Goal: Task Accomplishment & Management: Use online tool/utility

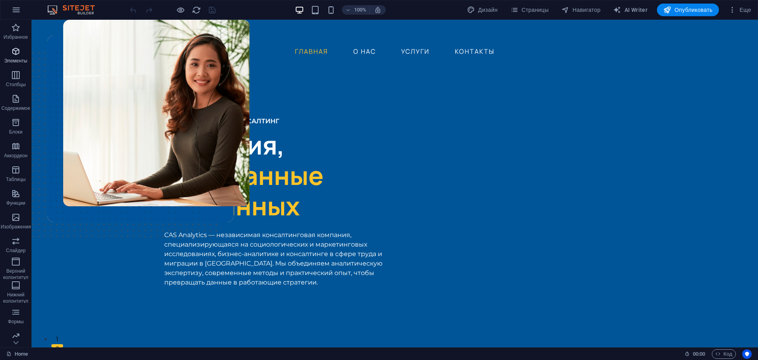
click at [15, 58] on p "Элементы" at bounding box center [15, 61] width 23 height 6
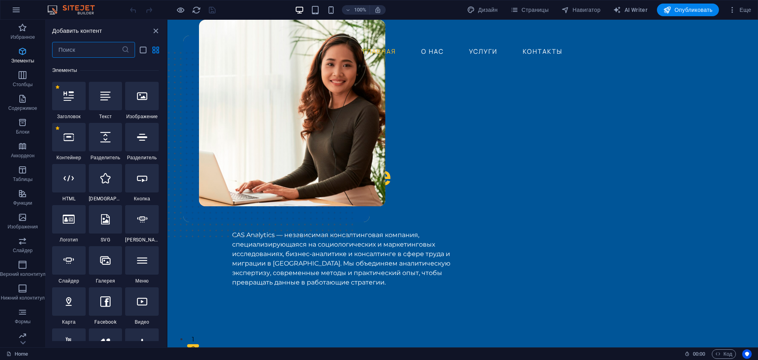
scroll to position [278, 0]
click at [24, 132] on p "Блоки" at bounding box center [22, 132] width 13 height 6
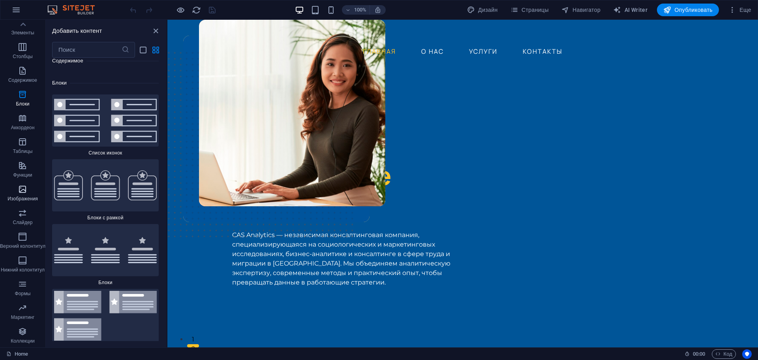
scroll to position [0, 0]
click at [24, 106] on p "Содержимое" at bounding box center [22, 108] width 29 height 6
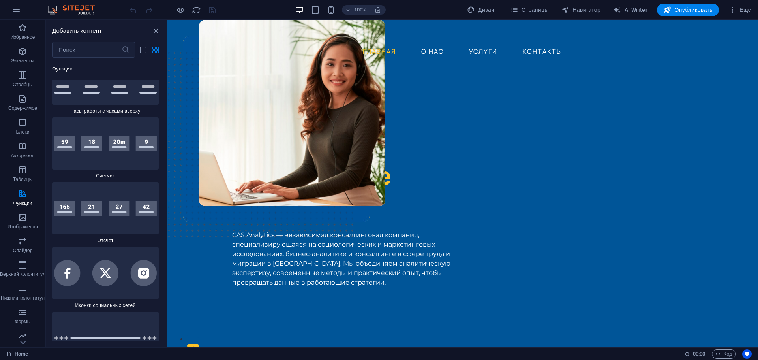
scroll to position [7036, 0]
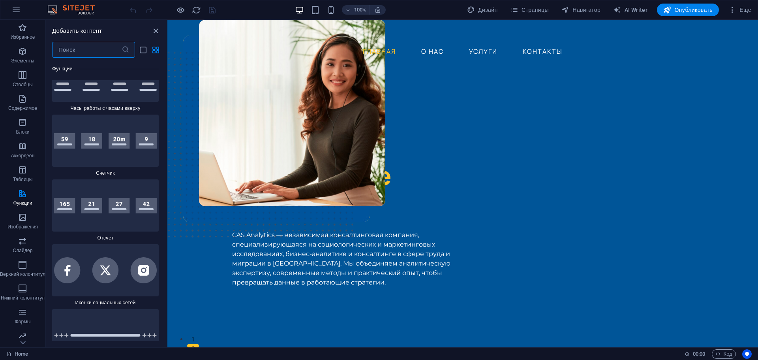
click at [91, 50] on input "text" at bounding box center [86, 50] width 69 height 16
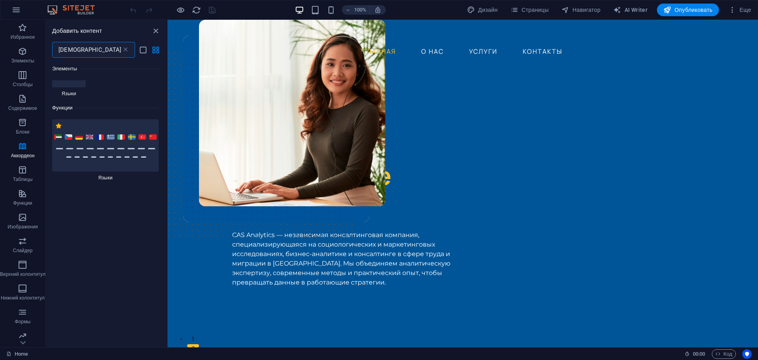
scroll to position [0, 0]
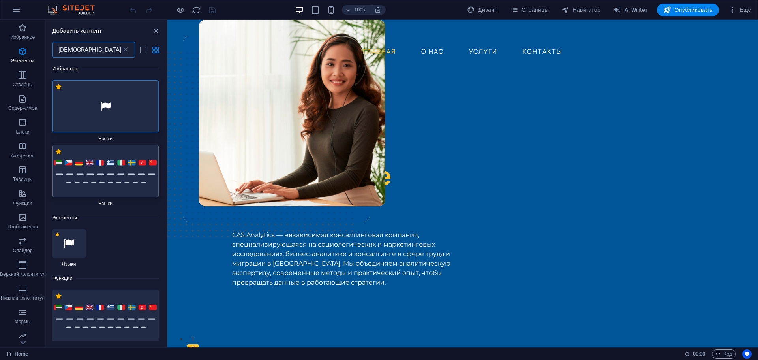
type input "язы"
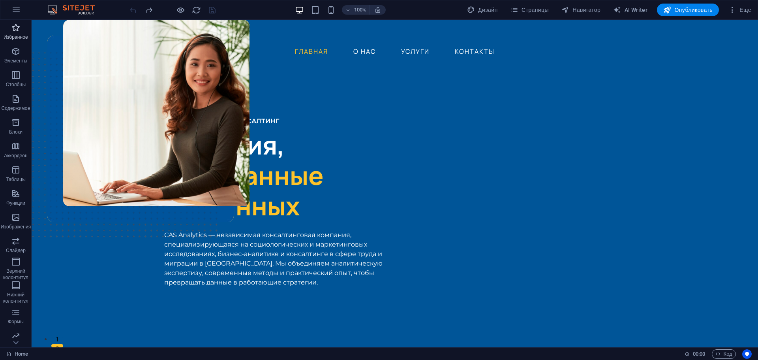
click at [7, 29] on span "Избранное" at bounding box center [16, 32] width 32 height 19
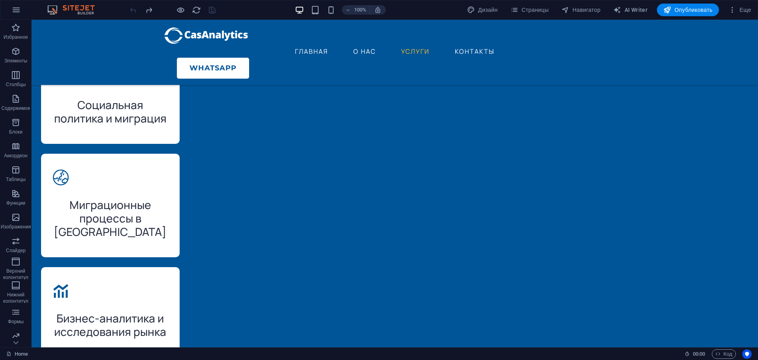
scroll to position [2177, 0]
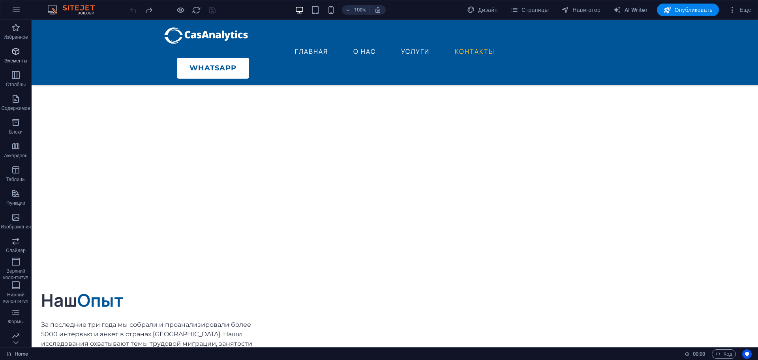
click at [14, 51] on icon "button" at bounding box center [15, 51] width 9 height 9
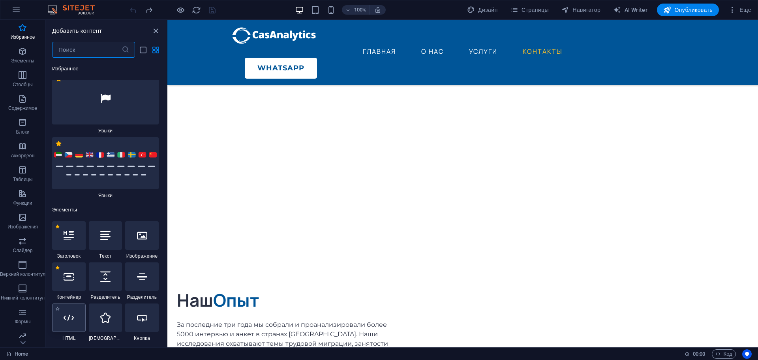
scroll to position [120, 0]
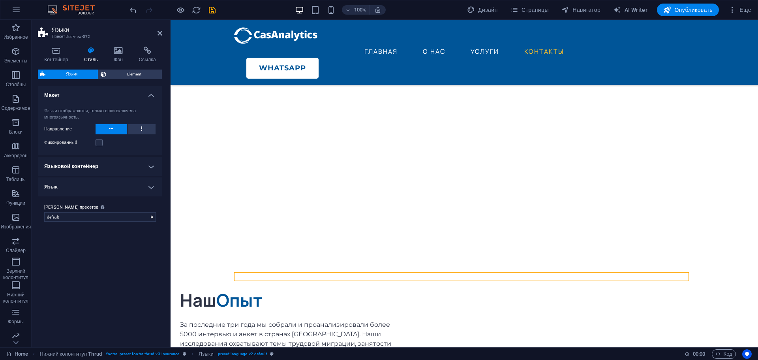
click at [111, 126] on icon at bounding box center [111, 128] width 4 height 9
click at [141, 127] on icon at bounding box center [141, 128] width 1 height 9
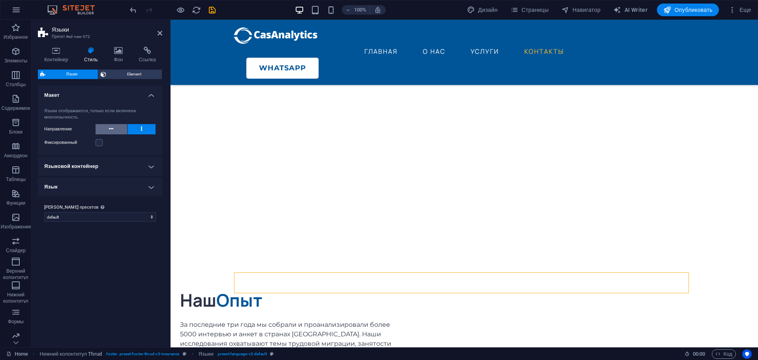
click at [121, 129] on button at bounding box center [112, 129] width 32 height 10
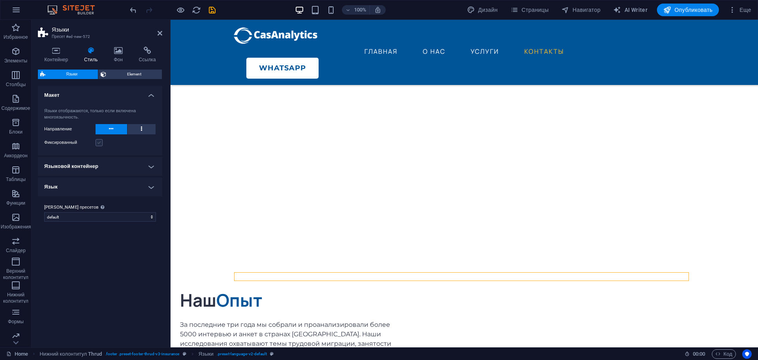
click at [97, 143] on label at bounding box center [99, 142] width 7 height 7
click at [0, 0] on input "Фиксированный" at bounding box center [0, 0] width 0 height 0
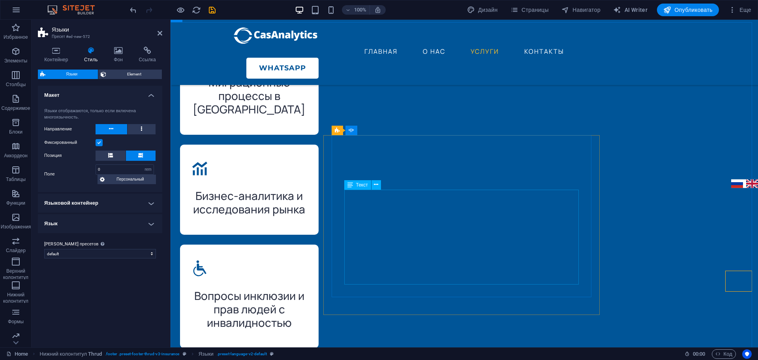
scroll to position [1545, 0]
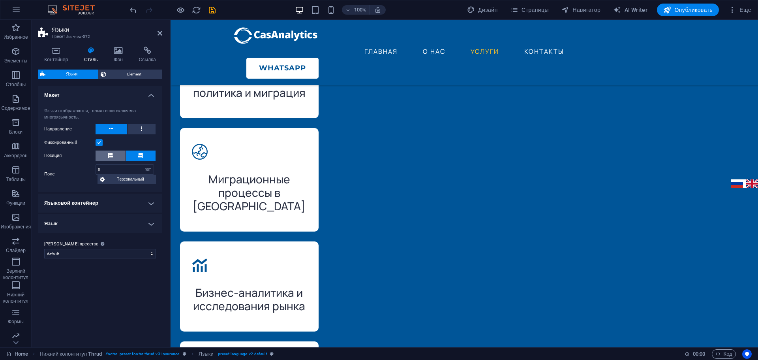
click at [110, 156] on icon at bounding box center [110, 155] width 5 height 5
click at [140, 156] on icon at bounding box center [140, 155] width 5 height 5
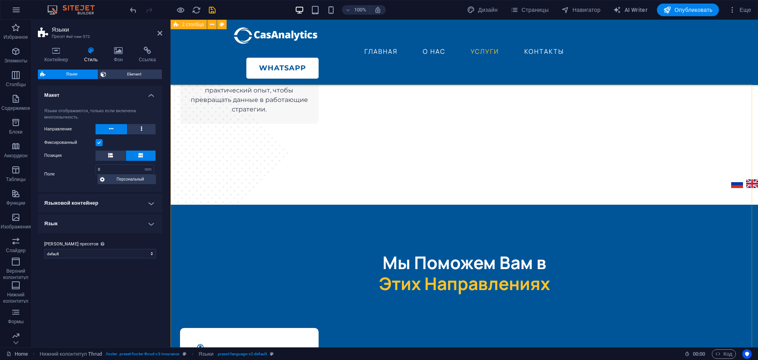
scroll to position [1072, 0]
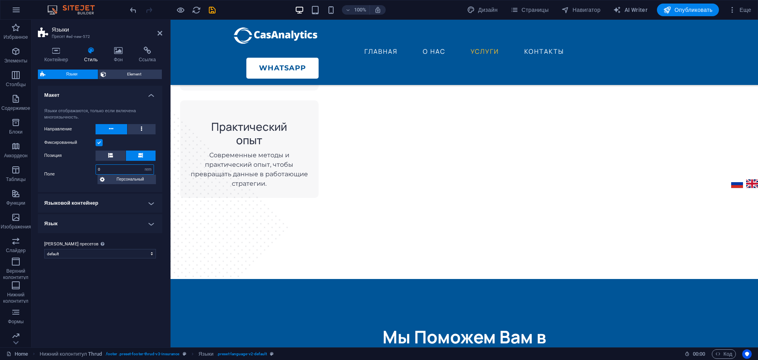
drag, startPoint x: 105, startPoint y: 167, endPoint x: 97, endPoint y: 168, distance: 7.5
click at [97, 168] on input "0" at bounding box center [125, 169] width 58 height 9
click at [121, 292] on div "Варианты По умолчанию Макет Языки отображаются, только если включена многоязычн…" at bounding box center [100, 213] width 124 height 255
drag, startPoint x: 105, startPoint y: 167, endPoint x: 75, endPoint y: 163, distance: 30.6
click at [75, 163] on div "Языки отображаются, только если включена многоязычность. Направление Фиксирован…" at bounding box center [99, 146] width 127 height 92
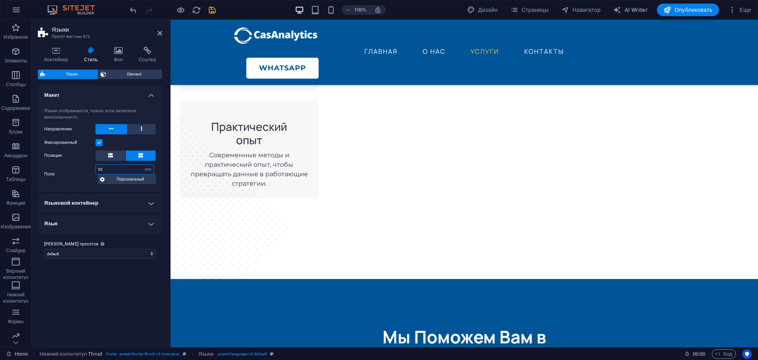
click at [47, 158] on div "Языки отображаются, только если включена многоязычность. Направление Фиксирован…" at bounding box center [99, 146] width 127 height 92
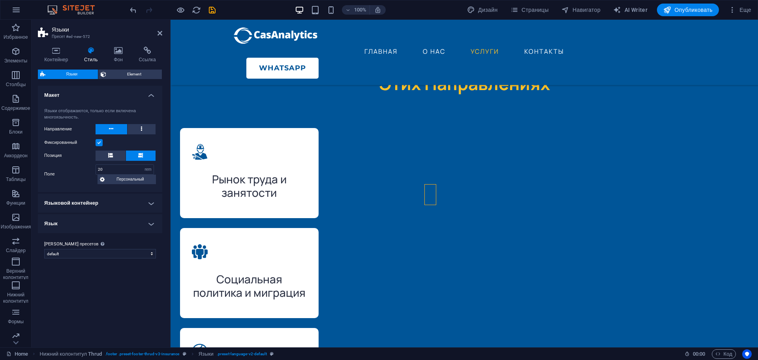
scroll to position [1703, 0]
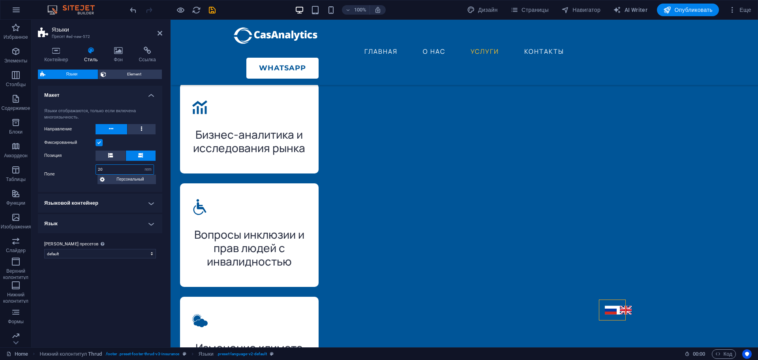
drag, startPoint x: 108, startPoint y: 167, endPoint x: 73, endPoint y: 163, distance: 34.5
click at [73, 163] on div "Языки отображаются, только если включена многоязычность. Направление Фиксирован…" at bounding box center [99, 146] width 127 height 92
click at [110, 177] on span "Персональный" at bounding box center [130, 178] width 47 height 9
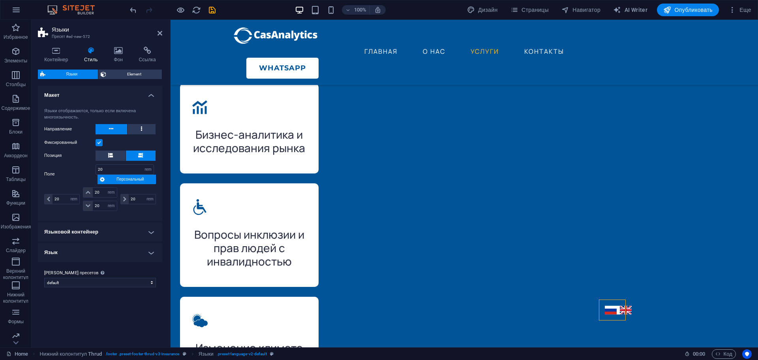
click at [110, 177] on span "Персональный" at bounding box center [130, 178] width 47 height 9
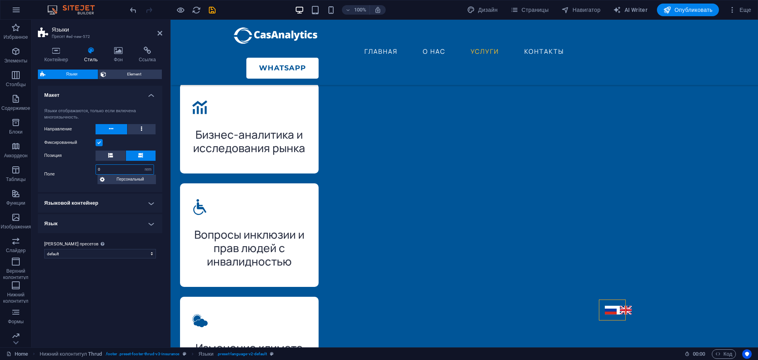
type input "0"
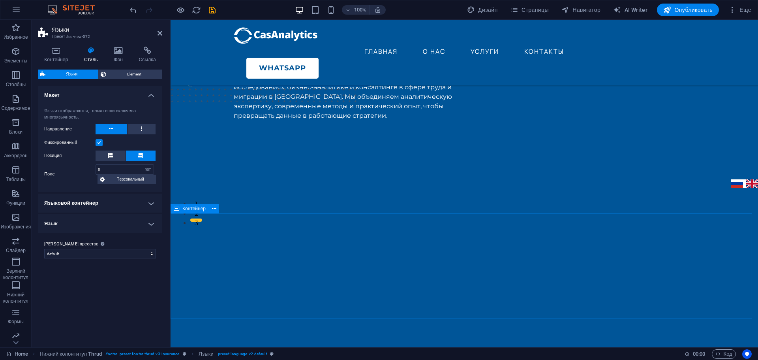
scroll to position [124, 0]
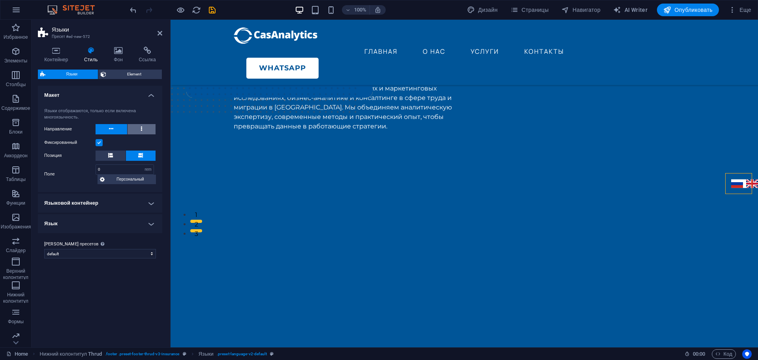
click at [143, 127] on button at bounding box center [141, 129] width 28 height 10
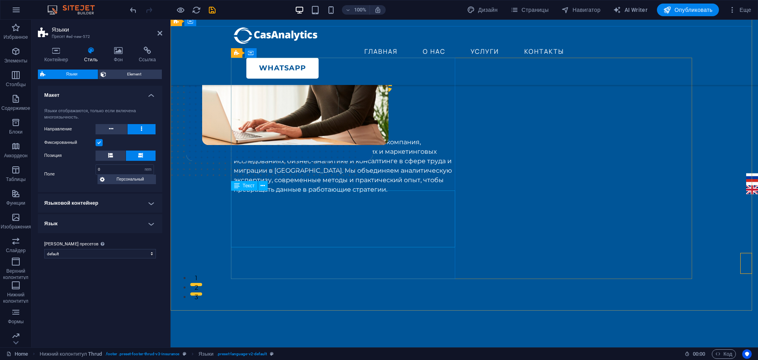
scroll to position [0, 0]
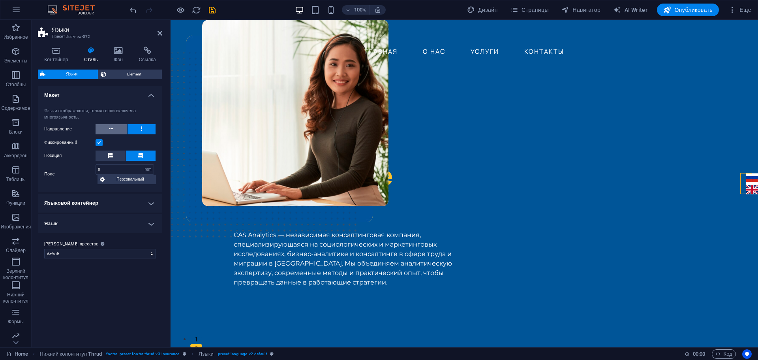
click at [111, 128] on icon at bounding box center [111, 128] width 4 height 9
click at [142, 128] on button at bounding box center [141, 129] width 28 height 10
click at [103, 156] on button at bounding box center [111, 155] width 30 height 10
click at [139, 154] on icon at bounding box center [140, 155] width 5 height 5
click at [130, 198] on h4 "Языковой контейнер" at bounding box center [100, 202] width 124 height 19
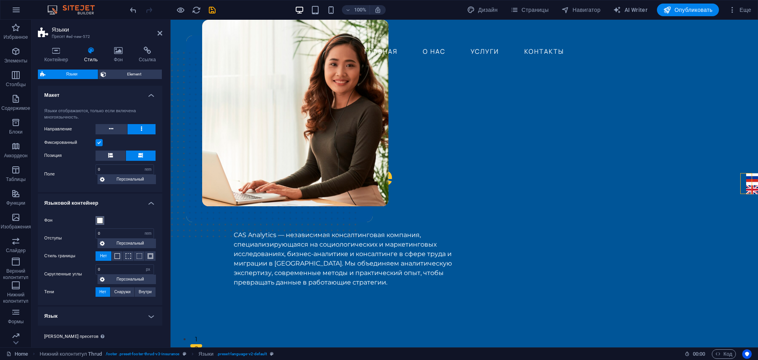
click at [99, 219] on span at bounding box center [100, 220] width 6 height 6
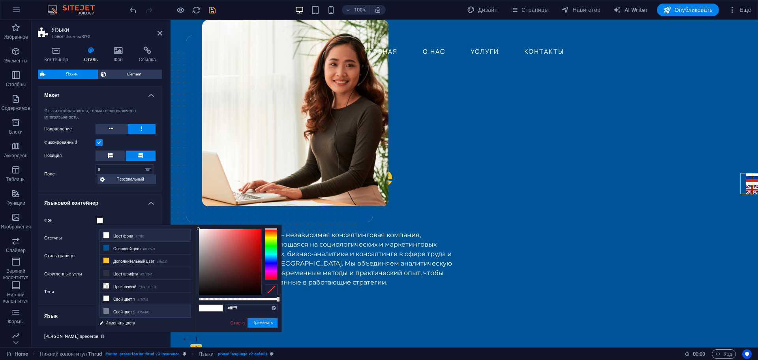
click at [140, 310] on small "#757d93" at bounding box center [143, 312] width 12 height 6
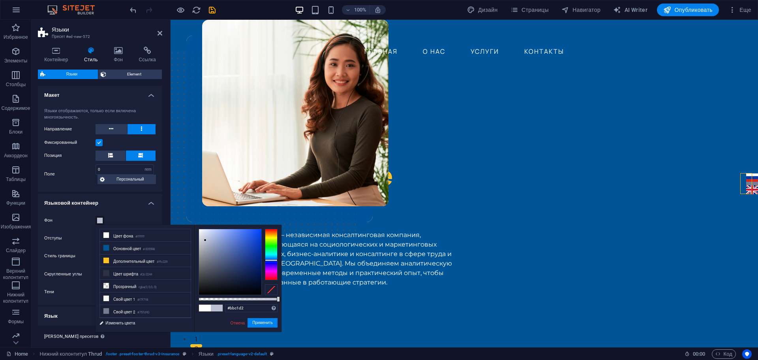
drag, startPoint x: 212, startPoint y: 254, endPoint x: 205, endPoint y: 240, distance: 15.2
click at [205, 240] on div at bounding box center [230, 262] width 62 height 66
click at [127, 234] on li "Цвет фона #ffffff" at bounding box center [145, 235] width 91 height 13
type input "#ffffff"
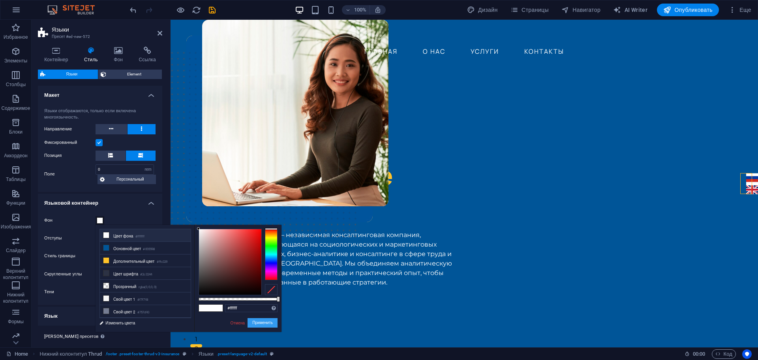
click at [262, 324] on button "Применить" at bounding box center [262, 322] width 30 height 9
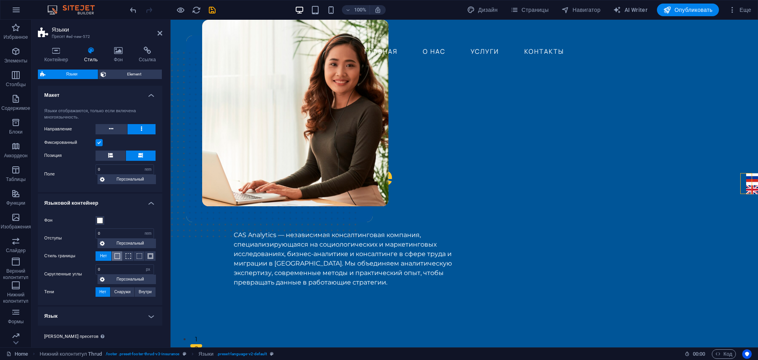
click at [116, 255] on span at bounding box center [117, 256] width 6 height 6
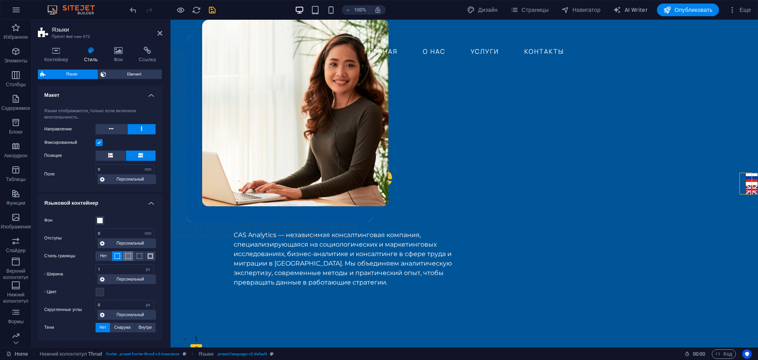
click at [123, 256] on button at bounding box center [128, 255] width 11 height 9
click at [137, 256] on span at bounding box center [140, 256] width 6 height 6
click at [103, 255] on span "Нет" at bounding box center [103, 255] width 7 height 9
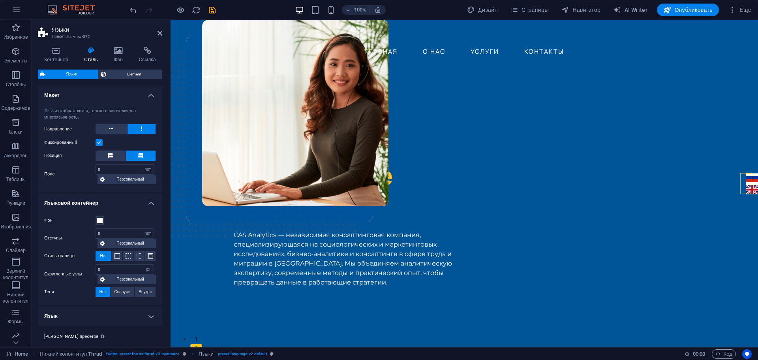
scroll to position [16, 0]
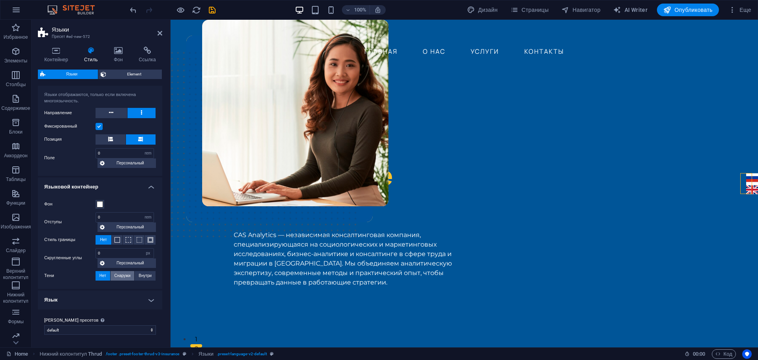
click at [117, 276] on span "Снаружи" at bounding box center [122, 275] width 16 height 9
type input "rgba(0, 0, 0, 0.2)"
type input "2"
type input "4"
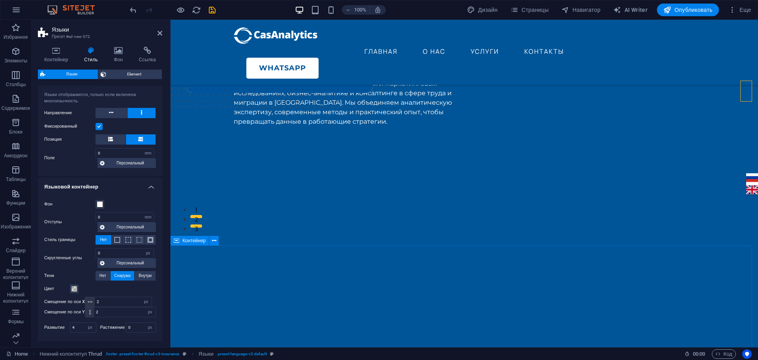
scroll to position [197, 0]
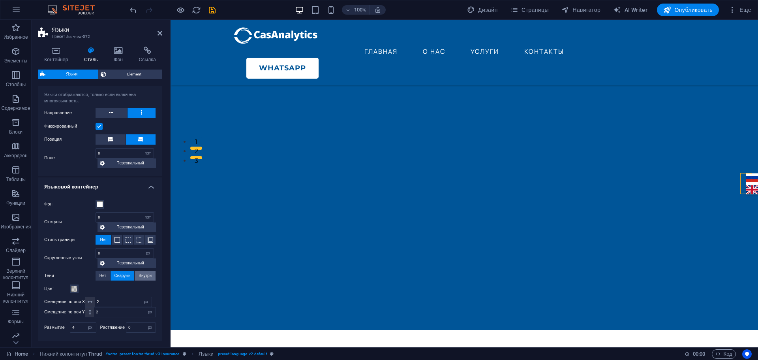
click at [140, 274] on span "Внутри" at bounding box center [145, 275] width 13 height 9
click at [135, 275] on button "Внутри" at bounding box center [145, 275] width 21 height 9
click at [124, 276] on span "Снаружи" at bounding box center [122, 275] width 16 height 9
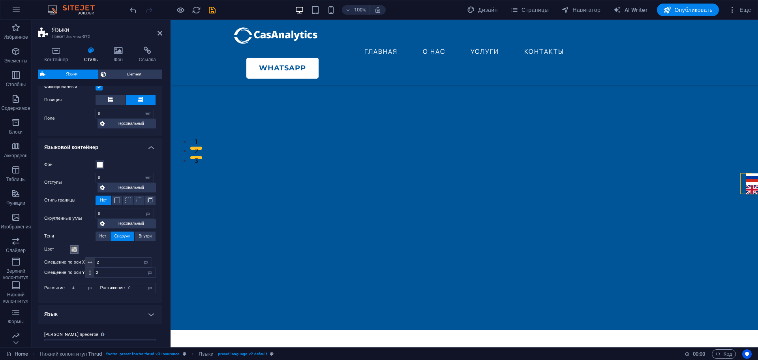
click at [75, 251] on span at bounding box center [74, 249] width 6 height 6
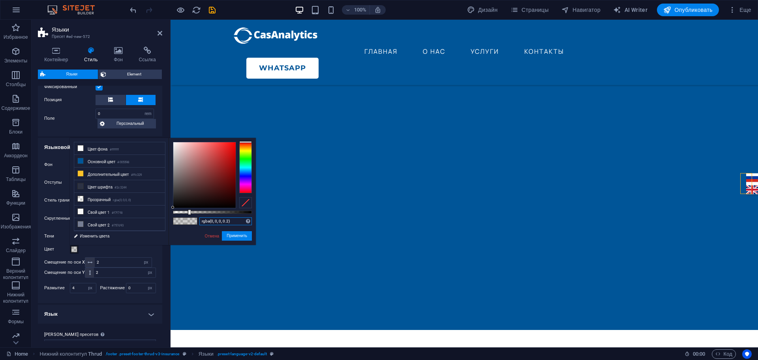
drag, startPoint x: 235, startPoint y: 219, endPoint x: 181, endPoint y: 220, distance: 53.7
click at [182, 220] on div "rgba(0, 0, 0, 0.2) Поддерживаемые форматы #0852ed rgb(8, 82, 237) rgba(8, 82, 2…" at bounding box center [212, 248] width 87 height 221
drag, startPoint x: 206, startPoint y: 236, endPoint x: 26, endPoint y: 214, distance: 181.0
click at [206, 236] on link "Отмена" at bounding box center [212, 236] width 16 height 6
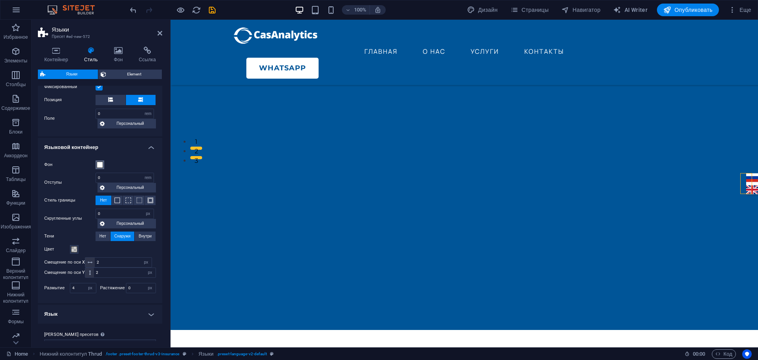
click at [100, 167] on span at bounding box center [100, 164] width 6 height 6
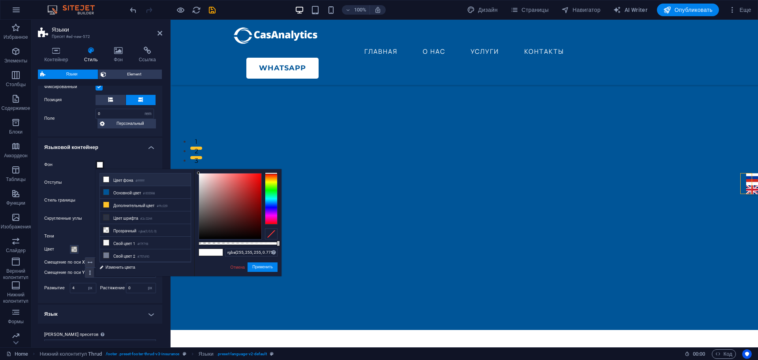
click at [260, 244] on div at bounding box center [238, 243] width 79 height 3
click at [251, 249] on input "rgba(255, 255, 255, 0.775)" at bounding box center [251, 252] width 52 height 8
paste input "0, 0, 0, 0.2"
click at [259, 265] on button "Применить" at bounding box center [262, 266] width 30 height 9
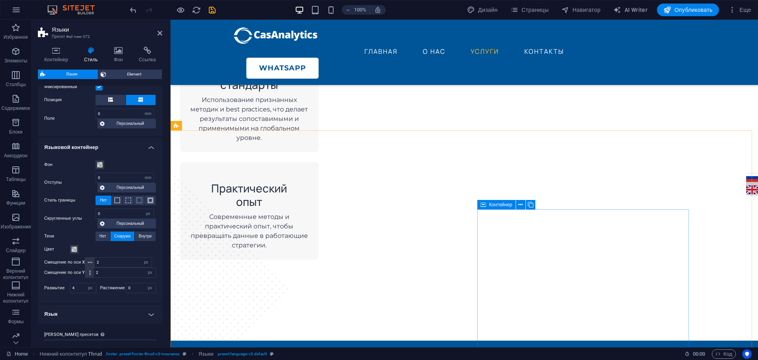
scroll to position [1026, 0]
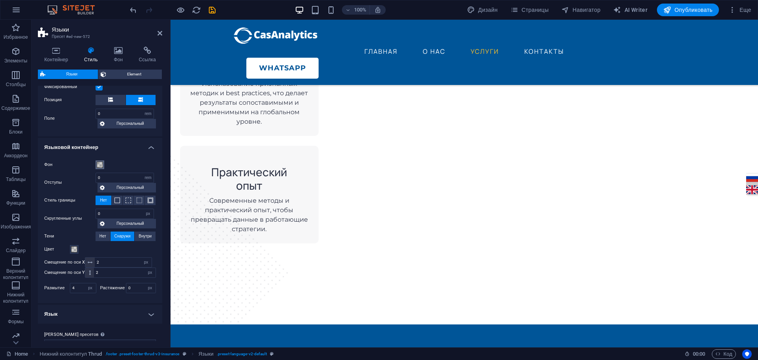
click at [97, 164] on span at bounding box center [100, 164] width 6 height 6
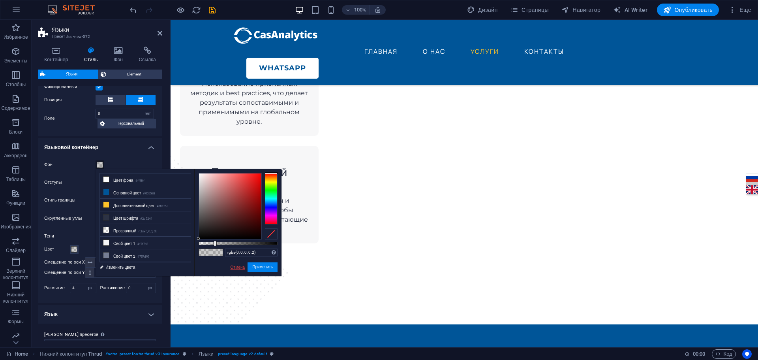
click at [230, 265] on link "Отмена" at bounding box center [238, 267] width 16 height 6
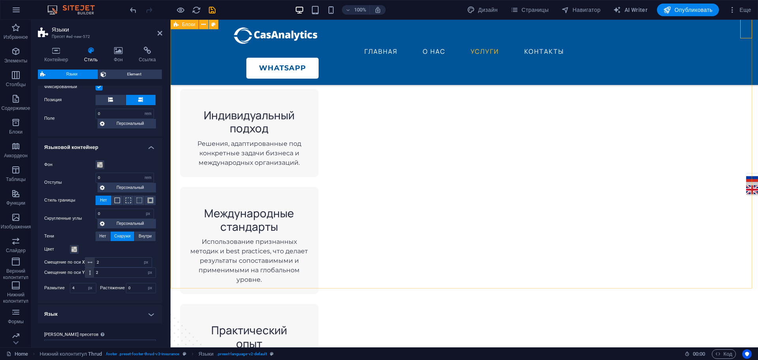
scroll to position [711, 0]
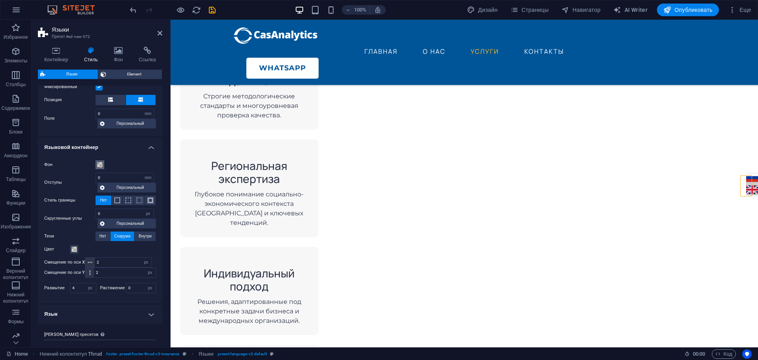
click at [97, 164] on span at bounding box center [100, 164] width 6 height 6
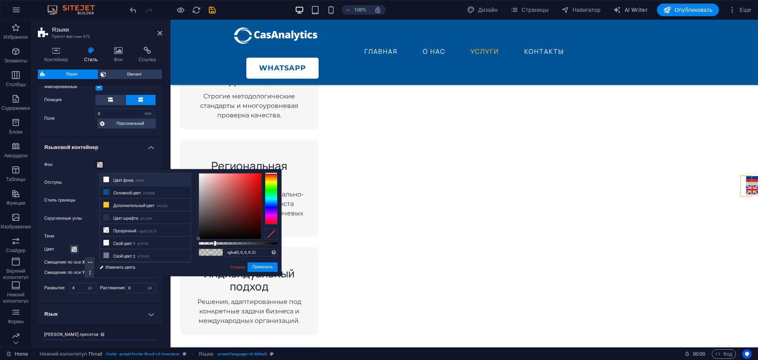
click at [115, 178] on li "Цвет фона #ffffff" at bounding box center [145, 179] width 91 height 13
type input "rgba(255, 255, 255, 0.2)"
click at [115, 178] on li "Цвет фона #ffffff" at bounding box center [145, 179] width 91 height 13
click at [270, 268] on button "Применить" at bounding box center [262, 266] width 30 height 9
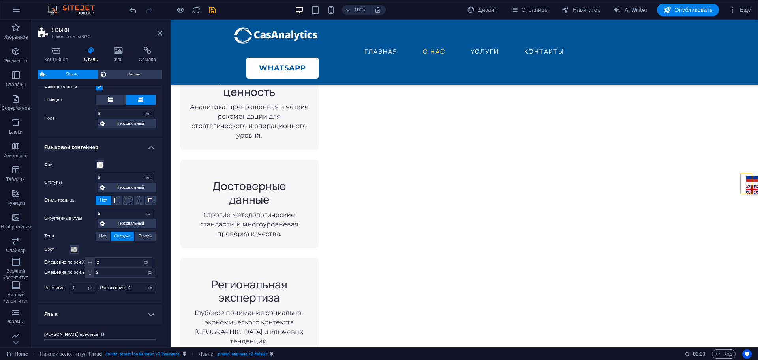
scroll to position [70, 0]
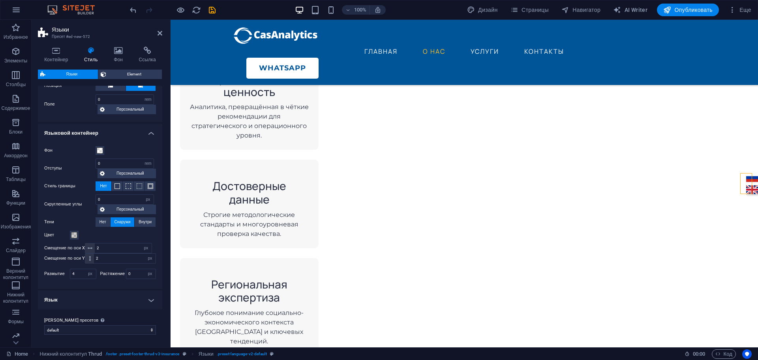
click at [118, 298] on h4 "Язык" at bounding box center [100, 299] width 124 height 19
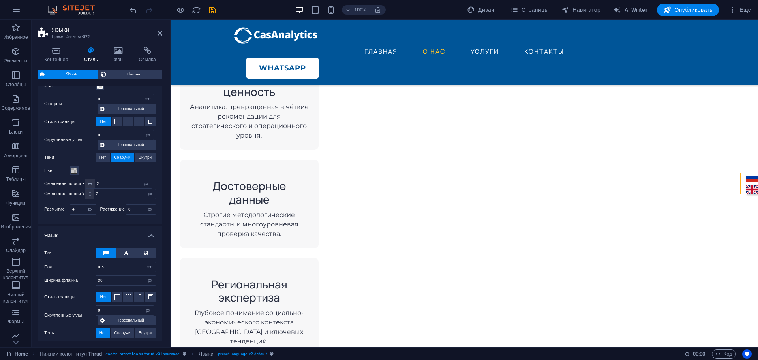
scroll to position [171, 0]
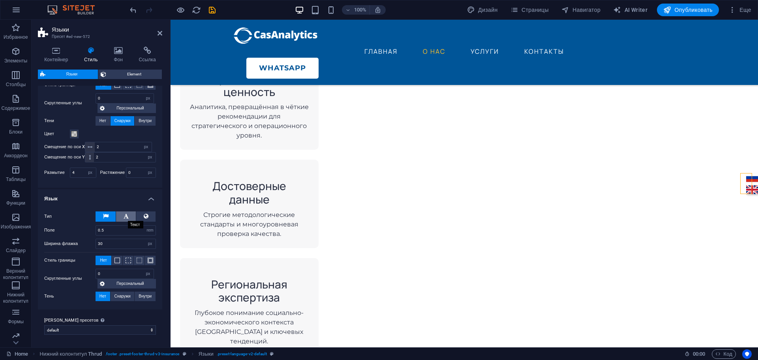
click at [127, 217] on icon at bounding box center [126, 215] width 5 height 9
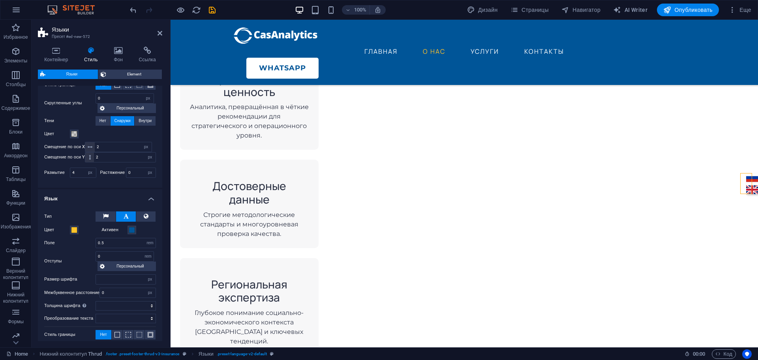
select select
click at [146, 217] on icon at bounding box center [146, 215] width 5 height 9
select select
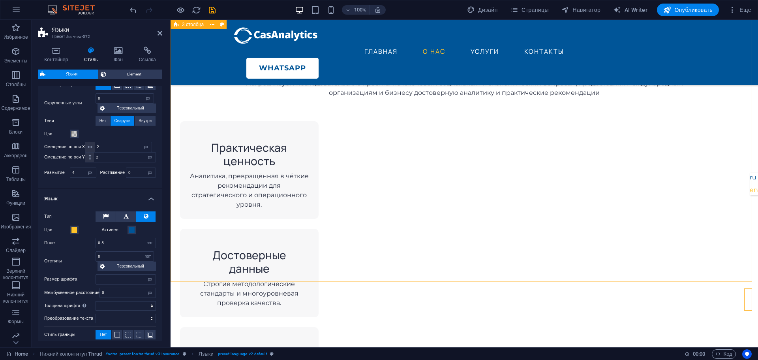
scroll to position [474, 0]
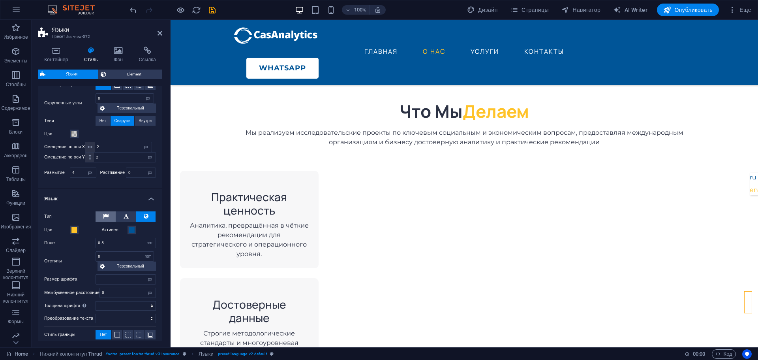
click at [110, 215] on button at bounding box center [106, 216] width 20 height 10
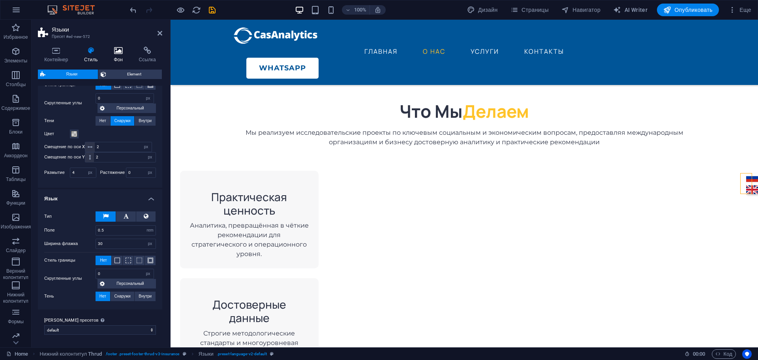
click at [121, 47] on icon at bounding box center [118, 51] width 22 height 8
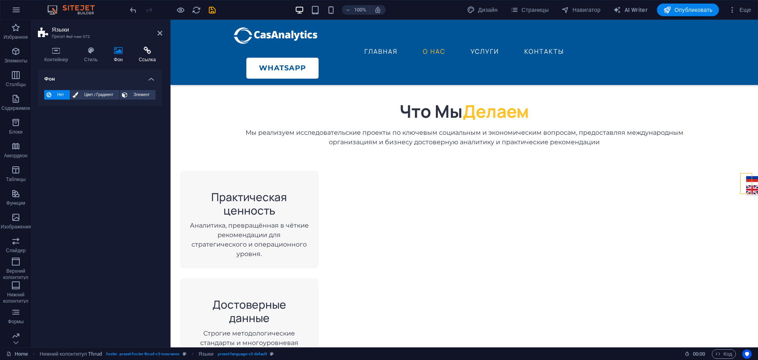
click at [152, 53] on icon at bounding box center [147, 51] width 30 height 8
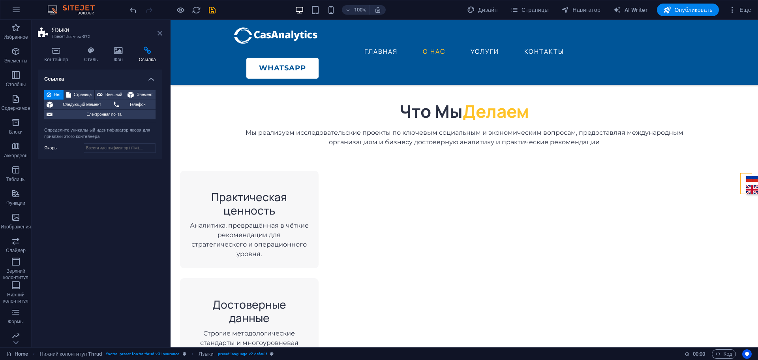
click at [161, 31] on icon at bounding box center [159, 33] width 5 height 6
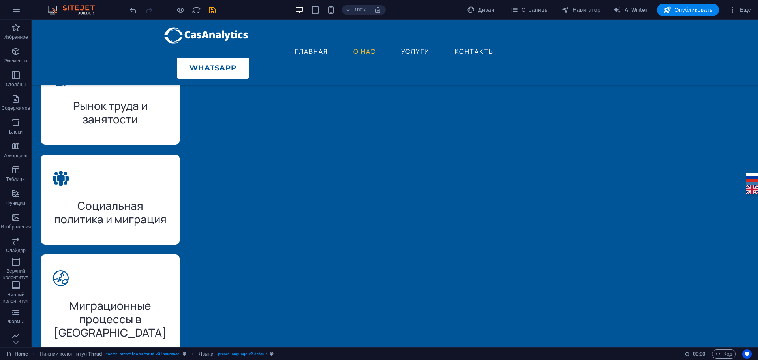
scroll to position [0, 0]
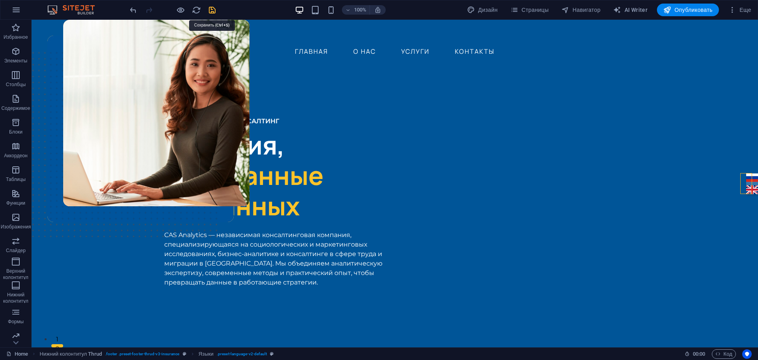
click at [212, 10] on icon "save" at bounding box center [212, 10] width 9 height 9
click at [742, 7] on span "Еще" at bounding box center [739, 10] width 23 height 8
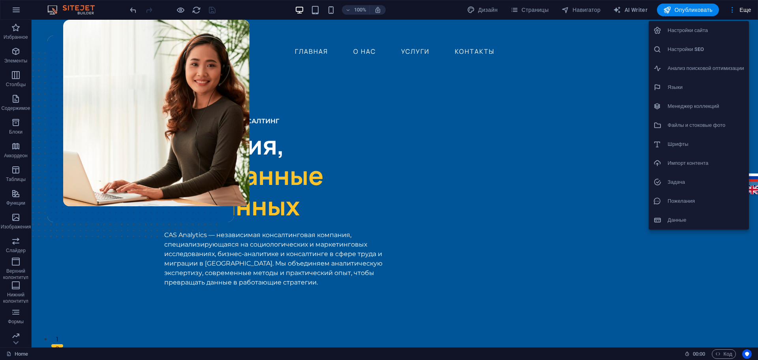
click at [742, 9] on div at bounding box center [379, 180] width 758 height 360
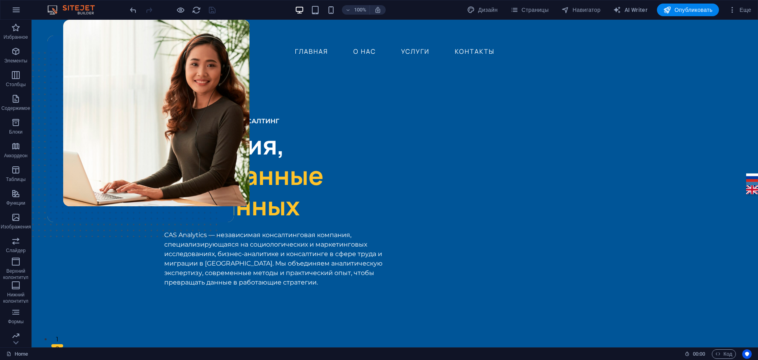
click at [742, 9] on span "Еще" at bounding box center [739, 10] width 23 height 8
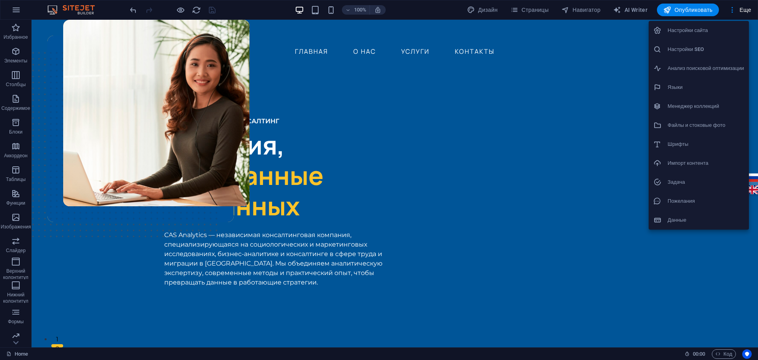
click at [697, 84] on h6 "Языки" at bounding box center [705, 86] width 77 height 9
select select "29"
select select "1"
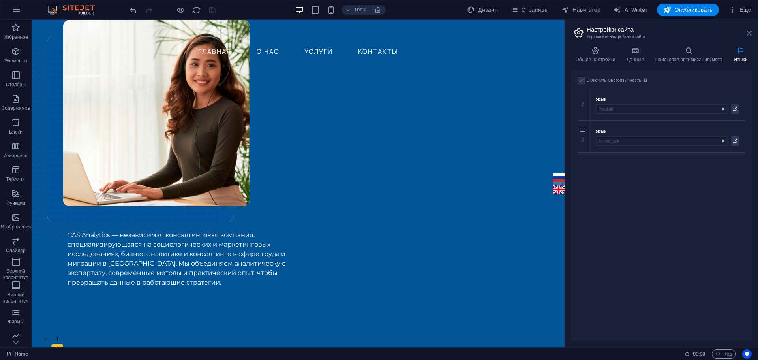
click at [748, 33] on icon at bounding box center [749, 33] width 5 height 6
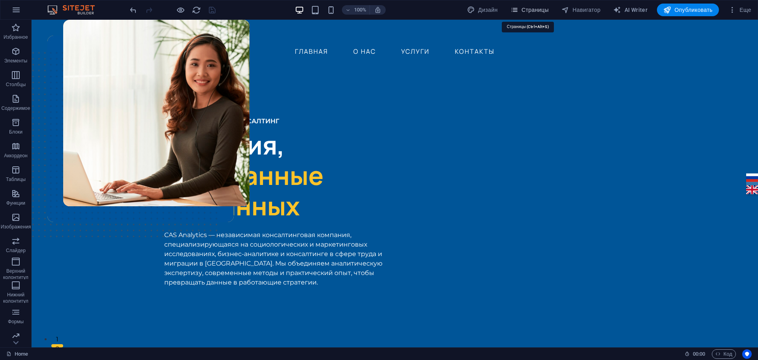
click at [536, 6] on span "Страницы" at bounding box center [529, 10] width 38 height 8
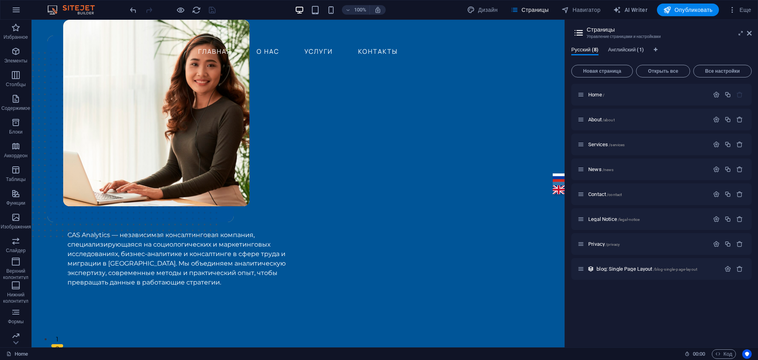
click at [632, 49] on span "Английский (1)" at bounding box center [626, 50] width 36 height 11
click at [598, 96] on span "Home /" at bounding box center [596, 95] width 16 height 6
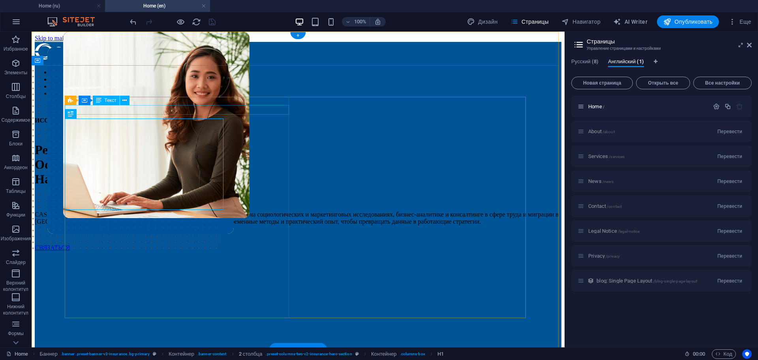
click at [135, 117] on div "ИССЛЕДОВАНИЯ И КОНСАЛТИНГ" at bounding box center [298, 120] width 527 height 7
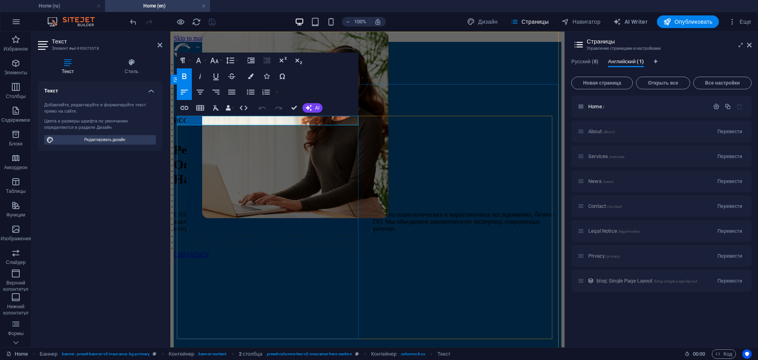
click at [216, 120] on strong "ИССЛЕДОВАНИЯ И КОНСАЛТИНГ" at bounding box center [228, 120] width 109 height 7
click at [282, 121] on strong "ИССЛЕДОВАНИЯ И КОНСАЛТИНГ" at bounding box center [228, 120] width 109 height 7
drag, startPoint x: 287, startPoint y: 121, endPoint x: 185, endPoint y: 120, distance: 102.2
click at [185, 120] on strong "ИССЛЕДОВАНИЯ И КОНСАЛТИНГ" at bounding box center [228, 120] width 109 height 7
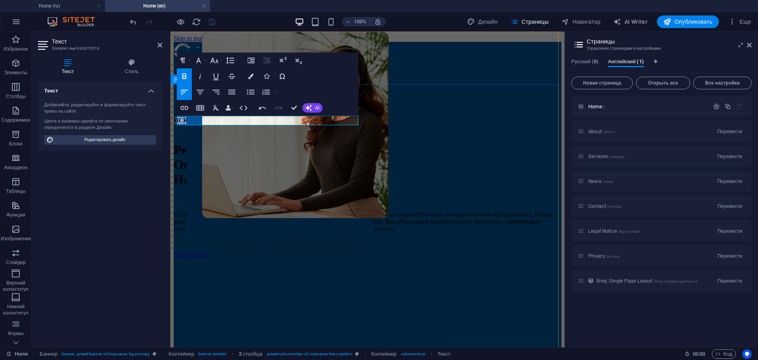
drag, startPoint x: 275, startPoint y: 121, endPoint x: 314, endPoint y: 150, distance: 49.1
click at [255, 119] on strong "ИСResearch and ConsultingГ" at bounding box center [214, 120] width 81 height 7
drag, startPoint x: 266, startPoint y: 120, endPoint x: 187, endPoint y: 120, distance: 78.9
click at [187, 120] on strong "ИСResearch and ConsultingГ" at bounding box center [214, 120] width 81 height 7
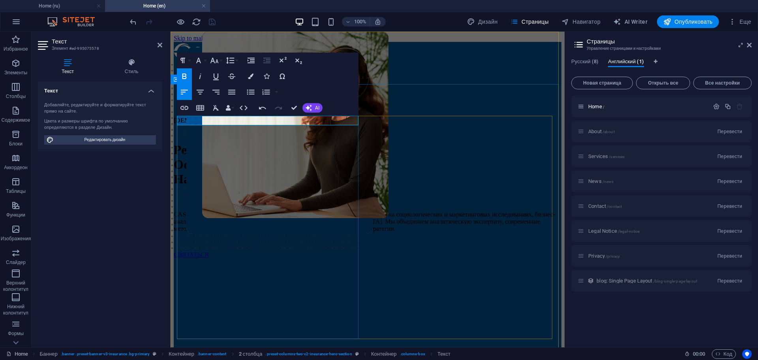
click at [187, 120] on strong "ИСRESEARCH AND CONSULTING" at bounding box center [240, 120] width 132 height 7
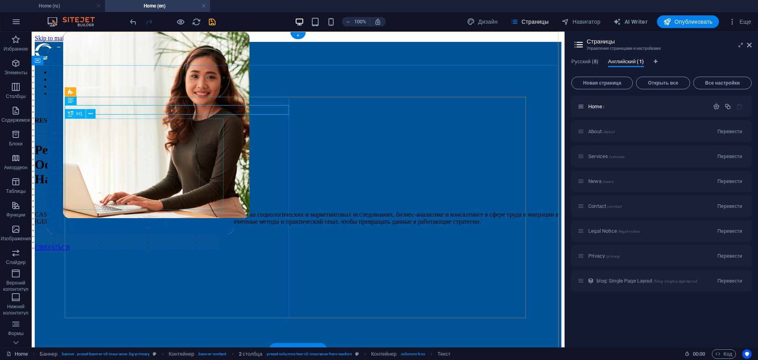
click at [120, 142] on div "Решения, Основанные На Данных" at bounding box center [298, 164] width 527 height 44
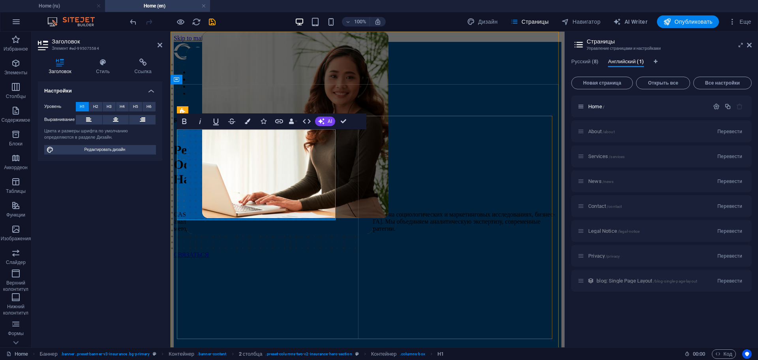
click at [246, 171] on span "Основанные" at bounding box center [210, 164] width 72 height 14
drag, startPoint x: 291, startPoint y: 146, endPoint x: 180, endPoint y: 144, distance: 110.6
click at [180, 144] on span "Решения, Основанные" at bounding box center [210, 156] width 72 height 29
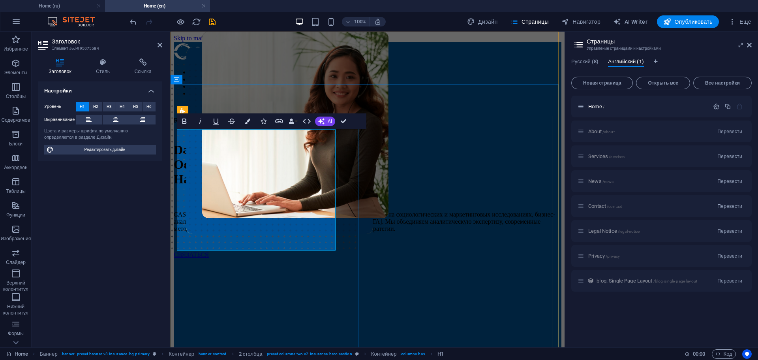
drag, startPoint x: 303, startPoint y: 178, endPoint x: 182, endPoint y: 172, distance: 121.0
click at [182, 171] on span "Data-Driven Solutions, Основанные" at bounding box center [236, 156] width 124 height 29
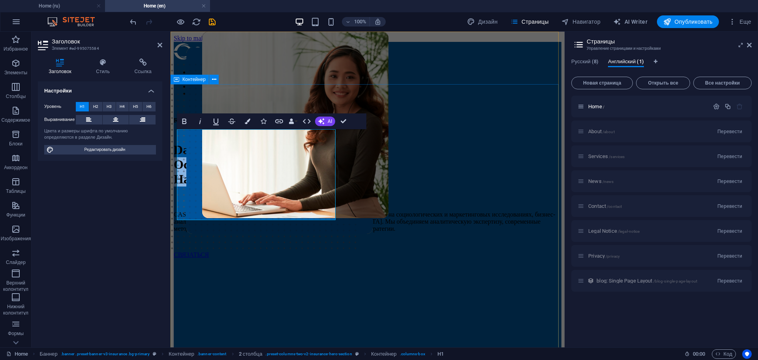
drag, startPoint x: 309, startPoint y: 207, endPoint x: 175, endPoint y: 174, distance: 138.5
click at [175, 174] on div "RESEARCH AND CONSULTING Data-Driven Основанные На Данных Data-Driven Solutions …" at bounding box center [368, 295] width 388 height 369
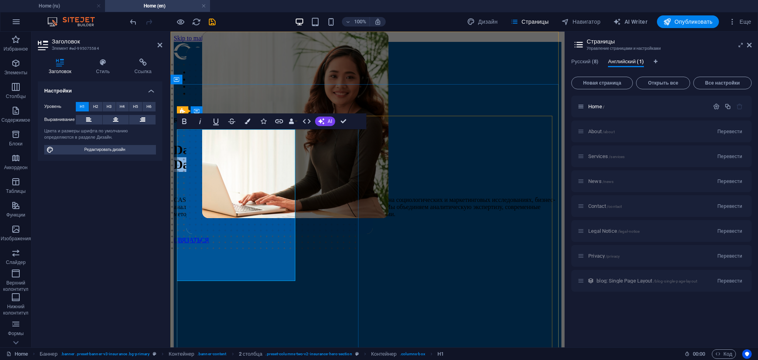
drag, startPoint x: 258, startPoint y: 236, endPoint x: 181, endPoint y: 175, distance: 98.6
click at [181, 172] on h1 "Data-Driven Data-Driven Solutions" at bounding box center [368, 156] width 388 height 29
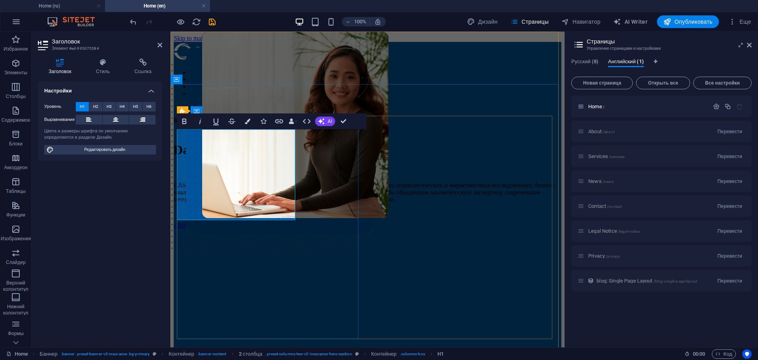
click at [234, 146] on span "Data-Driven Solutions" at bounding box center [232, 149] width 117 height 14
drag, startPoint x: 345, startPoint y: 122, endPoint x: 317, endPoint y: 168, distance: 53.6
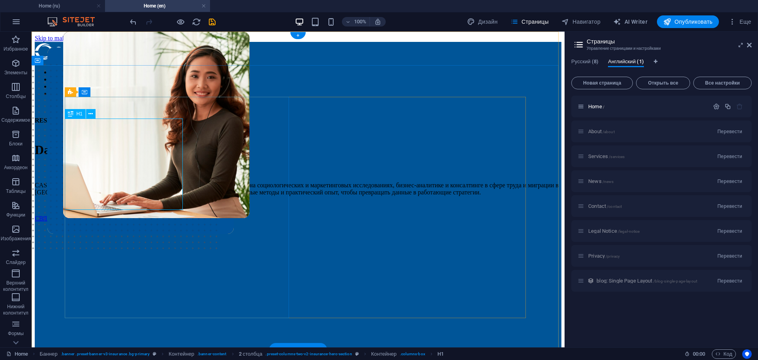
click at [129, 142] on div "Data -Driven Solutions" at bounding box center [298, 149] width 527 height 15
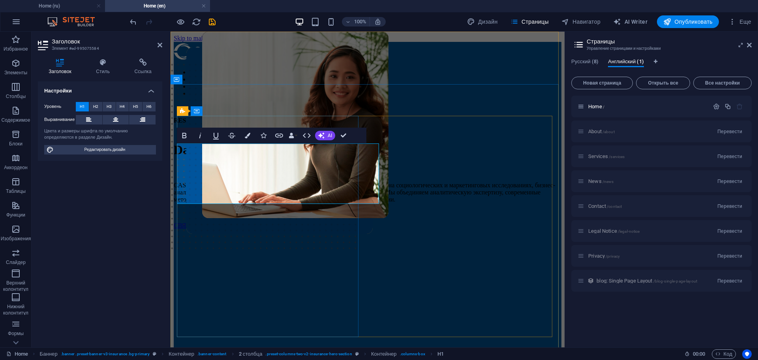
click at [242, 157] on span "Data -Driven Solutions" at bounding box center [234, 149] width 120 height 14
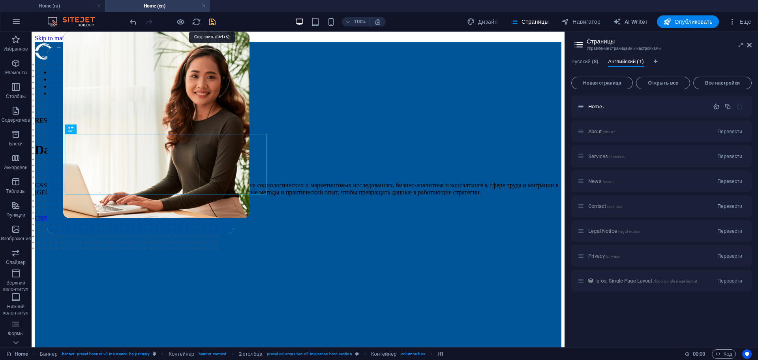
click at [212, 24] on icon "save" at bounding box center [212, 21] width 9 height 9
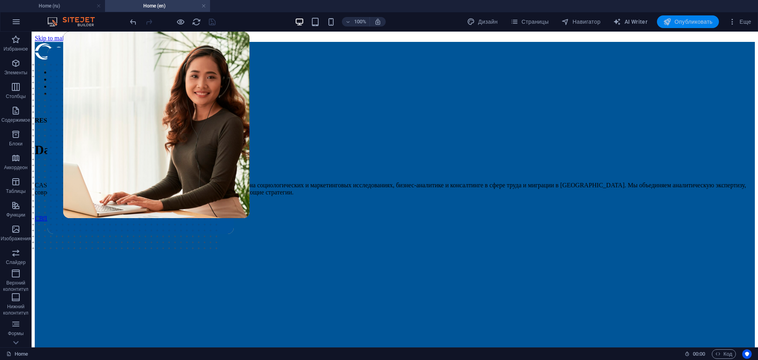
click at [685, 25] on span "Опубликовать" at bounding box center [687, 22] width 49 height 8
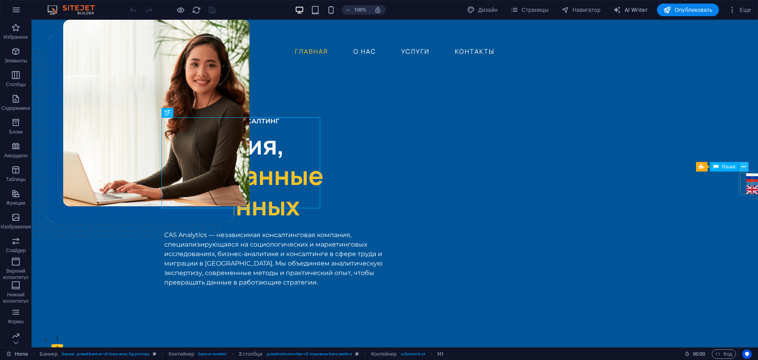
click at [743, 167] on icon at bounding box center [743, 167] width 4 height 8
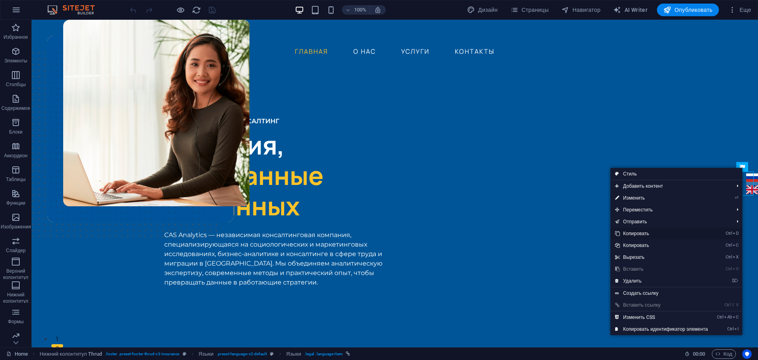
click at [674, 231] on link "Ctrl D Копировать" at bounding box center [661, 233] width 102 height 12
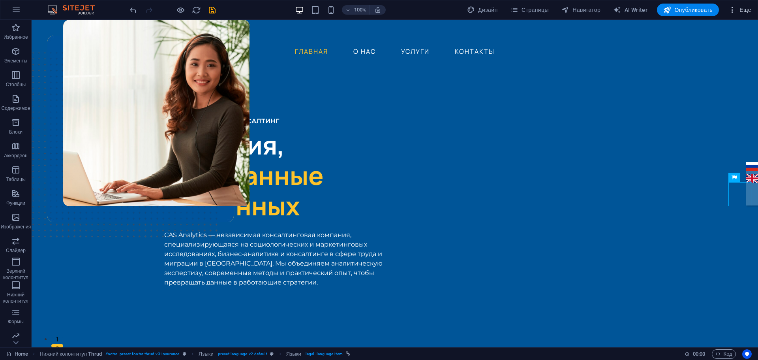
click at [745, 7] on span "Еще" at bounding box center [739, 10] width 23 height 8
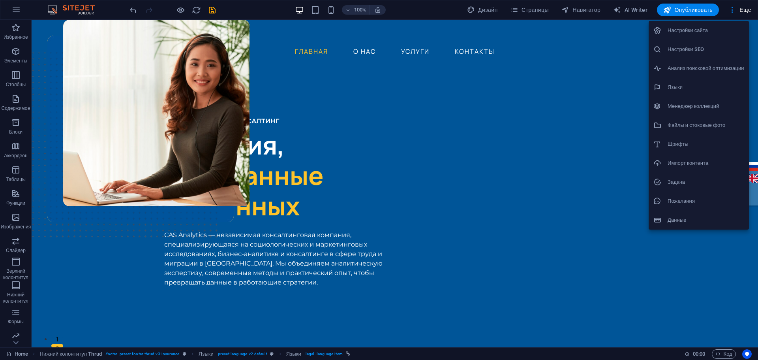
click at [684, 83] on h6 "Языки" at bounding box center [705, 86] width 77 height 9
select select "29"
select select "1"
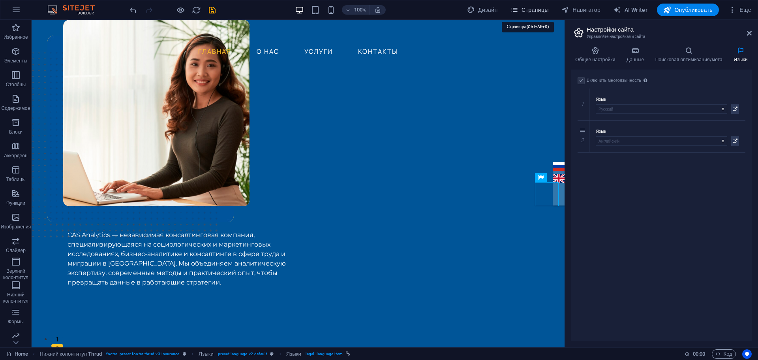
click at [530, 7] on span "Страницы" at bounding box center [529, 10] width 38 height 8
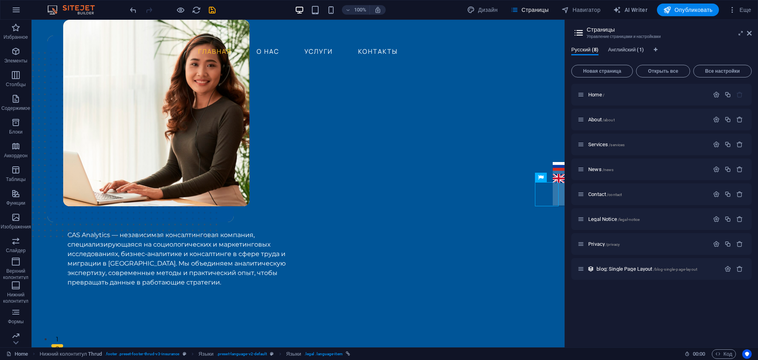
click at [632, 51] on span "Английский (1)" at bounding box center [626, 50] width 36 height 11
click at [598, 95] on span "Home /" at bounding box center [596, 95] width 16 height 6
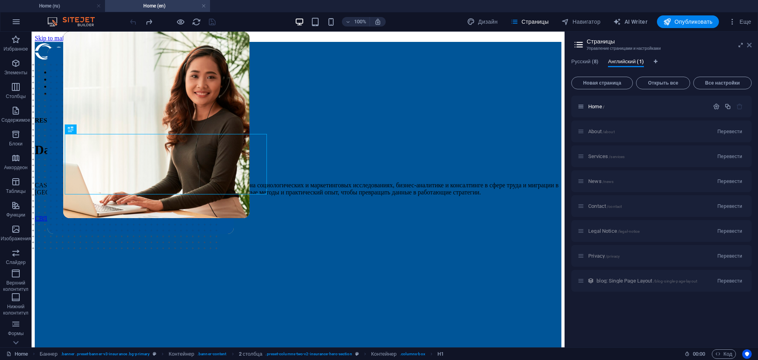
click at [748, 46] on icon at bounding box center [749, 45] width 5 height 6
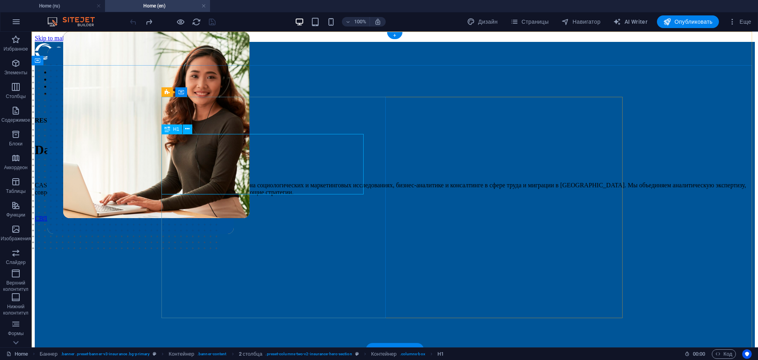
drag, startPoint x: 267, startPoint y: 176, endPoint x: 257, endPoint y: 175, distance: 10.3
click at [267, 157] on div "Data-Driven Solutions" at bounding box center [395, 149] width 720 height 15
click at [253, 157] on div "Data-Driven Solutions" at bounding box center [395, 149] width 720 height 15
click at [249, 157] on div "Data-Driven Solutions" at bounding box center [395, 149] width 720 height 15
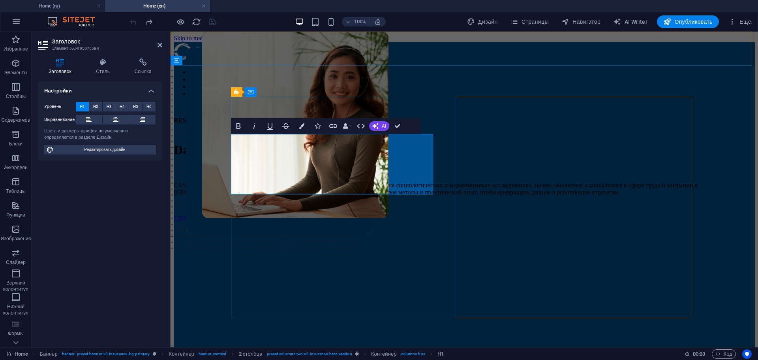
click at [291, 157] on span "Data-Driven Solutions" at bounding box center [232, 149] width 117 height 14
click at [291, 157] on span "Solutions" at bounding box center [266, 149] width 50 height 14
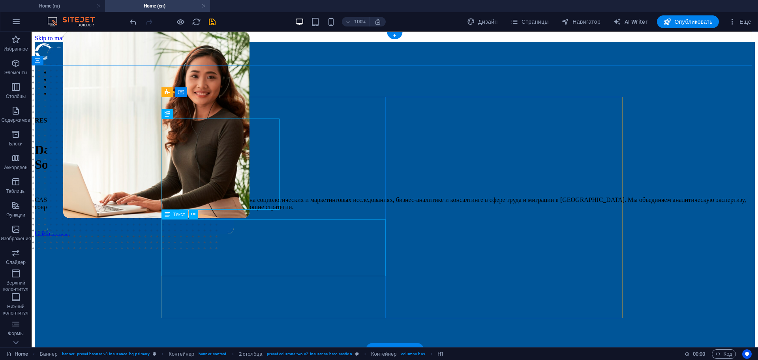
click at [240, 210] on div "CAS Analytics — независимая консалтинговая компания, специализирующаяся на соци…" at bounding box center [395, 203] width 720 height 14
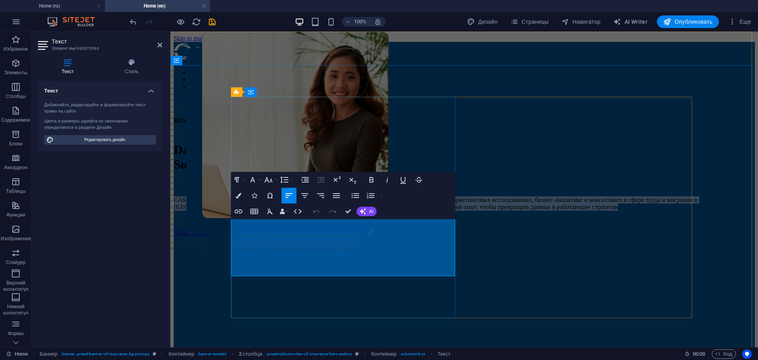
drag, startPoint x: 388, startPoint y: 270, endPoint x: 231, endPoint y: 220, distance: 164.5
click at [231, 210] on p "CAS Analytics — независимая консалтинговая компания, специализирующаяся на соци…" at bounding box center [464, 203] width 581 height 14
click at [243, 210] on p "CAS Analytics — независимая консалтинговая компания, специализирующаяся на соци…" at bounding box center [464, 203] width 581 height 14
click at [240, 210] on span "CAS Analytics — независимая консалтинговая компания, специализирующаяся на соци…" at bounding box center [436, 203] width 524 height 14
drag, startPoint x: 236, startPoint y: 225, endPoint x: 269, endPoint y: 244, distance: 38.6
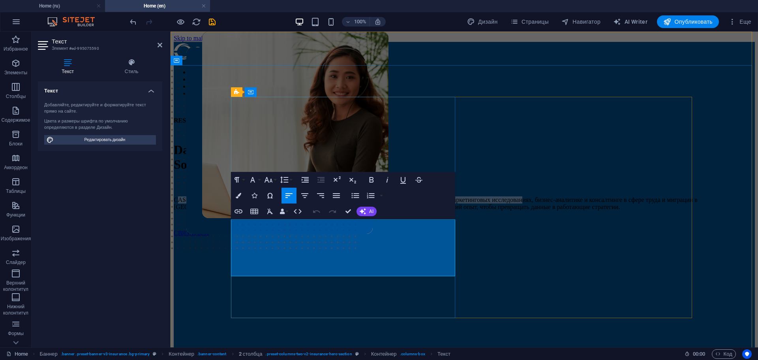
click at [269, 210] on span "CAS Analytics — независимая консалтинговая компания, специализирующаяся на соци…" at bounding box center [436, 203] width 524 height 14
click at [377, 210] on span "CAS Analytics — независимая консалтинговая компания, специализирующаяся на соци…" at bounding box center [436, 203] width 524 height 14
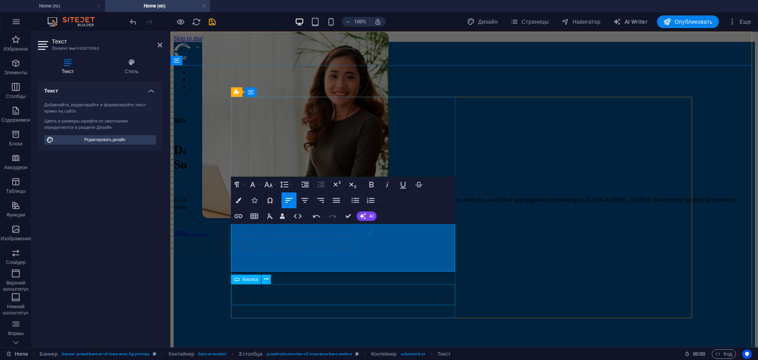
scroll to position [1992, 1]
click at [236, 210] on span "CCAS Analytics is an independent consulting company specializing in sociologica…" at bounding box center [455, 203] width 562 height 14
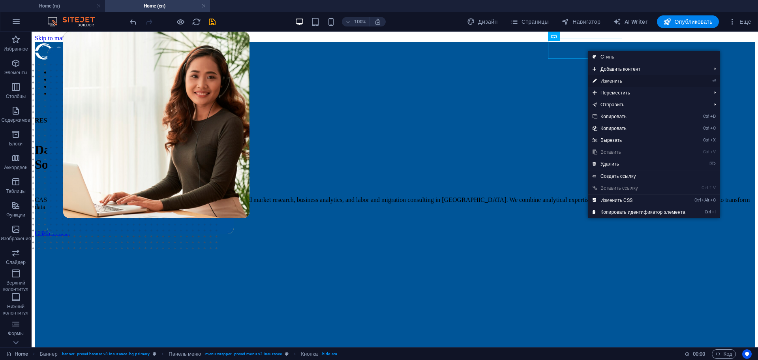
click at [620, 80] on link "⏎ Изменить" at bounding box center [639, 81] width 102 height 12
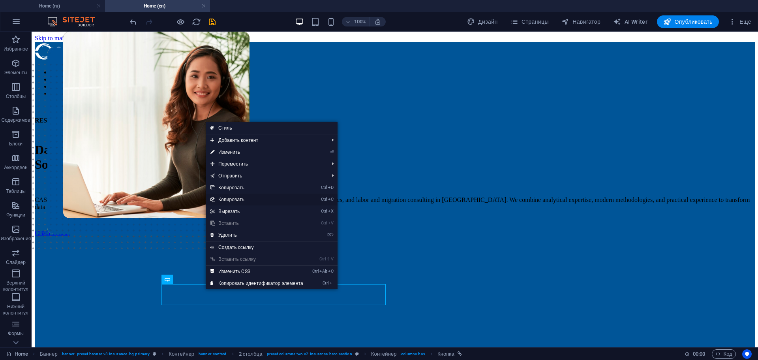
click at [255, 199] on link "Ctrl C Копировать" at bounding box center [257, 199] width 102 height 12
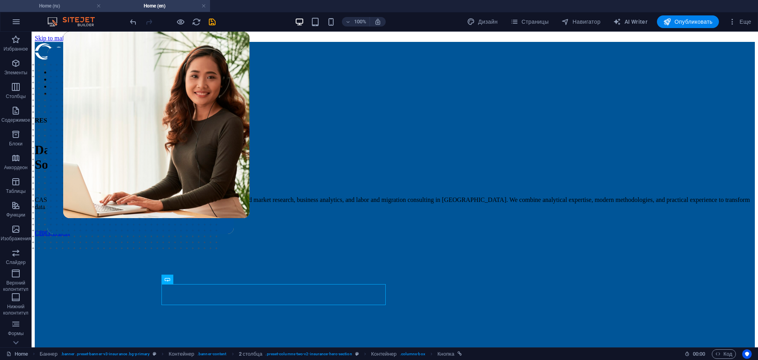
click at [62, 1] on li "Home (ru)" at bounding box center [52, 6] width 105 height 12
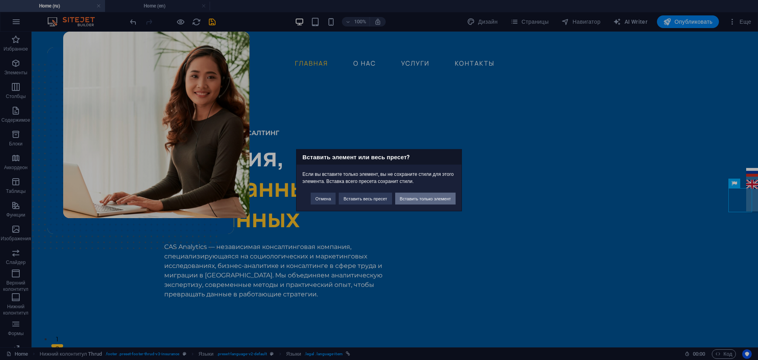
click at [414, 198] on button "Вставить только элемент" at bounding box center [425, 198] width 60 height 12
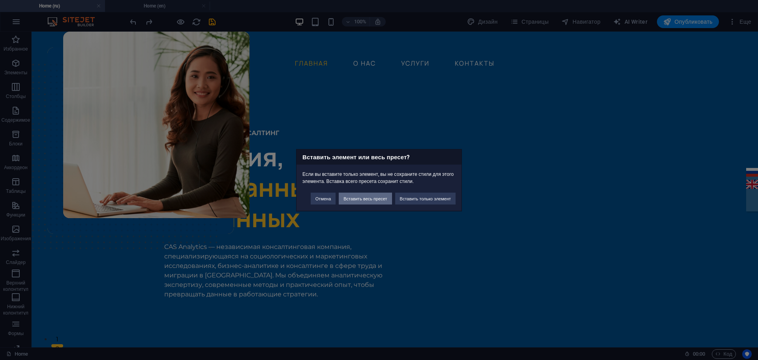
click at [380, 200] on button "Вставить весь пресет" at bounding box center [365, 198] width 53 height 12
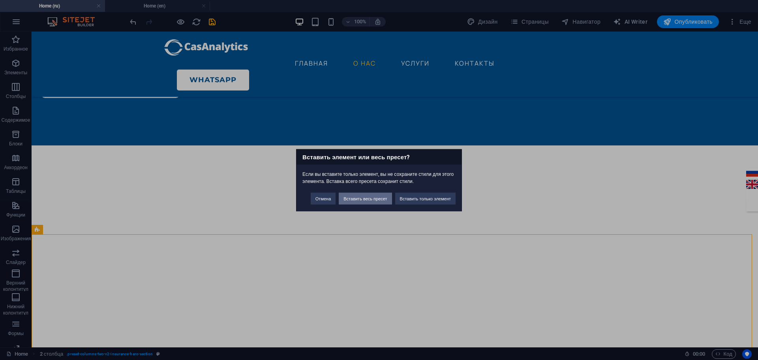
scroll to position [2473, 0]
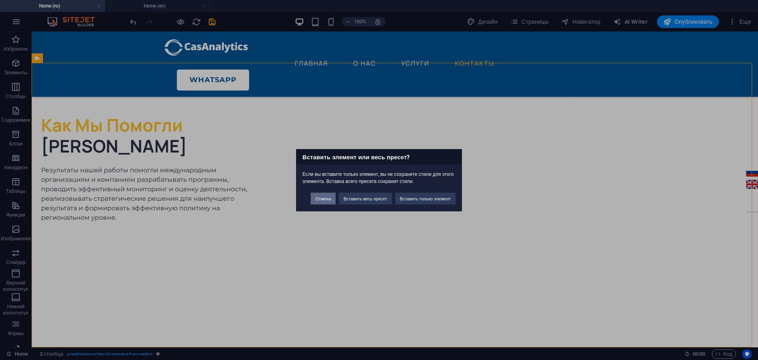
click at [328, 199] on button "Отмена" at bounding box center [323, 198] width 25 height 12
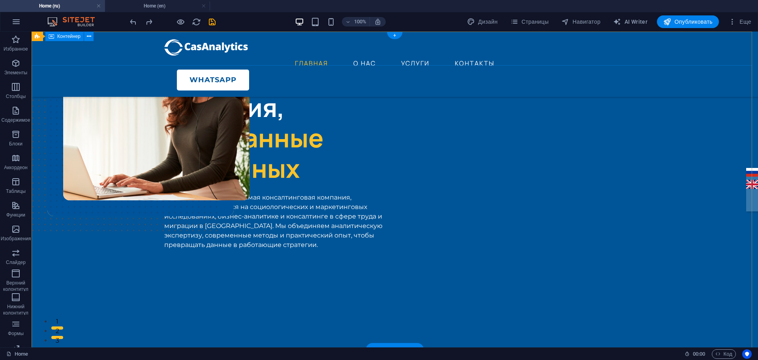
scroll to position [0, 0]
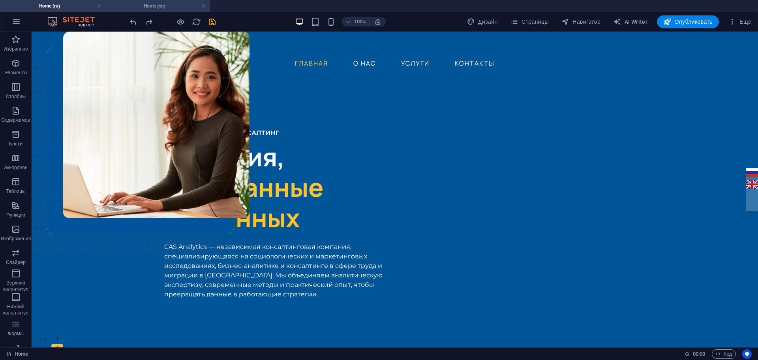
click at [156, 6] on h4 "Home (en)" at bounding box center [157, 6] width 105 height 9
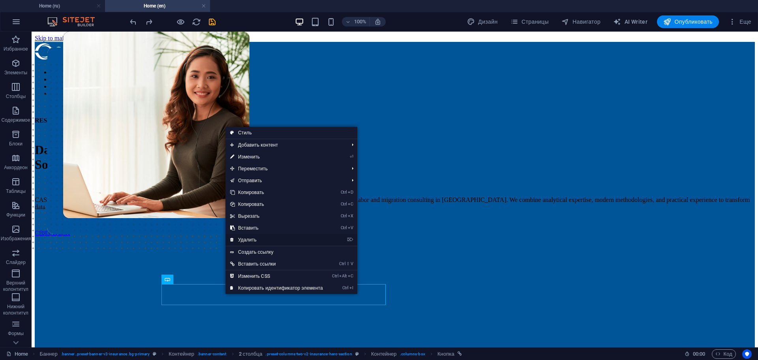
click at [252, 238] on link "⌦ Удалить" at bounding box center [276, 240] width 102 height 12
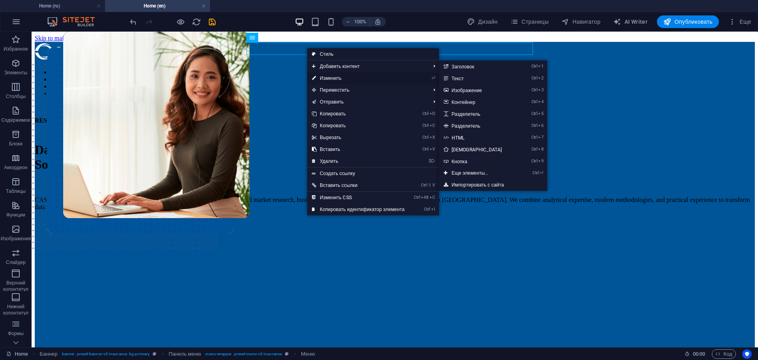
click at [331, 73] on link "⏎ Изменить" at bounding box center [358, 78] width 102 height 12
select select
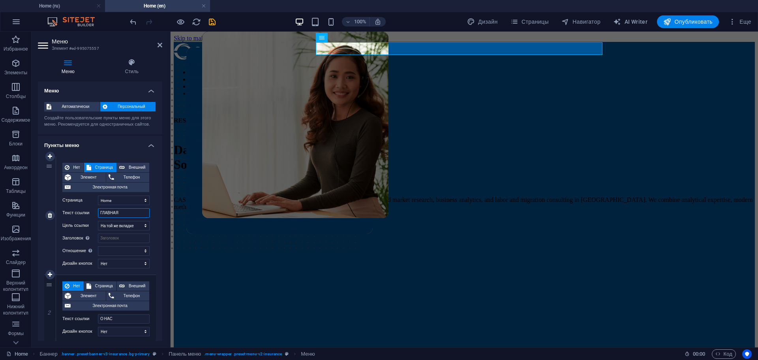
drag, startPoint x: 93, startPoint y: 206, endPoint x: 76, endPoint y: 203, distance: 17.5
click at [76, 203] on div "Нет Страница Внешний Элемент Телефон Электронная почта Страница Home About Serv…" at bounding box center [105, 209] width 87 height 93
type input "Home"
select select
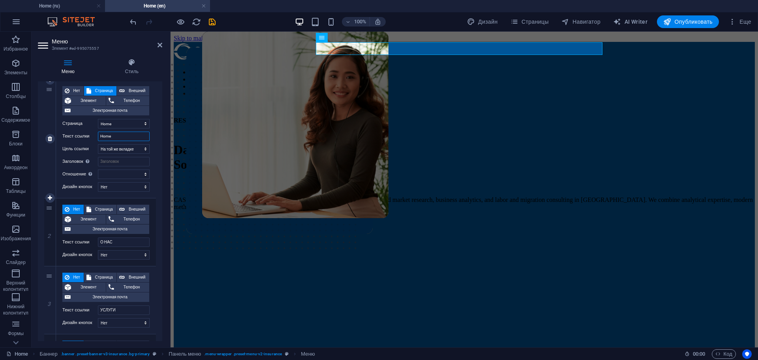
scroll to position [79, 0]
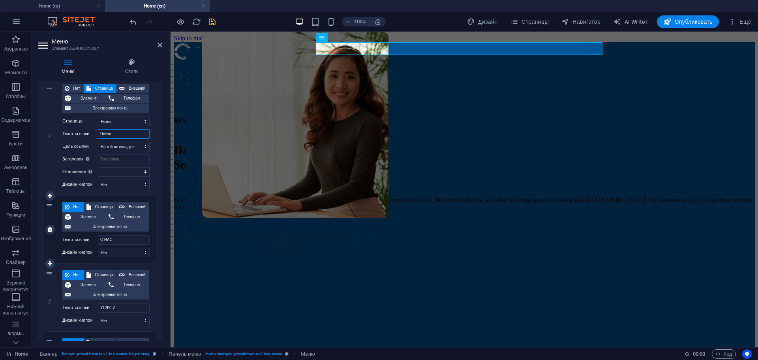
type input "Home"
drag, startPoint x: 78, startPoint y: 234, endPoint x: 60, endPoint y: 229, distance: 17.9
click at [63, 231] on div "Нет Страница Внешний Элемент Телефон Электронная почта Страница Home About Serv…" at bounding box center [105, 223] width 87 height 42
type input "Abo"
select select
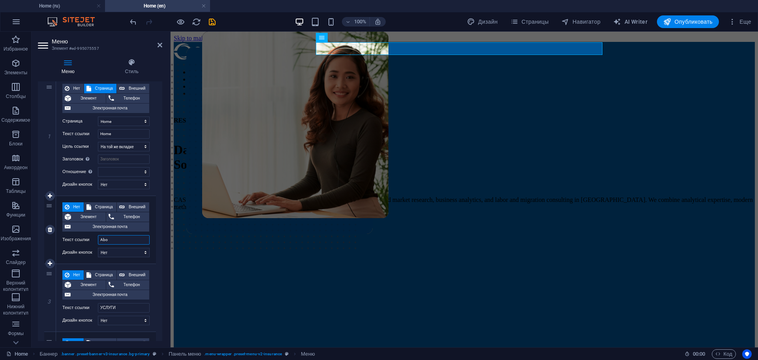
type input "Abou"
select select
type input "About us"
select select
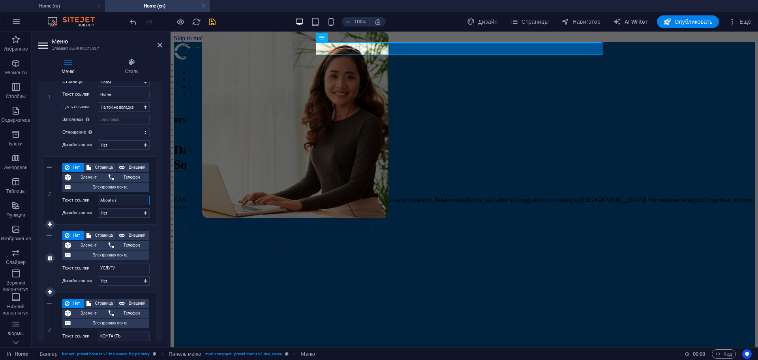
scroll to position [144, 0]
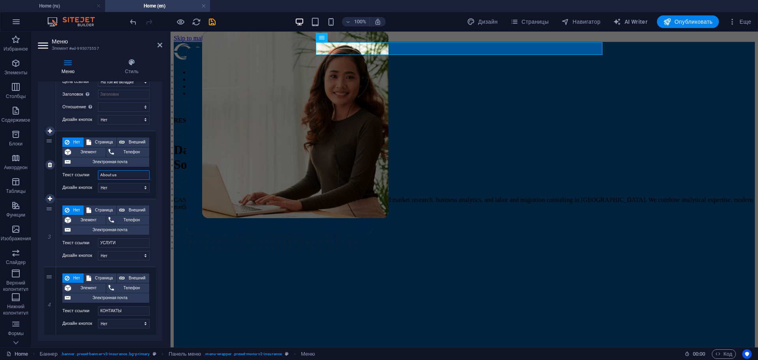
drag, startPoint x: 122, startPoint y: 173, endPoint x: 84, endPoint y: 173, distance: 37.5
click at [84, 173] on div "Текст ссылки About us" at bounding box center [105, 174] width 87 height 9
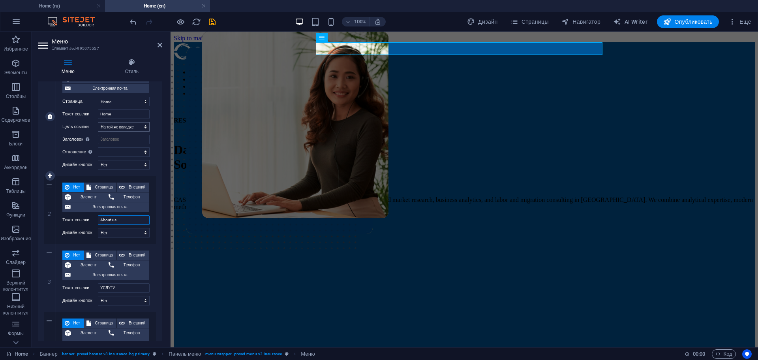
scroll to position [65, 0]
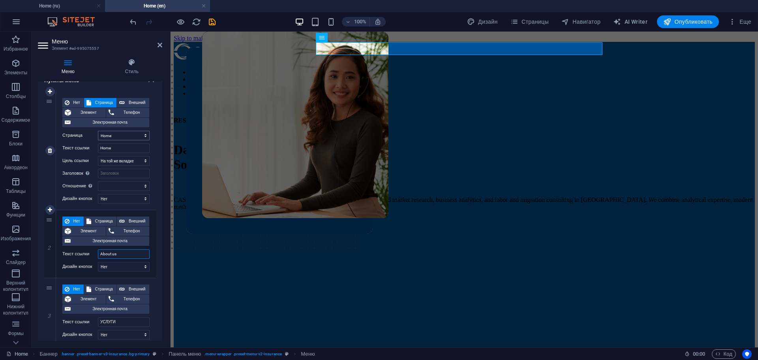
type input "About us"
drag, startPoint x: 123, startPoint y: 132, endPoint x: 92, endPoint y: 132, distance: 30.8
click at [92, 132] on div "Страница Home About Services News Contact Legal Notice Privacy Home" at bounding box center [105, 135] width 87 height 9
click at [115, 132] on select "Home About Services News Contact Legal Notice Privacy Home" at bounding box center [124, 135] width 52 height 9
drag, startPoint x: 116, startPoint y: 147, endPoint x: 92, endPoint y: 147, distance: 24.1
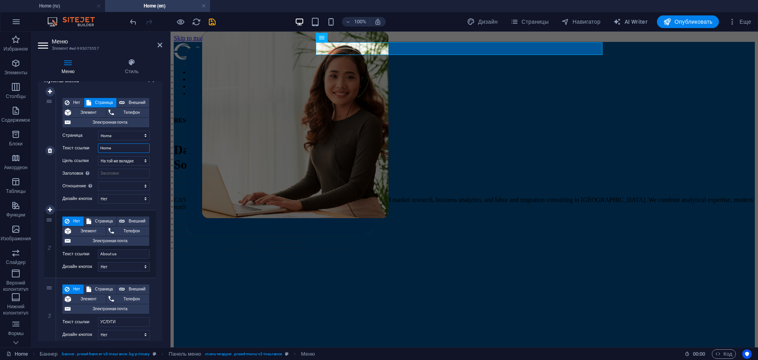
click at [92, 147] on div "Текст ссылки Home" at bounding box center [105, 147] width 87 height 9
type input "HOME"
select select
type input "HOME"
drag, startPoint x: 123, startPoint y: 253, endPoint x: 68, endPoint y: 246, distance: 55.4
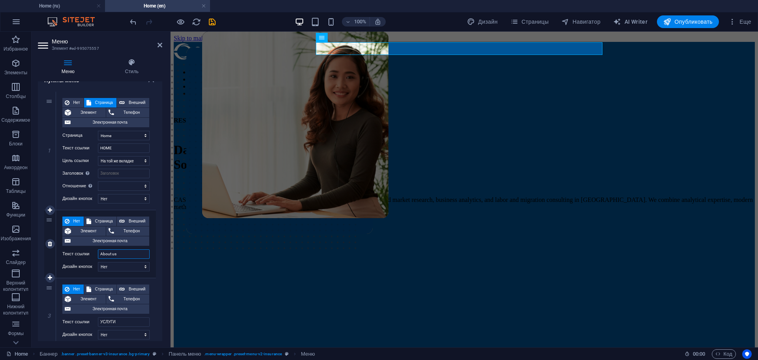
click at [69, 247] on div "Нет Страница Внешний Элемент Телефон Электронная почта Страница Home About Serv…" at bounding box center [105, 237] width 87 height 42
type input "ABOUY"
select select
type input "ABOUY US"
select select
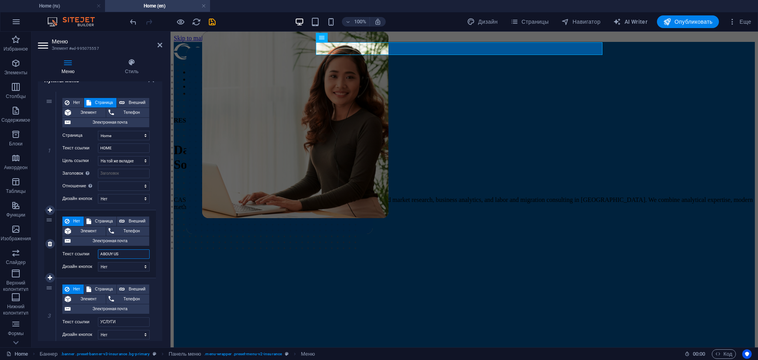
type input "ABOUT US"
select select
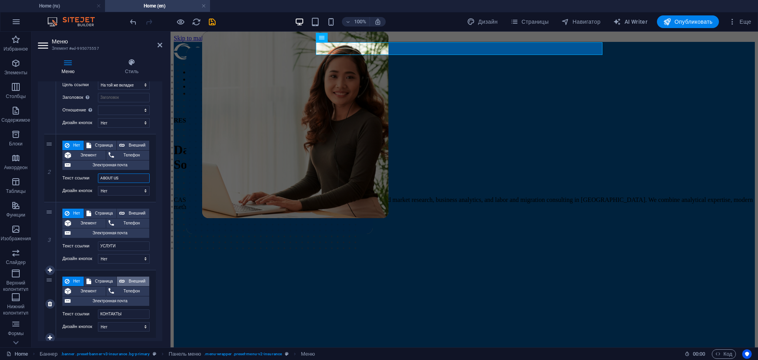
scroll to position [144, 0]
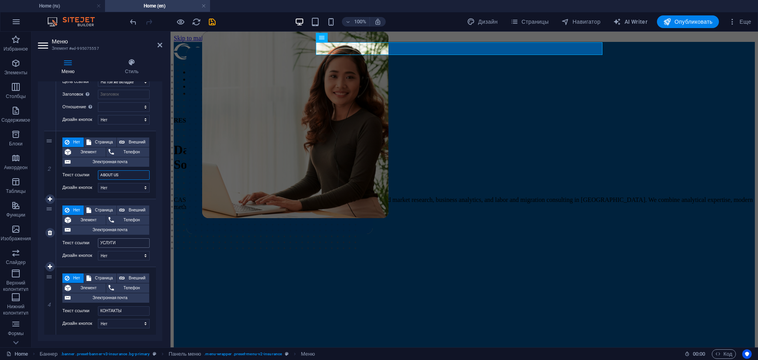
type input "ABOUT US"
drag, startPoint x: 125, startPoint y: 243, endPoint x: 82, endPoint y: 236, distance: 43.3
click at [82, 236] on div "Нет Страница Внешний Элемент Телефон Электронная почта Страница Home About Serv…" at bounding box center [105, 226] width 87 height 42
type input "Serv"
select select
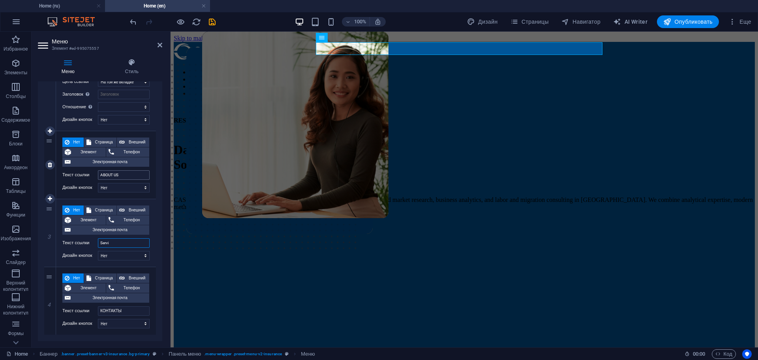
type input "Servic"
select select
type input "Service"
select select
type input "Services"
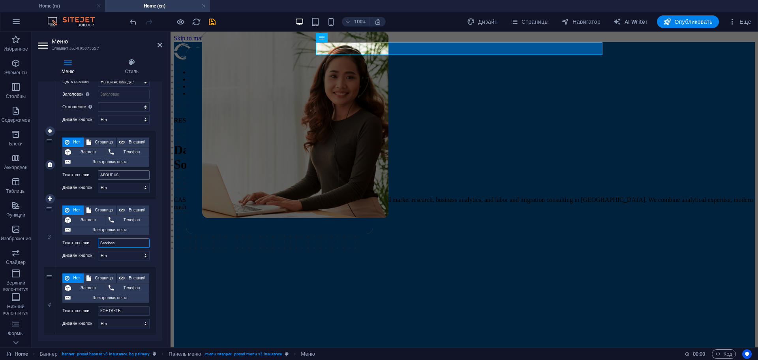
select select
drag, startPoint x: 105, startPoint y: 241, endPoint x: 67, endPoint y: 235, distance: 39.2
click at [67, 235] on div "Нет Страница Внешний Элемент Телефон Электронная почта Страница Home About Serv…" at bounding box center [105, 226] width 87 height 42
type input "SERVI"
select select
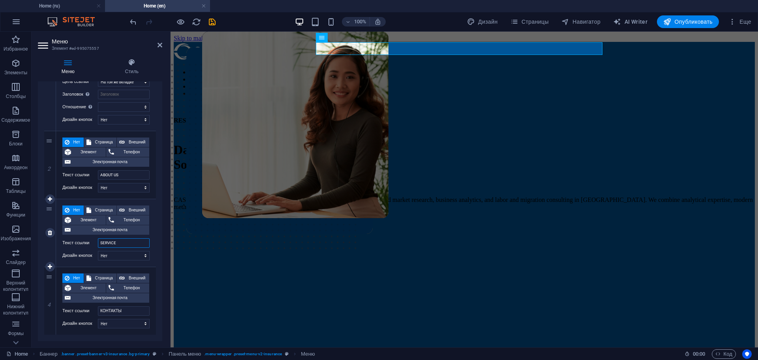
type input "SERVICES"
select select
type input "SERVICES"
select select
type input "SERVICES"
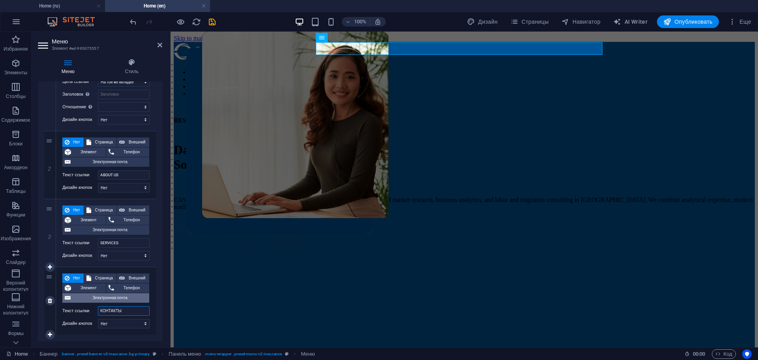
drag, startPoint x: 128, startPoint y: 310, endPoint x: 80, endPoint y: 302, distance: 48.5
click at [80, 302] on div "Нет Страница Внешний Элемент Телефон Электронная почта Страница Home About Serv…" at bounding box center [105, 294] width 87 height 42
type input "CO"
select select
type input "CONTA"
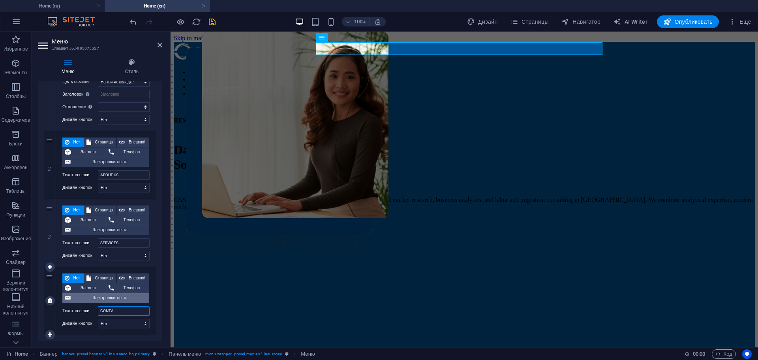
select select
type input "CONTACT"
select select
type input "CONTACTS"
select select
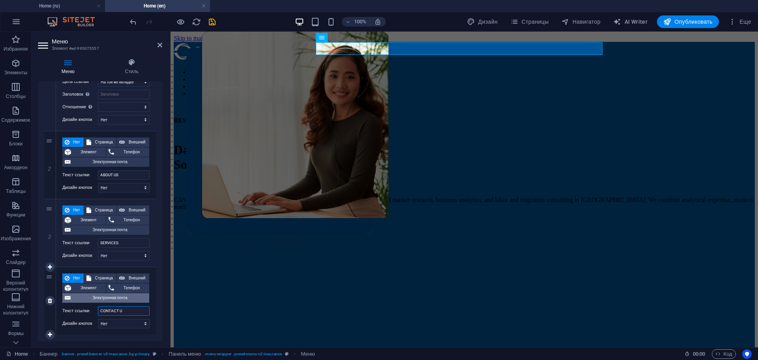
type input "CONTACT US"
select select
type input "CONTACT US"
click at [161, 43] on icon at bounding box center [159, 45] width 5 height 6
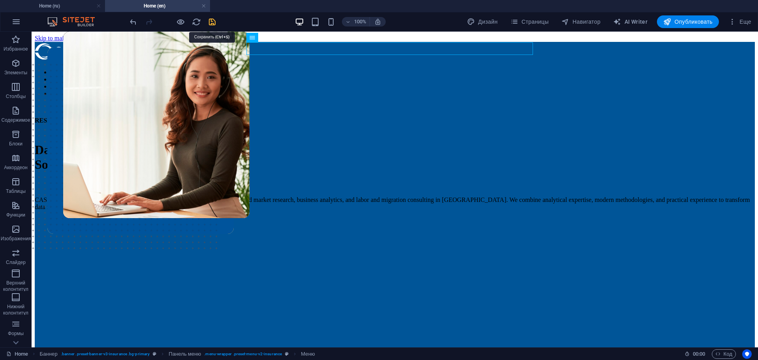
click at [214, 21] on icon "save" at bounding box center [212, 21] width 9 height 9
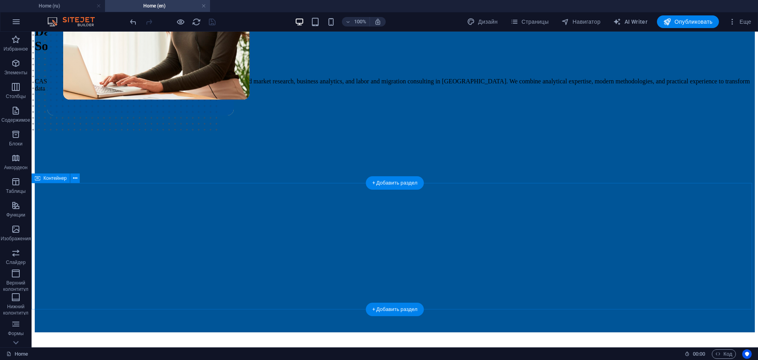
scroll to position [237, 0]
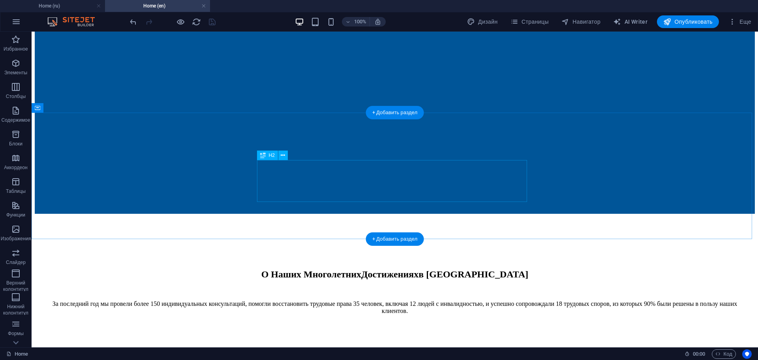
click at [376, 269] on div "О Наших Многолетних Достижениях в Цифрах" at bounding box center [394, 274] width 701 height 11
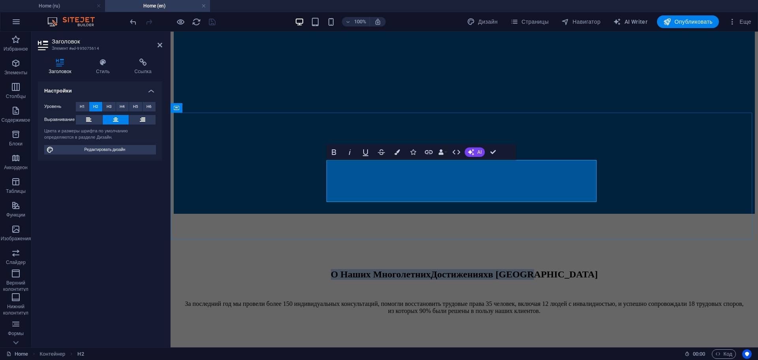
click at [461, 269] on span "Достижениях" at bounding box center [459, 274] width 57 height 10
click at [444, 269] on h2 "О Наших Многолетних Достижениях в Цифрах" at bounding box center [464, 274] width 562 height 11
click at [439, 269] on h2 "О Наших Многолетних Достижениях в Цифрах" at bounding box center [464, 274] width 562 height 11
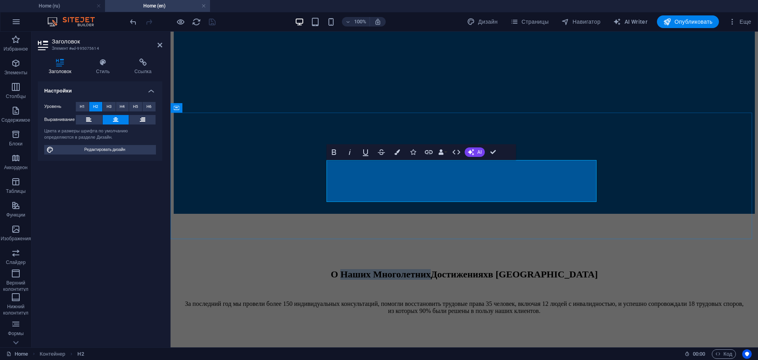
drag, startPoint x: 383, startPoint y: 169, endPoint x: 556, endPoint y: 171, distance: 172.9
click at [556, 269] on h2 "О Наших Многолетних Достижениях в Цифрах" at bounding box center [464, 274] width 562 height 11
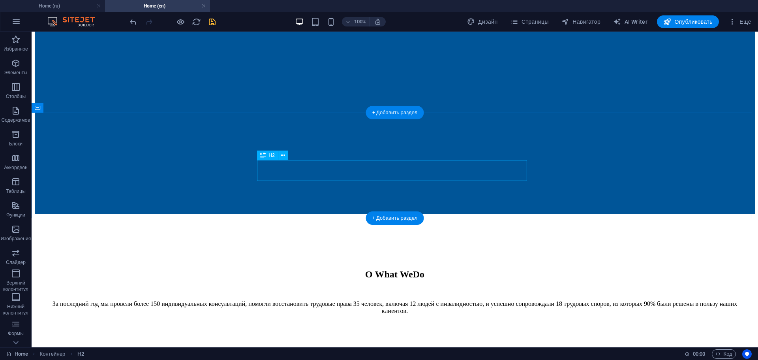
click at [366, 269] on div "О What We Do" at bounding box center [394, 274] width 701 height 11
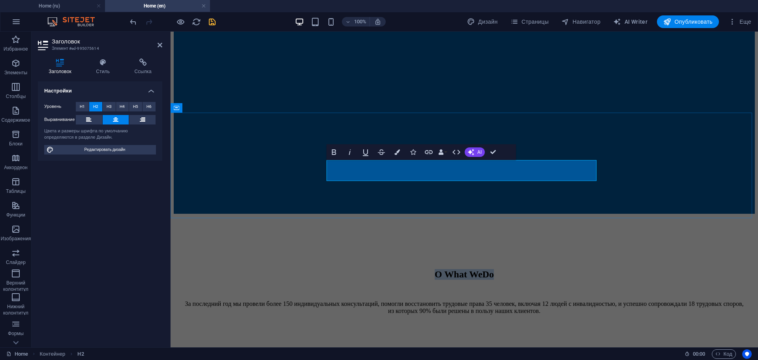
click at [426, 269] on h2 "О What We Do" at bounding box center [464, 274] width 562 height 11
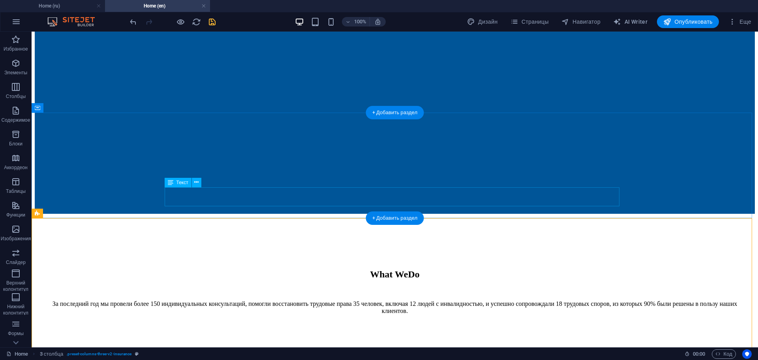
click at [400, 300] on div "За последний год мы провели более 150 индивидуальных консультаций, помогли восс…" at bounding box center [394, 307] width 701 height 14
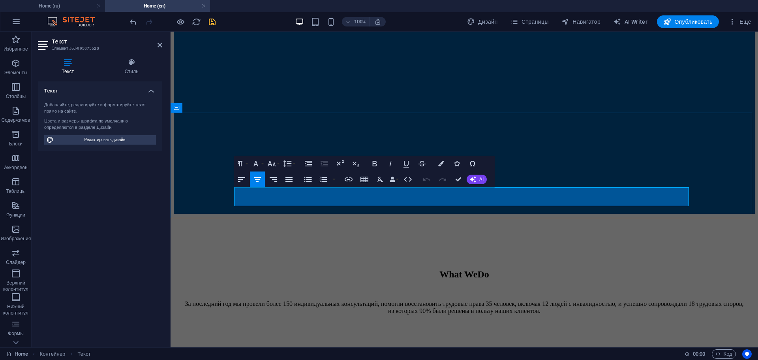
click at [401, 300] on p "За последний год мы провели более 150 индивидуальных консультаций, помогли восс…" at bounding box center [464, 307] width 562 height 14
click at [579, 300] on p "We conduct research projects on key social and economic issues, providing inter…" at bounding box center [464, 303] width 562 height 7
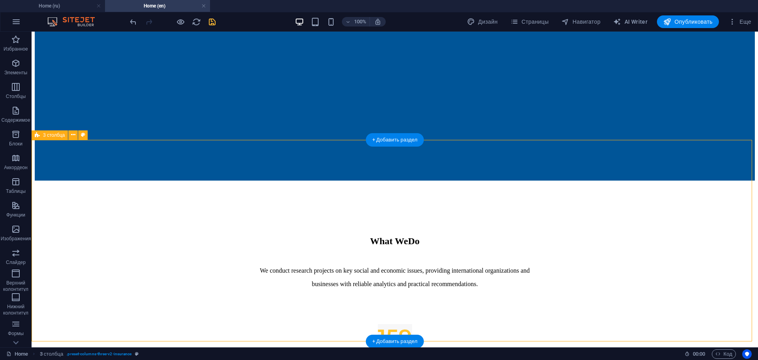
scroll to position [316, 0]
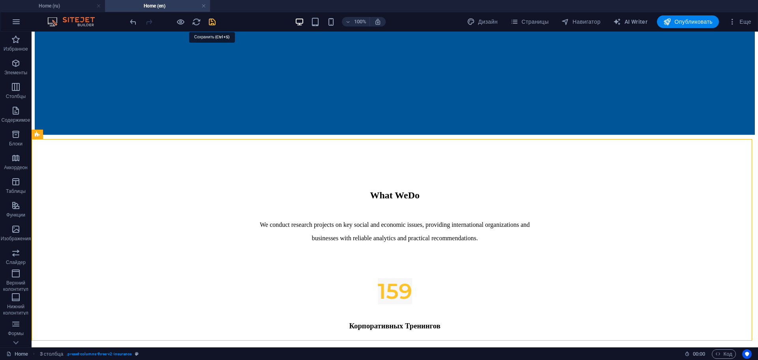
click at [210, 21] on icon "save" at bounding box center [212, 21] width 9 height 9
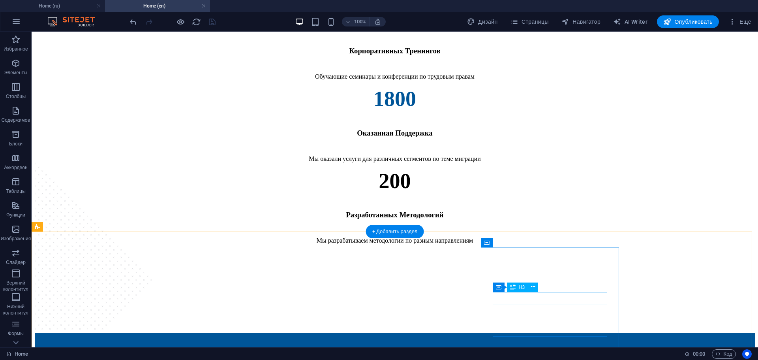
scroll to position [553, 0]
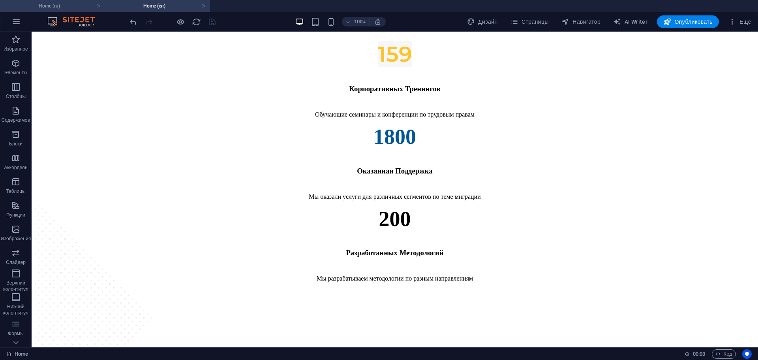
click at [74, 7] on h4 "Home (ru)" at bounding box center [52, 6] width 105 height 9
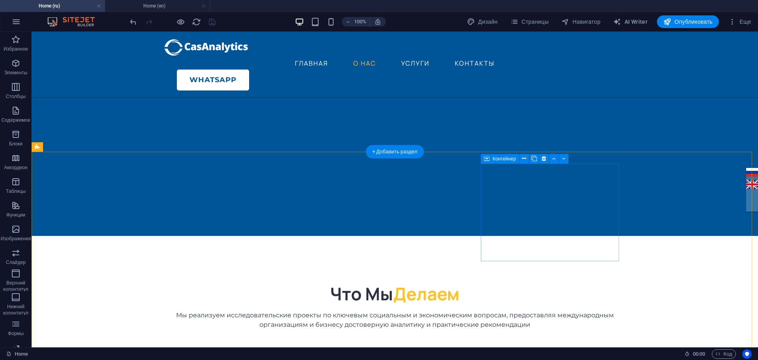
scroll to position [316, 0]
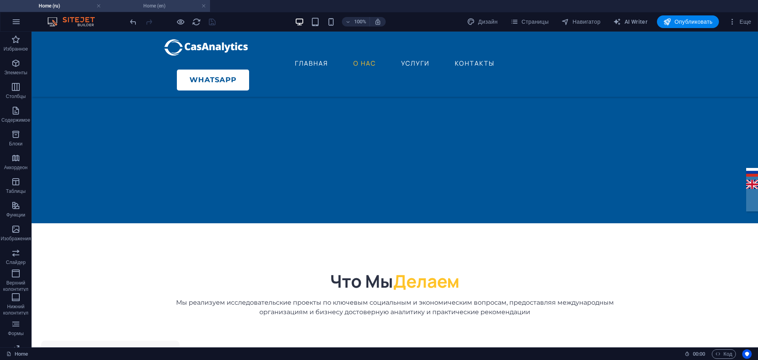
click at [151, 4] on h4 "Home (en)" at bounding box center [157, 6] width 105 height 9
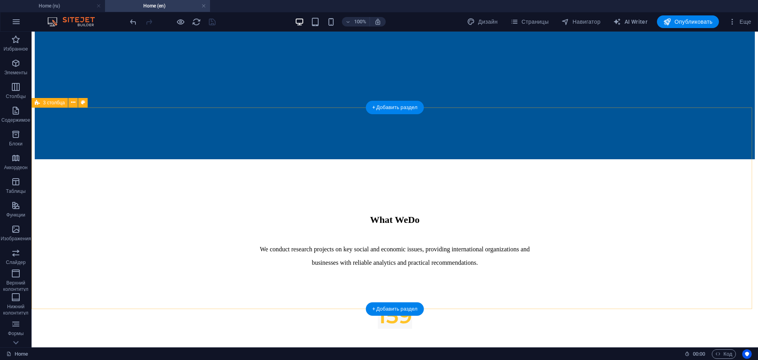
scroll to position [355, 0]
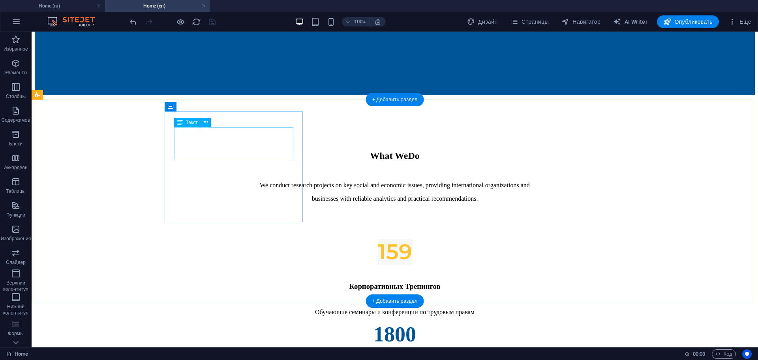
click at [239, 238] on div "159" at bounding box center [394, 251] width 701 height 26
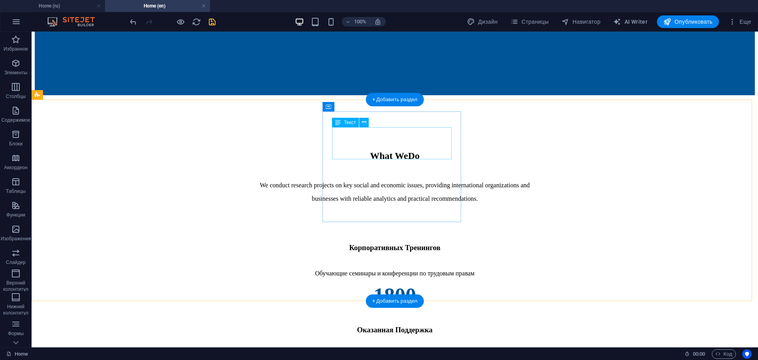
click at [379, 283] on div "1800" at bounding box center [394, 295] width 701 height 24
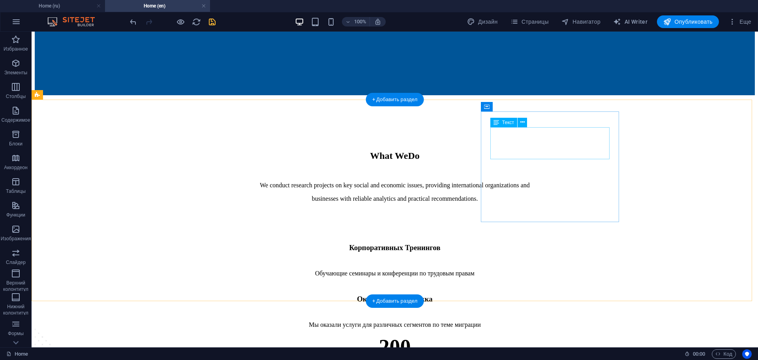
click at [539, 334] on div "200" at bounding box center [394, 346] width 701 height 24
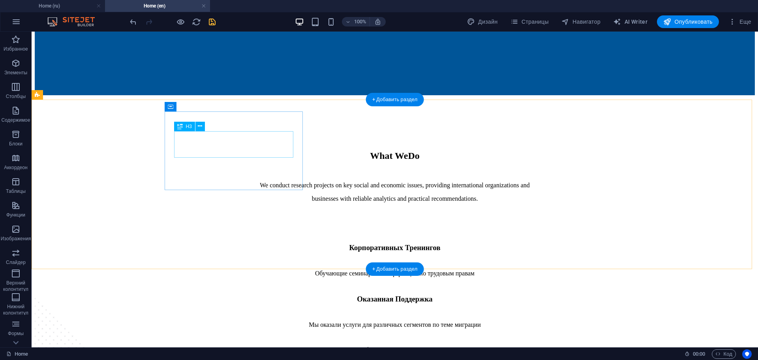
click at [236, 243] on div "Корпоративных Тренингов" at bounding box center [394, 247] width 701 height 9
click at [270, 243] on div "Корпоративных Тренингов" at bounding box center [394, 247] width 701 height 9
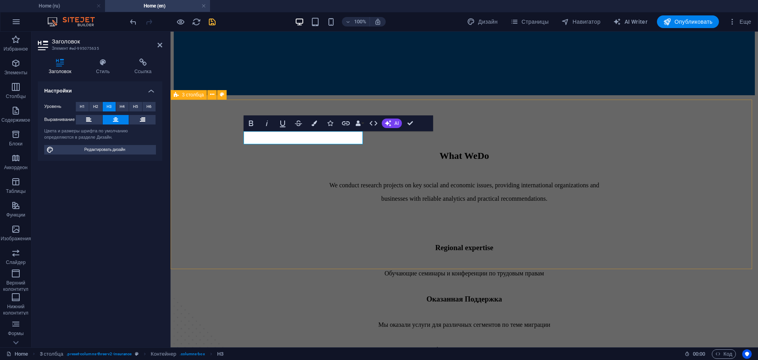
scroll to position [0, 1]
click at [304, 243] on h3 "Regional expertise" at bounding box center [464, 247] width 562 height 9
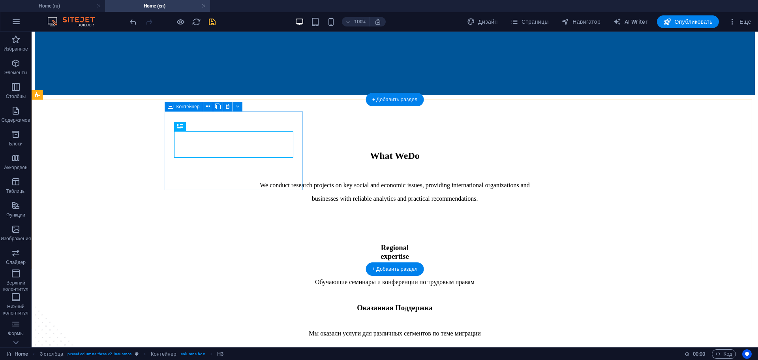
click at [255, 278] on div "Обучающие семинары и конференции по трудовым правам" at bounding box center [394, 281] width 701 height 7
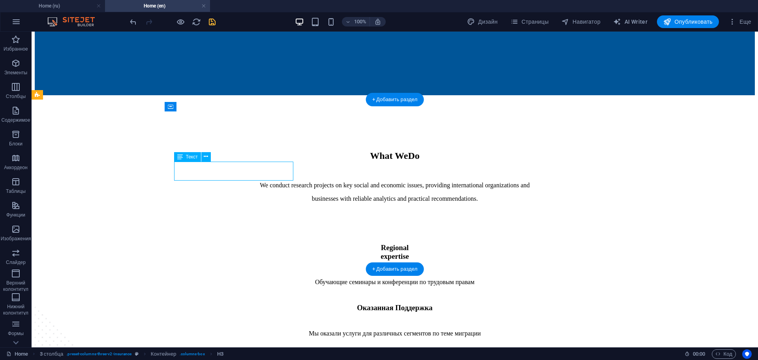
click at [255, 278] on div "Обучающие семинары и конференции по трудовым правам" at bounding box center [394, 281] width 701 height 7
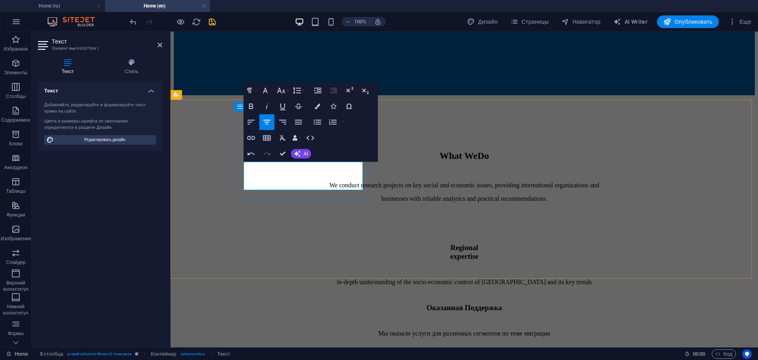
scroll to position [347, 2]
click at [247, 278] on p "in-depth understanding of the socio-economic context of Central Asia and its ke…" at bounding box center [464, 281] width 562 height 7
click at [345, 278] on p "In-depth understanding of the socio-economic context of Central Asia and its ke…" at bounding box center [464, 281] width 562 height 7
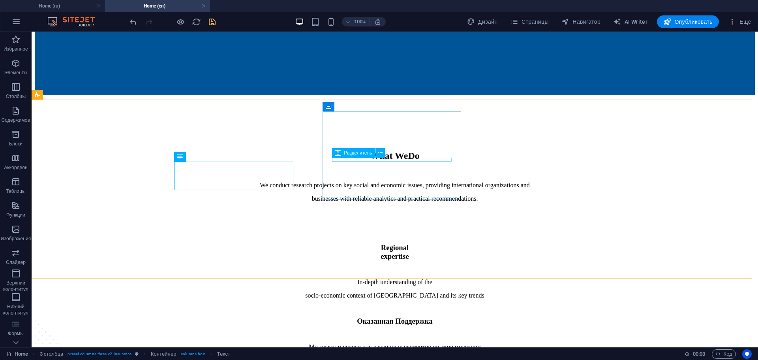
click at [382, 317] on div "Оказанная Поддержка" at bounding box center [394, 321] width 701 height 9
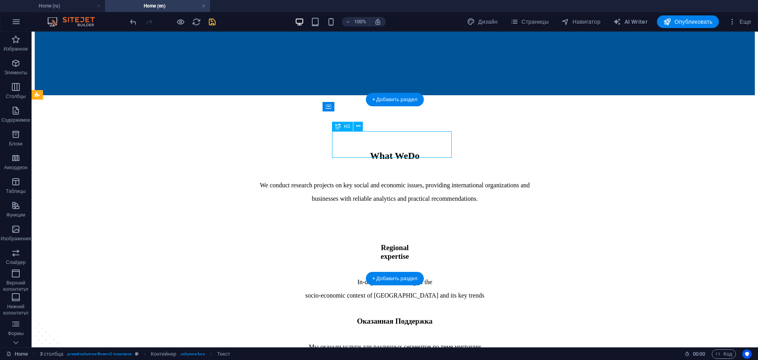
click at [382, 317] on div "Оказанная Поддержка" at bounding box center [394, 321] width 701 height 9
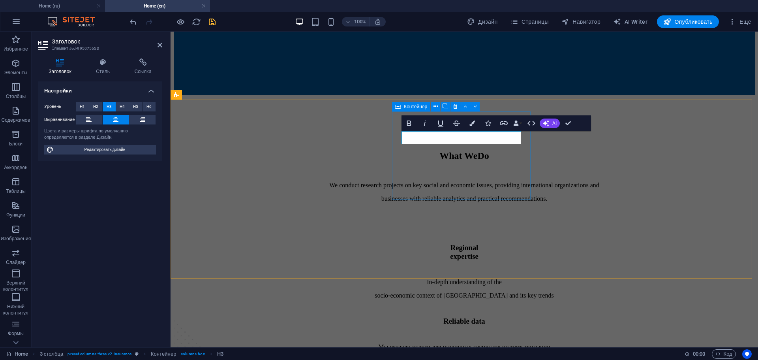
scroll to position [0, 3]
click at [473, 317] on h3 "Reliable data" at bounding box center [464, 321] width 562 height 9
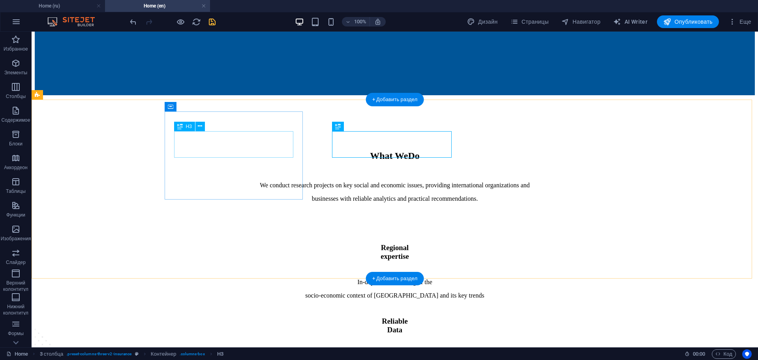
click at [240, 243] on div "Regional expertise" at bounding box center [394, 251] width 701 height 17
drag, startPoint x: 240, startPoint y: 151, endPoint x: 97, endPoint y: 153, distance: 142.9
click at [240, 243] on div "Regional expertise" at bounding box center [394, 251] width 701 height 17
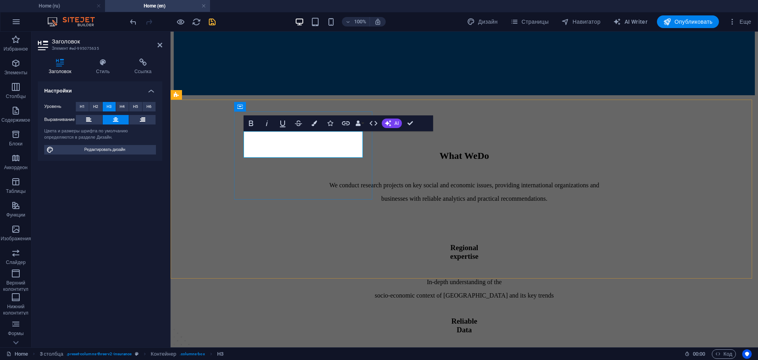
click at [284, 243] on h3 "Regional expertise" at bounding box center [464, 251] width 562 height 17
click at [283, 243] on h3 "Regional expertise" at bounding box center [464, 251] width 562 height 17
click at [285, 243] on h3 "Regional expertise" at bounding box center [464, 251] width 562 height 17
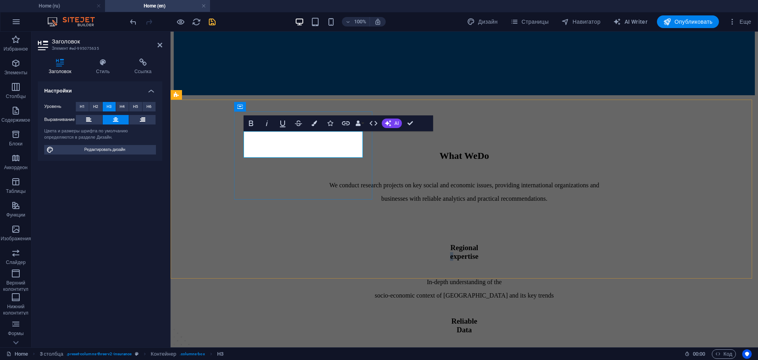
drag, startPoint x: 285, startPoint y: 150, endPoint x: 279, endPoint y: 150, distance: 5.9
click at [279, 243] on h3 "Regional expertise" at bounding box center [464, 251] width 562 height 17
drag, startPoint x: 410, startPoint y: 122, endPoint x: 379, endPoint y: 91, distance: 43.8
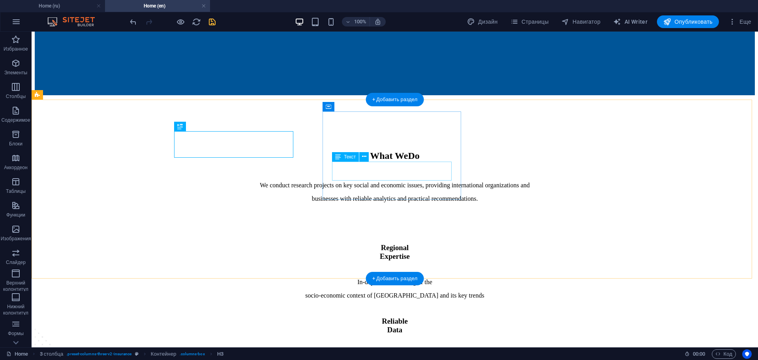
click at [394, 352] on div "Мы оказали услуги для различных сегментов по теме миграции" at bounding box center [394, 355] width 701 height 7
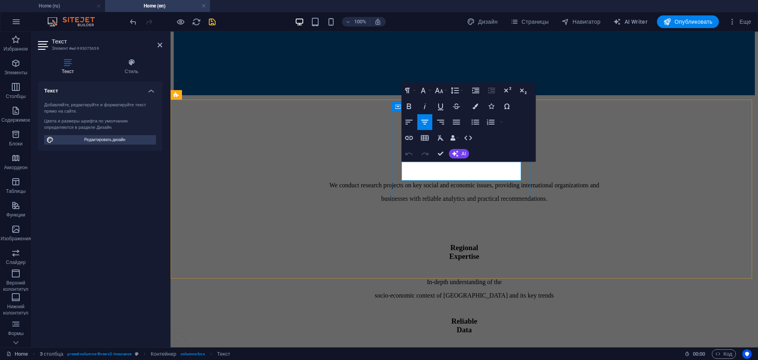
click at [470, 352] on p "Мы оказали услуги для различных сегментов по теме миграции" at bounding box center [464, 355] width 562 height 7
click at [412, 352] on p "rigorous methodological standards and multi-level quality control." at bounding box center [464, 355] width 562 height 7
click at [410, 352] on p "rigorous methodological standards and multi-level quality control." at bounding box center [464, 355] width 562 height 7
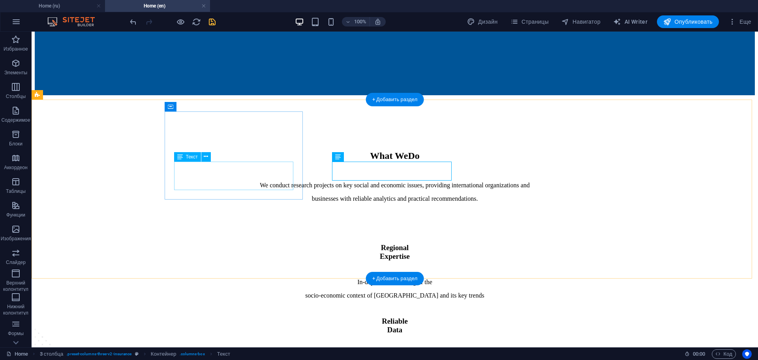
click at [269, 278] on div "In-depth understanding of the socio-economic context of Central Asia and its ke…" at bounding box center [394, 288] width 701 height 21
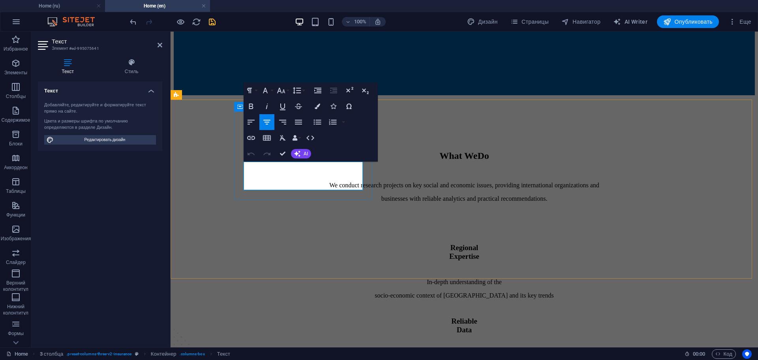
click at [346, 292] on p "socio-economic context of Central Asia and its key trends" at bounding box center [464, 295] width 562 height 7
drag, startPoint x: 280, startPoint y: 152, endPoint x: 249, endPoint y: 121, distance: 44.4
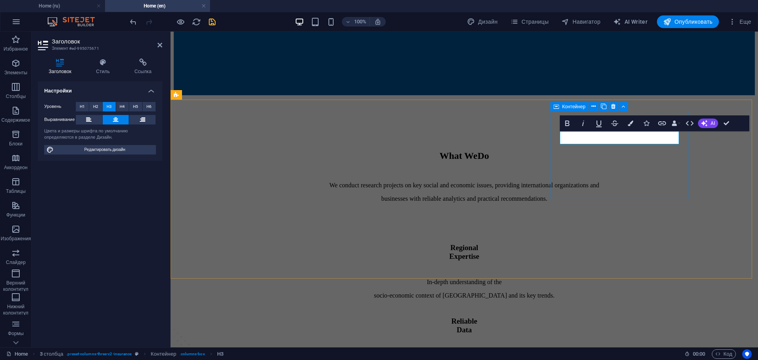
scroll to position [0, 3]
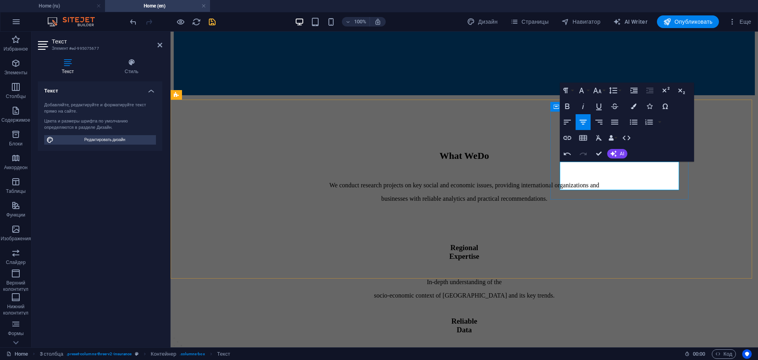
scroll to position [480, 1]
drag, startPoint x: 578, startPoint y: 169, endPoint x: 574, endPoint y: 169, distance: 4.7
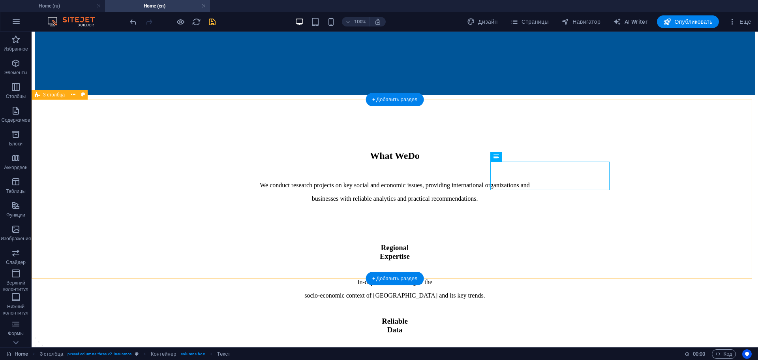
click at [613, 255] on div "Regional Expertise In-depth understanding of the socio-economic context of Cent…" at bounding box center [395, 361] width 720 height 283
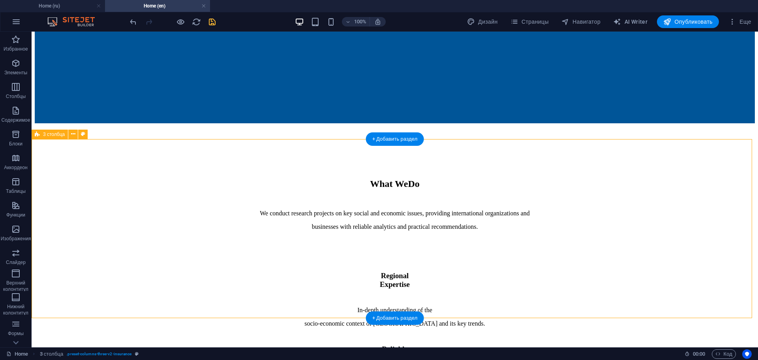
scroll to position [316, 0]
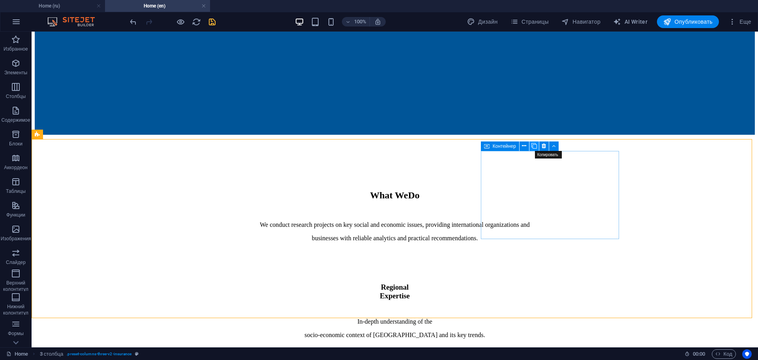
click at [535, 146] on icon at bounding box center [534, 146] width 6 height 8
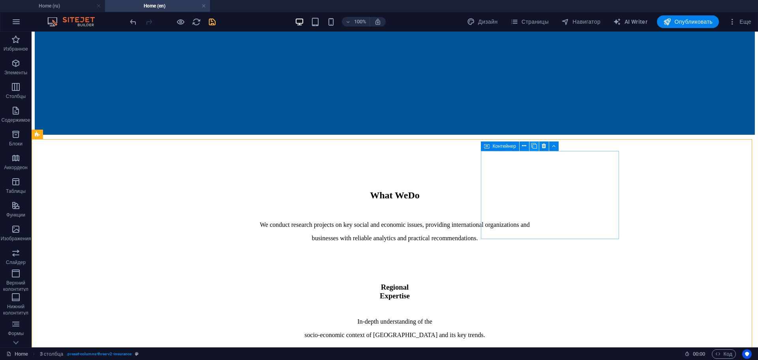
click at [535, 146] on icon at bounding box center [534, 146] width 6 height 8
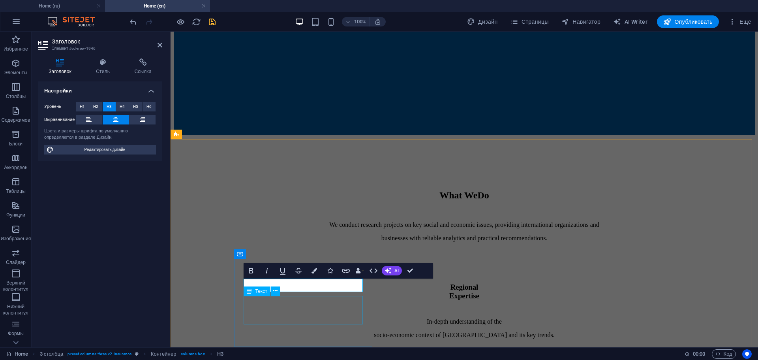
scroll to position [0, 2]
drag, startPoint x: 306, startPoint y: 284, endPoint x: 302, endPoint y: 284, distance: 4.0
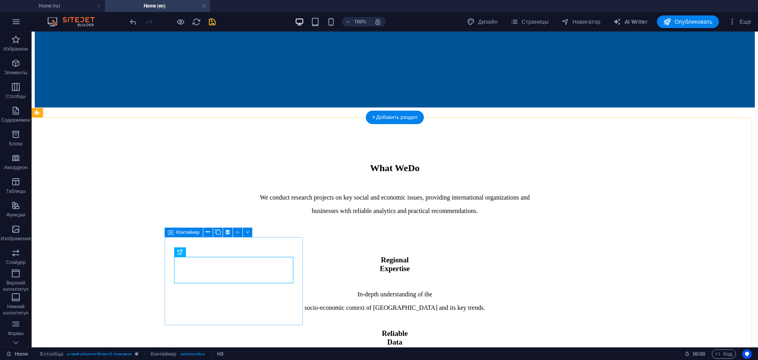
scroll to position [355, 0]
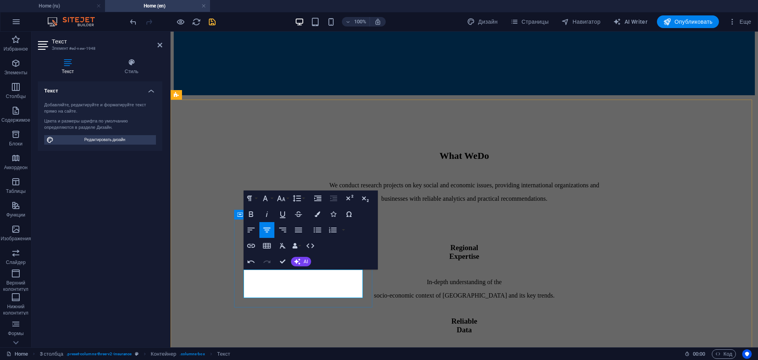
scroll to position [365, 1]
drag, startPoint x: 251, startPoint y: 275, endPoint x: 244, endPoint y: 275, distance: 7.1
drag, startPoint x: 283, startPoint y: 259, endPoint x: 283, endPoint y: 244, distance: 14.6
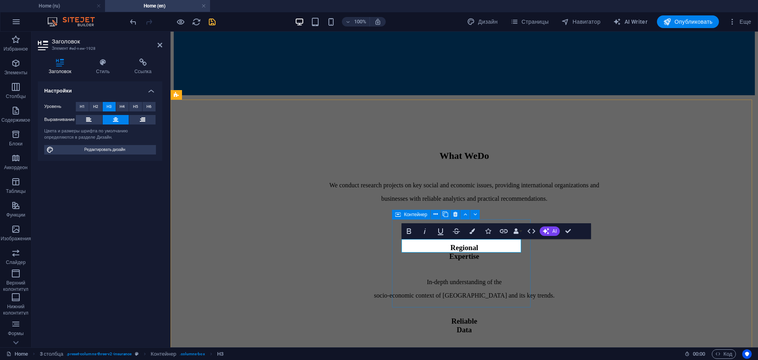
scroll to position [0, 1]
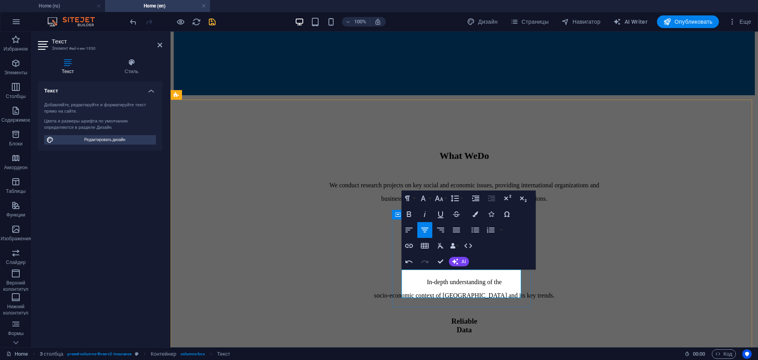
scroll to position [506, 1]
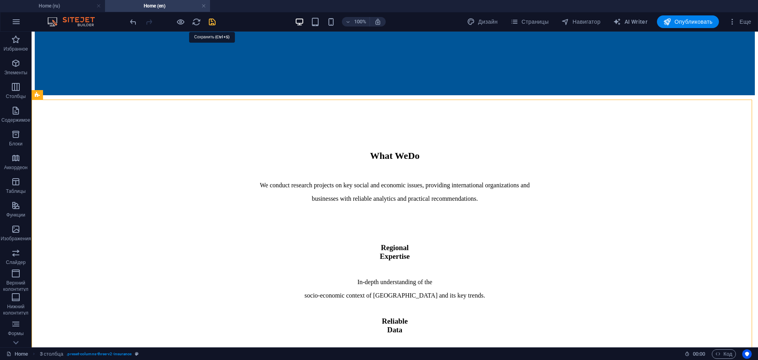
click at [212, 24] on icon "save" at bounding box center [212, 21] width 9 height 9
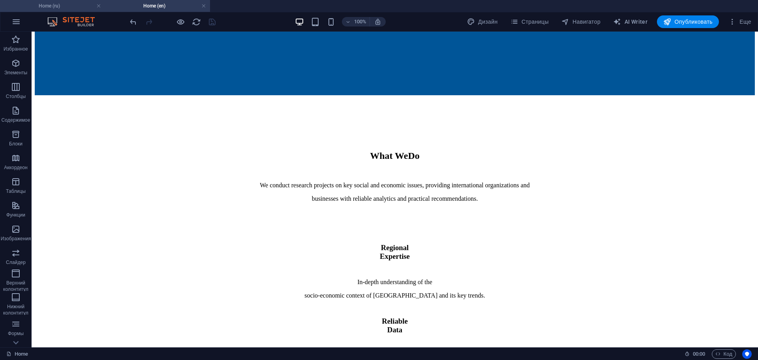
click at [63, 7] on h4 "Home (ru)" at bounding box center [52, 6] width 105 height 9
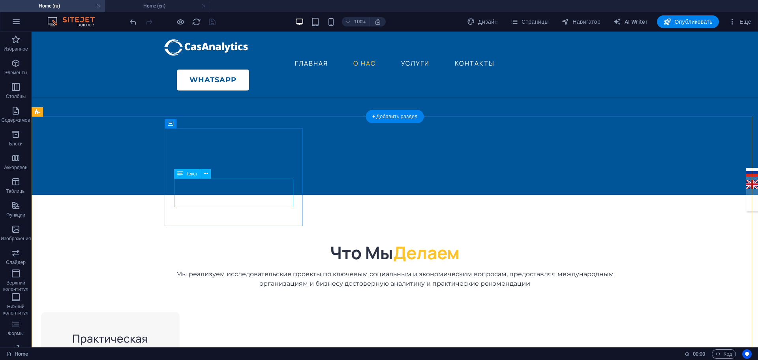
scroll to position [355, 0]
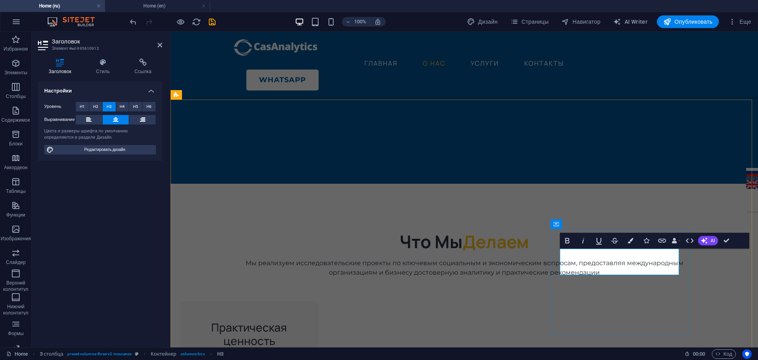
scroll to position [0, 3]
drag, startPoint x: 619, startPoint y: 256, endPoint x: 615, endPoint y: 257, distance: 4.4
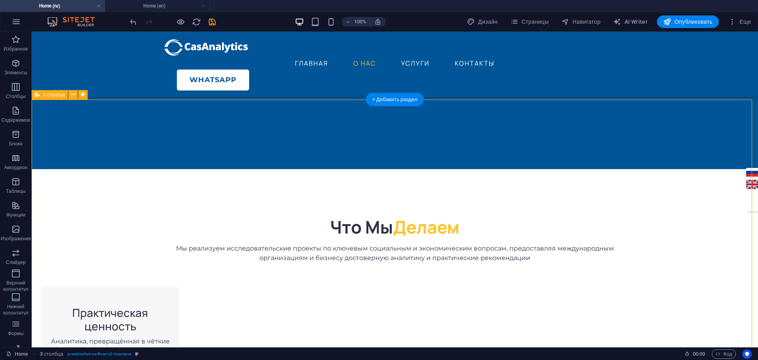
scroll to position [395, 0]
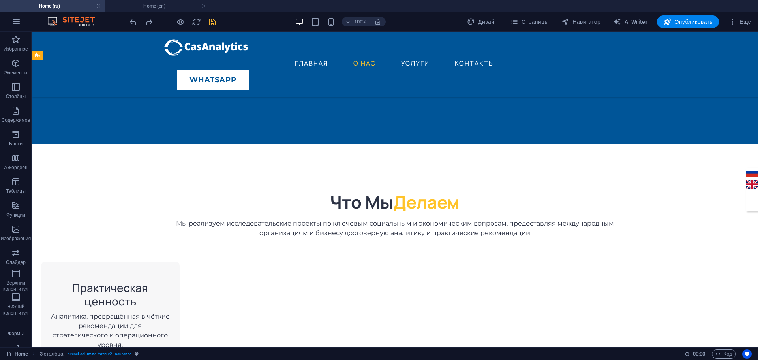
click at [212, 22] on icon "save" at bounding box center [212, 21] width 9 height 9
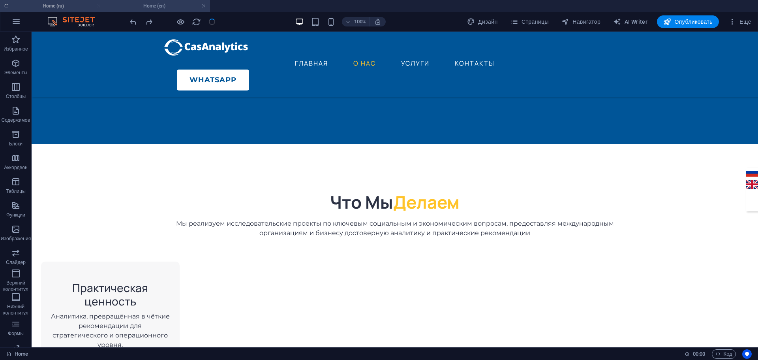
click at [157, 4] on h4 "Home (en)" at bounding box center [157, 6] width 105 height 9
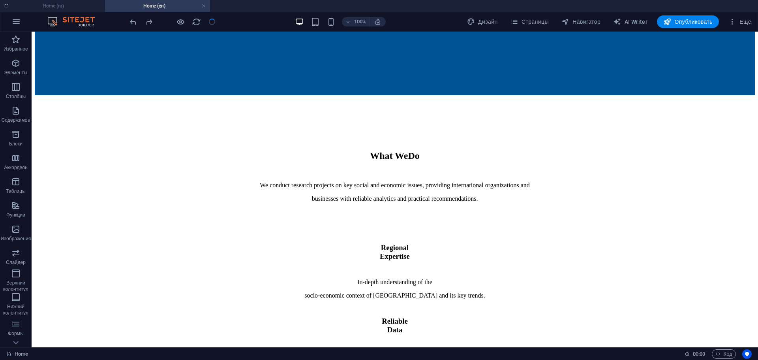
scroll to position [0, 0]
click at [547, 257] on div "Разделитель" at bounding box center [519, 261] width 58 height 10
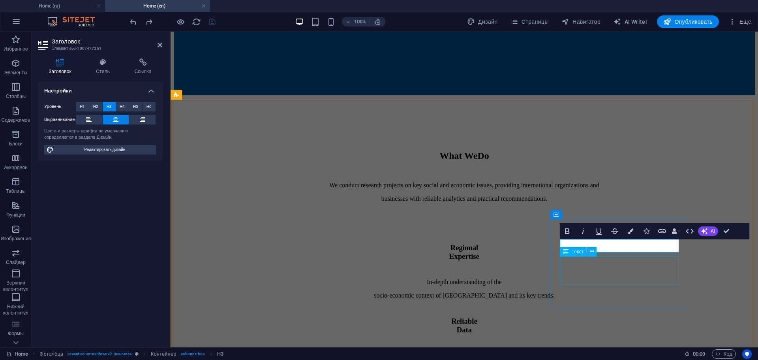
scroll to position [0, 3]
click at [617, 245] on div "Разделитель" at bounding box center [589, 248] width 58 height 10
drag, startPoint x: 600, startPoint y: 258, endPoint x: 589, endPoint y: 258, distance: 10.3
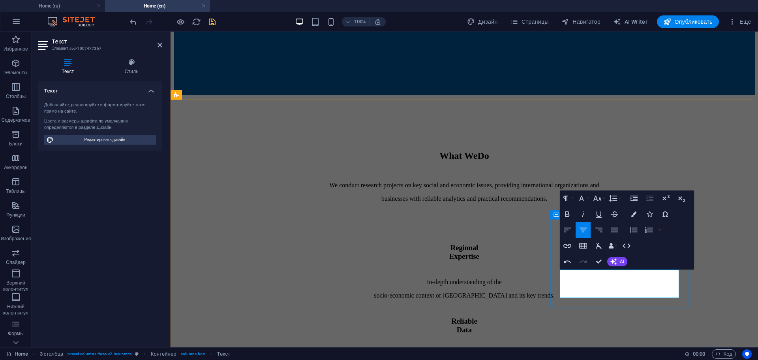
scroll to position [276, 1]
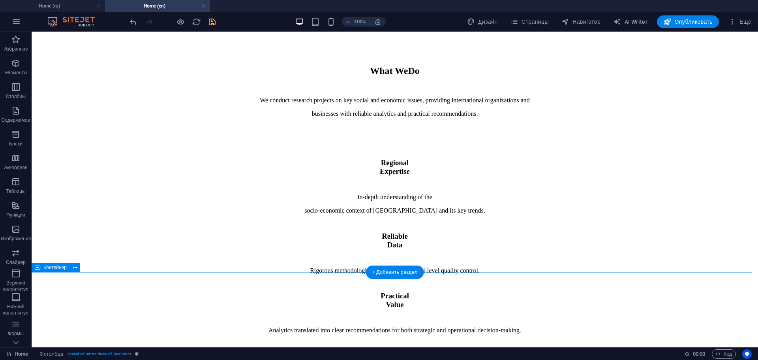
scroll to position [395, 0]
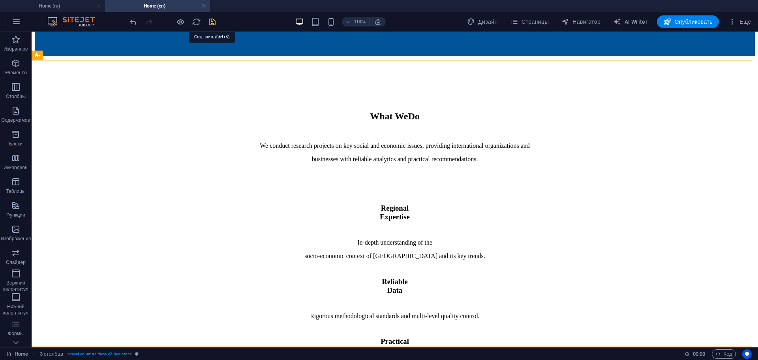
drag, startPoint x: 214, startPoint y: 23, endPoint x: 230, endPoint y: 21, distance: 16.0
click at [214, 23] on icon "save" at bounding box center [212, 21] width 9 height 9
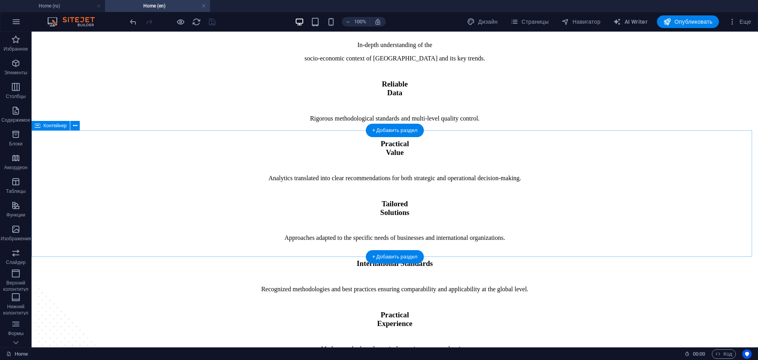
scroll to position [671, 0]
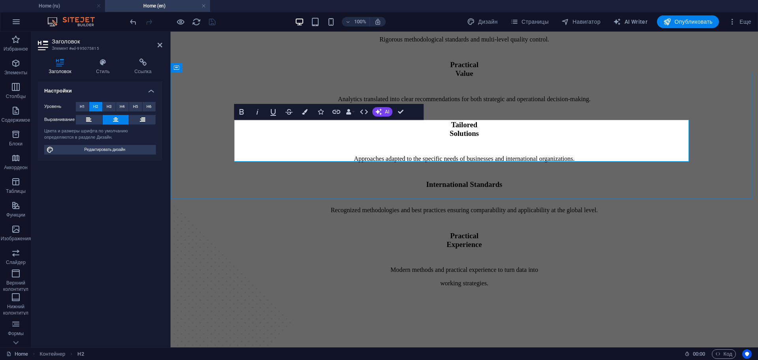
drag, startPoint x: 382, startPoint y: 128, endPoint x: 559, endPoint y: 133, distance: 176.5
drag, startPoint x: 465, startPoint y: 130, endPoint x: 582, endPoint y: 129, distance: 117.2
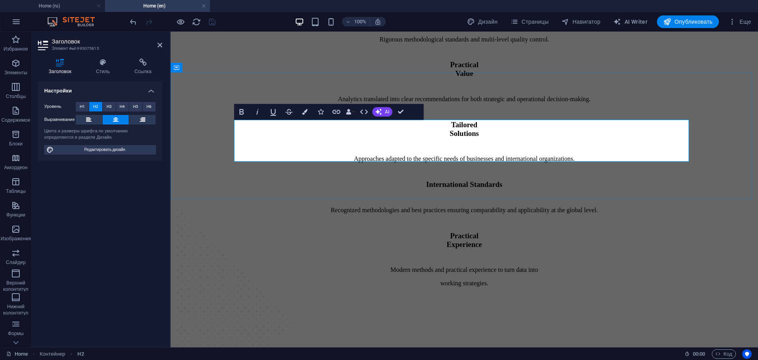
drag, startPoint x: 390, startPoint y: 150, endPoint x: 599, endPoint y: 150, distance: 209.2
drag, startPoint x: 404, startPoint y: 111, endPoint x: 598, endPoint y: 148, distance: 197.6
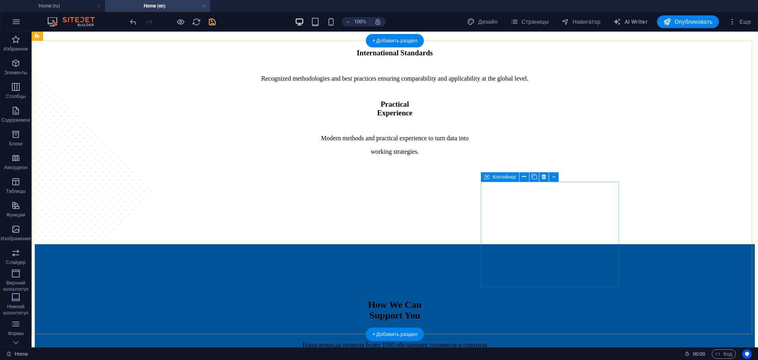
scroll to position [789, 0]
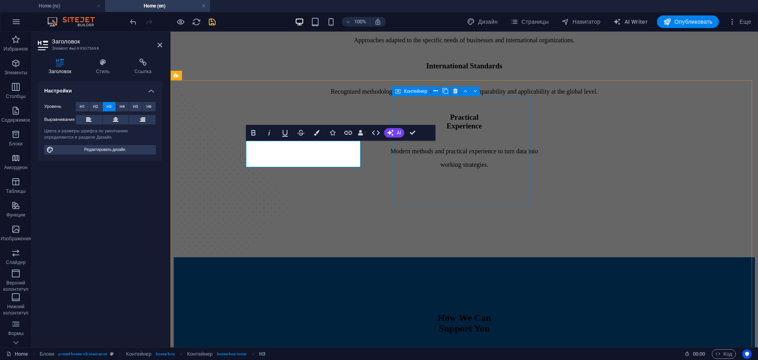
scroll to position [0, 2]
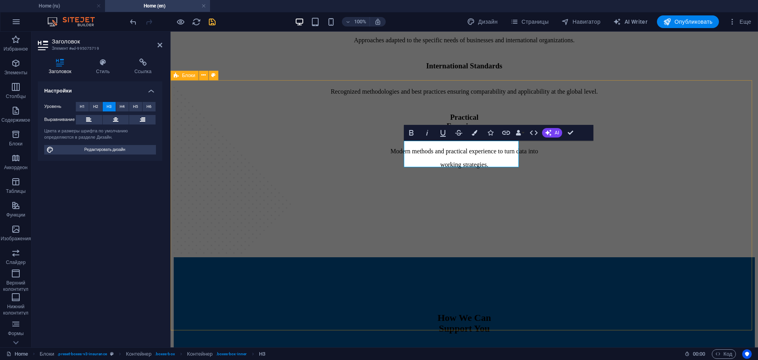
scroll to position [0, 4]
drag, startPoint x: 570, startPoint y: 134, endPoint x: 554, endPoint y: 141, distance: 17.5
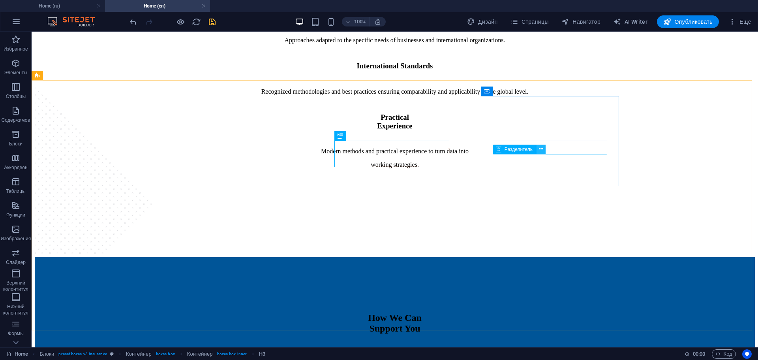
click at [536, 146] on button at bounding box center [540, 148] width 9 height 9
click at [530, 138] on button at bounding box center [532, 135] width 9 height 9
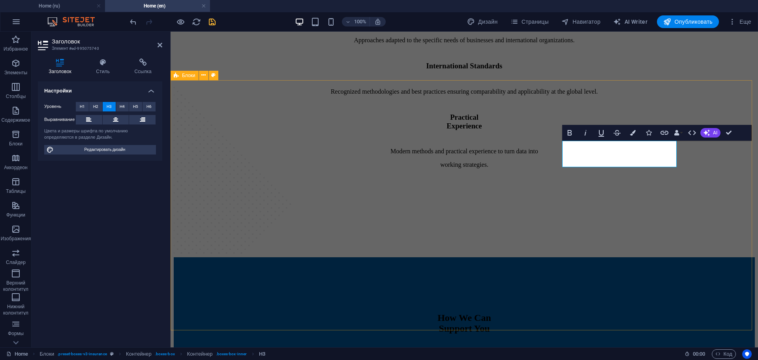
scroll to position [0, 1]
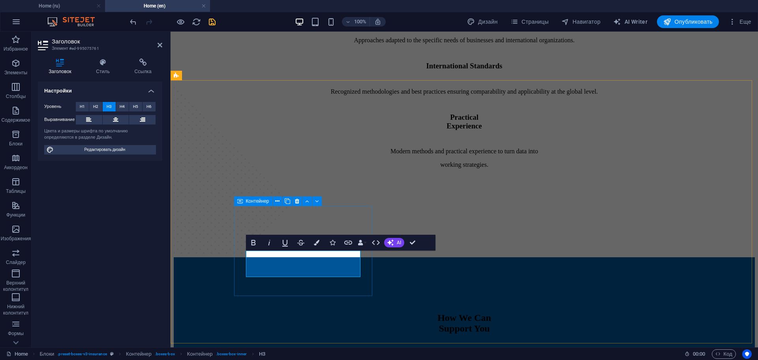
scroll to position [0, 4]
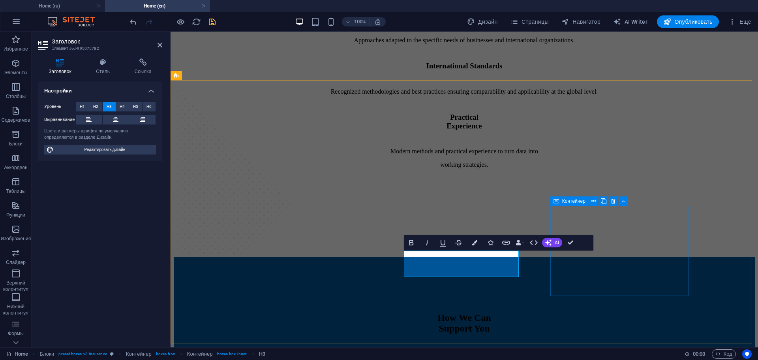
scroll to position [0, 2]
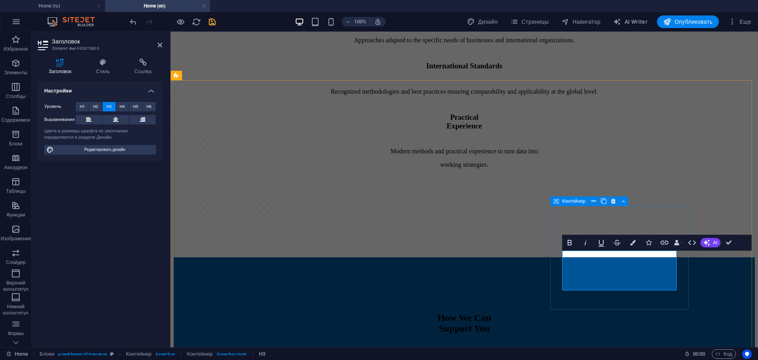
scroll to position [20, 2]
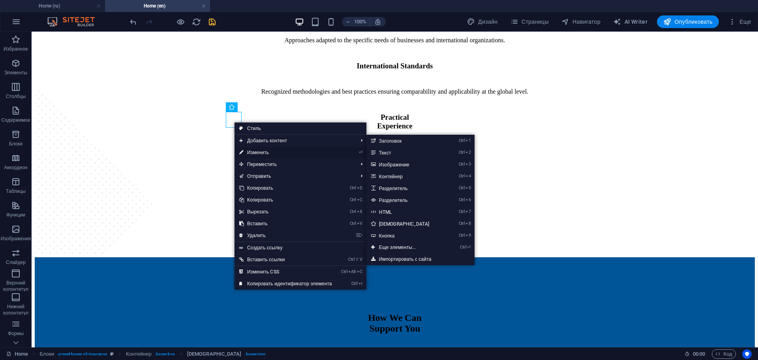
click at [257, 152] on link "⏎ Изменить" at bounding box center [285, 152] width 102 height 12
select select "xMidYMid"
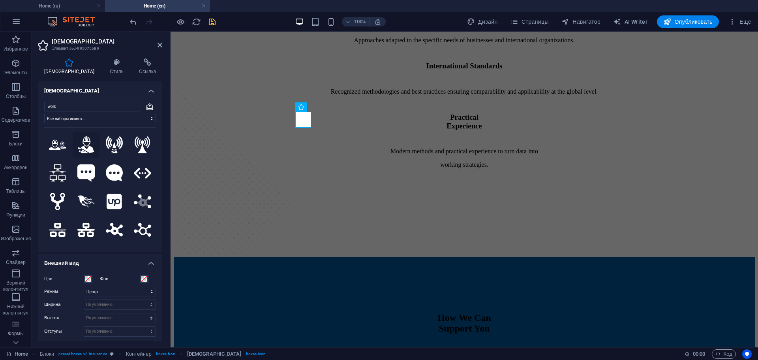
type input "work"
click at [83, 143] on icon at bounding box center [86, 144] width 17 height 17
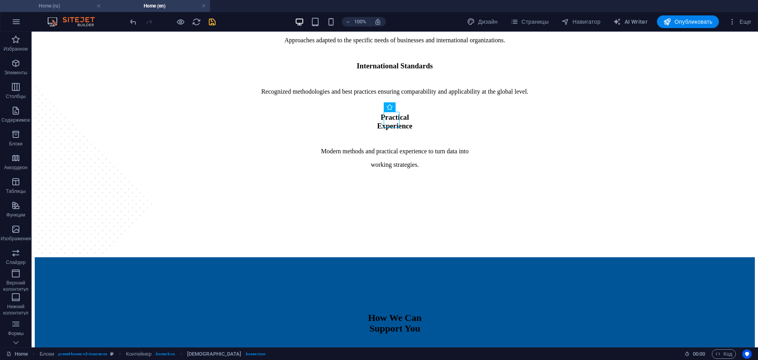
click at [72, 7] on h4 "Home (ru)" at bounding box center [52, 6] width 105 height 9
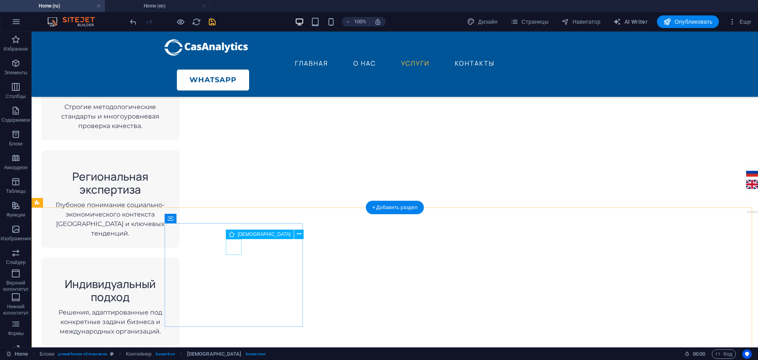
scroll to position [750, 0]
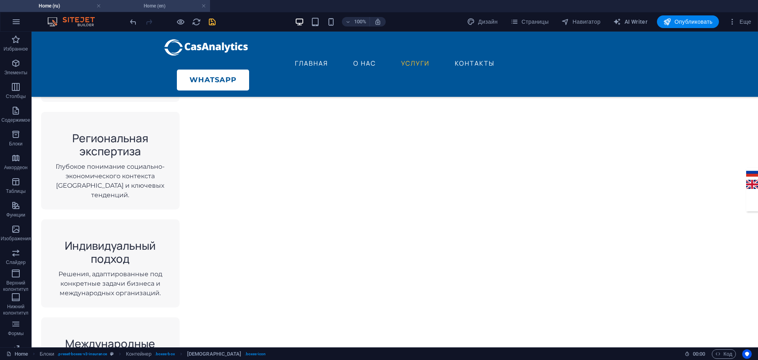
click at [145, 4] on h4 "Home (en)" at bounding box center [157, 6] width 105 height 9
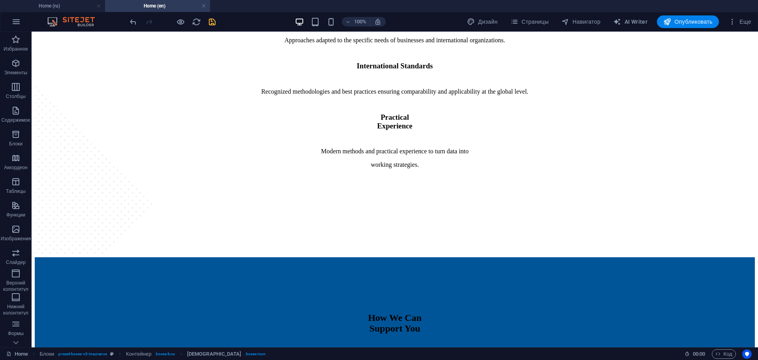
scroll to position [0, 0]
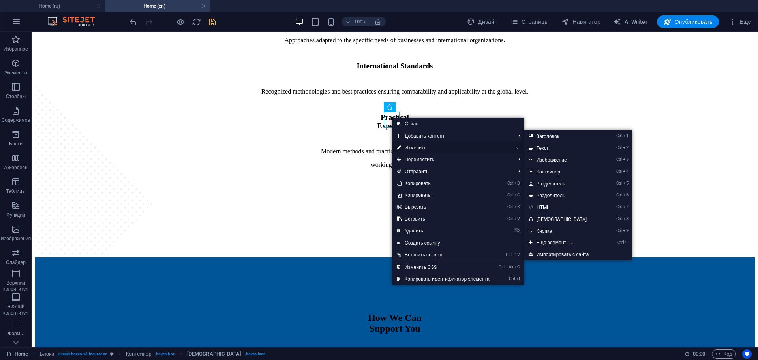
click at [412, 145] on link "⏎ Изменить" at bounding box center [443, 148] width 102 height 12
select select "xMidYMid"
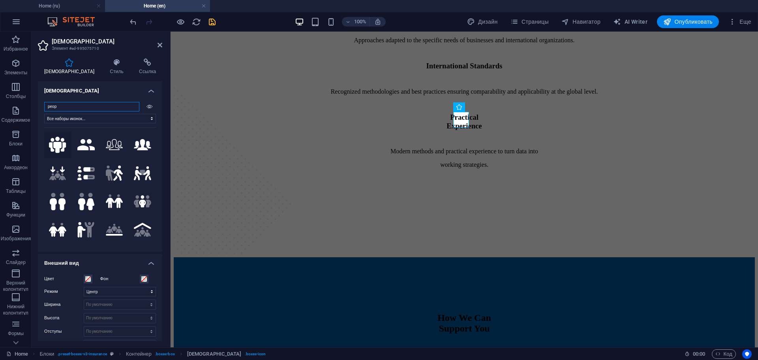
type input "peop"
click at [59, 147] on icon at bounding box center [57, 145] width 17 height 17
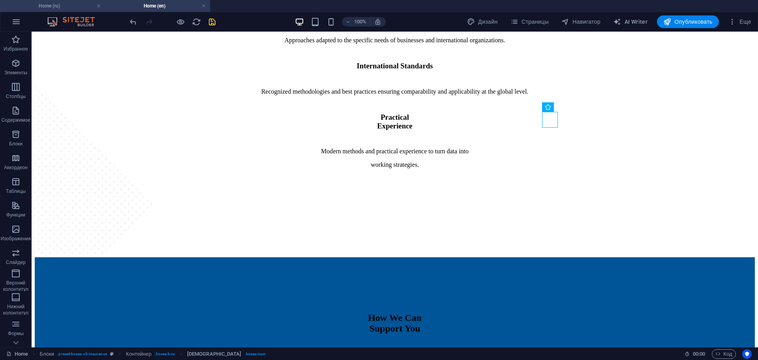
click at [49, 2] on h4 "Home (ru)" at bounding box center [52, 6] width 105 height 9
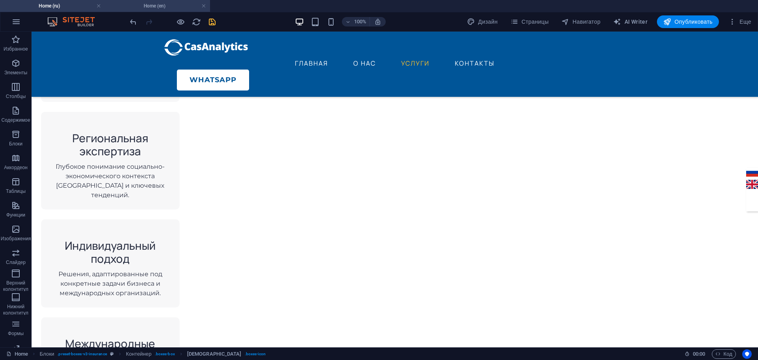
click at [176, 6] on h4 "Home (en)" at bounding box center [157, 6] width 105 height 9
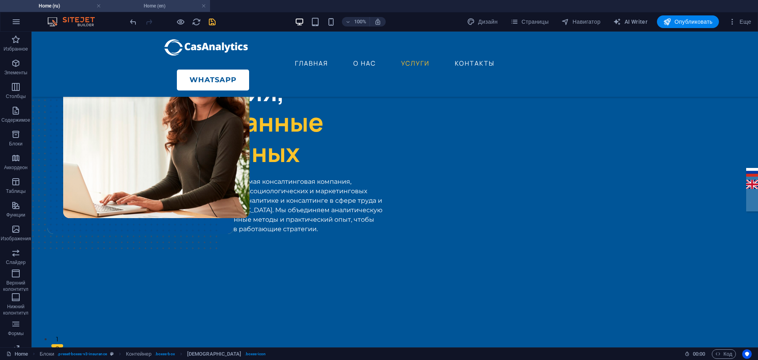
scroll to position [789, 0]
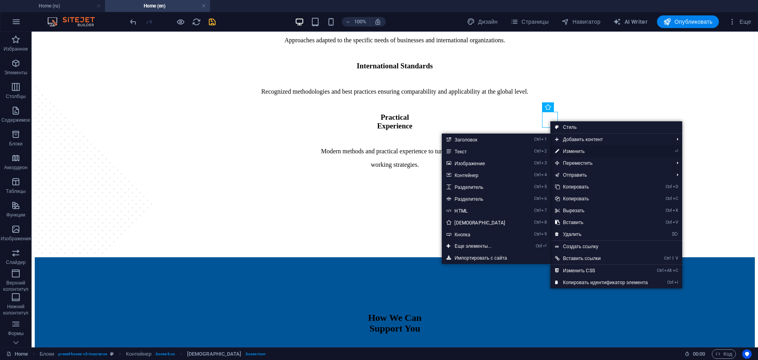
click at [568, 150] on link "⏎ Изменить" at bounding box center [601, 151] width 102 height 12
select select "xMidYMid"
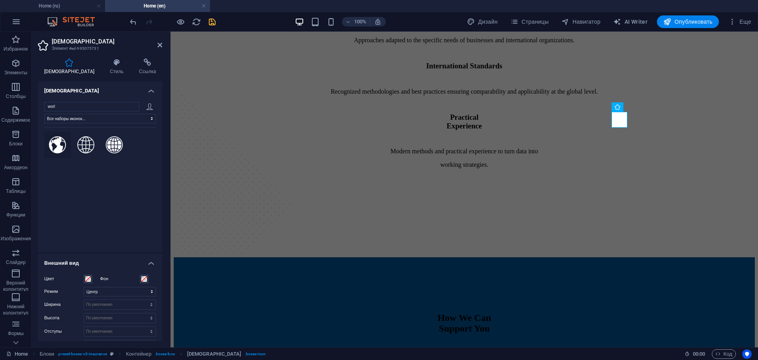
type input "worl"
click at [59, 142] on icon at bounding box center [57, 144] width 17 height 17
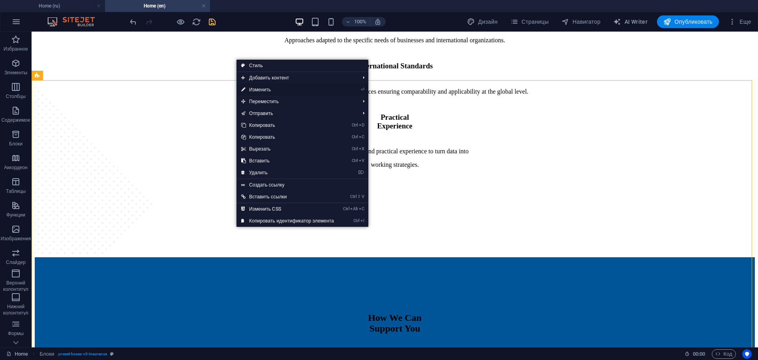
drag, startPoint x: 281, startPoint y: 90, endPoint x: 136, endPoint y: 117, distance: 147.3
click at [281, 90] on link "⏎ Изменить" at bounding box center [287, 90] width 102 height 12
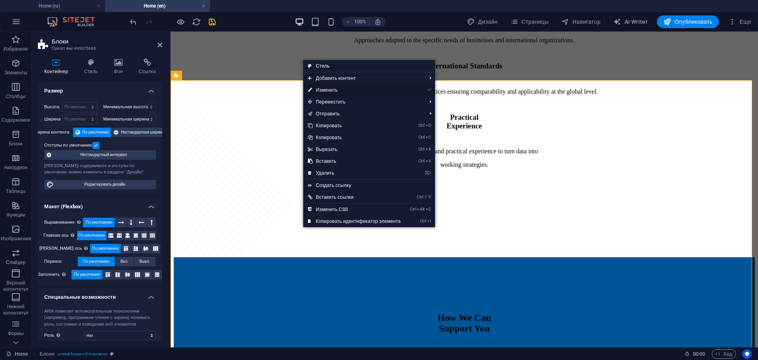
click at [335, 85] on link "⏎ Изменить" at bounding box center [354, 90] width 102 height 12
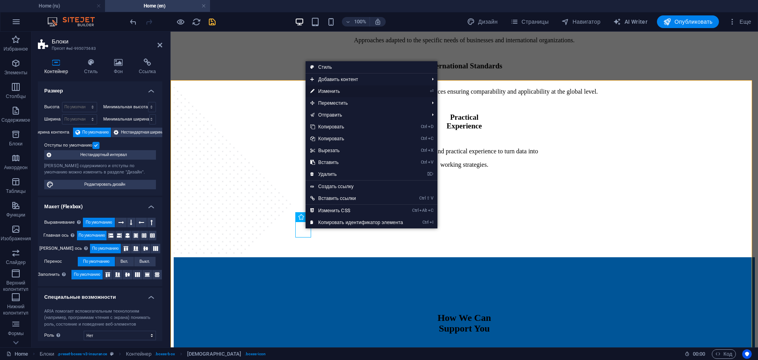
click at [348, 90] on link "⏎ Изменить" at bounding box center [357, 91] width 102 height 12
select select "xMidYMid"
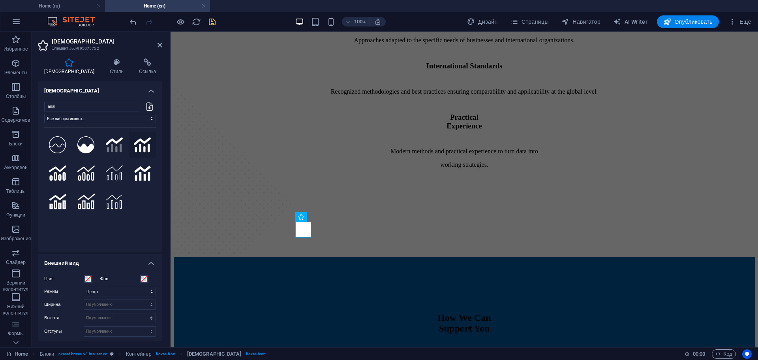
type input "anal"
click at [142, 144] on icon at bounding box center [142, 144] width 17 height 17
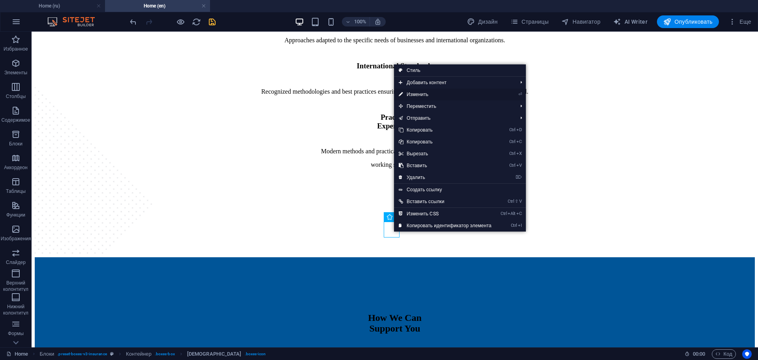
click at [431, 90] on link "⏎ Изменить" at bounding box center [445, 94] width 102 height 12
select select "xMidYMid"
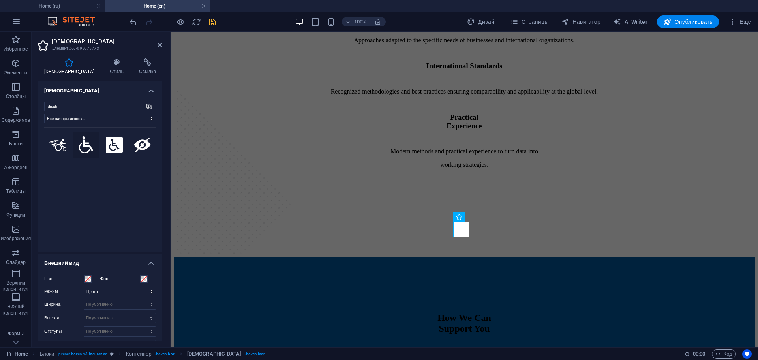
type input "disab"
click at [86, 147] on icon at bounding box center [86, 144] width 14 height 17
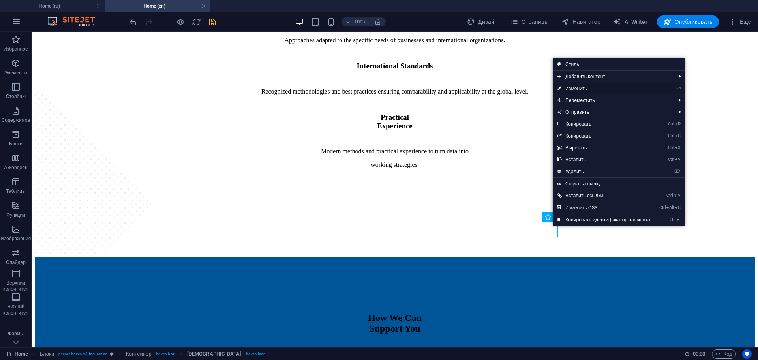
click at [583, 88] on link "⏎ Изменить" at bounding box center [604, 88] width 102 height 12
select select "xMidYMid"
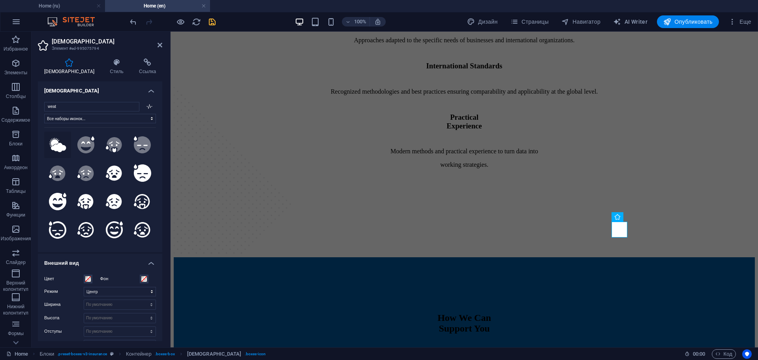
type input "weat"
click at [60, 146] on icon at bounding box center [57, 144] width 17 height 15
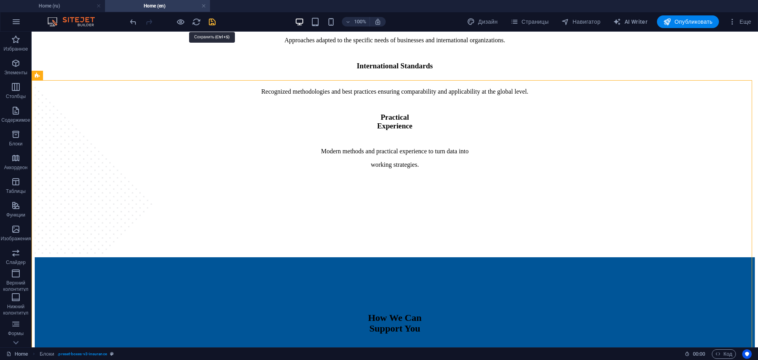
click at [209, 22] on icon "save" at bounding box center [212, 21] width 9 height 9
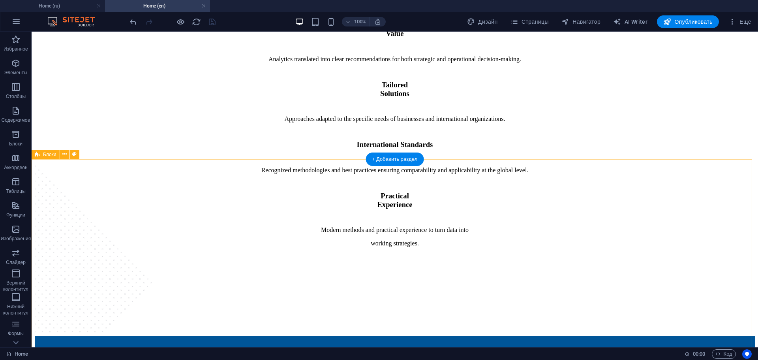
scroll to position [711, 0]
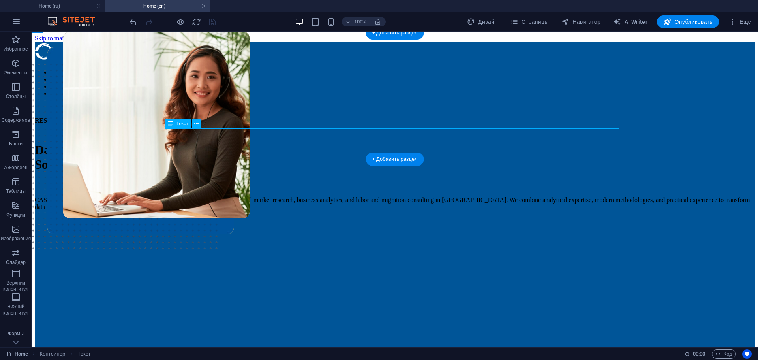
scroll to position [711, 0]
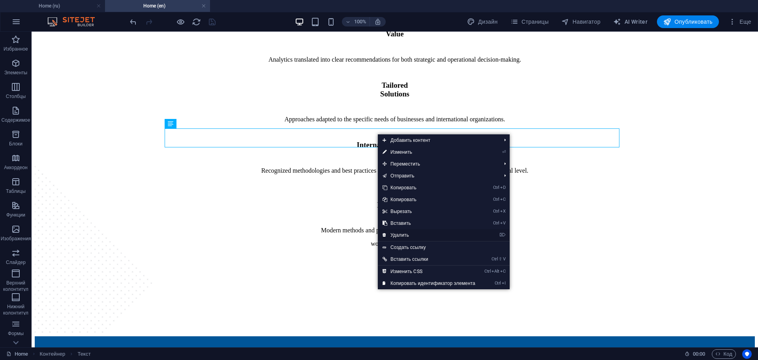
drag, startPoint x: 403, startPoint y: 232, endPoint x: 373, endPoint y: 201, distance: 43.3
click at [403, 232] on link "⌦ Удалить" at bounding box center [429, 235] width 102 height 12
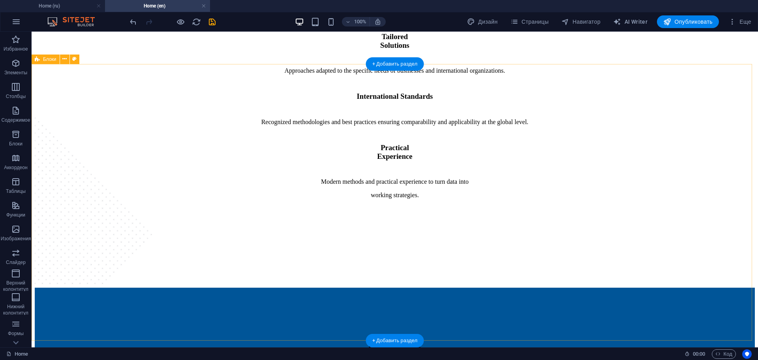
scroll to position [829, 0]
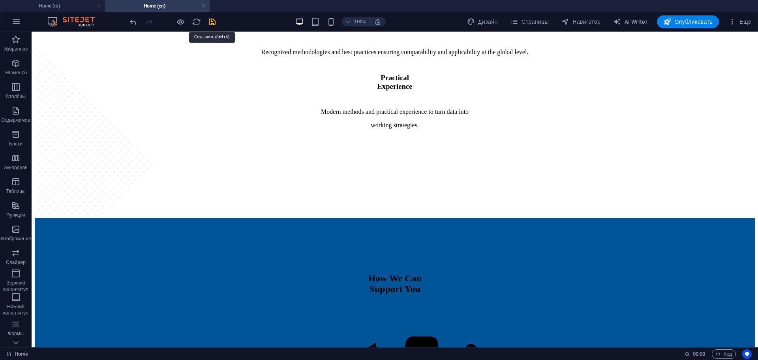
click at [211, 19] on icon "save" at bounding box center [212, 21] width 9 height 9
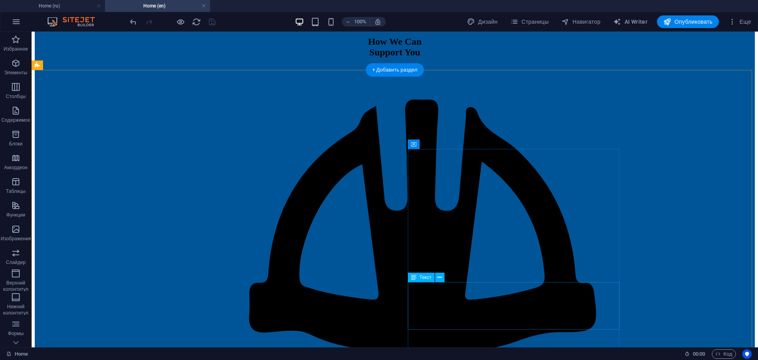
scroll to position [1066, 0]
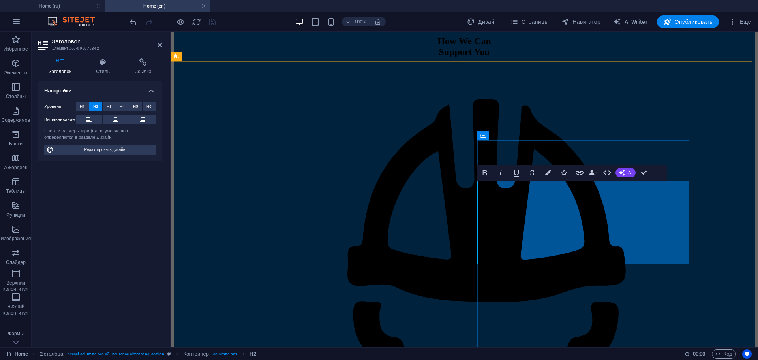
drag, startPoint x: 657, startPoint y: 232, endPoint x: 482, endPoint y: 194, distance: 178.6
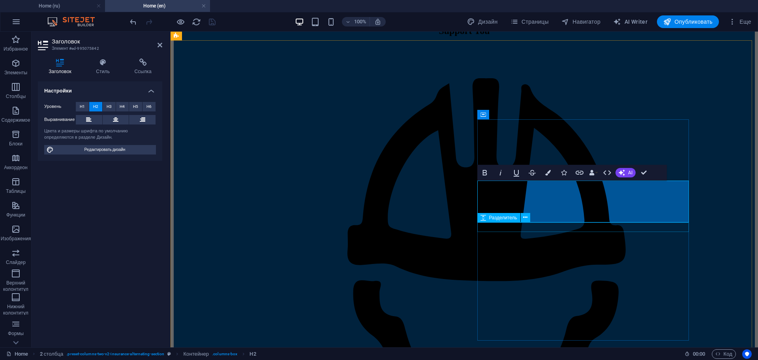
scroll to position [0, 3]
drag, startPoint x: 612, startPoint y: 189, endPoint x: 615, endPoint y: 223, distance: 33.7
drag, startPoint x: 620, startPoint y: 190, endPoint x: 518, endPoint y: 191, distance: 101.8
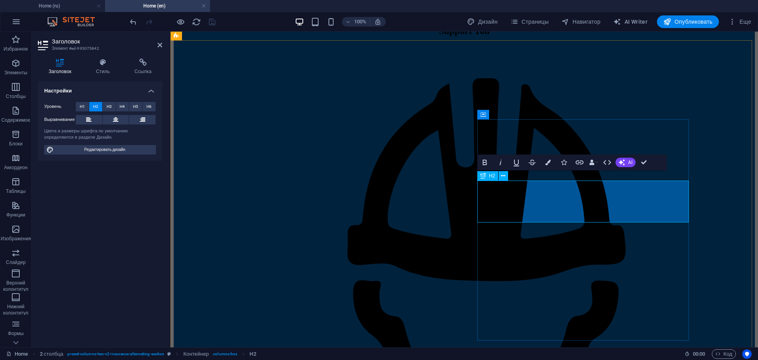
scroll to position [1076, 0]
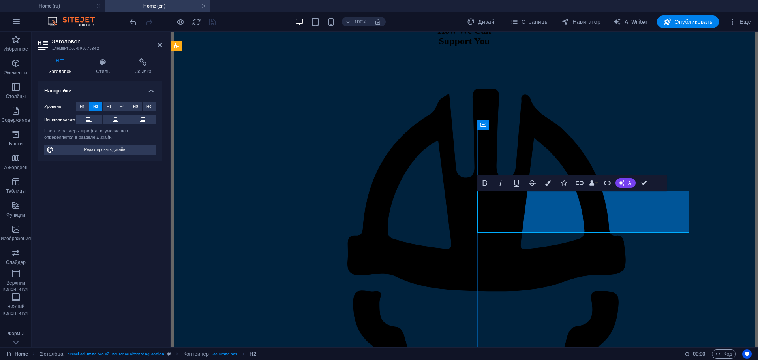
drag, startPoint x: 626, startPoint y: 206, endPoint x: 632, endPoint y: 203, distance: 6.9
drag, startPoint x: 634, startPoint y: 202, endPoint x: 654, endPoint y: 202, distance: 20.9
drag, startPoint x: 667, startPoint y: 199, endPoint x: 512, endPoint y: 199, distance: 155.9
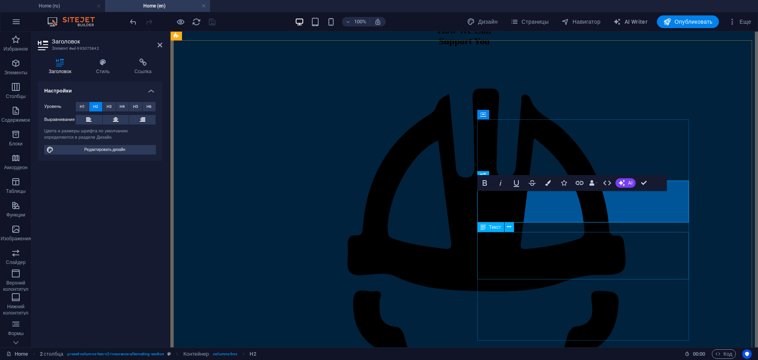
scroll to position [1087, 0]
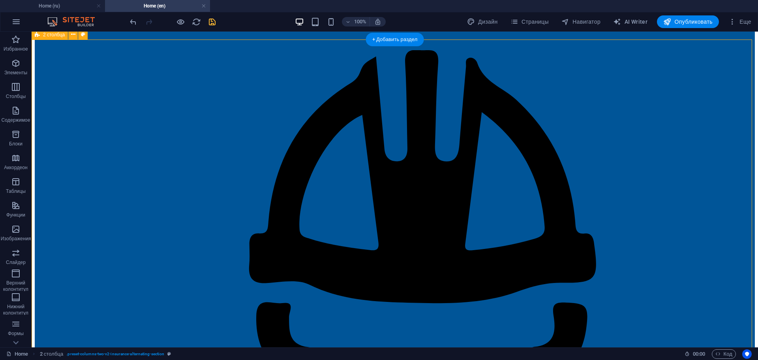
scroll to position [1126, 0]
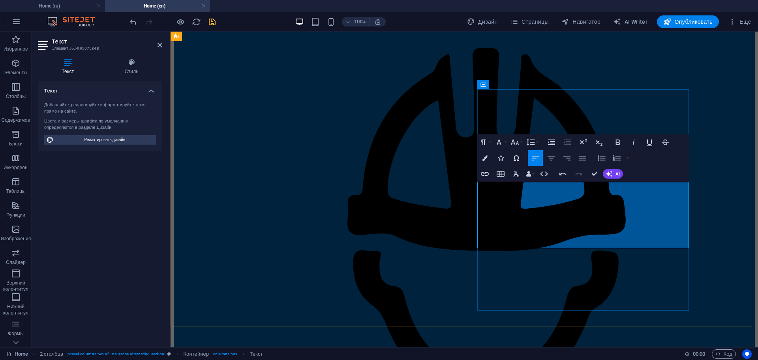
scroll to position [2638, 1]
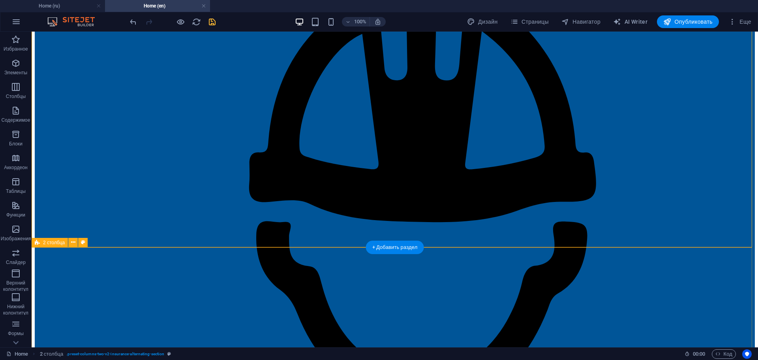
scroll to position [1156, 0]
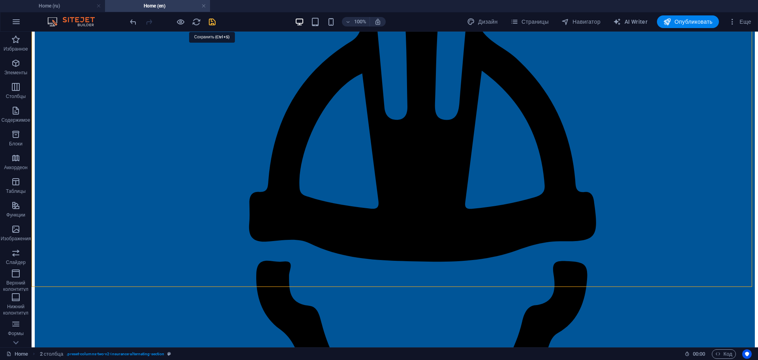
click at [211, 22] on icon "save" at bounding box center [212, 21] width 9 height 9
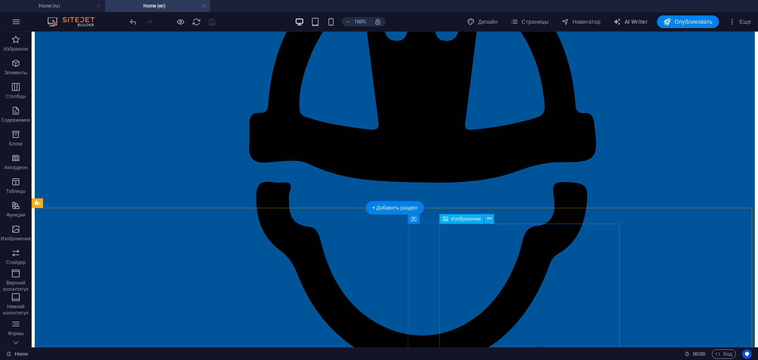
scroll to position [1393, 0]
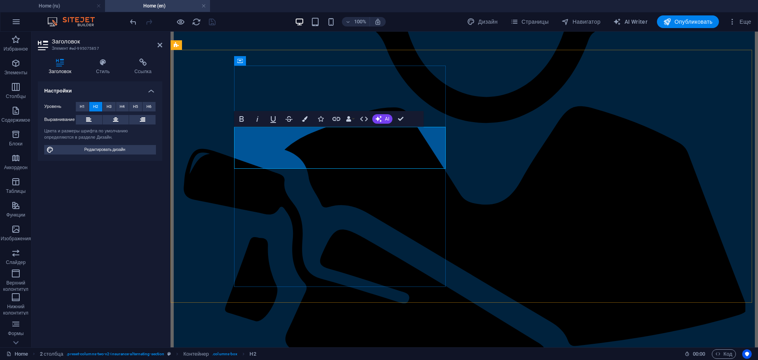
drag, startPoint x: 394, startPoint y: 137, endPoint x: 236, endPoint y: 137, distance: 157.5
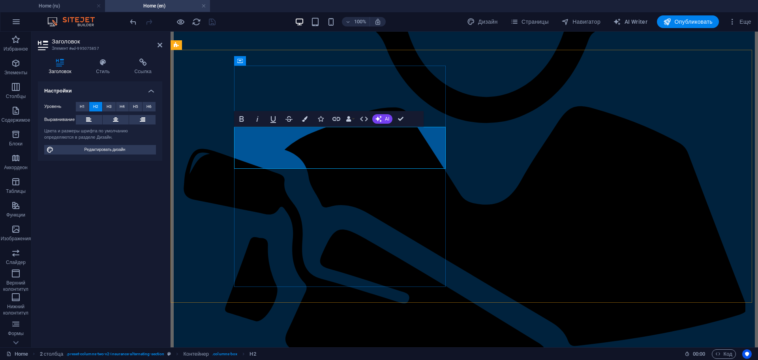
scroll to position [1383, 0]
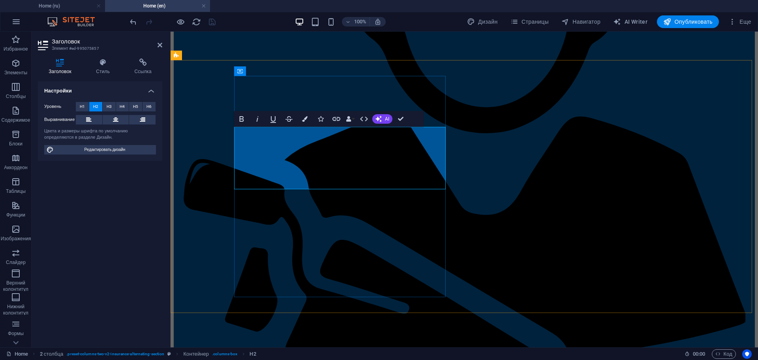
drag, startPoint x: 347, startPoint y: 137, endPoint x: 358, endPoint y: 155, distance: 20.5
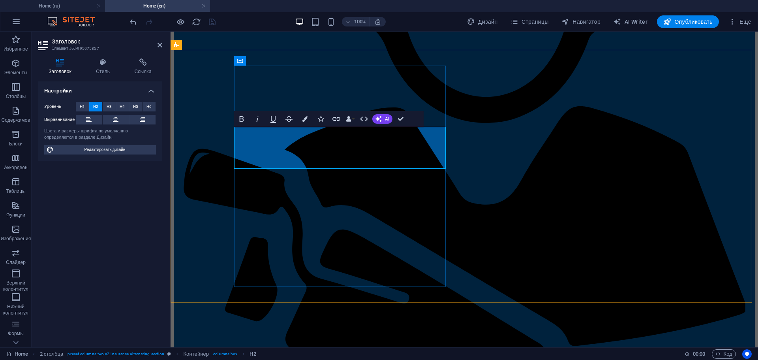
drag, startPoint x: 398, startPoint y: 119, endPoint x: 367, endPoint y: 87, distance: 44.4
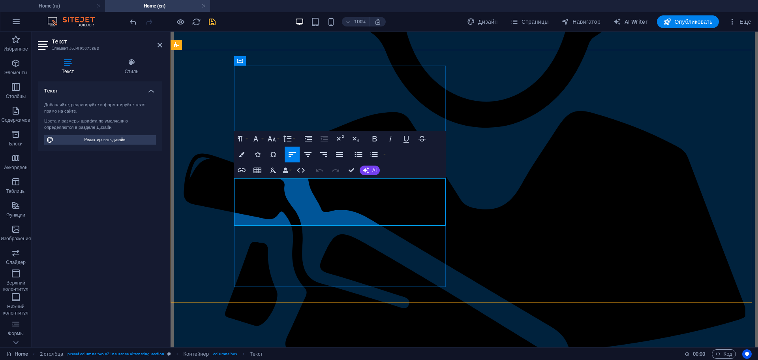
scroll to position [2585, 1]
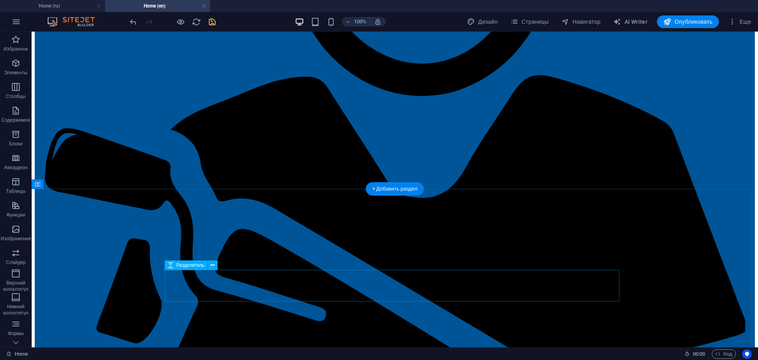
scroll to position [1586, 0]
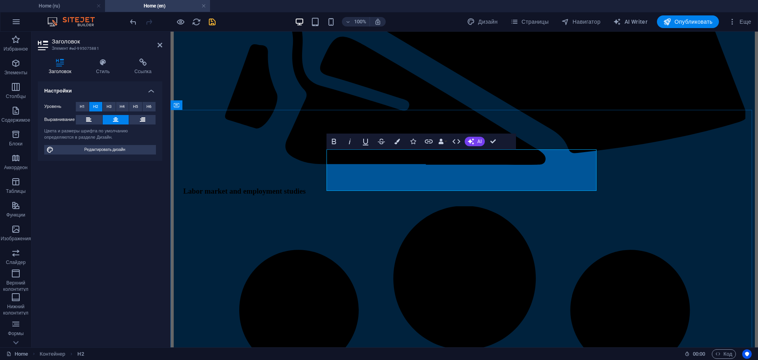
drag, startPoint x: 515, startPoint y: 158, endPoint x: 364, endPoint y: 159, distance: 150.8
drag, startPoint x: 555, startPoint y: 157, endPoint x: 612, endPoint y: 157, distance: 56.8
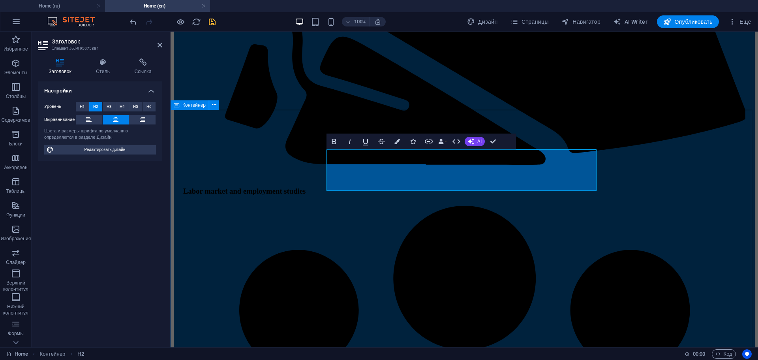
drag, startPoint x: 492, startPoint y: 141, endPoint x: 604, endPoint y: 170, distance: 115.5
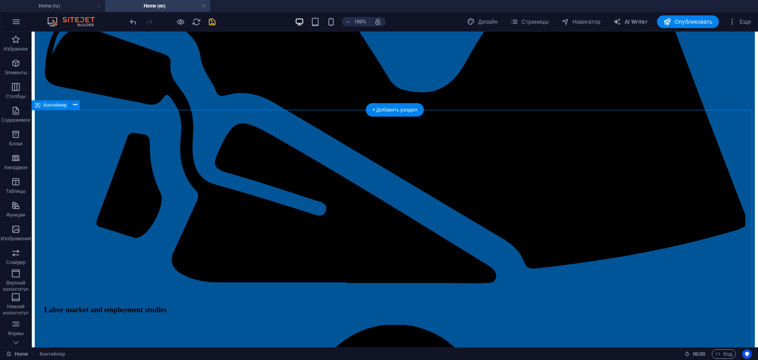
scroll to position [1625, 0]
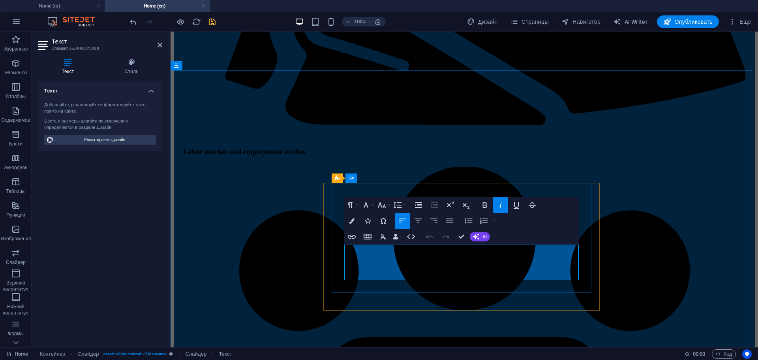
drag, startPoint x: 497, startPoint y: 275, endPoint x: 349, endPoint y: 251, distance: 150.3
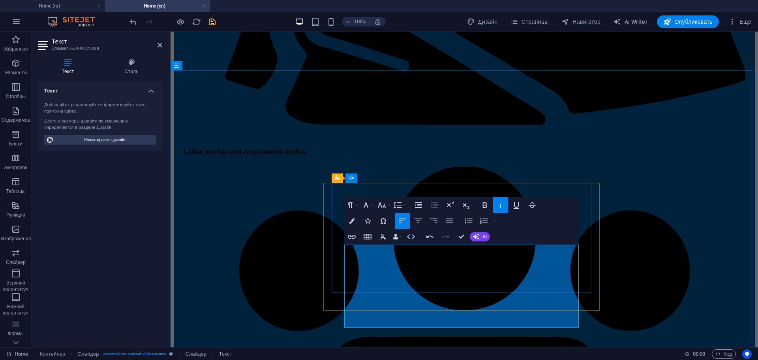
scroll to position [1665, 0]
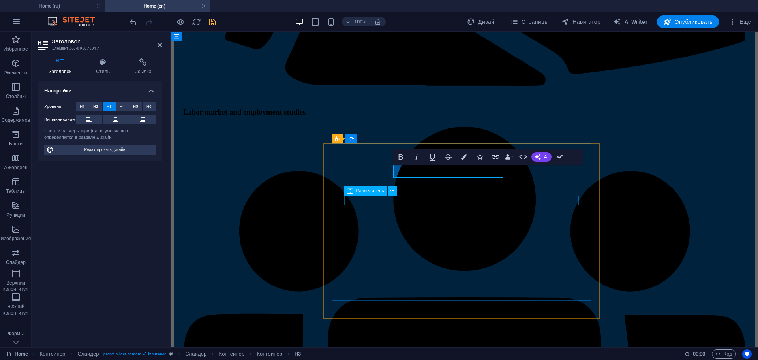
scroll to position [0, 6]
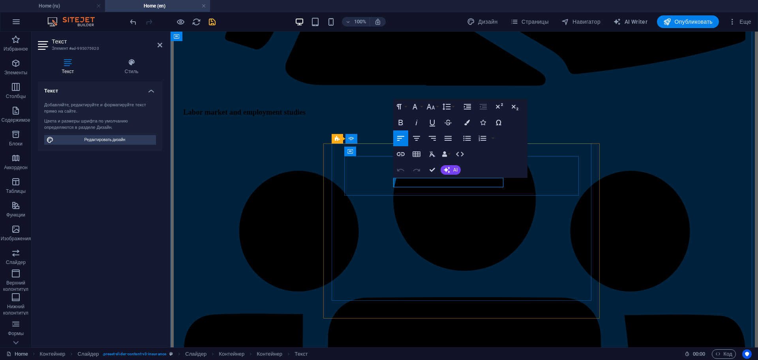
drag, startPoint x: 407, startPoint y: 182, endPoint x: 446, endPoint y: 182, distance: 39.1
drag, startPoint x: 443, startPoint y: 202, endPoint x: 578, endPoint y: 200, distance: 134.6
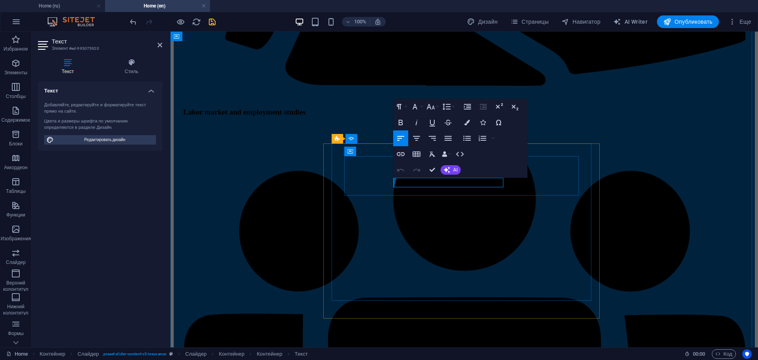
drag, startPoint x: 441, startPoint y: 184, endPoint x: 407, endPoint y: 184, distance: 33.2
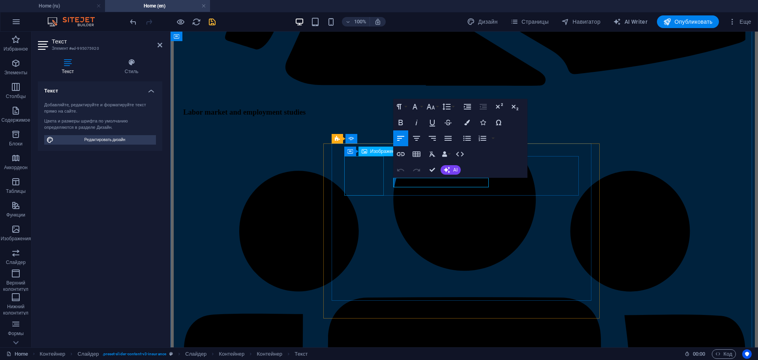
drag, startPoint x: 430, startPoint y: 184, endPoint x: 367, endPoint y: 183, distance: 63.6
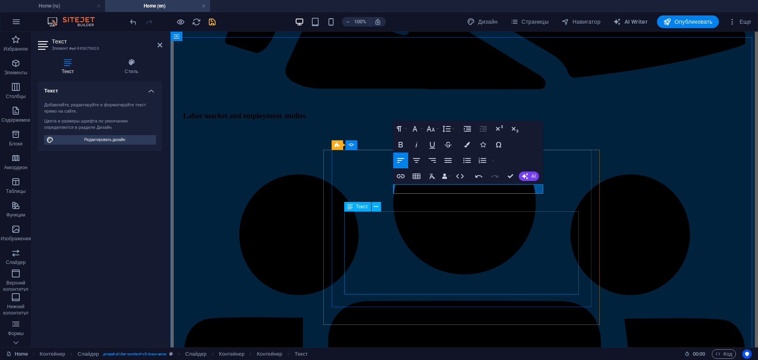
scroll to position [1658, 0]
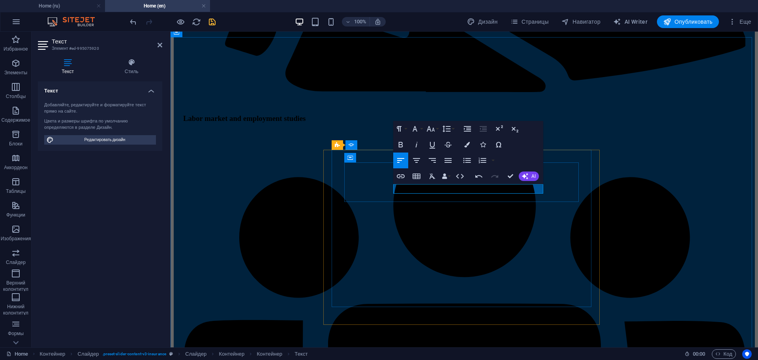
drag, startPoint x: 397, startPoint y: 189, endPoint x: 388, endPoint y: 189, distance: 9.1
drag, startPoint x: 510, startPoint y: 176, endPoint x: 478, endPoint y: 144, distance: 44.4
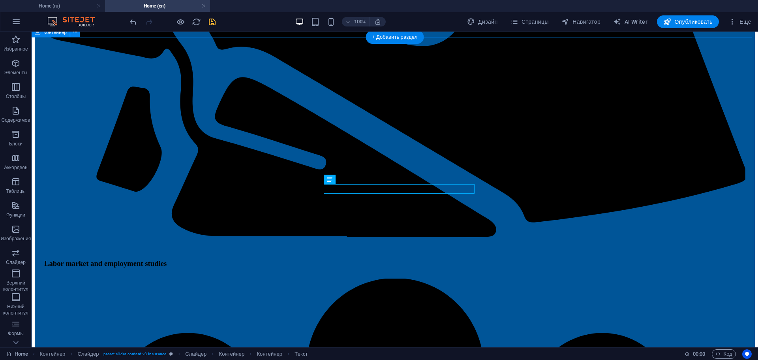
drag, startPoint x: 623, startPoint y: 227, endPoint x: 626, endPoint y: 236, distance: 9.4
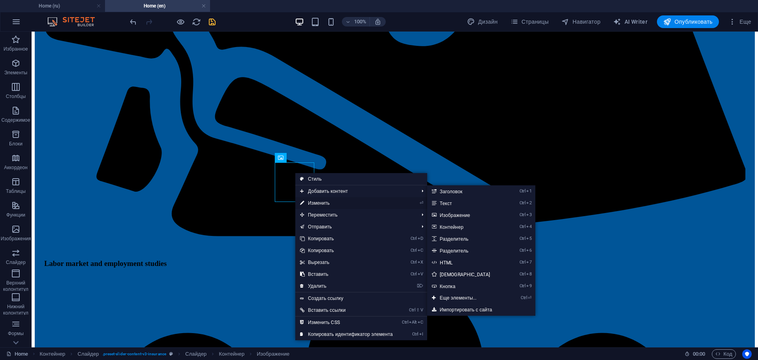
click at [326, 202] on link "⏎ Изменить" at bounding box center [346, 203] width 102 height 12
select select "%"
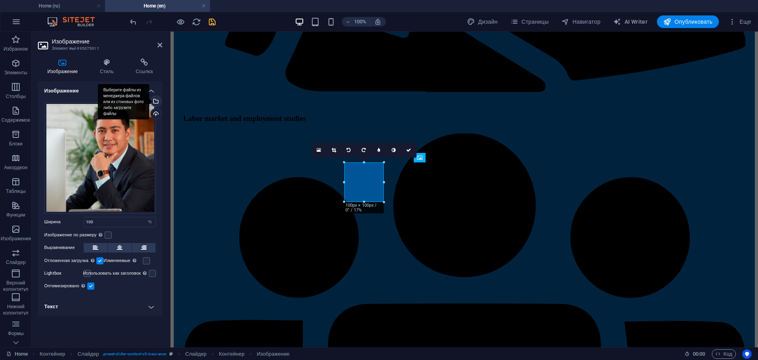
click at [156, 100] on div "Выберите файлы из менеджера файлов или из стоковых фото либо загрузите файлы" at bounding box center [155, 102] width 12 height 12
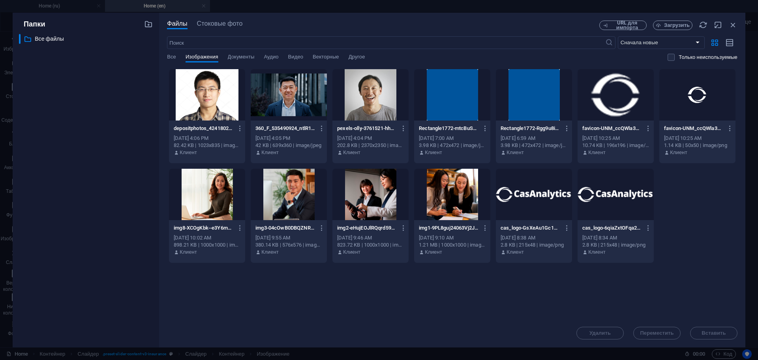
click at [70, 4] on div "Папки ​ Все файлы Все файлы Файлы Стоковые фото URL для импорта Загрузить ​ Сна…" at bounding box center [379, 180] width 758 height 360
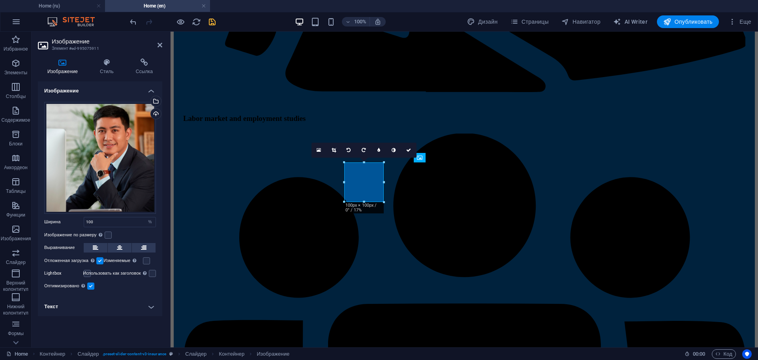
click at [70, 4] on h4 "Home (ru)" at bounding box center [52, 6] width 105 height 9
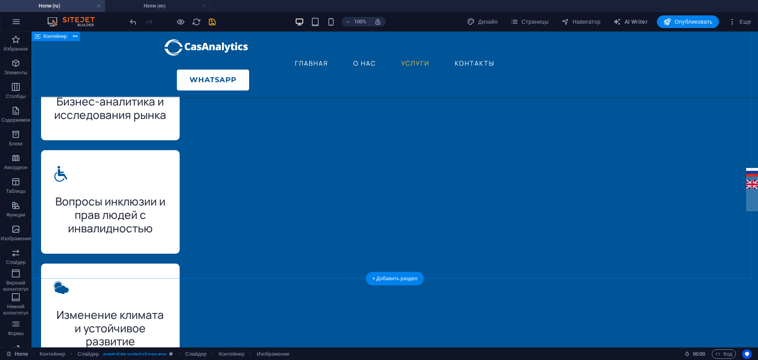
scroll to position [1737, 0]
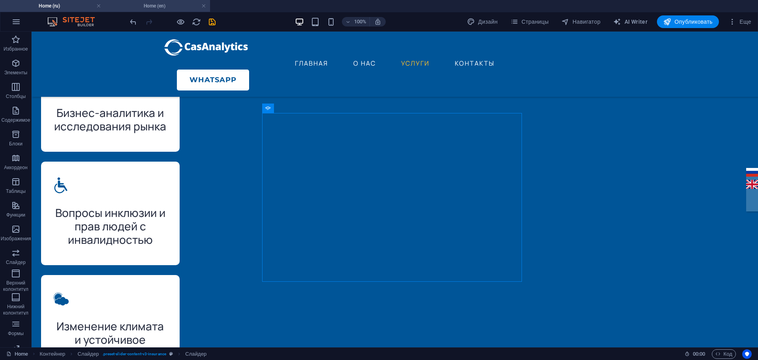
click at [155, 7] on h4 "Home (en)" at bounding box center [157, 6] width 105 height 9
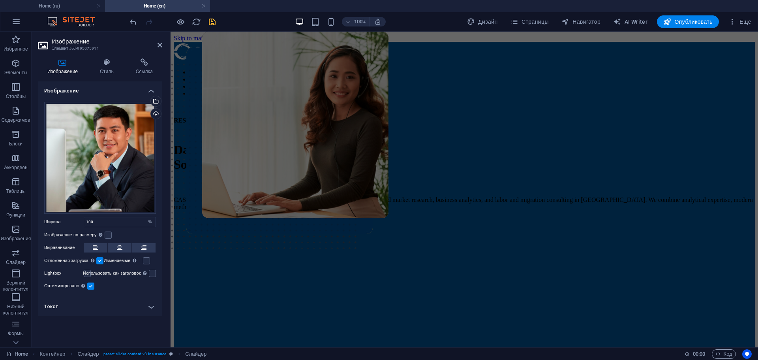
scroll to position [1658, 0]
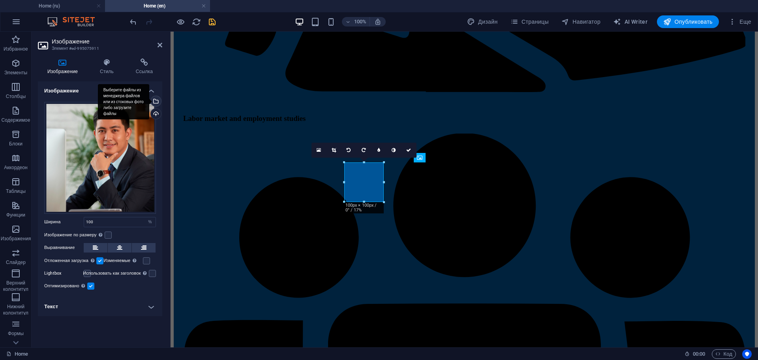
click at [157, 101] on div "Выберите файлы из менеджера файлов или из стоковых фото либо загрузите файлы" at bounding box center [155, 102] width 12 height 12
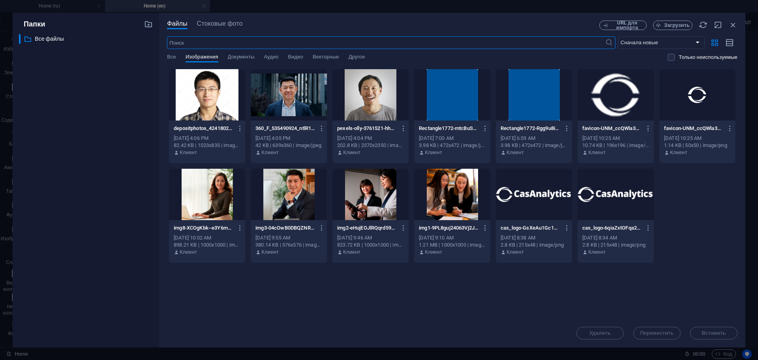
scroll to position [1742, 0]
click at [212, 95] on div at bounding box center [207, 94] width 76 height 51
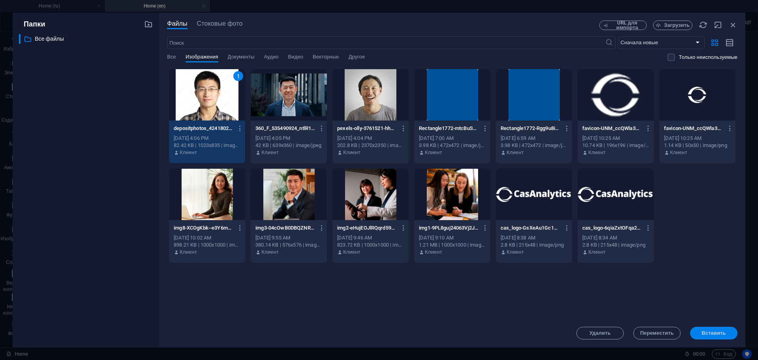
click at [711, 330] on span "Вставить" at bounding box center [713, 332] width 24 height 5
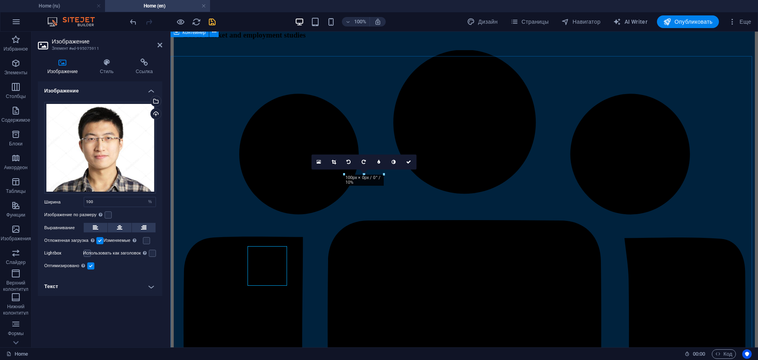
scroll to position [1658, 0]
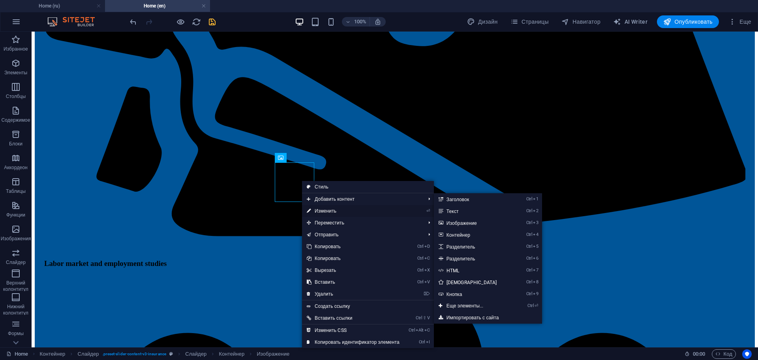
click at [337, 208] on link "⏎ Изменить" at bounding box center [353, 211] width 102 height 12
select select "%"
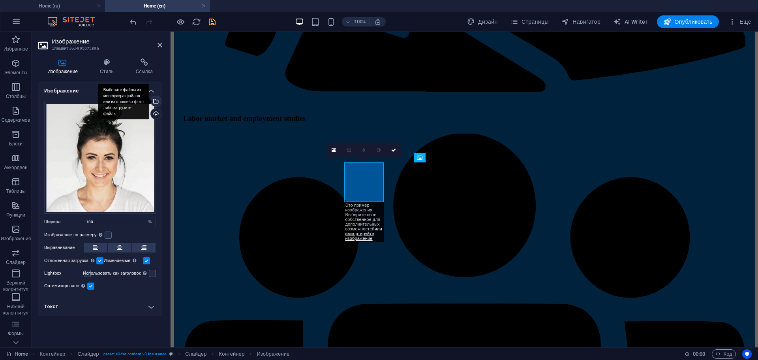
click at [157, 100] on div "Выберите файлы из менеджера файлов или из стоковых фото либо загрузите файлы" at bounding box center [155, 102] width 12 height 12
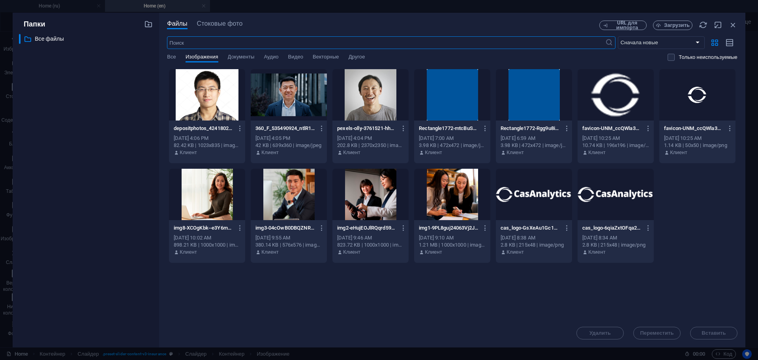
scroll to position [1742, 0]
click at [375, 104] on div at bounding box center [370, 94] width 76 height 51
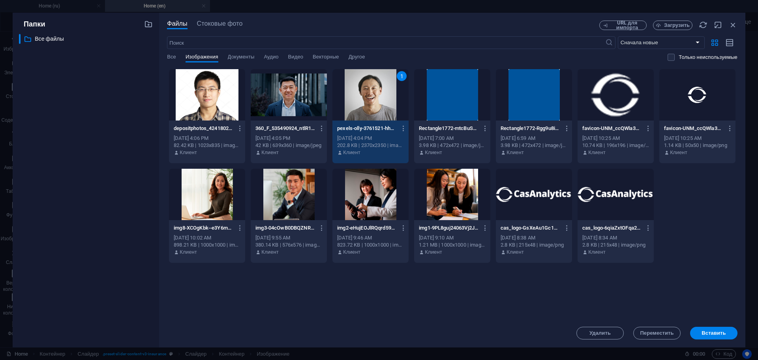
click at [375, 104] on div "1" at bounding box center [370, 94] width 76 height 51
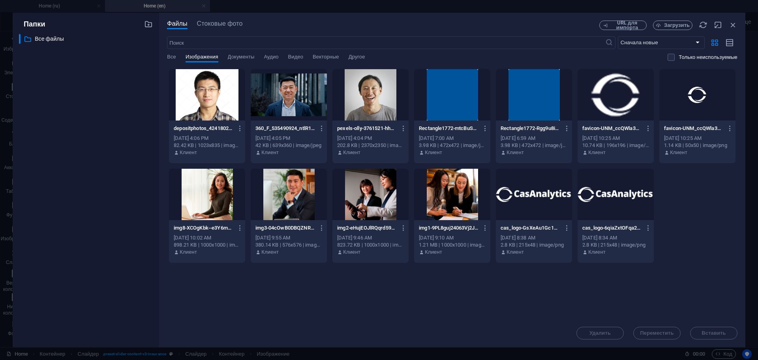
click at [375, 104] on div at bounding box center [370, 94] width 76 height 51
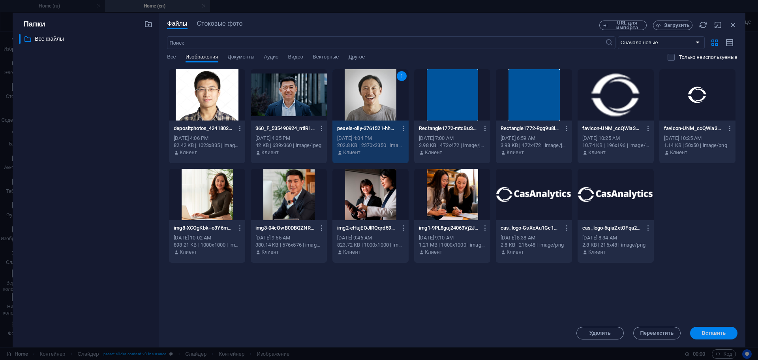
drag, startPoint x: 716, startPoint y: 330, endPoint x: 545, endPoint y: 298, distance: 174.3
click at [716, 330] on span "Вставить" at bounding box center [713, 332] width 24 height 5
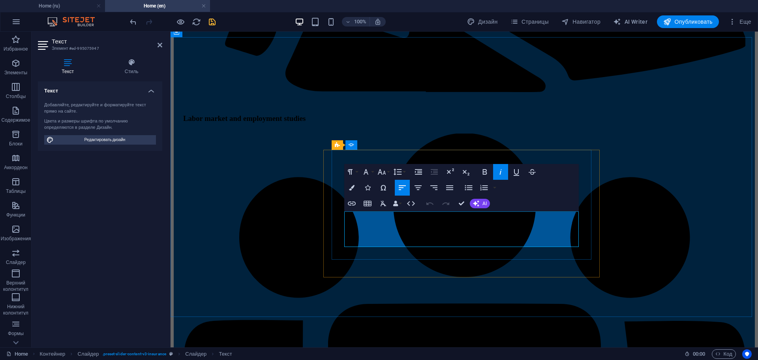
drag, startPoint x: 381, startPoint y: 241, endPoint x: 347, endPoint y: 215, distance: 42.8
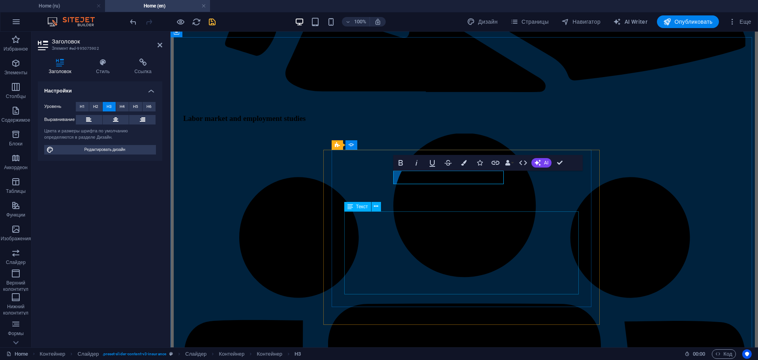
scroll to position [0, 3]
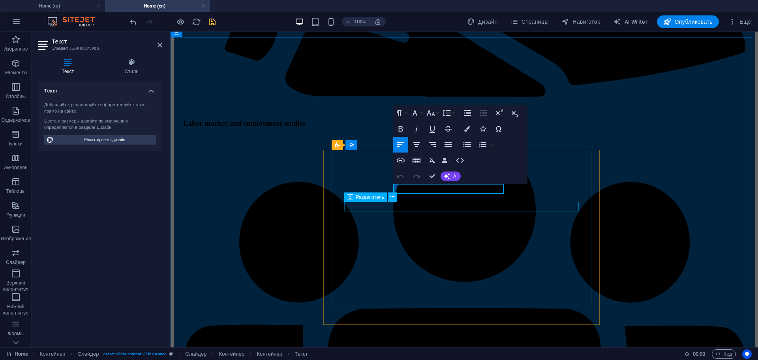
scroll to position [134, 4]
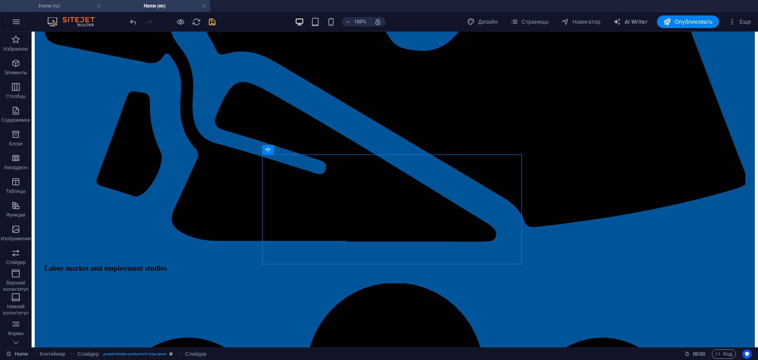
click at [62, 5] on h4 "Home (ru)" at bounding box center [52, 6] width 105 height 9
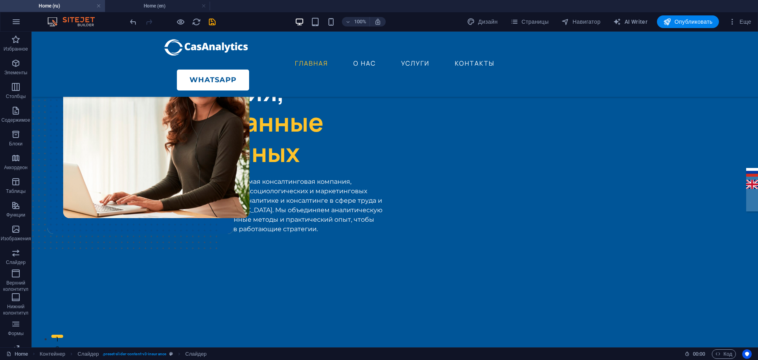
scroll to position [0, 0]
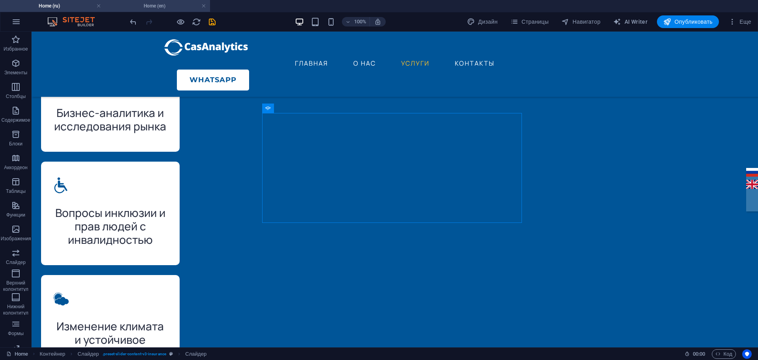
click at [140, 8] on h4 "Home (en)" at bounding box center [157, 6] width 105 height 9
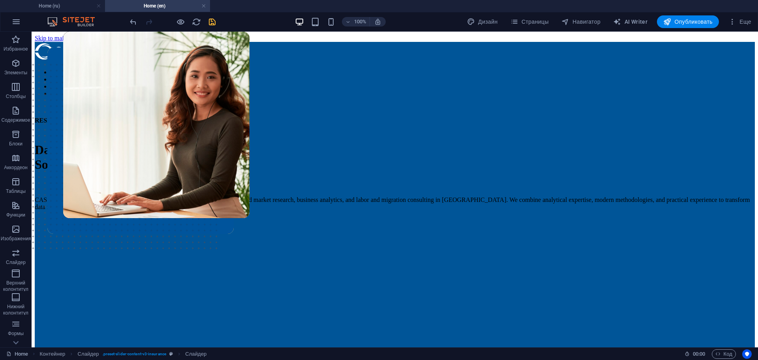
scroll to position [1654, 0]
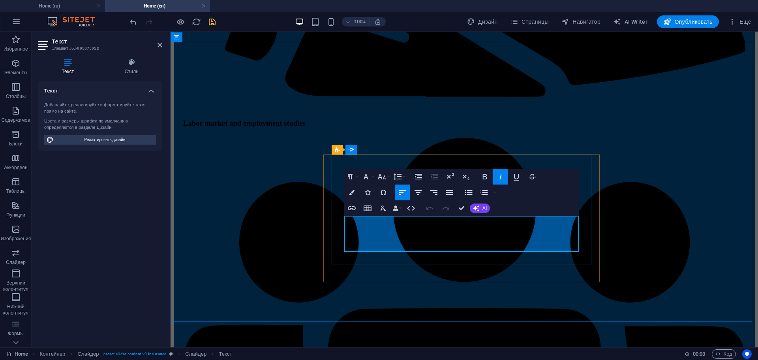
drag, startPoint x: 382, startPoint y: 246, endPoint x: 348, endPoint y: 223, distance: 40.9
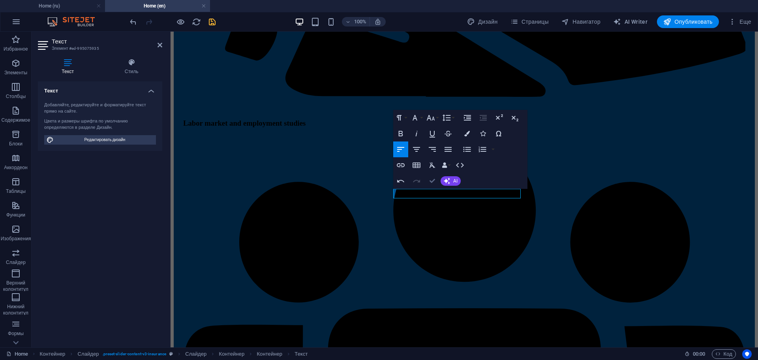
scroll to position [0, 2]
drag, startPoint x: 434, startPoint y: 180, endPoint x: 443, endPoint y: 178, distance: 9.2
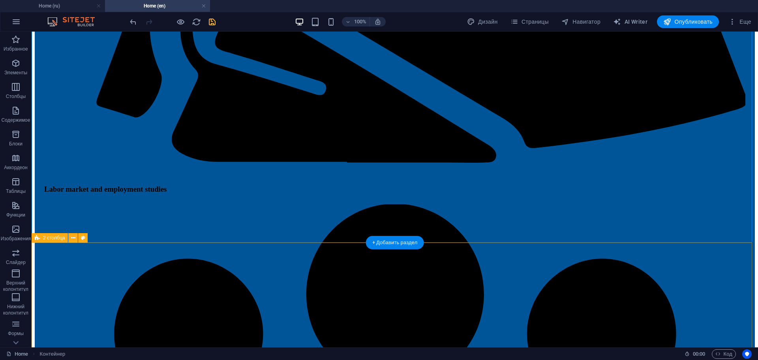
scroll to position [1851, 0]
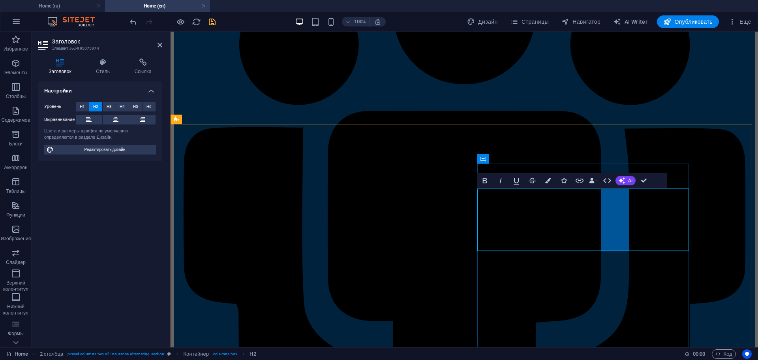
drag, startPoint x: 604, startPoint y: 222, endPoint x: 481, endPoint y: 199, distance: 125.0
drag, startPoint x: 480, startPoint y: 218, endPoint x: 639, endPoint y: 222, distance: 159.1
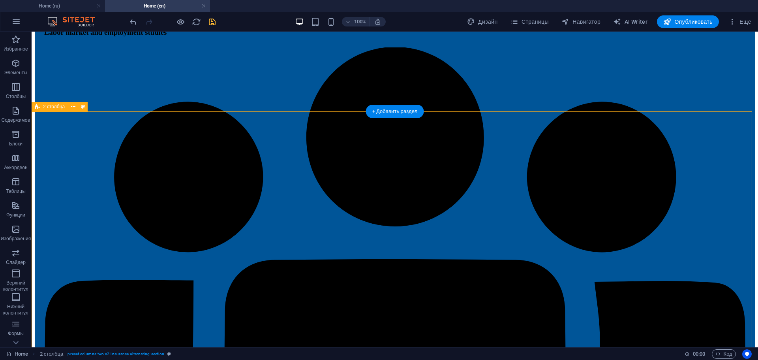
scroll to position [1901, 0]
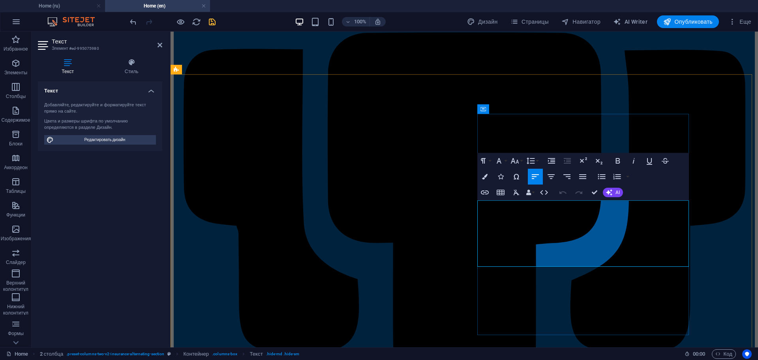
scroll to position [188, 1]
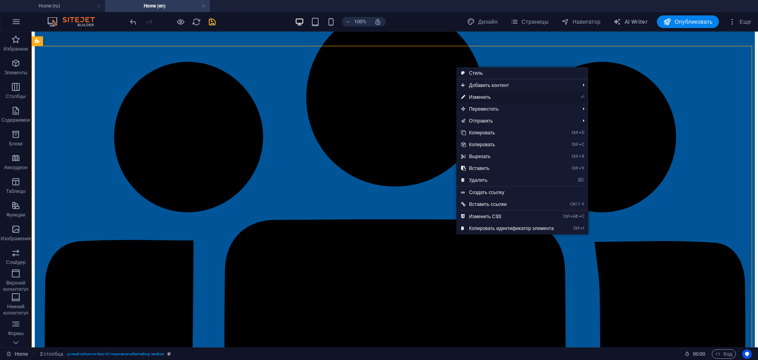
click at [499, 94] on link "⏎ Изменить" at bounding box center [507, 97] width 102 height 12
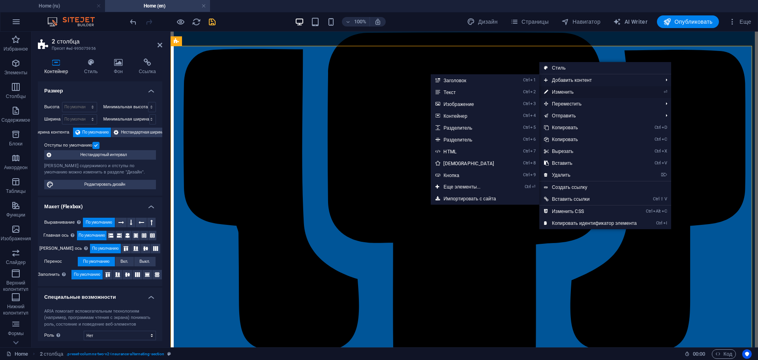
click at [595, 90] on link "⏎ Изменить" at bounding box center [590, 92] width 102 height 12
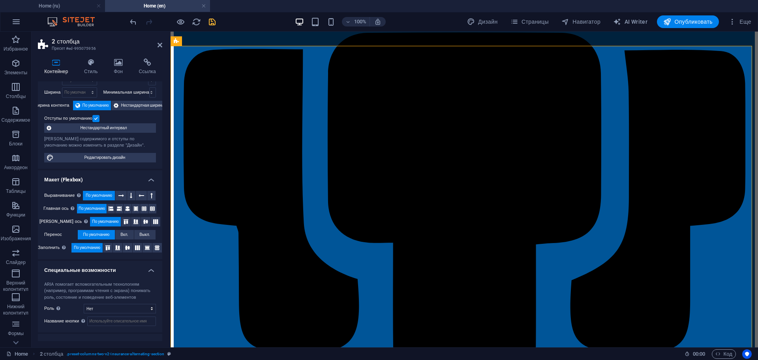
scroll to position [0, 0]
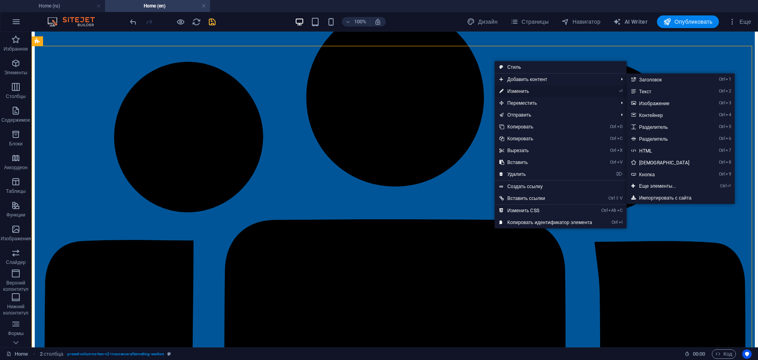
click at [536, 91] on link "⏎ Изменить" at bounding box center [546, 91] width 102 height 12
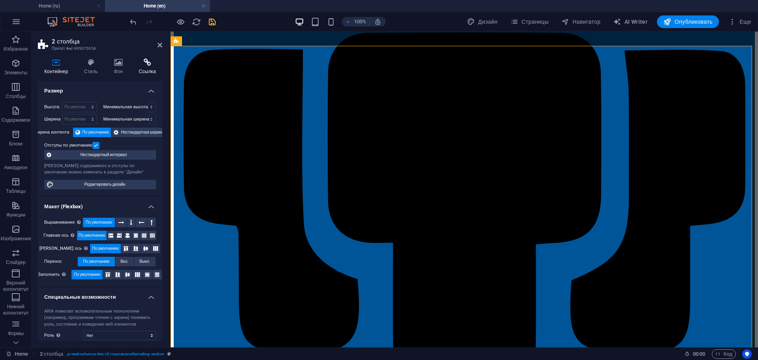
click at [148, 64] on icon at bounding box center [147, 62] width 30 height 8
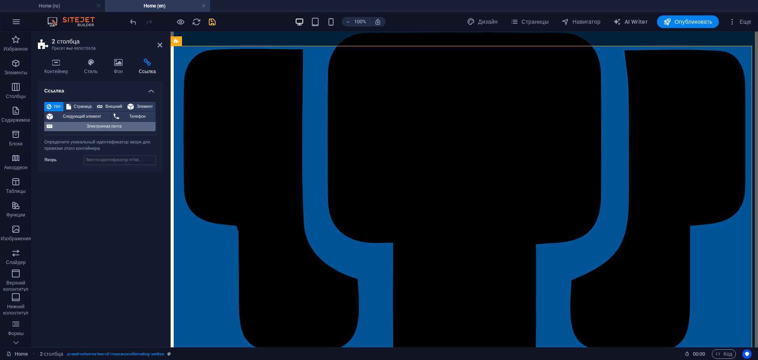
click at [116, 126] on span "Электронная почта" at bounding box center [104, 126] width 98 height 9
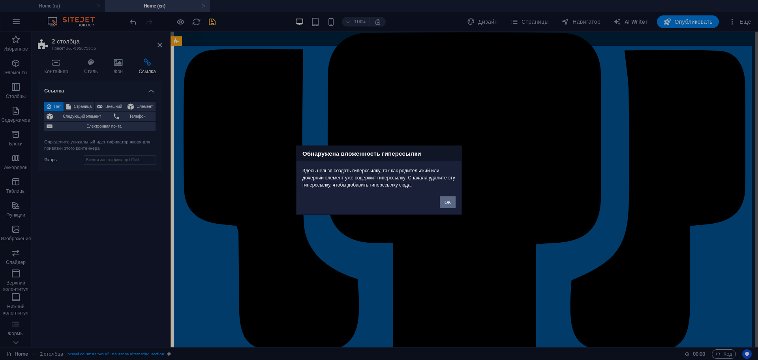
drag, startPoint x: 448, startPoint y: 203, endPoint x: 280, endPoint y: 172, distance: 170.6
click at [448, 203] on button "OK" at bounding box center [448, 202] width 16 height 12
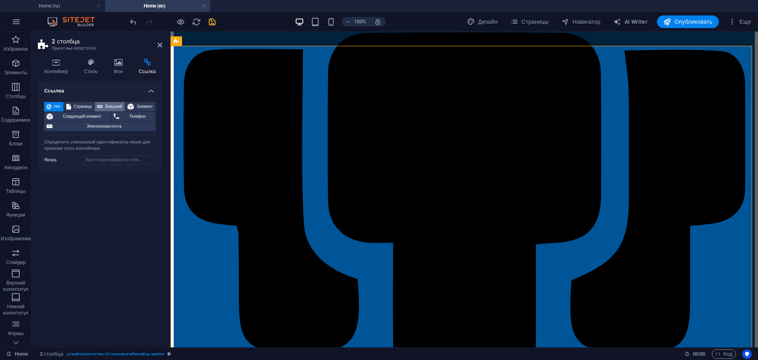
click at [109, 104] on span "Внешний" at bounding box center [113, 106] width 17 height 9
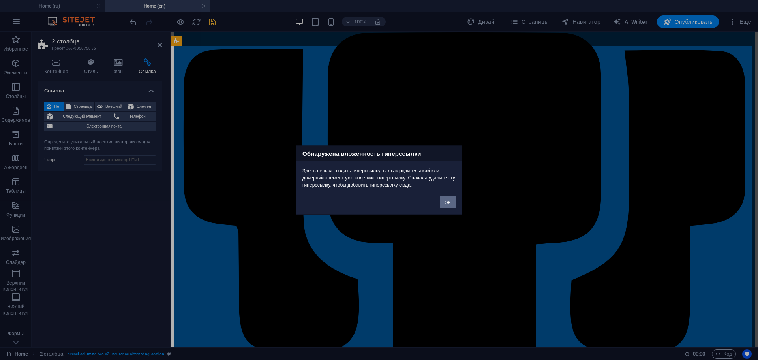
click at [449, 202] on button "OK" at bounding box center [448, 202] width 16 height 12
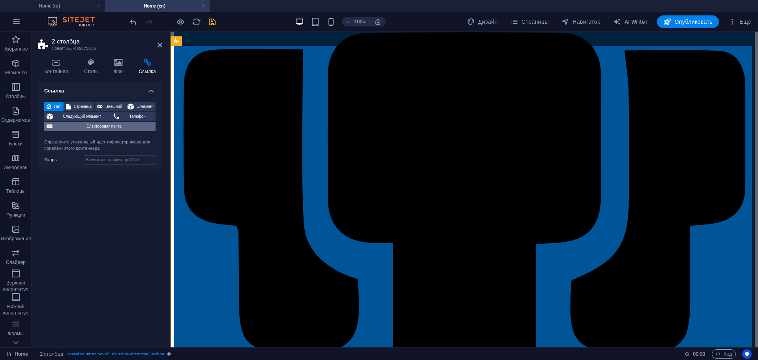
click at [110, 124] on span "Электронная почта" at bounding box center [104, 126] width 98 height 9
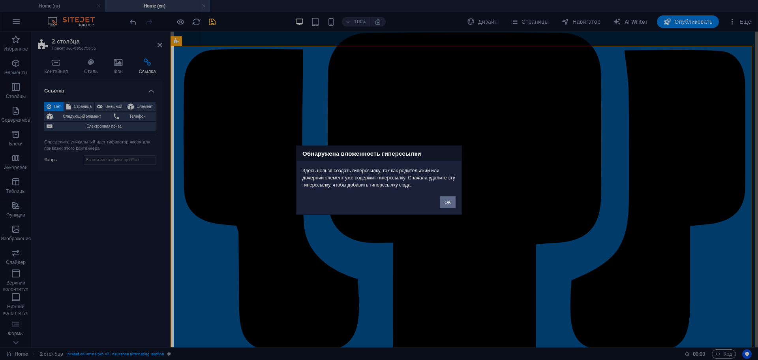
click at [448, 201] on button "OK" at bounding box center [448, 202] width 16 height 12
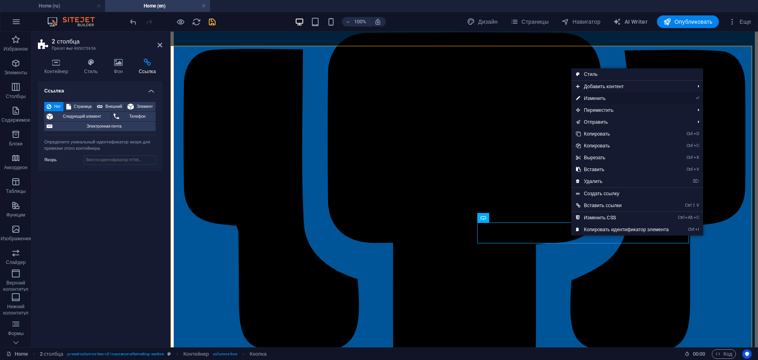
click at [607, 99] on link "⏎ Изменить" at bounding box center [622, 98] width 102 height 12
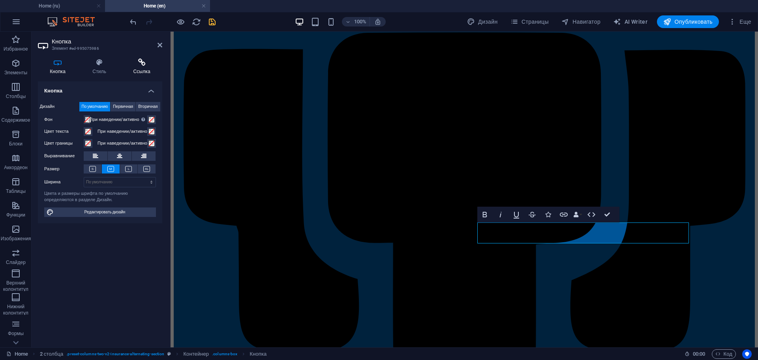
click at [144, 63] on icon at bounding box center [141, 62] width 41 height 8
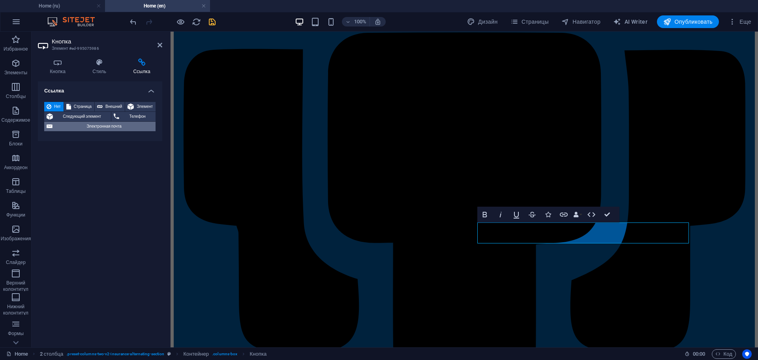
click at [113, 124] on span "Электронная почта" at bounding box center [104, 126] width 98 height 9
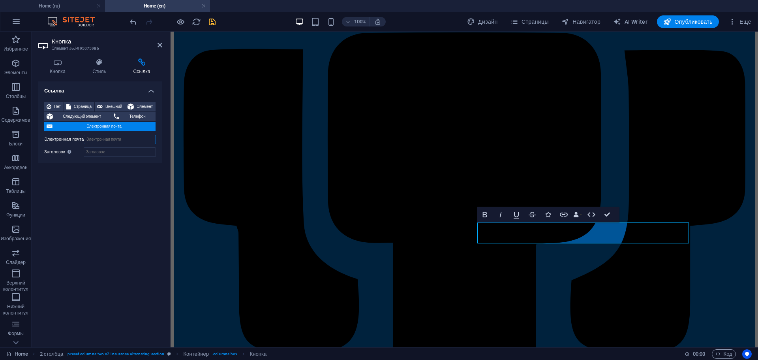
paste input "[EMAIL_ADDRESS][DOMAIN_NAME]"
type input "[EMAIL_ADDRESS][DOMAIN_NAME]"
click at [103, 150] on input "Заголовок Дополнительное описание ссылки не должно совпадать с текстом ссылки. …" at bounding box center [120, 151] width 72 height 9
click at [89, 151] on input "EMAIL" at bounding box center [120, 151] width 72 height 9
type input "E-MAIL"
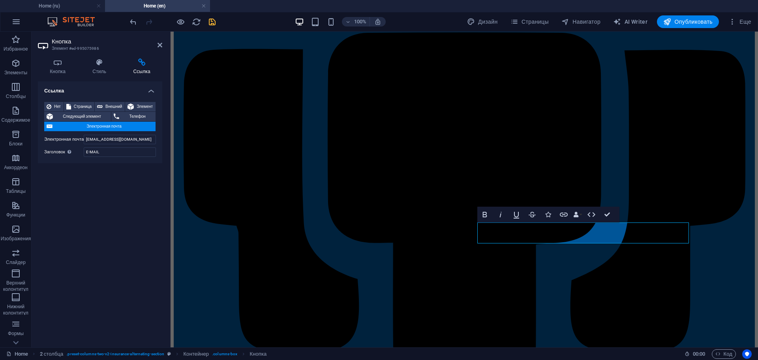
click at [104, 204] on div "Ссылка Нет Страница Внешний Элемент Следующий элемент Телефон Электронная почта…" at bounding box center [100, 210] width 124 height 259
click at [212, 19] on icon "save" at bounding box center [212, 21] width 9 height 9
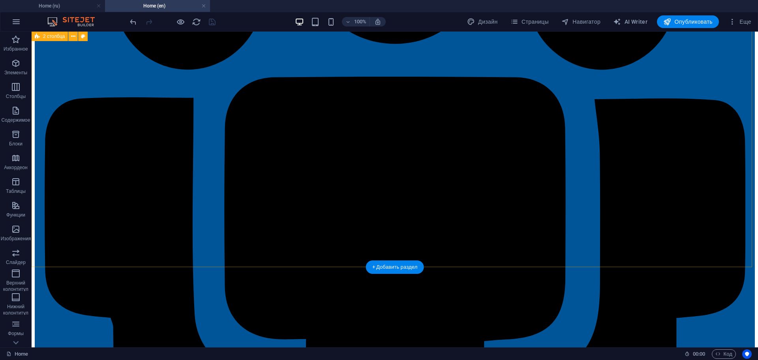
scroll to position [2085, 0]
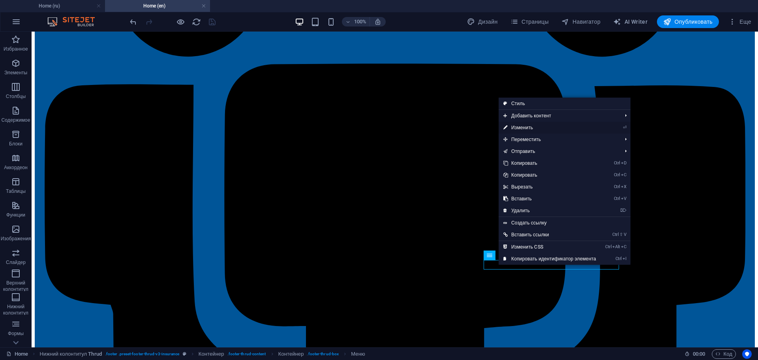
click at [541, 126] on link "⏎ Изменить" at bounding box center [550, 128] width 102 height 12
select select
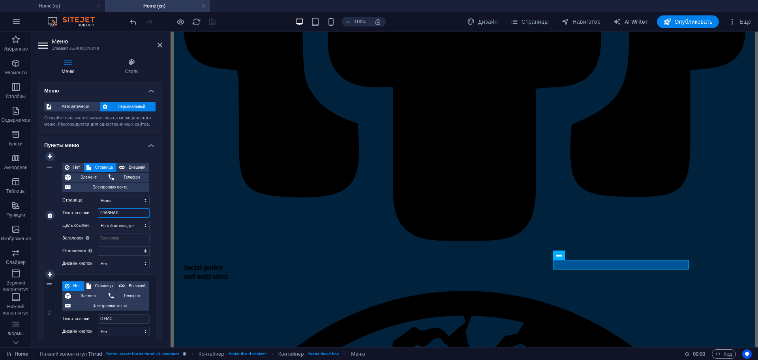
drag, startPoint x: 126, startPoint y: 211, endPoint x: 92, endPoint y: 209, distance: 33.6
click at [92, 209] on div "Текст ссылки ГЛАВНАЯ" at bounding box center [105, 212] width 87 height 9
type input "HOME"
select select
type input "HOME"
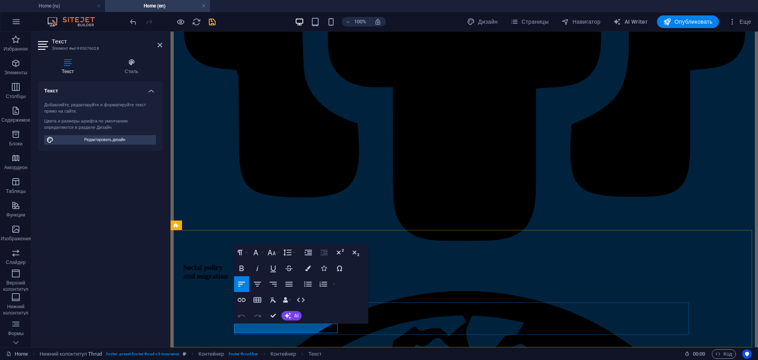
drag, startPoint x: 262, startPoint y: 328, endPoint x: 350, endPoint y: 328, distance: 88.0
drag, startPoint x: 274, startPoint y: 314, endPoint x: 413, endPoint y: 273, distance: 145.3
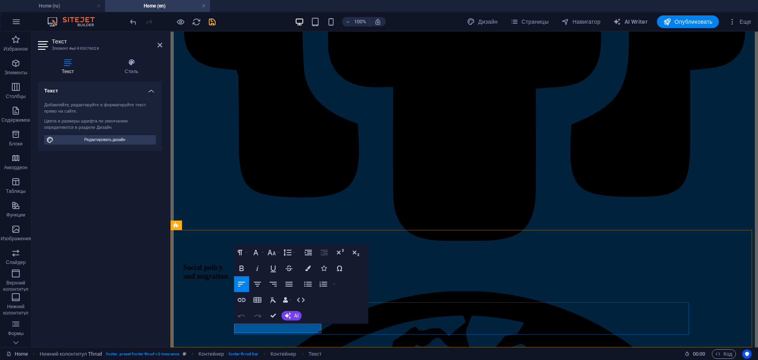
drag, startPoint x: 275, startPoint y: 316, endPoint x: 244, endPoint y: 284, distance: 44.4
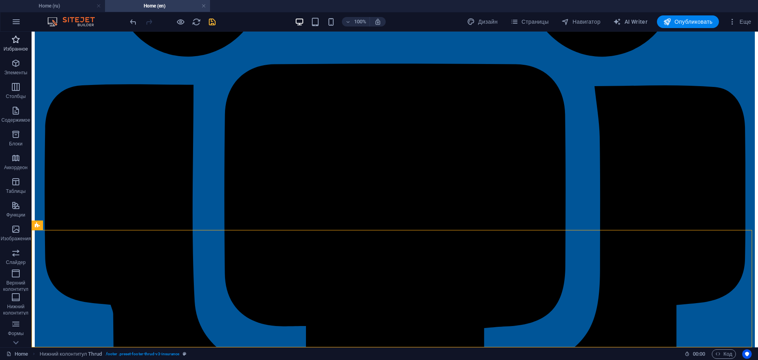
click at [19, 39] on icon "button" at bounding box center [15, 39] width 9 height 9
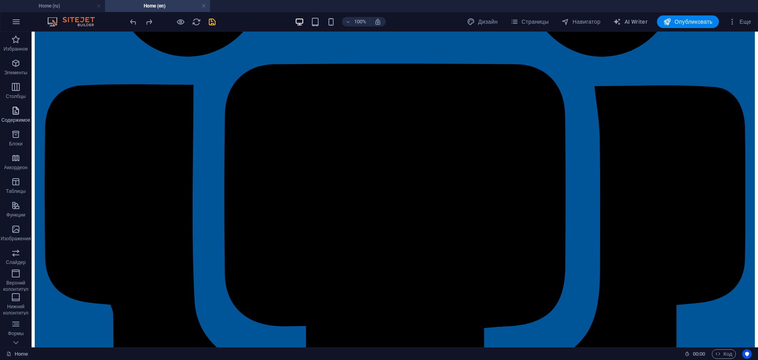
click at [10, 112] on span "Содержимое" at bounding box center [16, 115] width 32 height 19
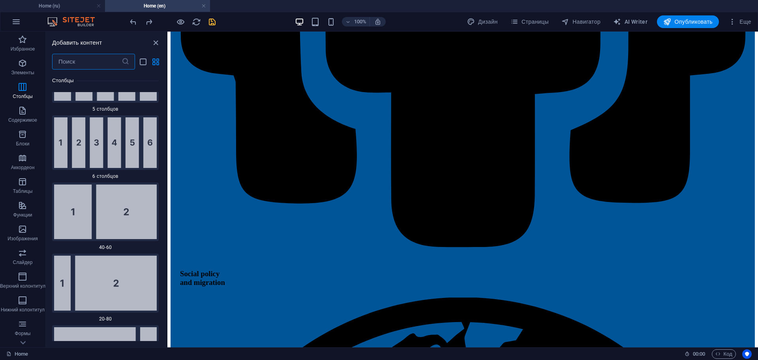
scroll to position [972, 0]
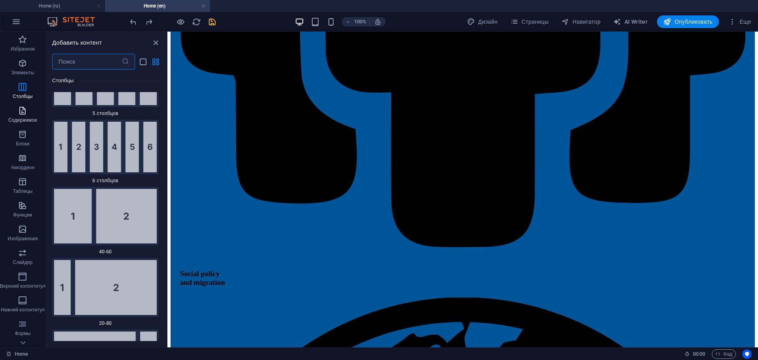
click at [24, 114] on icon "button" at bounding box center [22, 110] width 9 height 9
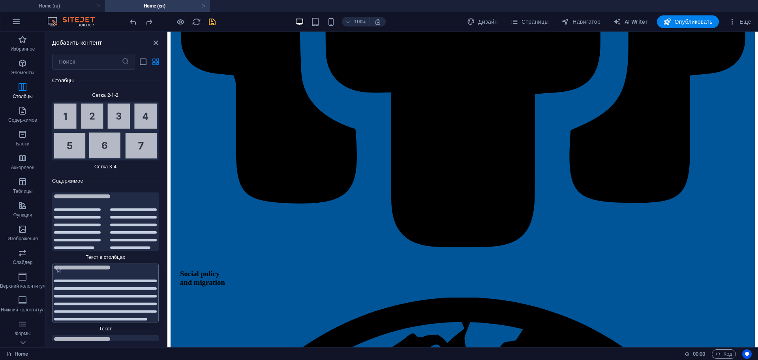
scroll to position [2630, 0]
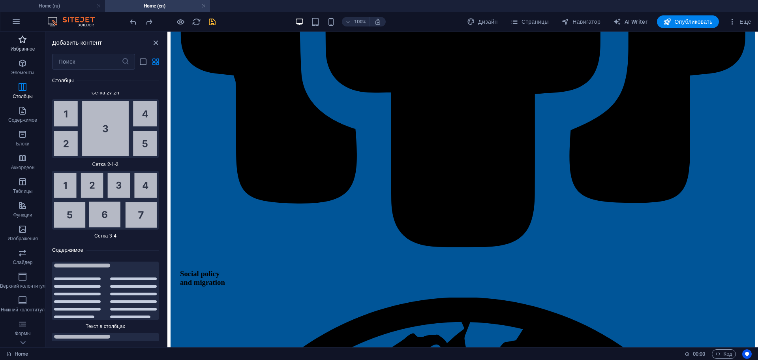
click at [24, 40] on icon "button" at bounding box center [22, 39] width 9 height 9
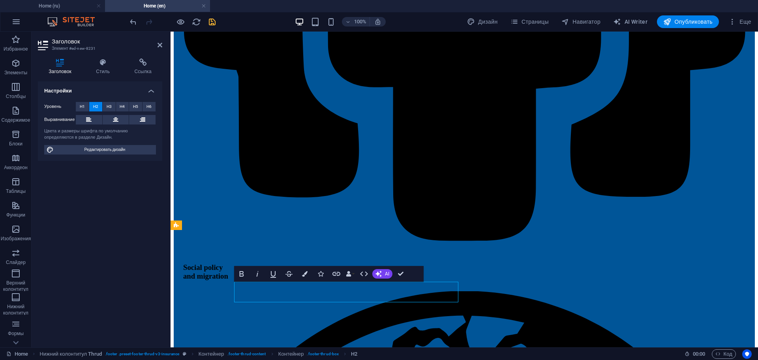
scroll to position [1, 0]
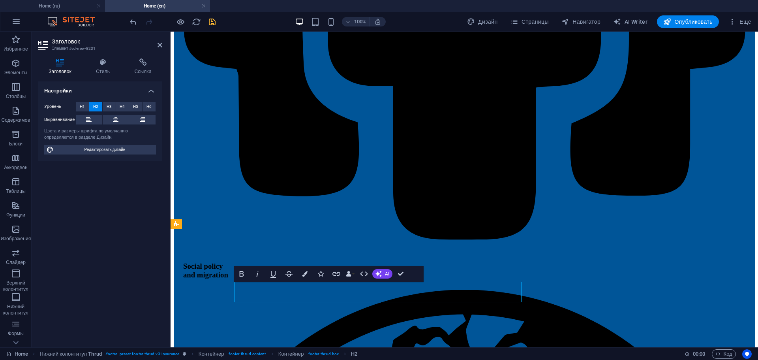
scroll to position [0, 6]
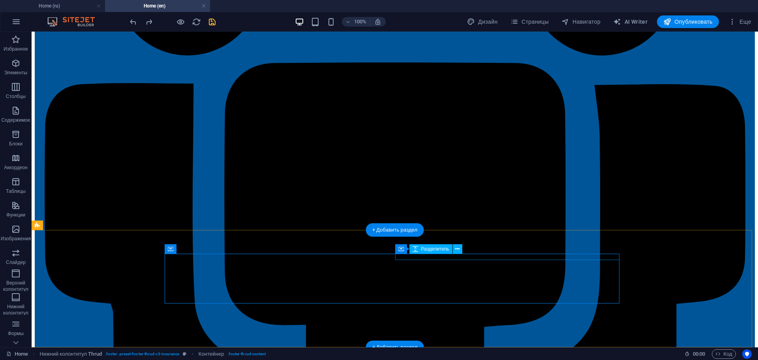
scroll to position [2085, 0]
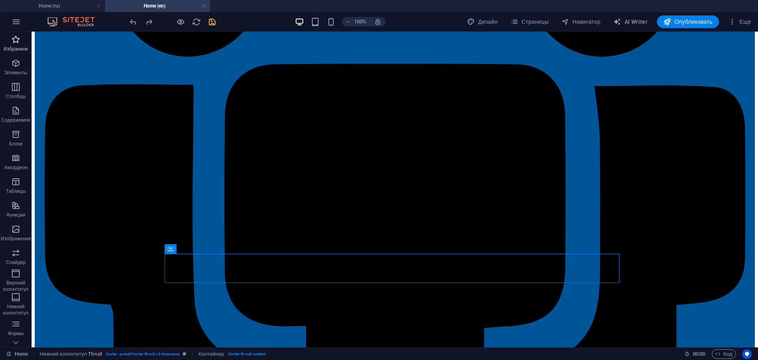
click at [17, 36] on icon "button" at bounding box center [15, 39] width 9 height 9
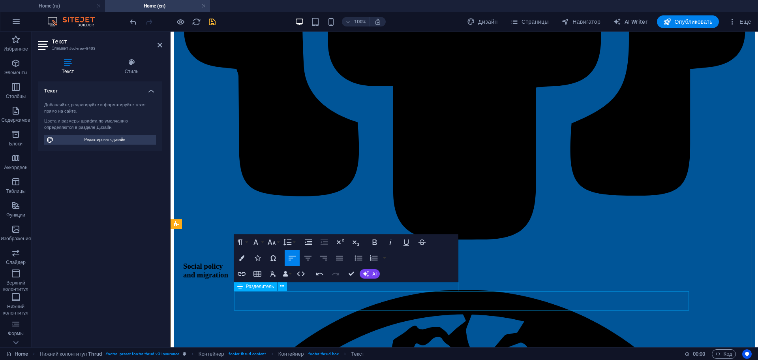
scroll to position [0, 6]
click at [310, 256] on icon "button" at bounding box center [307, 257] width 7 height 5
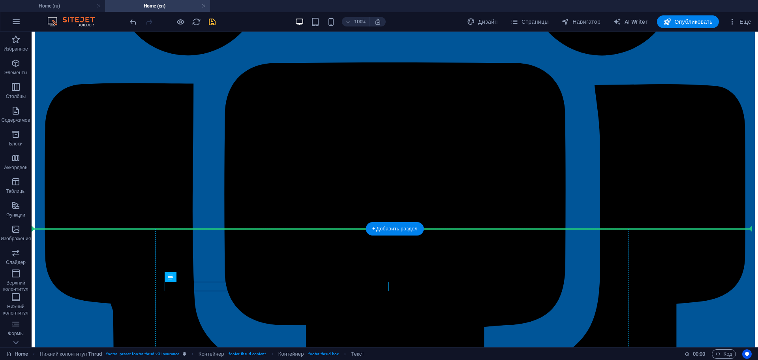
scroll to position [2094, 0]
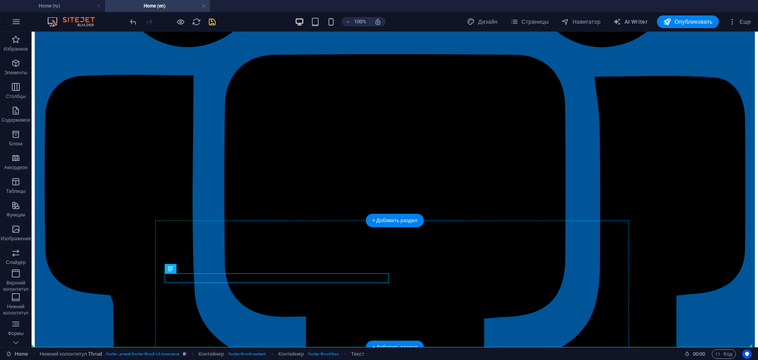
drag, startPoint x: 350, startPoint y: 286, endPoint x: 527, endPoint y: 266, distance: 178.7
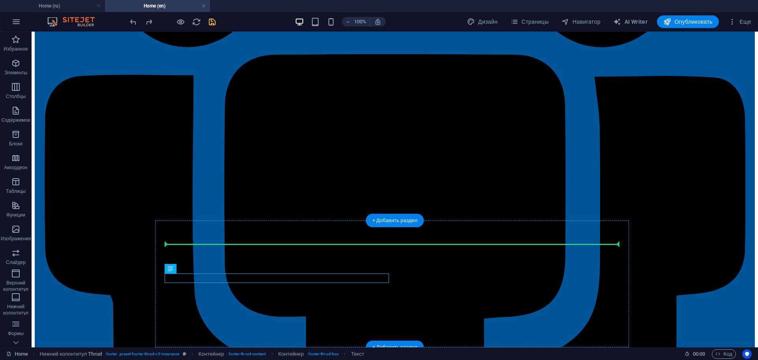
drag, startPoint x: 302, startPoint y: 278, endPoint x: 552, endPoint y: 260, distance: 250.1
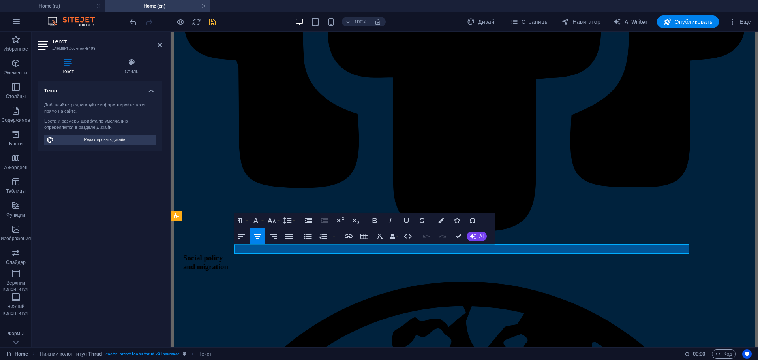
click at [443, 221] on icon "button" at bounding box center [441, 220] width 6 height 6
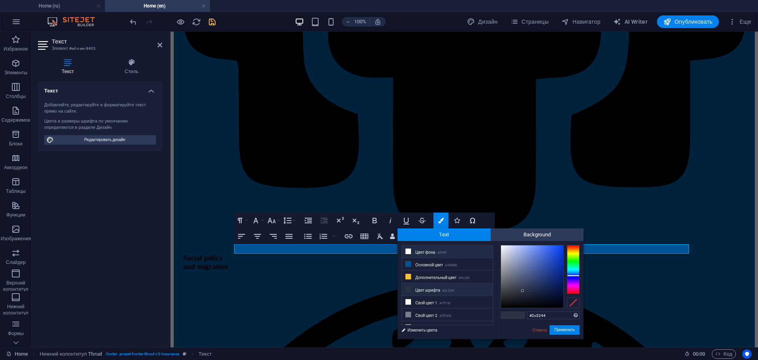
click at [432, 252] on li "Цвет фона #ffffff" at bounding box center [447, 251] width 91 height 13
type input "#ffffff"
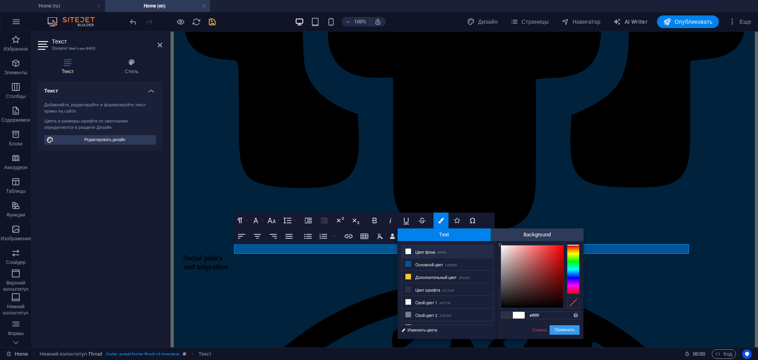
click at [567, 329] on button "Применить" at bounding box center [564, 329] width 30 height 9
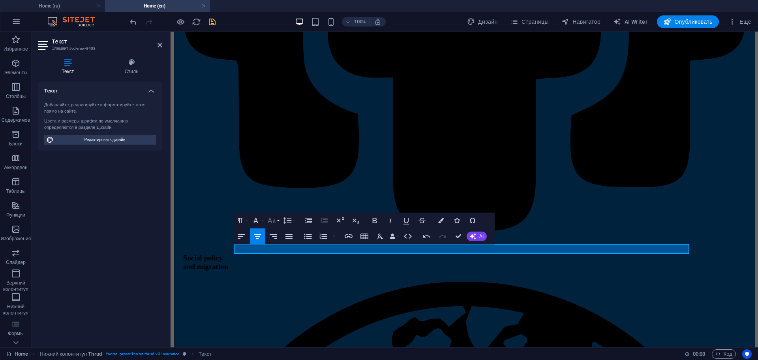
click at [276, 222] on icon "button" at bounding box center [271, 220] width 9 height 9
click at [278, 292] on link "14" at bounding box center [280, 295] width 28 height 12
click at [271, 223] on icon "button" at bounding box center [271, 220] width 9 height 9
click at [279, 255] on link "24" at bounding box center [280, 255] width 28 height 12
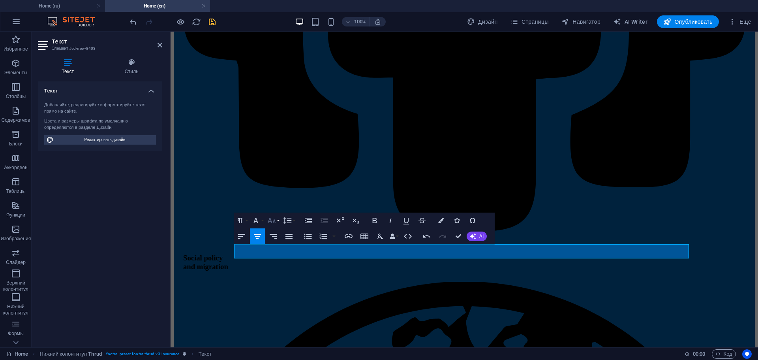
click at [270, 218] on icon "button" at bounding box center [271, 220] width 9 height 9
click at [279, 245] on link "18" at bounding box center [280, 243] width 28 height 12
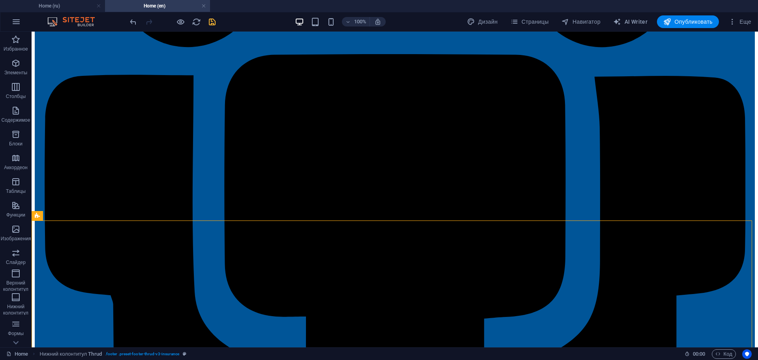
click at [207, 21] on div at bounding box center [172, 21] width 88 height 13
click at [208, 21] on icon "save" at bounding box center [212, 21] width 9 height 9
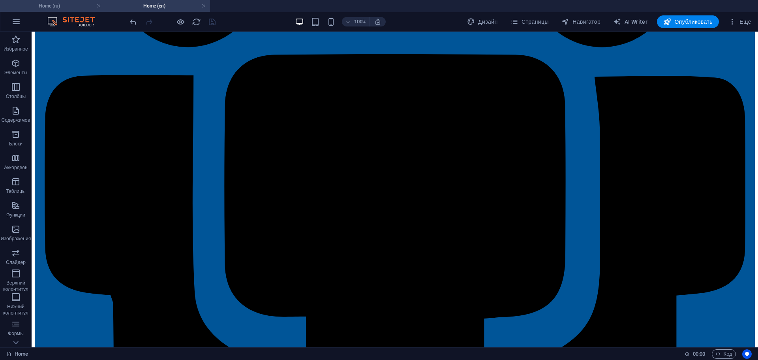
click at [57, 4] on h4 "Home (ru)" at bounding box center [52, 6] width 105 height 9
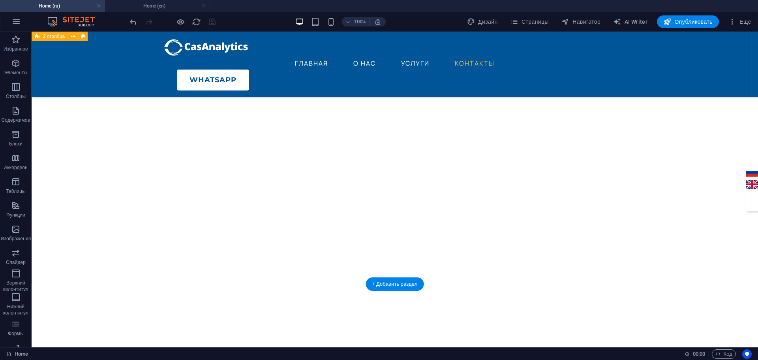
scroll to position [2137, 0]
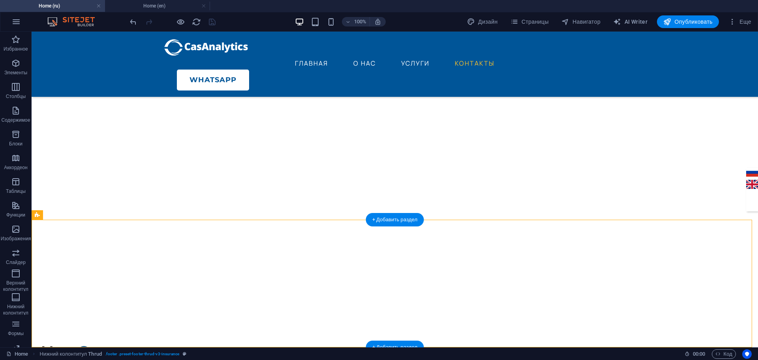
drag, startPoint x: 478, startPoint y: 278, endPoint x: 416, endPoint y: 254, distance: 66.5
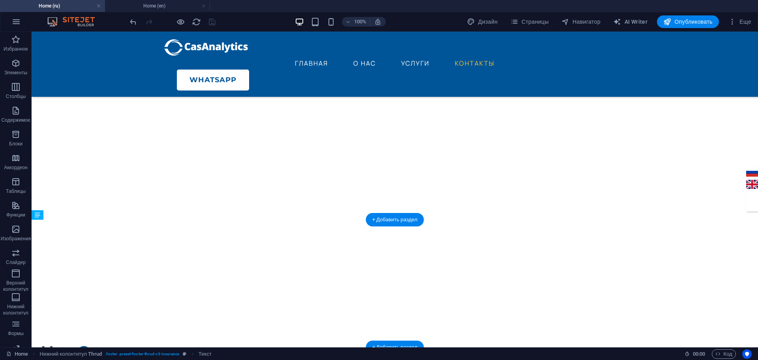
drag, startPoint x: 467, startPoint y: 275, endPoint x: 449, endPoint y: 249, distance: 31.4
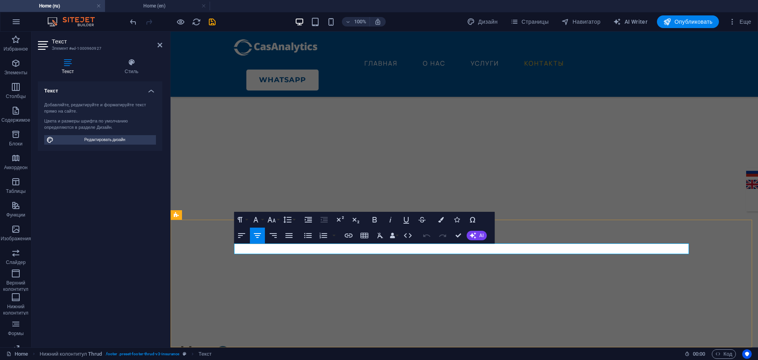
click at [272, 219] on icon "button" at bounding box center [271, 219] width 9 height 9
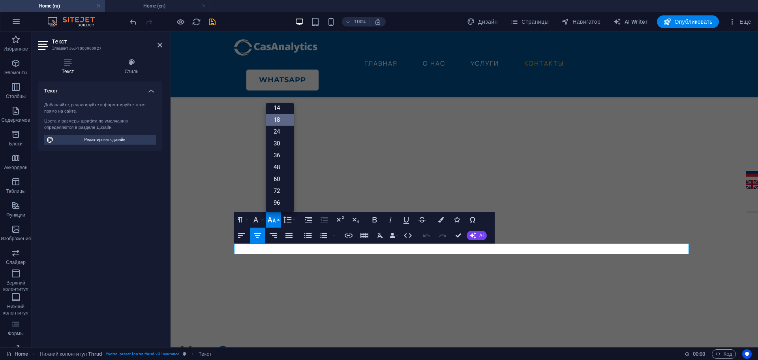
scroll to position [64, 0]
click at [277, 133] on link "24" at bounding box center [280, 132] width 28 height 12
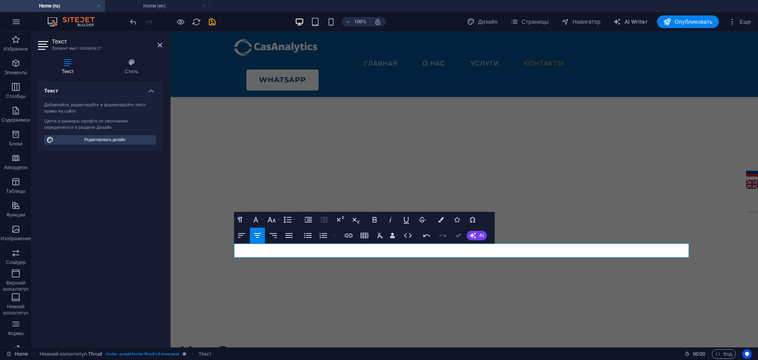
drag, startPoint x: 456, startPoint y: 236, endPoint x: 425, endPoint y: 205, distance: 44.4
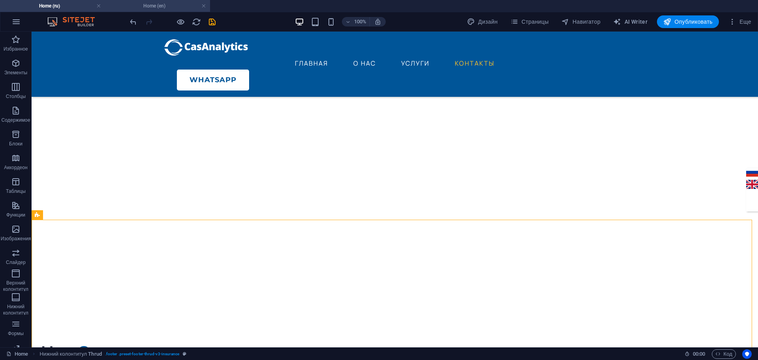
click at [147, 7] on h4 "Home (en)" at bounding box center [157, 6] width 105 height 9
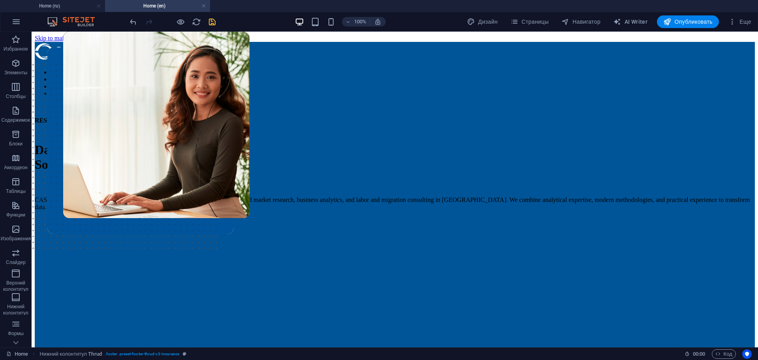
scroll to position [2094, 0]
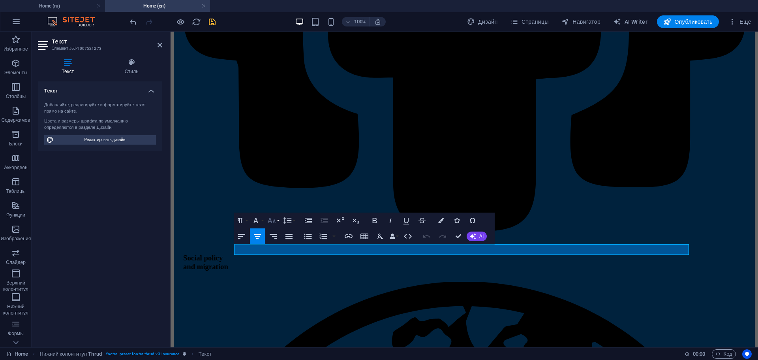
click at [277, 219] on button "Font Size" at bounding box center [273, 220] width 15 height 16
click at [278, 254] on link "24" at bounding box center [280, 255] width 28 height 12
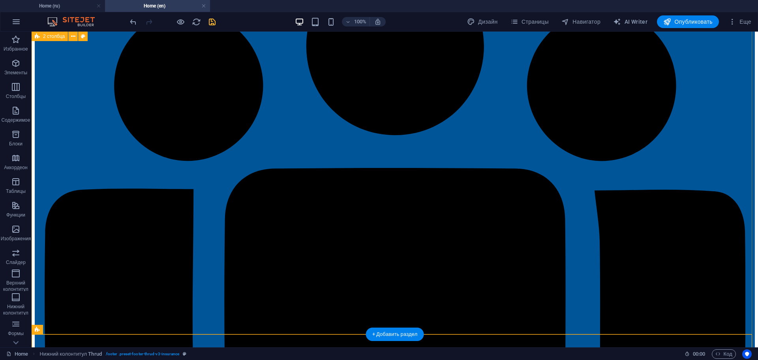
scroll to position [1822, 0]
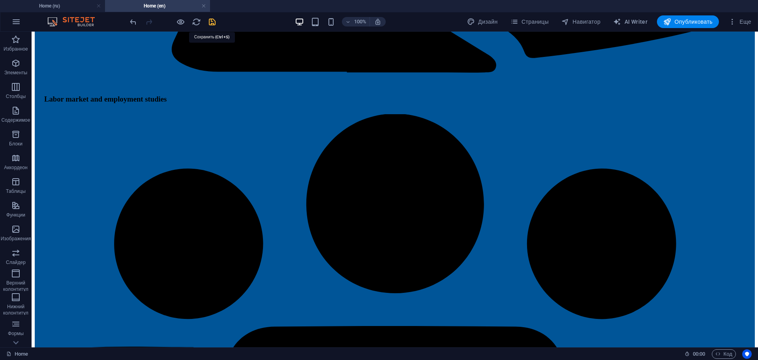
click at [211, 17] on icon "save" at bounding box center [212, 21] width 9 height 9
click at [10, 62] on span "Элементы" at bounding box center [16, 67] width 32 height 19
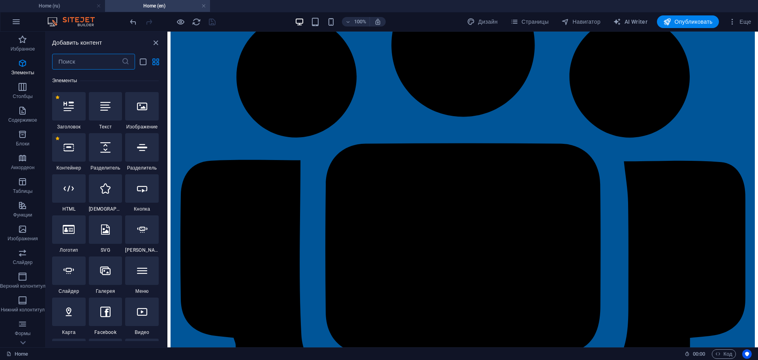
scroll to position [160, 0]
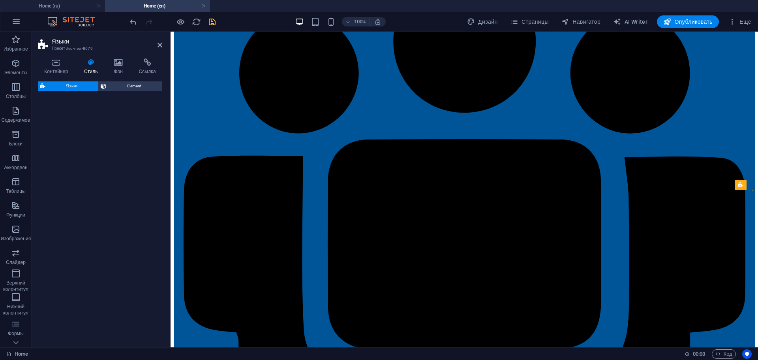
select select "rem"
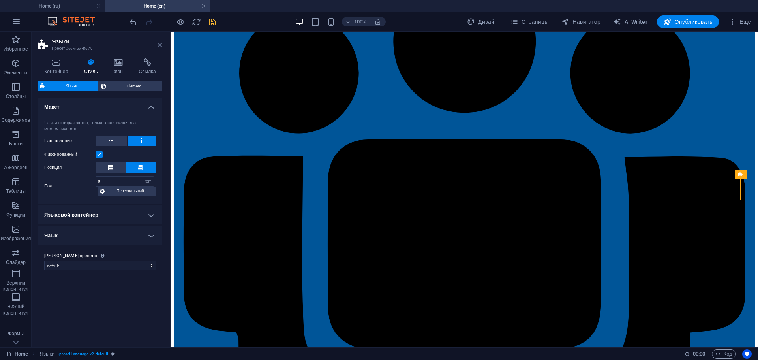
click at [157, 45] on icon at bounding box center [159, 45] width 5 height 6
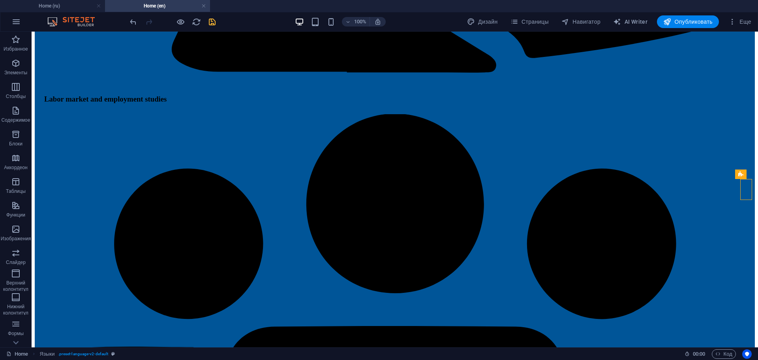
click at [212, 22] on icon "save" at bounding box center [212, 21] width 9 height 9
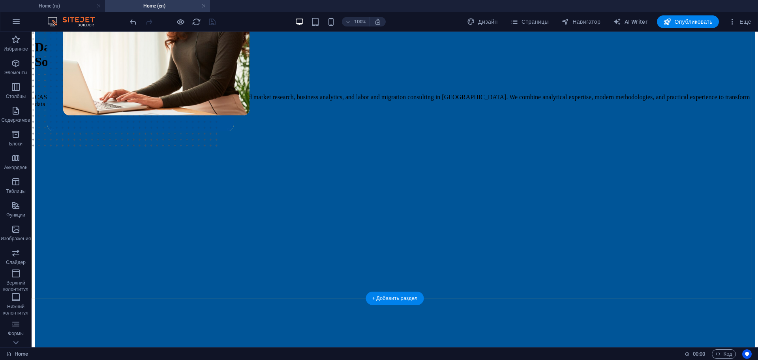
scroll to position [158, 0]
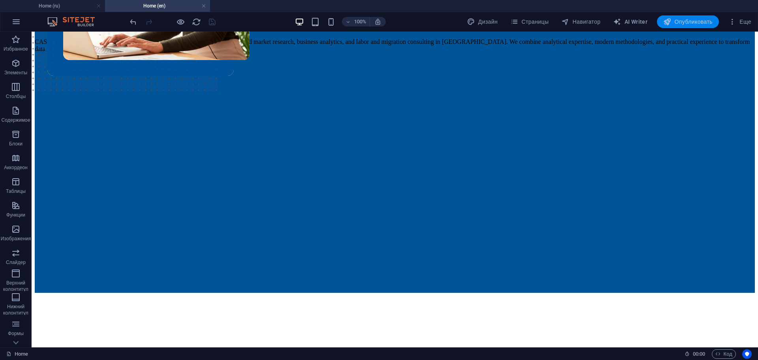
click at [681, 22] on span "Опубликовать" at bounding box center [687, 22] width 49 height 8
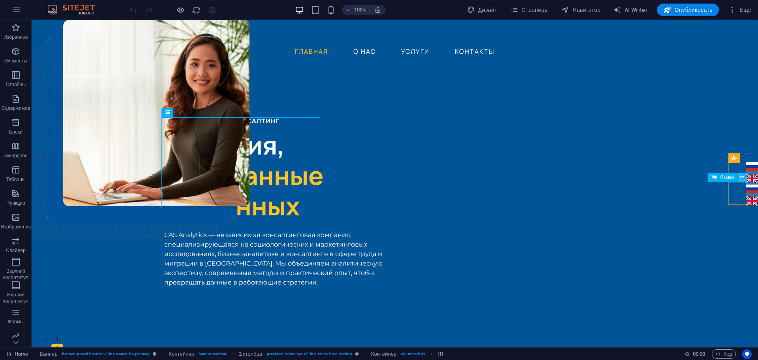
click at [744, 178] on icon at bounding box center [742, 177] width 4 height 8
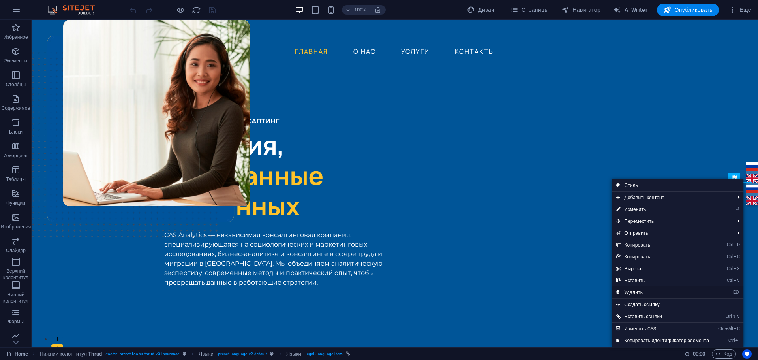
click at [642, 293] on link "⌦ Удалить" at bounding box center [662, 292] width 102 height 12
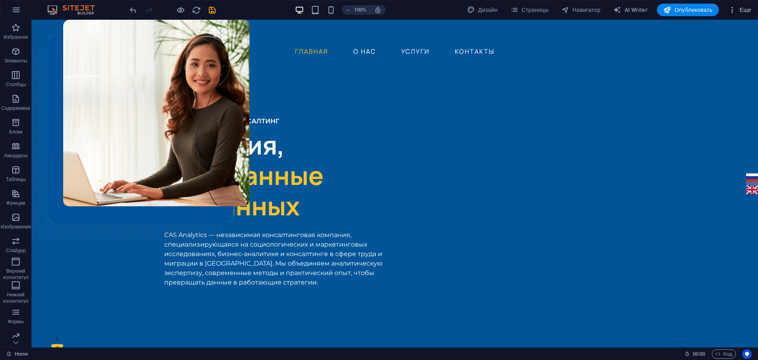
click at [741, 11] on span "Еще" at bounding box center [739, 10] width 23 height 8
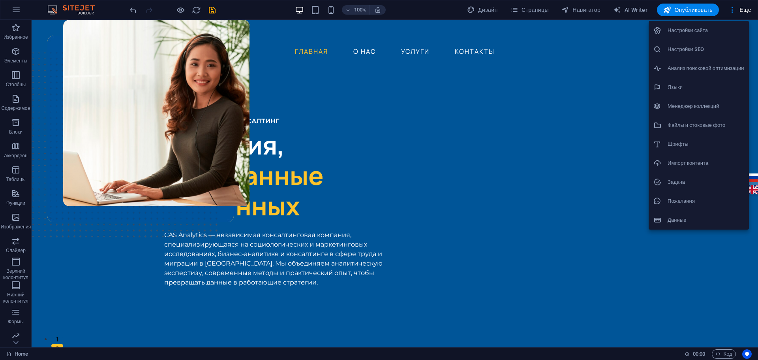
click at [690, 86] on h6 "Языки" at bounding box center [705, 86] width 77 height 9
select select "29"
select select "1"
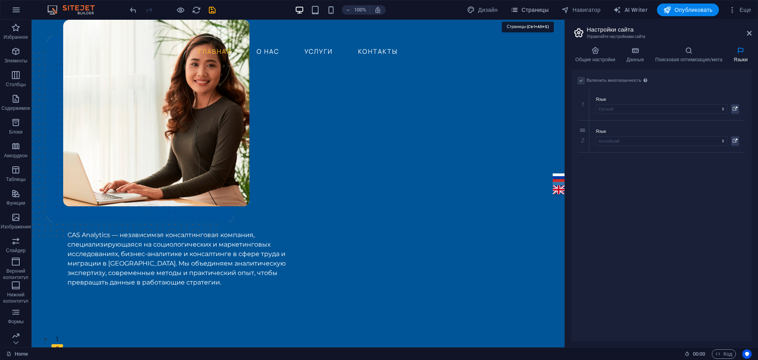
click at [527, 8] on span "Страницы" at bounding box center [529, 10] width 38 height 8
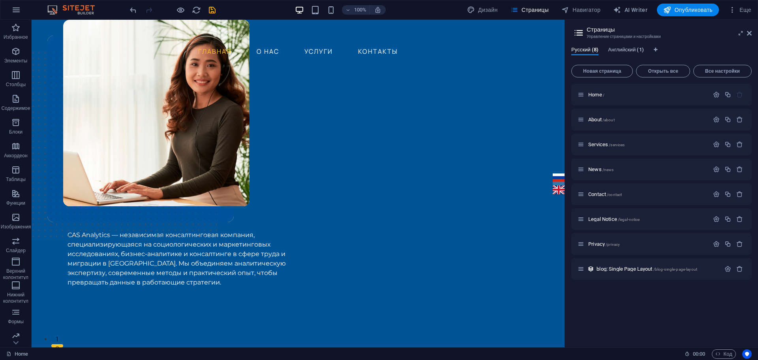
click at [625, 47] on span "Английский (1)" at bounding box center [626, 50] width 36 height 11
click at [600, 94] on span "Home /" at bounding box center [596, 95] width 16 height 6
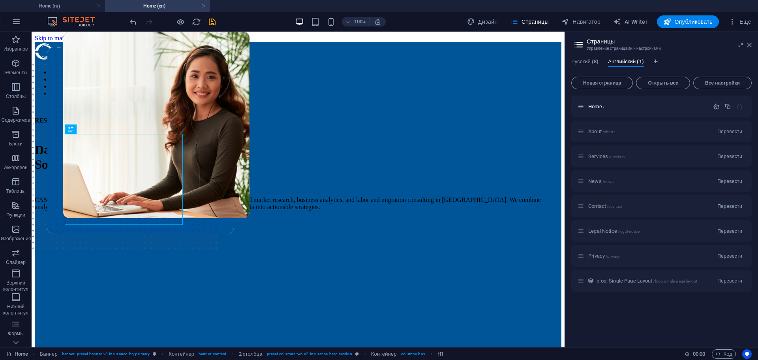
click at [747, 47] on icon at bounding box center [749, 45] width 5 height 6
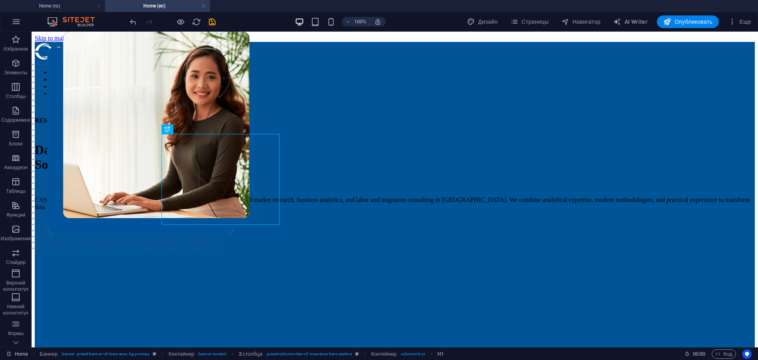
click at [207, 20] on div at bounding box center [172, 21] width 88 height 13
click at [209, 21] on icon "save" at bounding box center [212, 21] width 9 height 9
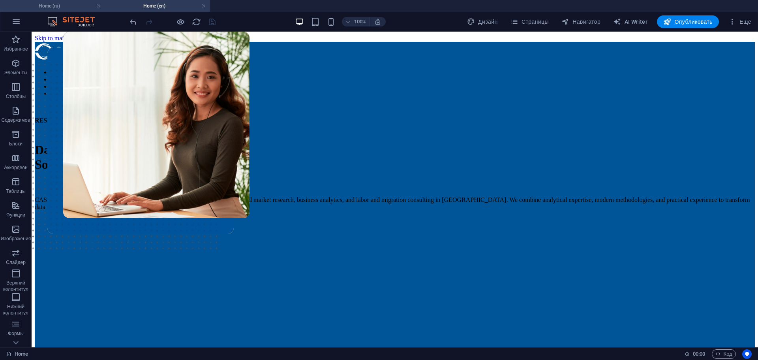
click at [63, 7] on h4 "Home (ru)" at bounding box center [52, 6] width 105 height 9
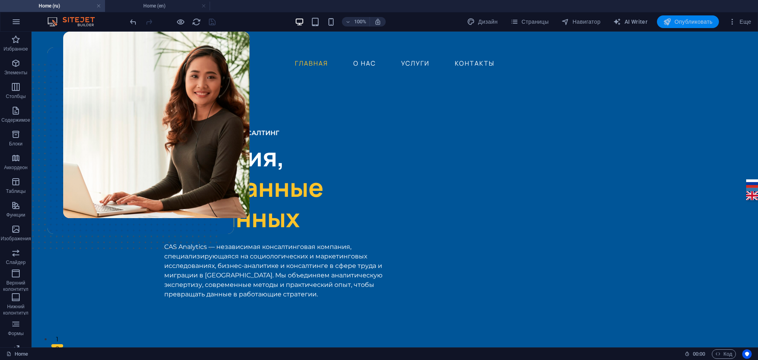
click at [704, 21] on span "Опубликовать" at bounding box center [687, 22] width 49 height 8
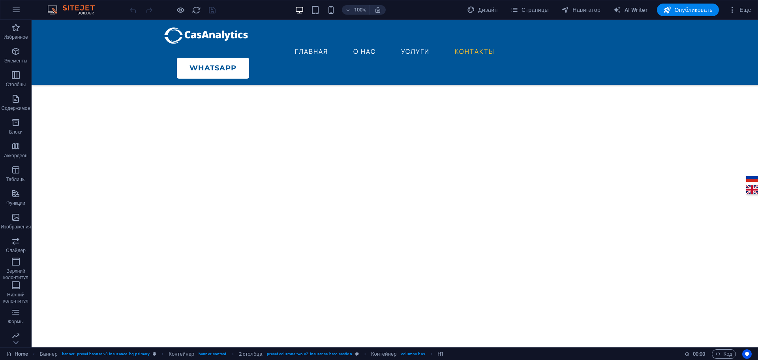
scroll to position [2181, 0]
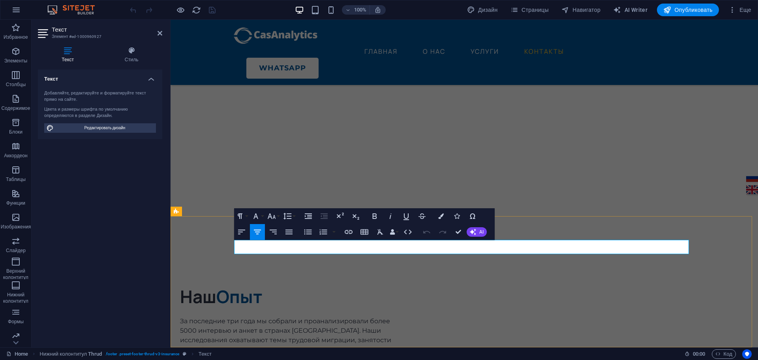
click at [270, 213] on icon "button" at bounding box center [271, 215] width 9 height 9
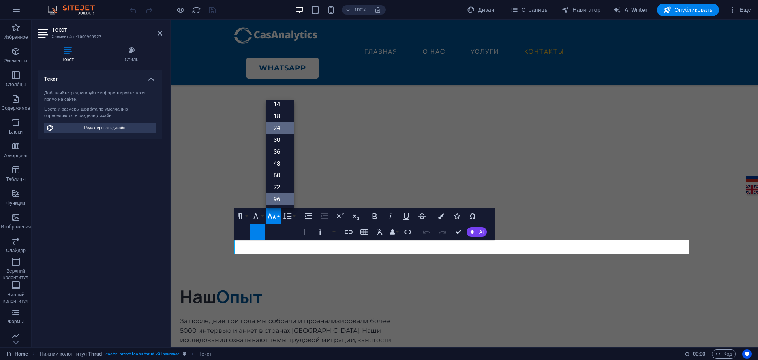
scroll to position [64, 0]
drag, startPoint x: 275, startPoint y: 103, endPoint x: 105, endPoint y: 85, distance: 171.1
click at [275, 103] on link "14" at bounding box center [280, 104] width 28 height 12
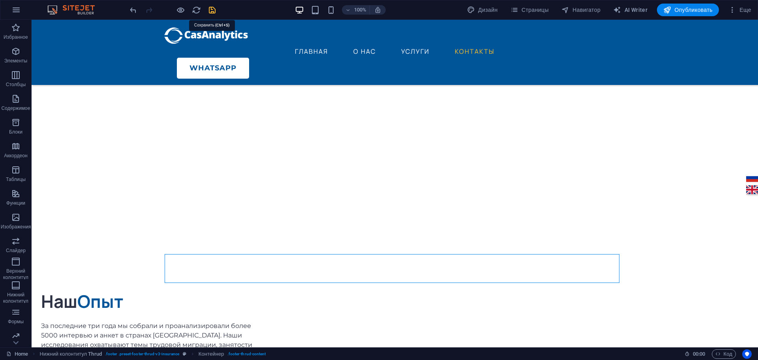
click at [212, 12] on icon "save" at bounding box center [212, 10] width 9 height 9
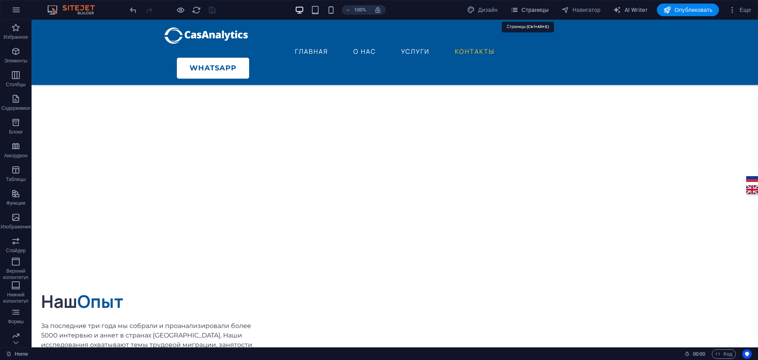
click at [536, 14] on button "Страницы" at bounding box center [529, 10] width 45 height 13
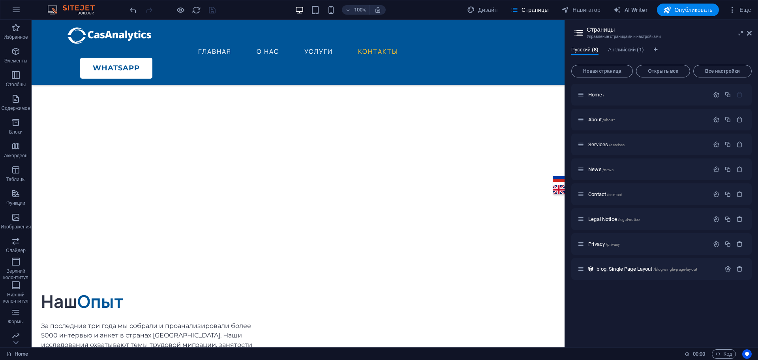
click at [626, 45] on div "Русский (8) Английский (1) Новая страница Открыть все Все настройки Home / Abou…" at bounding box center [661, 193] width 193 height 307
click at [626, 48] on span "Английский (1)" at bounding box center [626, 50] width 36 height 11
click at [596, 95] on span "Home /" at bounding box center [596, 95] width 16 height 6
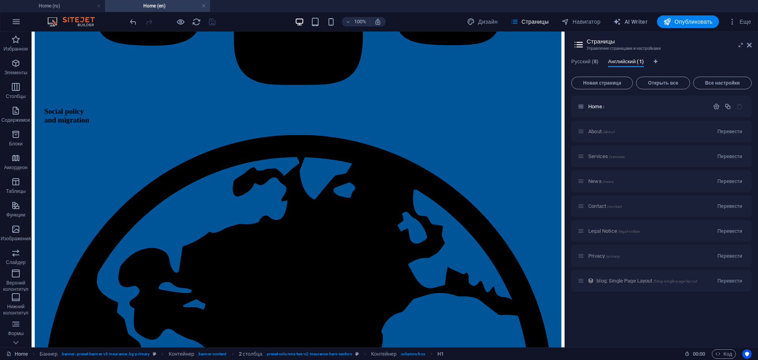
scroll to position [2139, 0]
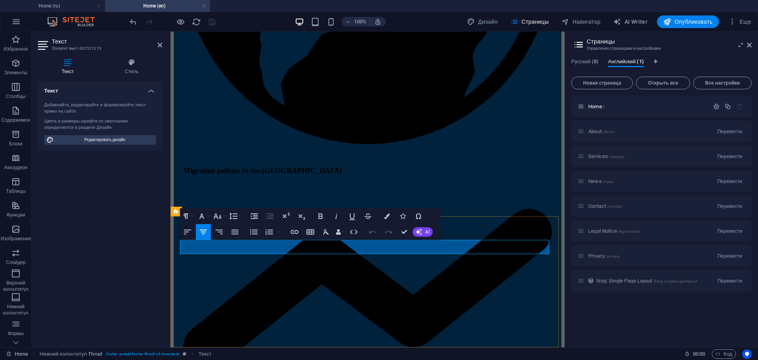
click at [221, 217] on icon "button" at bounding box center [218, 216] width 8 height 6
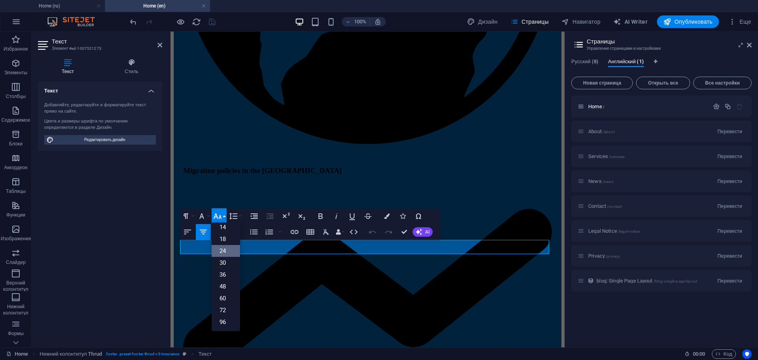
scroll to position [64, 0]
click at [224, 226] on link "14" at bounding box center [226, 227] width 28 height 12
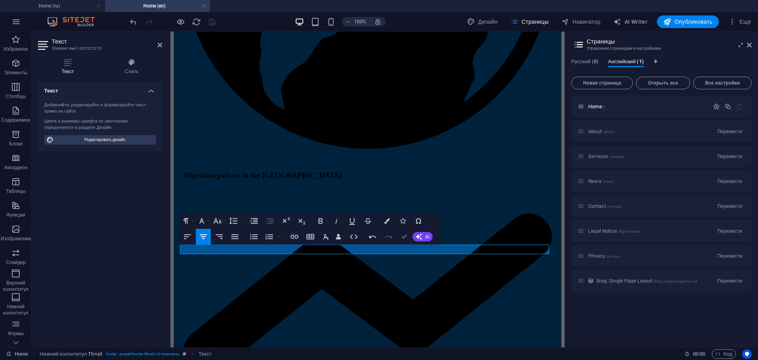
drag, startPoint x: 403, startPoint y: 236, endPoint x: 379, endPoint y: 217, distance: 30.6
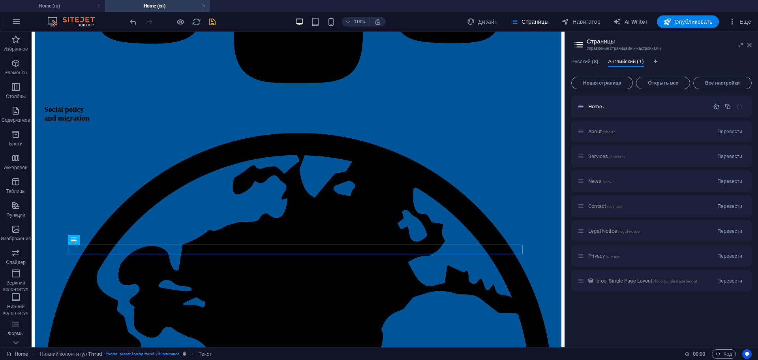
click at [749, 44] on icon at bounding box center [749, 45] width 5 height 6
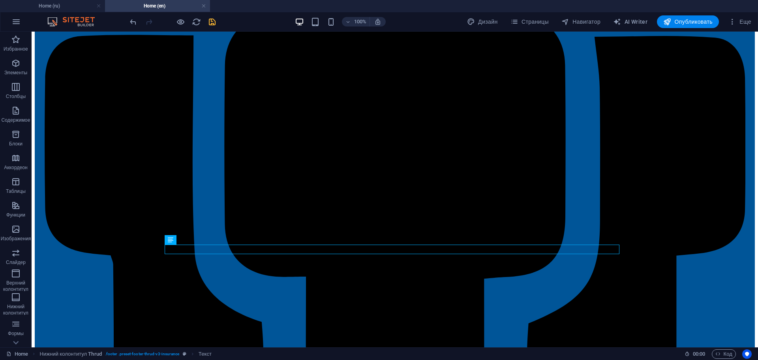
click at [212, 22] on icon "save" at bounding box center [212, 21] width 9 height 9
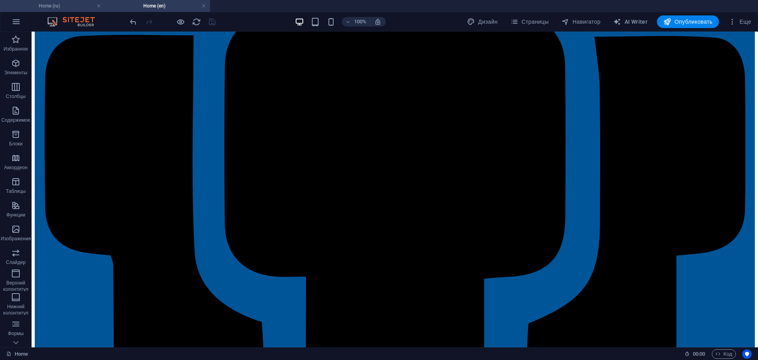
click at [45, 3] on h4 "Home (ru)" at bounding box center [52, 6] width 105 height 9
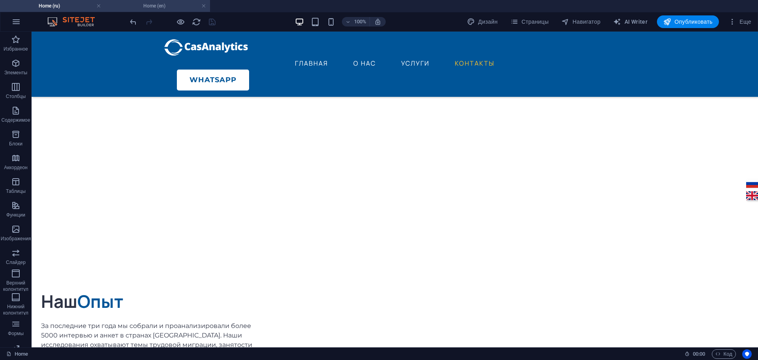
click at [148, 8] on h4 "Home (en)" at bounding box center [157, 6] width 105 height 9
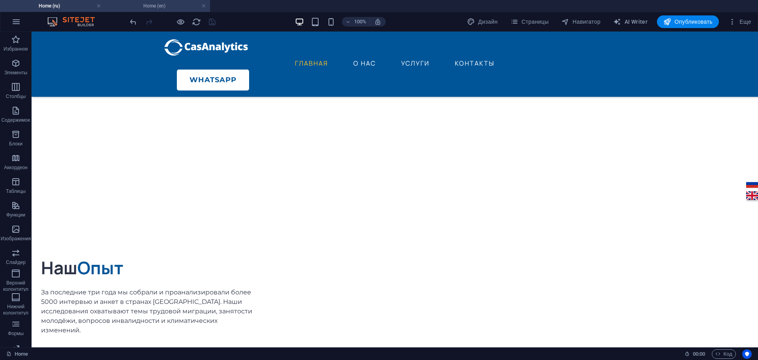
scroll to position [2134, 0]
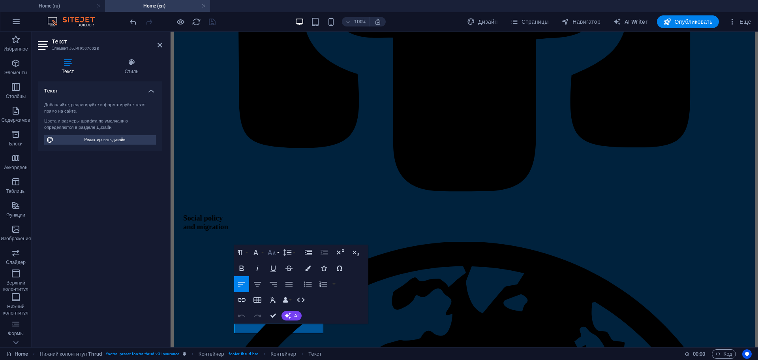
click at [268, 251] on icon "button" at bounding box center [271, 251] width 9 height 9
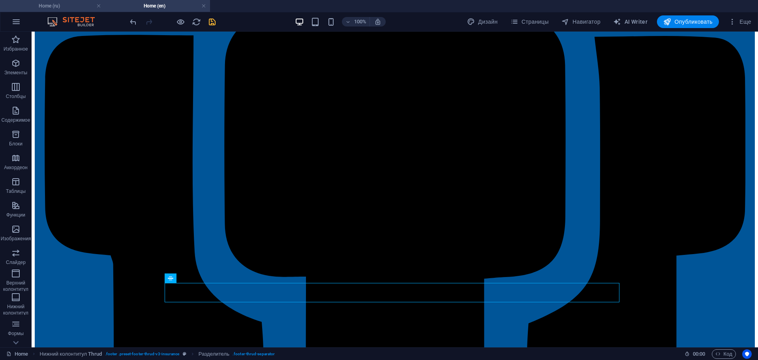
click at [59, 2] on h4 "Home (ru)" at bounding box center [52, 6] width 105 height 9
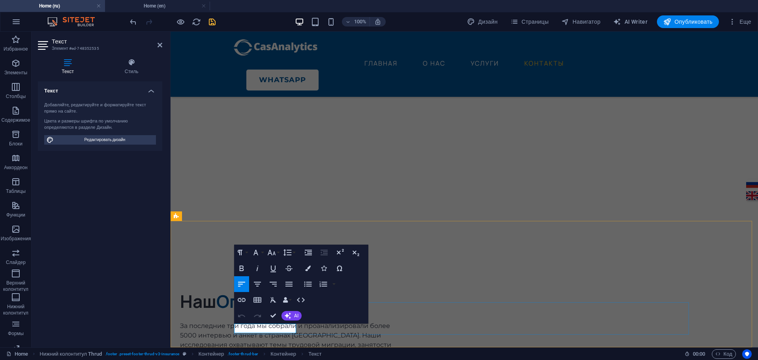
click at [270, 254] on icon "button" at bounding box center [271, 251] width 9 height 9
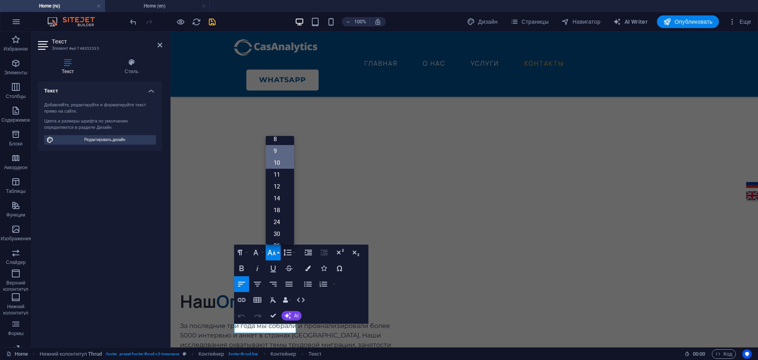
scroll to position [0, 0]
click at [275, 171] on link "10" at bounding box center [280, 169] width 28 height 12
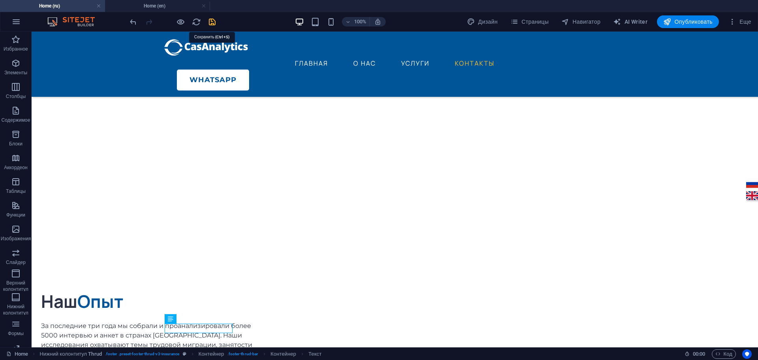
click at [213, 22] on icon "save" at bounding box center [212, 21] width 9 height 9
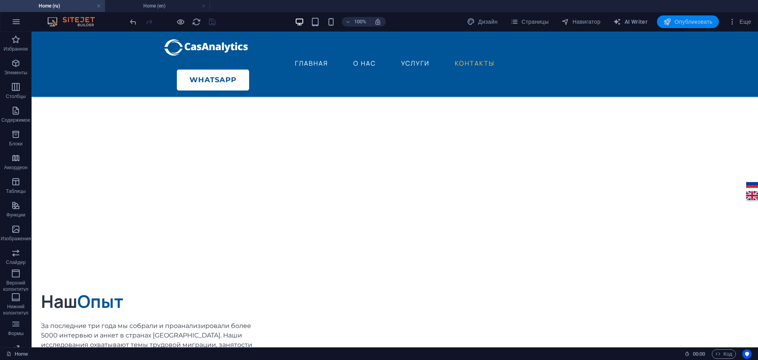
click at [694, 21] on span "Опубликовать" at bounding box center [687, 22] width 49 height 8
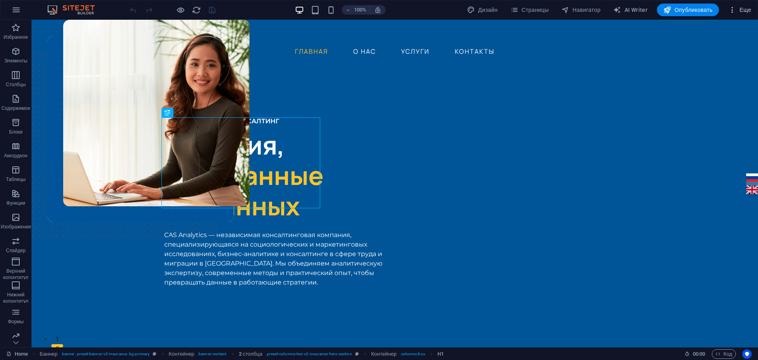
click at [745, 10] on span "Еще" at bounding box center [739, 10] width 23 height 8
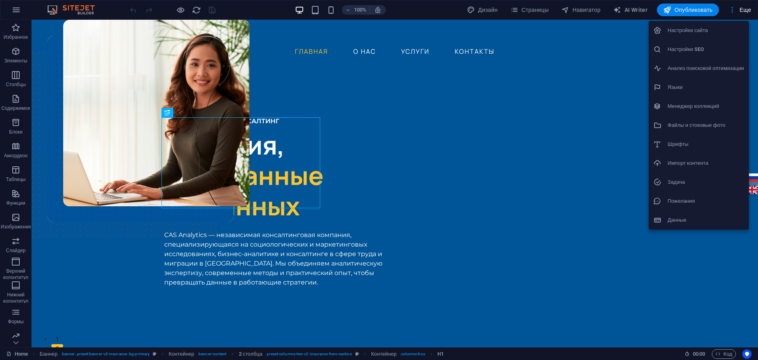
click at [701, 46] on h6 "Настройки SEO" at bounding box center [705, 49] width 77 height 9
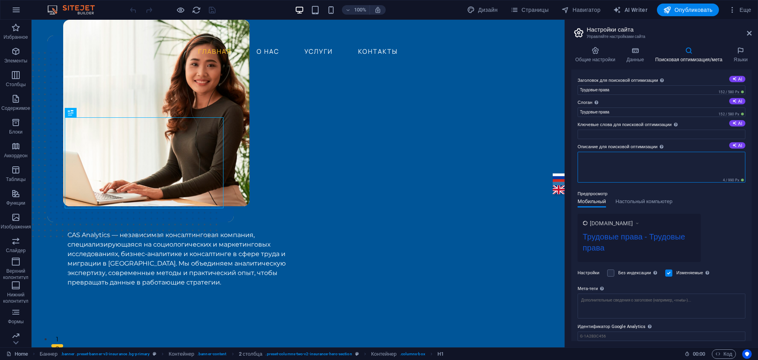
click at [631, 165] on textarea "Описание для поисковой оптимизации Опишите содержание вашего сайта — это очень …" at bounding box center [661, 167] width 168 height 31
paste textarea "бизнес-аналитике и консалтинге в сфере труда и миграции в [GEOGRAPHIC_DATA]"
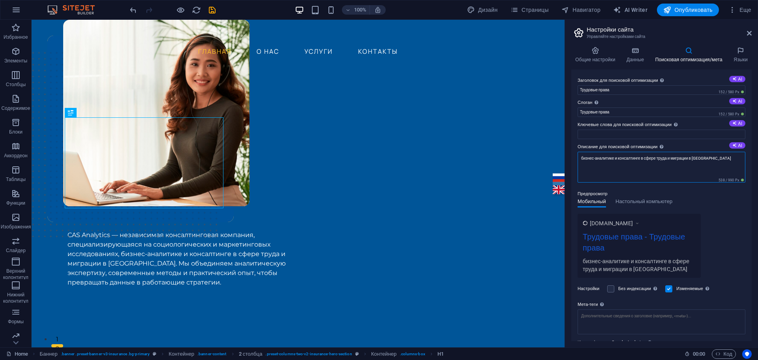
drag, startPoint x: 585, startPoint y: 157, endPoint x: 574, endPoint y: 157, distance: 10.7
click at [574, 157] on div "Заголовок для поисковой оптимизации Название вашего сайта — сделайте его таким,…" at bounding box center [661, 204] width 180 height 271
click at [596, 158] on textarea "Бизнес-аналитике и консалтинге в сфере труда и миграции в [GEOGRAPHIC_DATA]" at bounding box center [661, 167] width 168 height 31
drag, startPoint x: 676, startPoint y: 158, endPoint x: 577, endPoint y: 156, distance: 98.7
click at [577, 156] on div "Заголовок для поисковой оптимизации Название вашего сайта — сделайте его таким,…" at bounding box center [661, 204] width 180 height 271
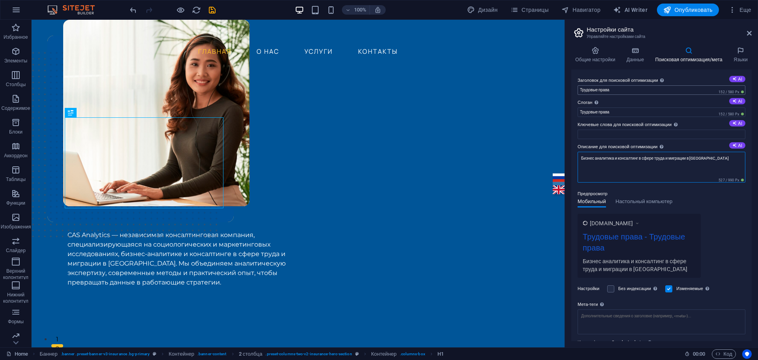
type textarea "Бизнес аналитика и консалтинг в сфере труда и миграции в [GEOGRAPHIC_DATA]"
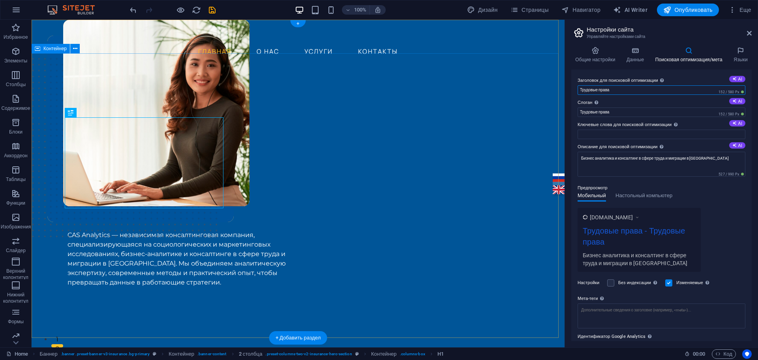
drag, startPoint x: 651, startPoint y: 110, endPoint x: 525, endPoint y: 76, distance: 131.1
click at [638, 158] on textarea "Бизнес аналитика и консалтинг в сфере труда и миграции в [GEOGRAPHIC_DATA]" at bounding box center [661, 164] width 168 height 25
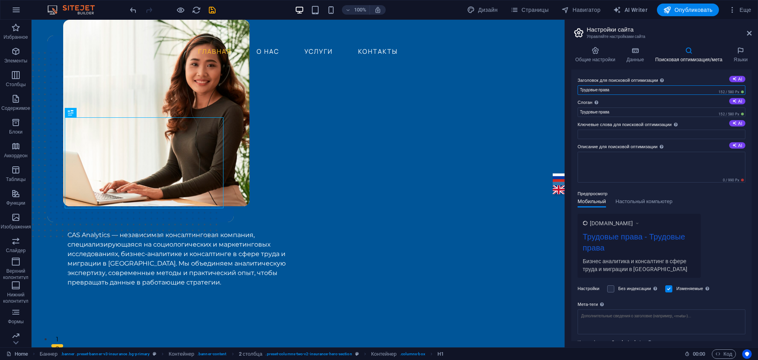
click at [614, 89] on input "Трудовые права" at bounding box center [661, 89] width 168 height 9
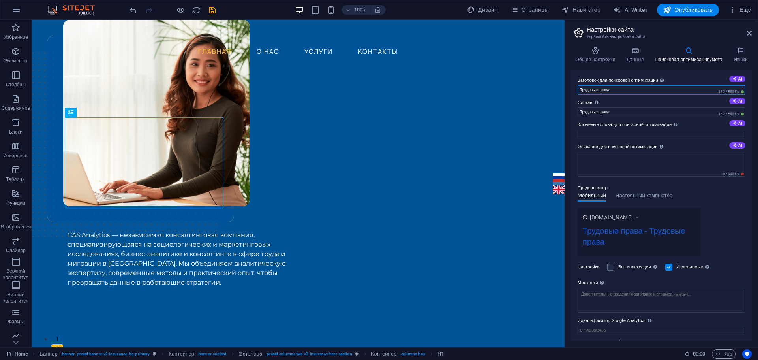
paste input "изнес аналитика и консалтинг в сфере труда и миграции в [GEOGRAPHIC_DATA]"
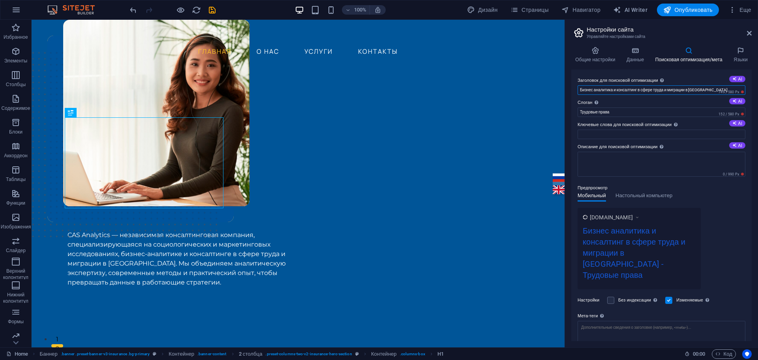
click at [579, 91] on input "Бизнес аналитика и консалтинг в сфере труда и миграции в [GEOGRAPHIC_DATA]" at bounding box center [661, 89] width 168 height 9
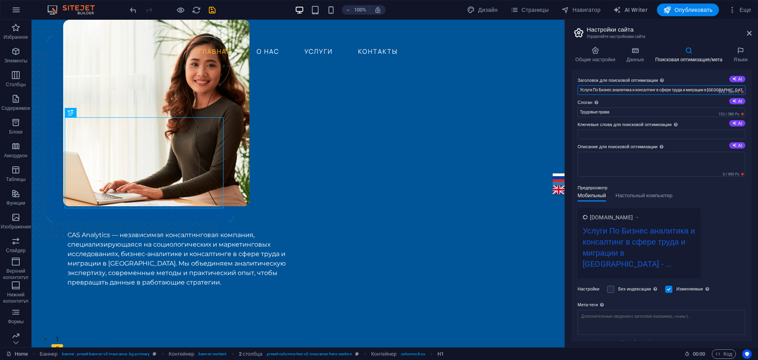
click at [632, 90] on input "Услуги По Бизнес аналитика и консалтинг в сфере труда и миграции в [GEOGRAPHIC_…" at bounding box center [661, 89] width 168 height 9
click at [600, 88] on input "Услуги По Бизнес аналитики и консалтинг в сфере труда и миграции в [GEOGRAPHIC_…" at bounding box center [661, 89] width 168 height 9
type input "Услуги - Бизнес аналитики и консалтинг в сфере труда и миграции в [GEOGRAPHIC_D…"
drag, startPoint x: 657, startPoint y: 131, endPoint x: 558, endPoint y: 104, distance: 103.0
type input "Решения, основанные на данных"
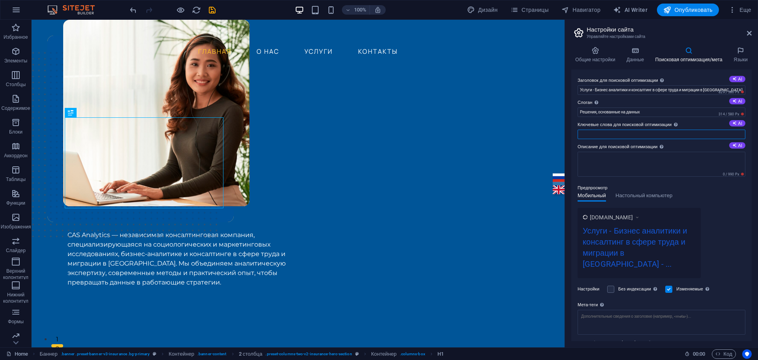
click at [611, 138] on input "Ключевые слова для поисковой оптимизации Список ключевых слов, представляющих в…" at bounding box center [661, 133] width 168 height 9
type input "трудовые права, консалтинг, бизнес аналитика, миграция"
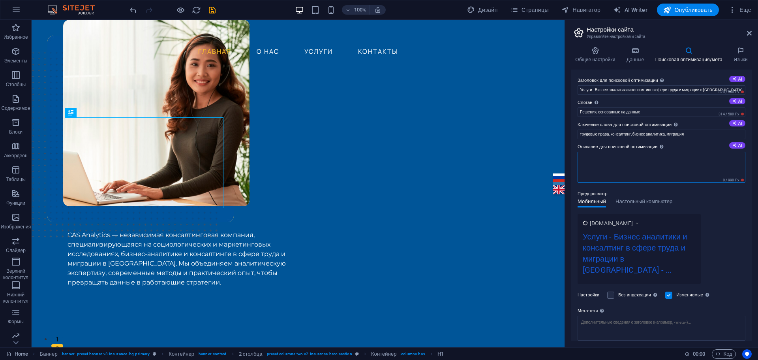
click at [622, 163] on textarea "Описание для поисковой оптимизации Опишите содержание вашего сайта — это очень …" at bounding box center [661, 167] width 168 height 31
paste textarea "CAS Analytics — независимая консалтинговая компания, специализирующаяся на соци…"
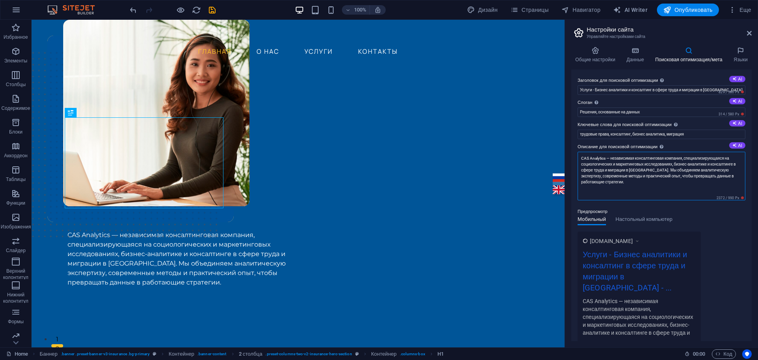
drag, startPoint x: 645, startPoint y: 177, endPoint x: 597, endPoint y: 176, distance: 47.8
drag, startPoint x: 640, startPoint y: 170, endPoint x: 647, endPoint y: 189, distance: 20.2
click at [647, 189] on textarea "Независимая консалтинговая компания, специализирующаяся на социологических и ма…" at bounding box center [661, 176] width 168 height 49
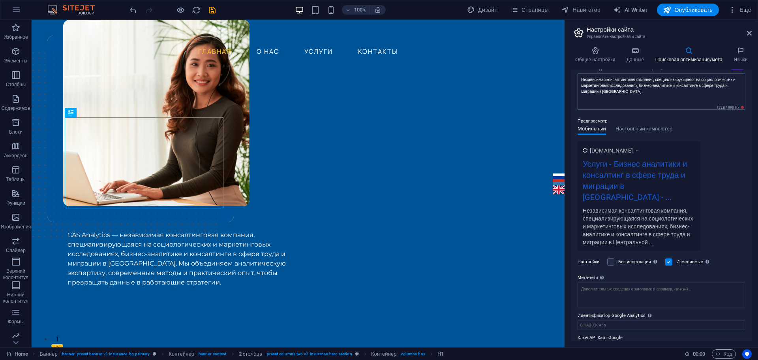
scroll to position [79, 0]
click at [650, 127] on div "Мобильный Настольный компьютер" at bounding box center [624, 133] width 95 height 15
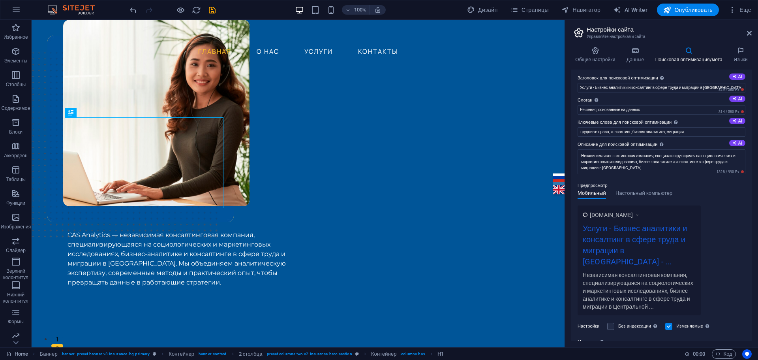
scroll to position [0, 0]
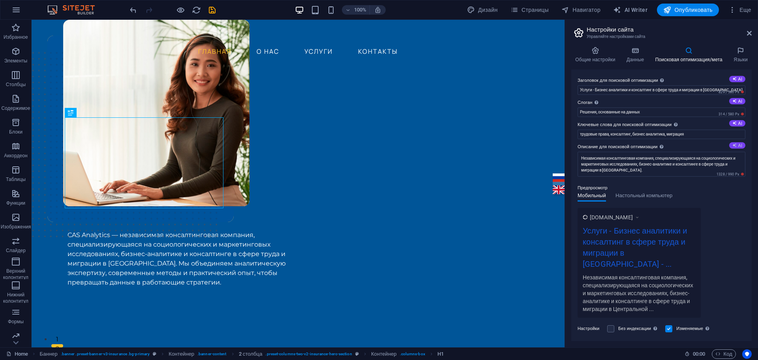
click at [738, 143] on button "AI" at bounding box center [737, 145] width 16 height 6
type textarea "Ищете качественные исследования и консалтинг в [GEOGRAPHIC_DATA]? CAS Analytics…"
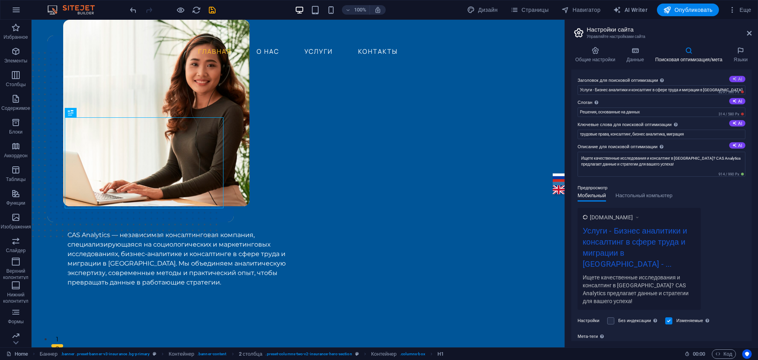
click at [737, 81] on button "AI" at bounding box center [737, 79] width 16 height 6
type input "Консалтинг и исследования в [GEOGRAPHIC_DATA]"
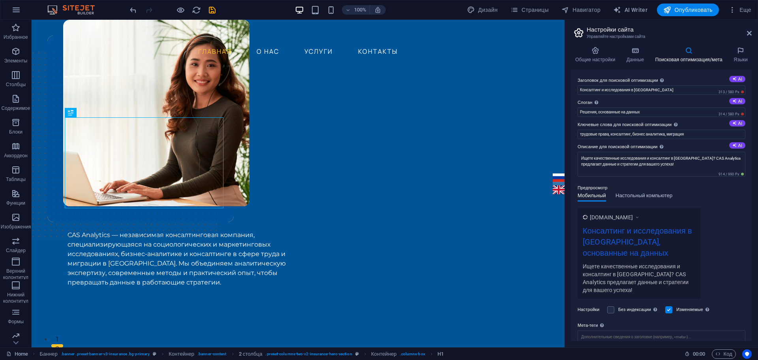
click at [649, 199] on span "Настольный компьютер" at bounding box center [643, 196] width 57 height 11
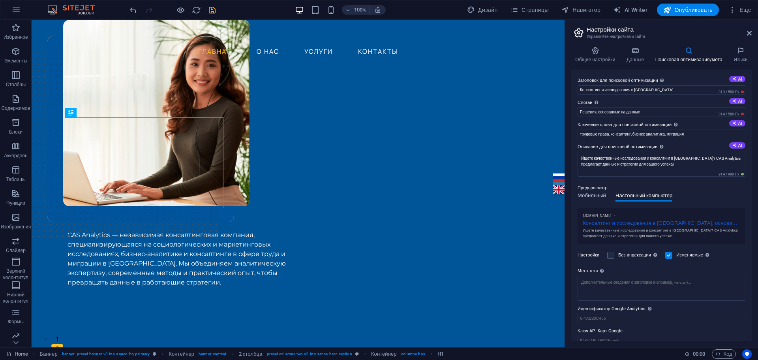
click at [596, 194] on span "Мобильный" at bounding box center [591, 196] width 28 height 11
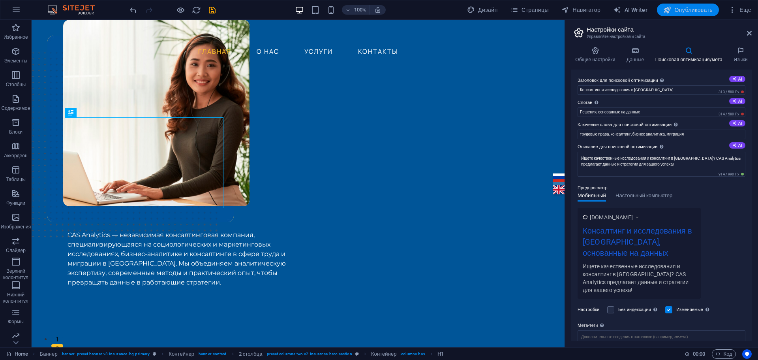
click at [687, 7] on span "Опубликовать" at bounding box center [687, 10] width 49 height 8
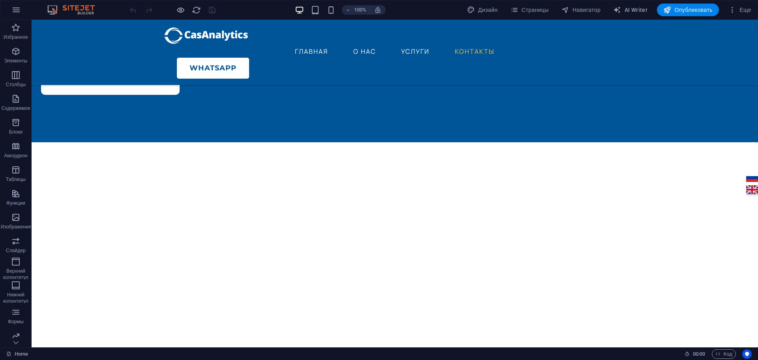
scroll to position [2176, 0]
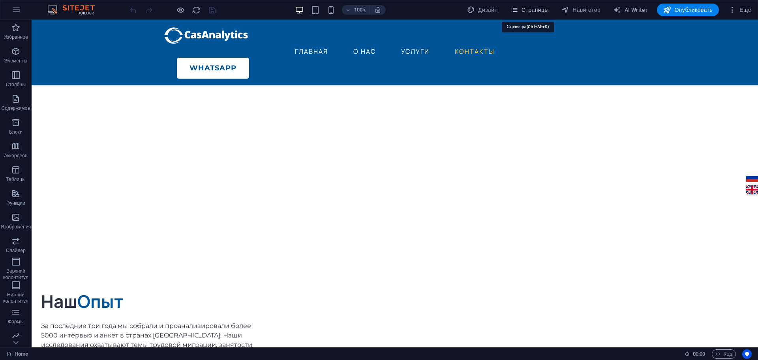
click at [540, 10] on span "Страницы" at bounding box center [529, 10] width 38 height 8
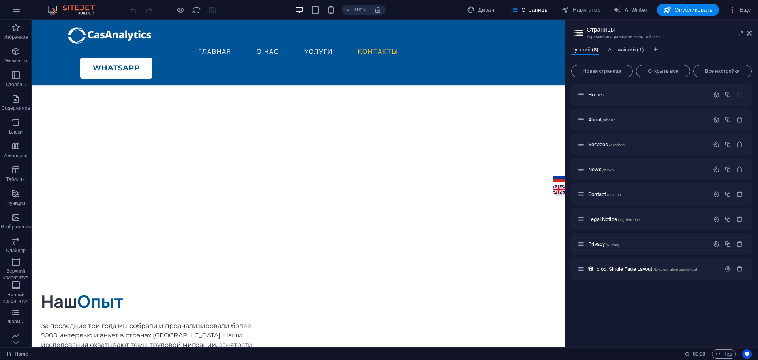
click at [631, 49] on span "Английский (1)" at bounding box center [626, 50] width 36 height 11
click at [596, 92] on span "Home /" at bounding box center [596, 95] width 16 height 6
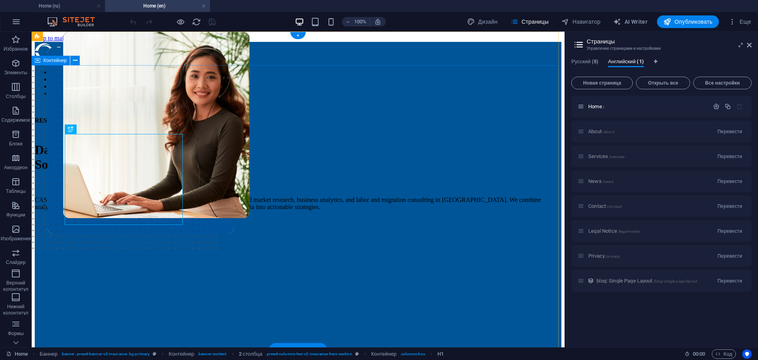
scroll to position [0, 0]
click at [745, 20] on span "Еще" at bounding box center [739, 22] width 23 height 8
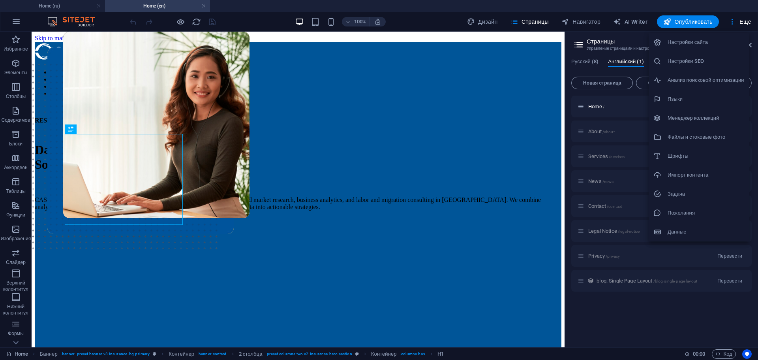
click at [692, 56] on li "Настройки SEO" at bounding box center [699, 61] width 100 height 19
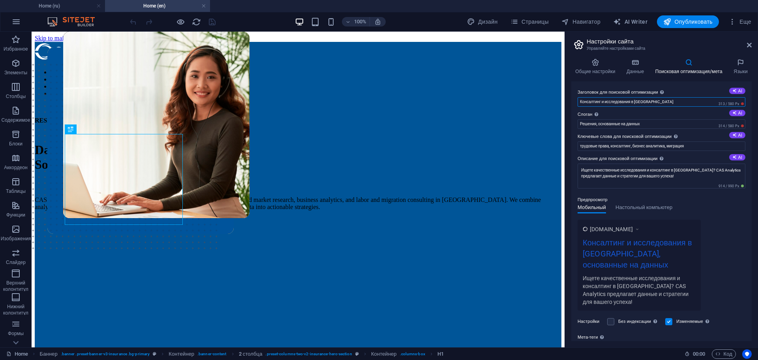
drag, startPoint x: 701, startPoint y: 133, endPoint x: 559, endPoint y: 101, distance: 146.4
paste input "Consulting and research in [GEOGRAPHIC_DATA]"
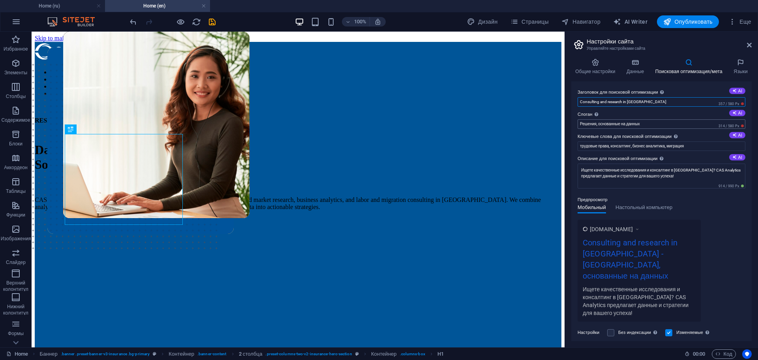
type input "Consulting and research in [GEOGRAPHIC_DATA]"
click at [654, 122] on input "Решения, основанные на данных" at bounding box center [661, 123] width 168 height 9
click at [739, 113] on button "AI" at bounding box center [737, 113] width 16 height 6
drag, startPoint x: 703, startPoint y: 155, endPoint x: 558, endPoint y: 121, distance: 149.1
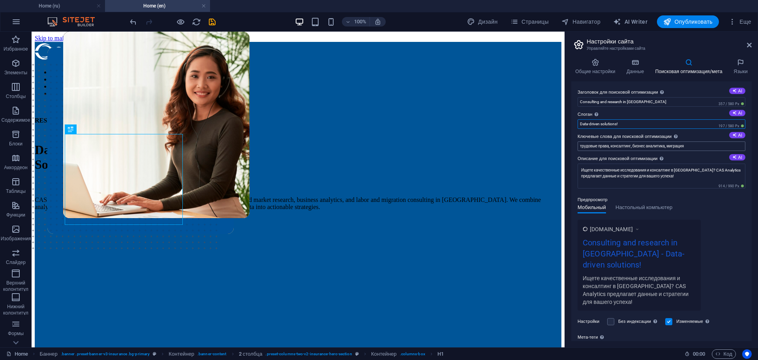
type input "Data-driven solutions!"
click at [641, 149] on input "трудовые права, консалтинг, бизнес аналитика, миграция" at bounding box center [661, 145] width 168 height 9
paste input "labor rights, consulting, business analytics, migration"
type input "labor rights, consulting, business analytics, migration"
click at [614, 178] on textarea "Ищете качественные исследования и консалтинг в [GEOGRAPHIC_DATA]? CAS Analytics…" at bounding box center [661, 175] width 168 height 25
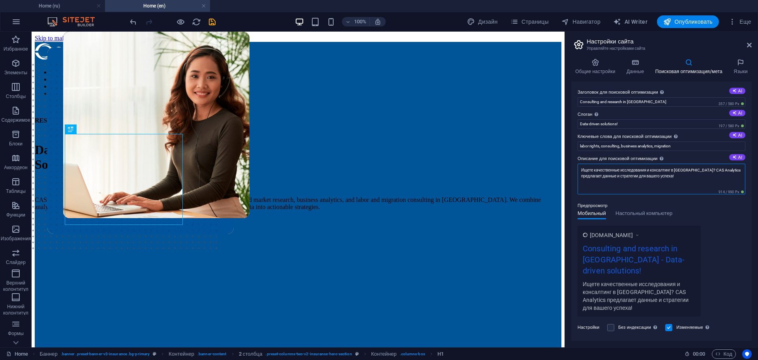
click at [619, 176] on textarea "Ищете качественные исследования и консалтинг в [GEOGRAPHIC_DATA]? CAS Analytics…" at bounding box center [661, 178] width 168 height 31
paste textarea "Looking for high-quality research and consulting in [GEOGRAPHIC_DATA]? CAS Anal…"
type textarea "Looking for high-quality research and consulting in [GEOGRAPHIC_DATA]? CAS Anal…"
click at [718, 233] on div "[DOMAIN_NAME] Consulting and research in [GEOGRAPHIC_DATA] - Data-driven soluti…" at bounding box center [661, 270] width 168 height 91
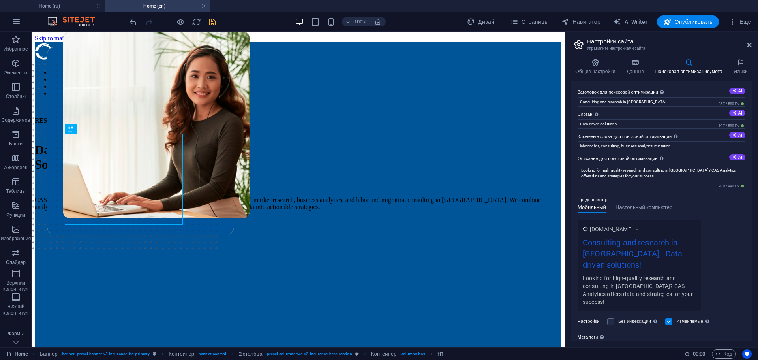
click at [212, 20] on icon "save" at bounding box center [212, 21] width 9 height 9
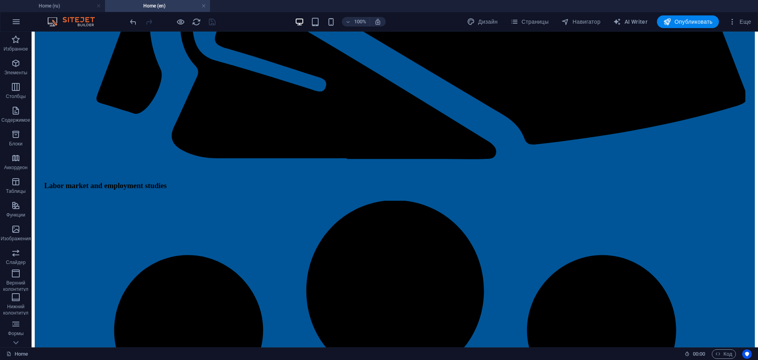
scroll to position [2134, 0]
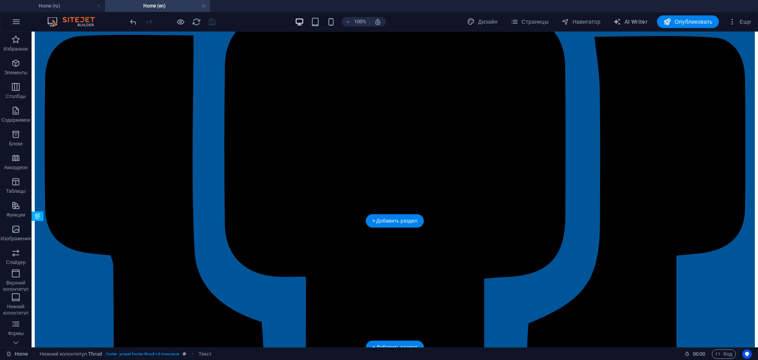
drag, startPoint x: 396, startPoint y: 249, endPoint x: 392, endPoint y: 246, distance: 5.9
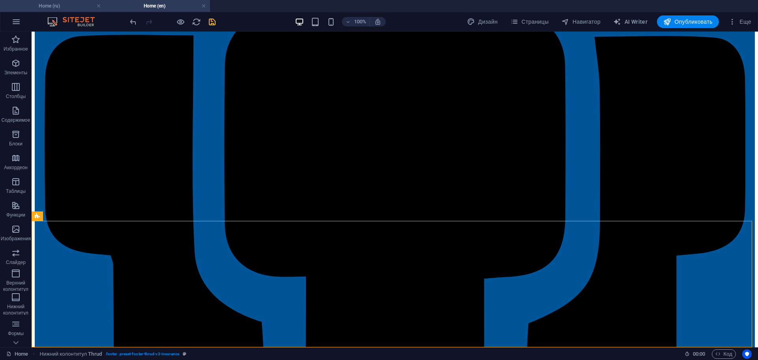
click at [65, 6] on h4 "Home (ru)" at bounding box center [52, 6] width 105 height 9
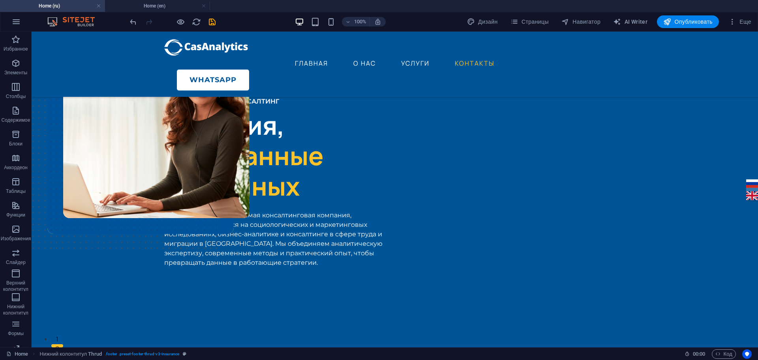
scroll to position [0, 0]
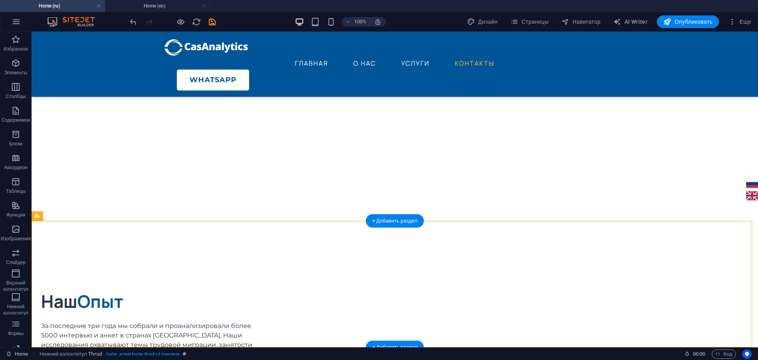
drag, startPoint x: 458, startPoint y: 245, endPoint x: 416, endPoint y: 262, distance: 45.2
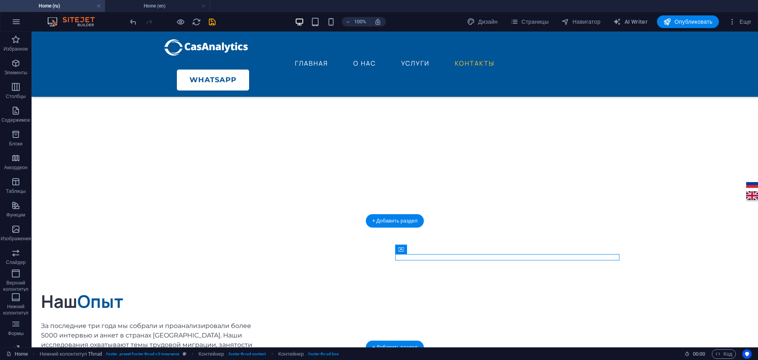
drag, startPoint x: 427, startPoint y: 281, endPoint x: 426, endPoint y: 266, distance: 14.3
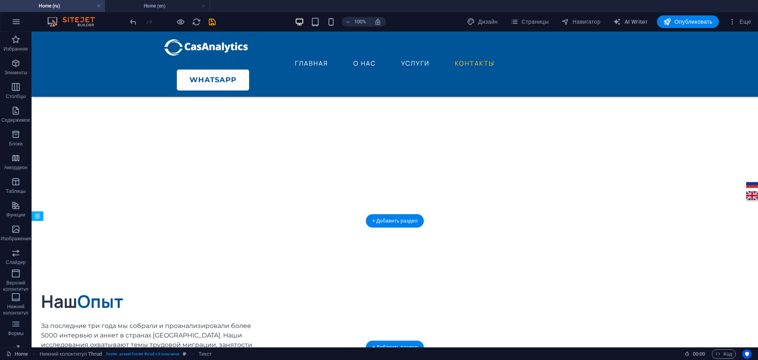
drag, startPoint x: 469, startPoint y: 249, endPoint x: 464, endPoint y: 274, distance: 25.5
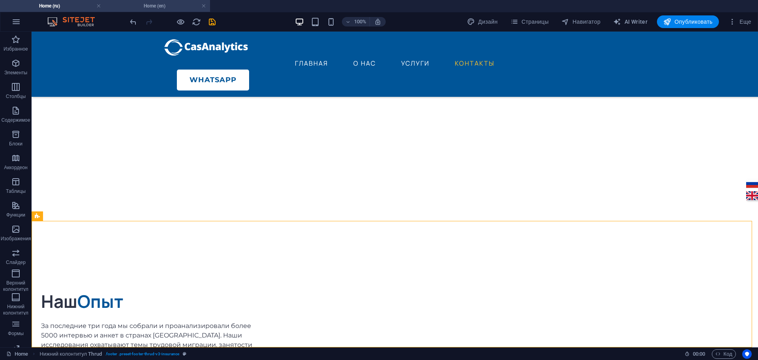
click at [146, 7] on h4 "Home (en)" at bounding box center [157, 6] width 105 height 9
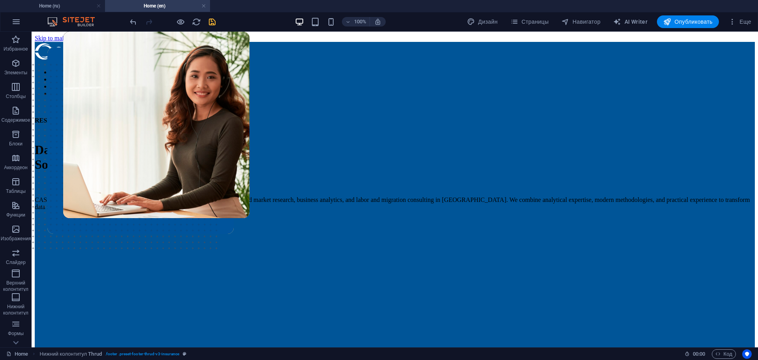
scroll to position [2134, 0]
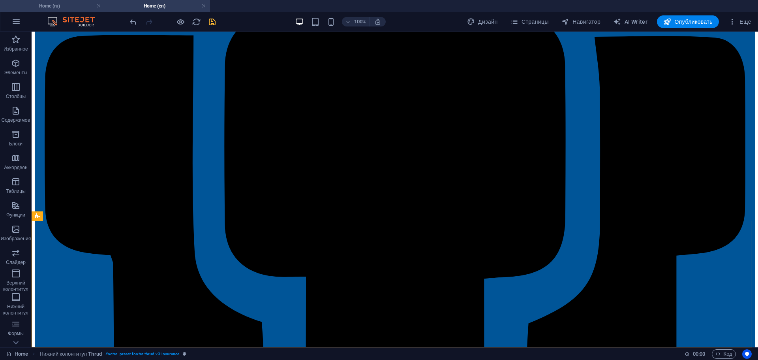
click at [55, 5] on h4 "Home (ru)" at bounding box center [52, 6] width 105 height 9
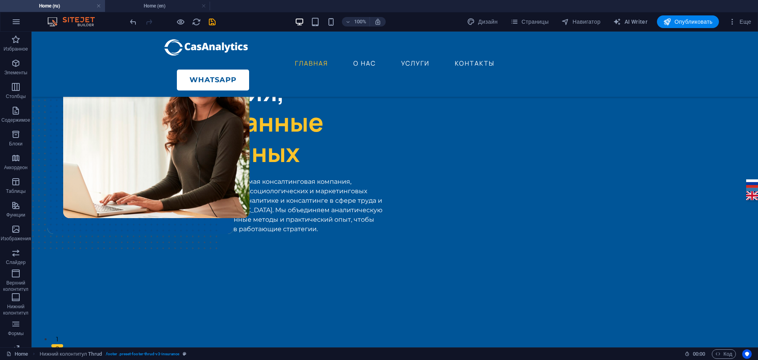
scroll to position [0, 0]
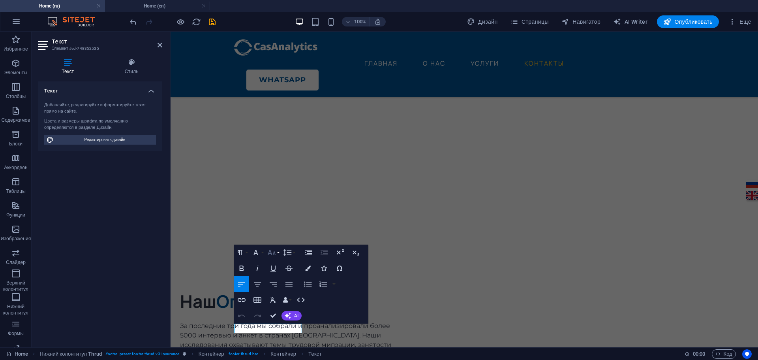
click at [270, 251] on icon "button" at bounding box center [271, 252] width 8 height 6
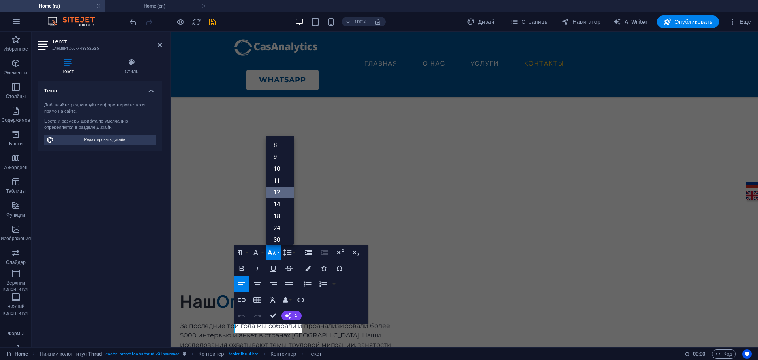
click at [276, 191] on link "12" at bounding box center [280, 192] width 28 height 12
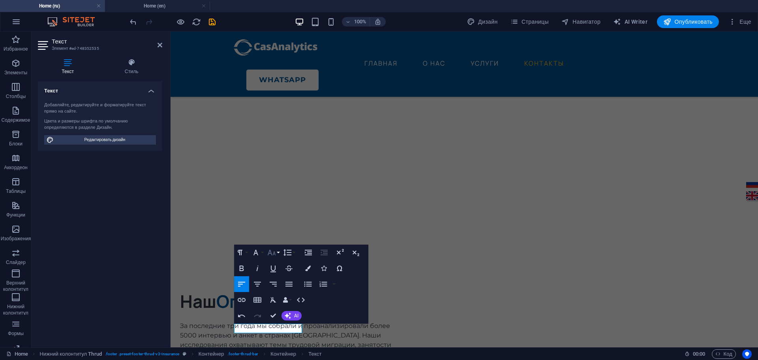
click at [276, 253] on icon "button" at bounding box center [271, 251] width 9 height 9
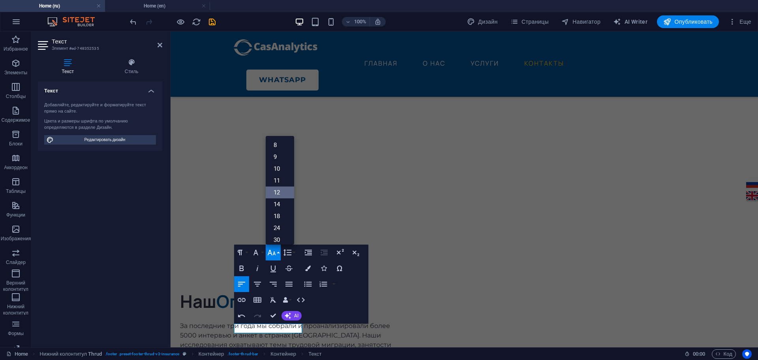
scroll to position [56, 0]
click at [280, 147] on link "14" at bounding box center [280, 148] width 28 height 12
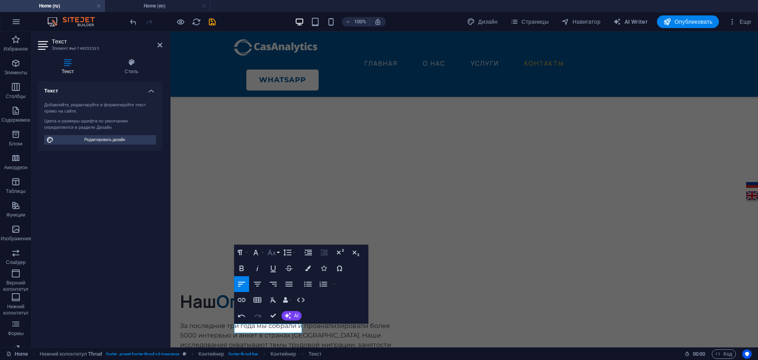
click at [270, 252] on icon "button" at bounding box center [271, 252] width 8 height 6
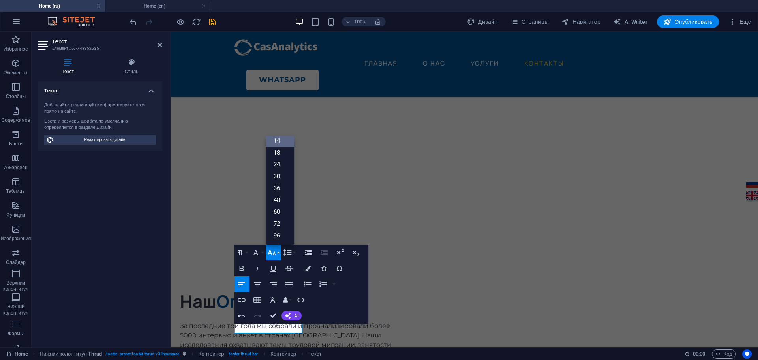
scroll to position [64, 0]
click at [278, 176] on link "30" at bounding box center [280, 176] width 28 height 12
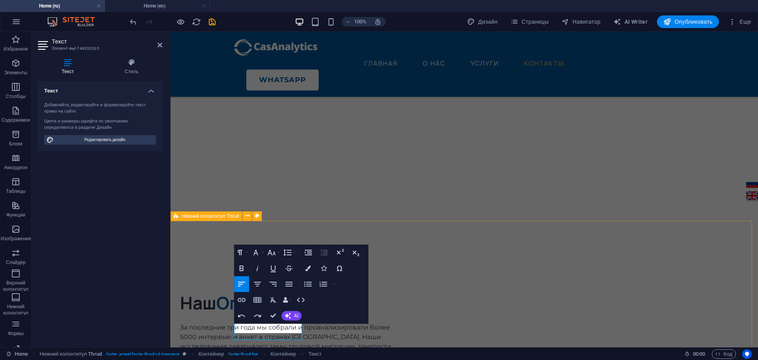
scroll to position [2188, 0]
click at [270, 297] on icon "button" at bounding box center [272, 299] width 9 height 9
click at [273, 251] on icon "button" at bounding box center [271, 251] width 9 height 9
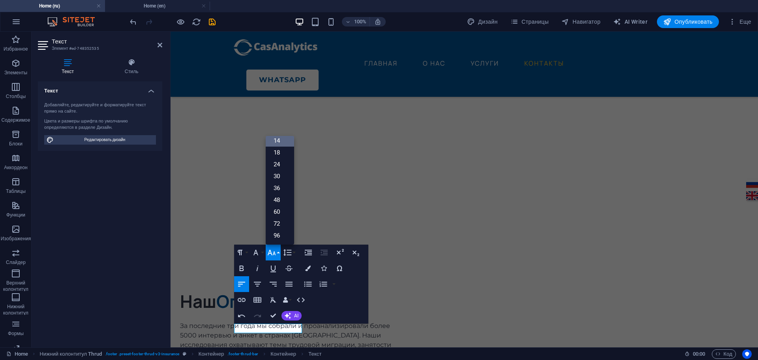
click at [280, 139] on link "14" at bounding box center [280, 141] width 28 height 12
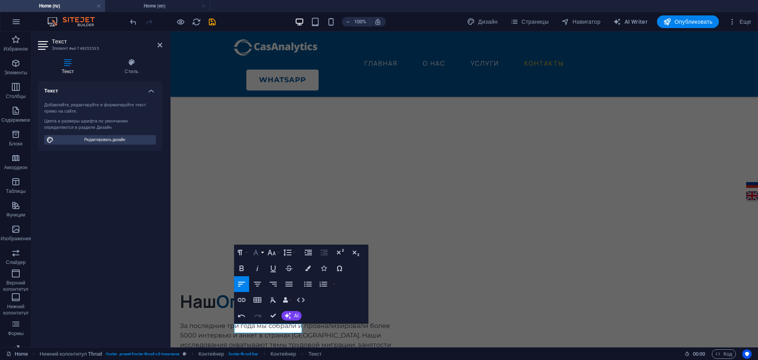
click at [255, 251] on icon "button" at bounding box center [255, 251] width 9 height 9
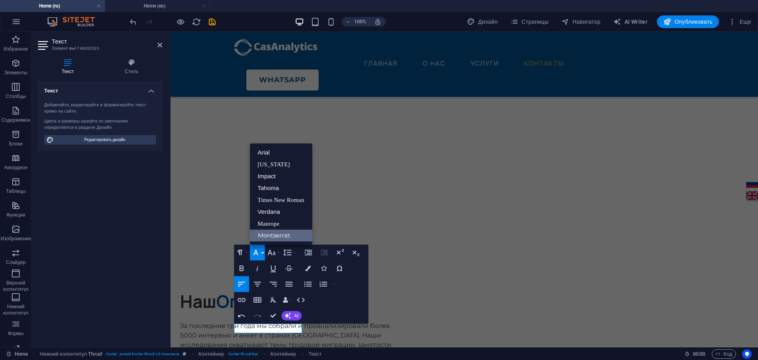
scroll to position [0, 0]
click at [255, 251] on icon "button" at bounding box center [255, 251] width 9 height 9
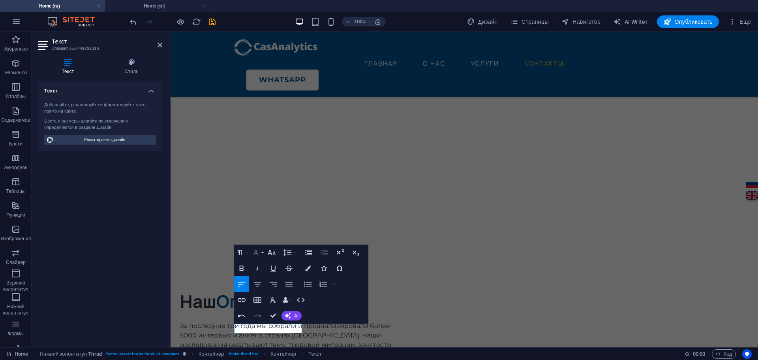
click at [256, 252] on icon "button" at bounding box center [255, 252] width 5 height 6
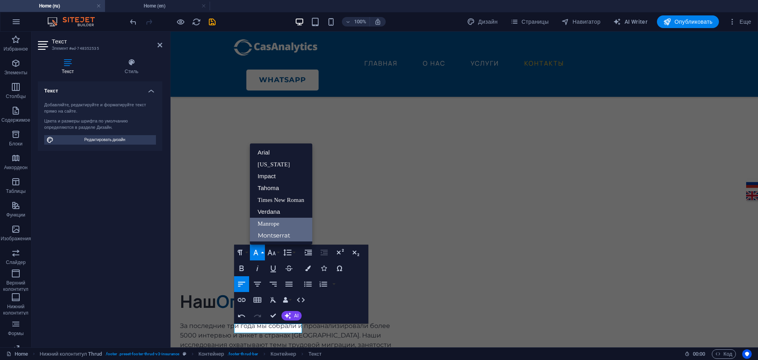
click at [281, 219] on link "Manrope" at bounding box center [281, 223] width 62 height 12
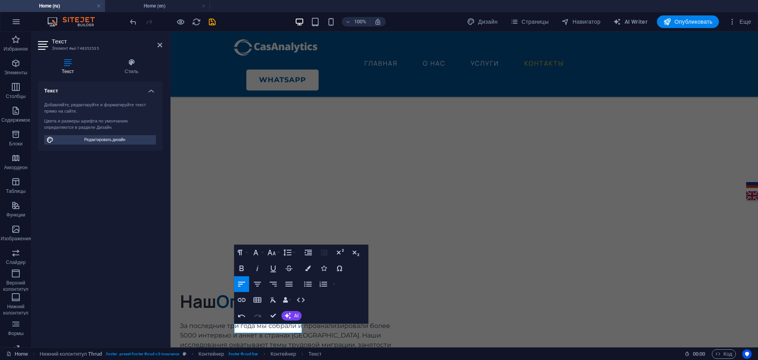
click at [330, 249] on button "Decrease Indent" at bounding box center [324, 252] width 15 height 16
click at [340, 251] on icon "button" at bounding box center [339, 251] width 9 height 9
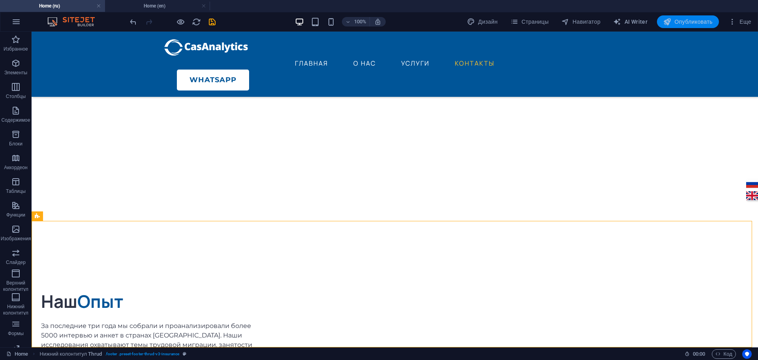
click at [698, 19] on span "Опубликовать" at bounding box center [687, 22] width 49 height 8
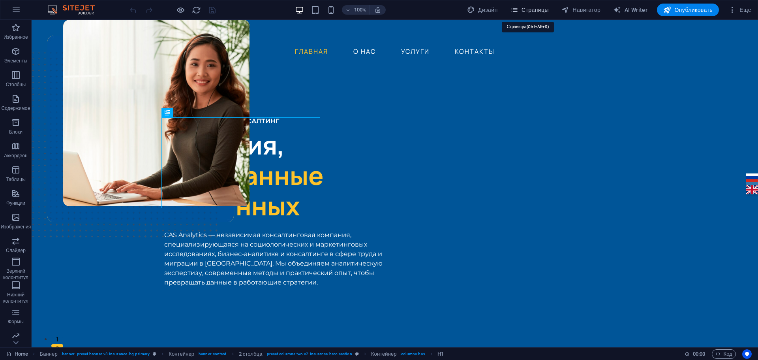
click at [537, 7] on span "Страницы" at bounding box center [529, 10] width 38 height 8
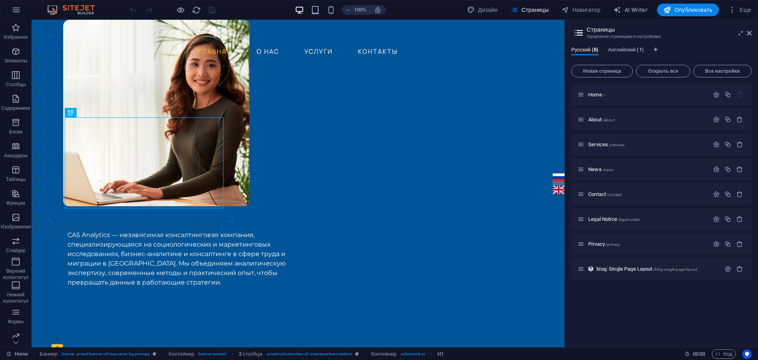
click at [632, 50] on span "Английский (1)" at bounding box center [626, 50] width 36 height 11
click at [598, 97] on div "Home /" at bounding box center [642, 94] width 131 height 9
click at [598, 93] on span "Home /" at bounding box center [596, 95] width 16 height 6
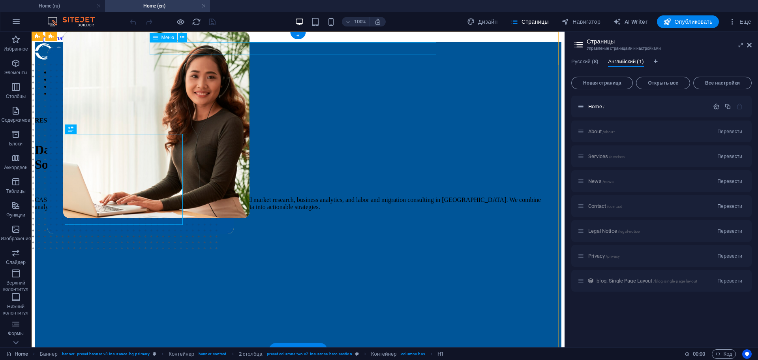
click at [199, 69] on nav "HOME ABOUT US SERVICES CONTACT US" at bounding box center [298, 83] width 527 height 28
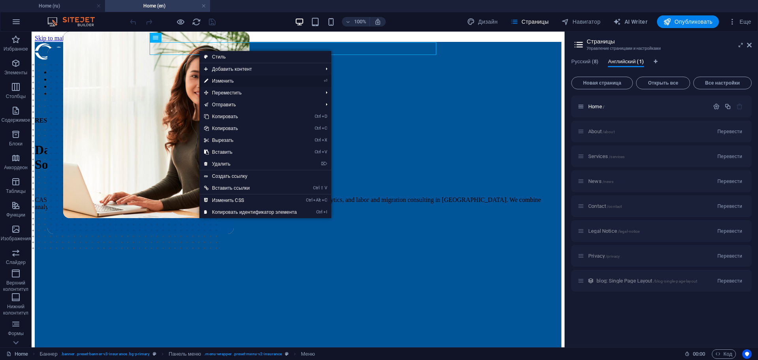
click at [219, 79] on link "⏎ Изменить" at bounding box center [250, 81] width 102 height 12
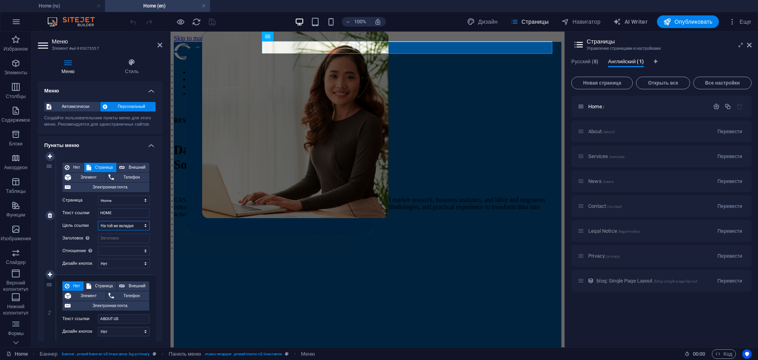
click at [128, 226] on select "Новая вкладка На той же вкладке Наложение" at bounding box center [124, 225] width 52 height 9
select select "overlay"
click at [98, 221] on select "Новая вкладка На той же вкладке Наложение" at bounding box center [124, 225] width 52 height 9
click at [89, 174] on span "Элемент" at bounding box center [88, 176] width 30 height 9
select select
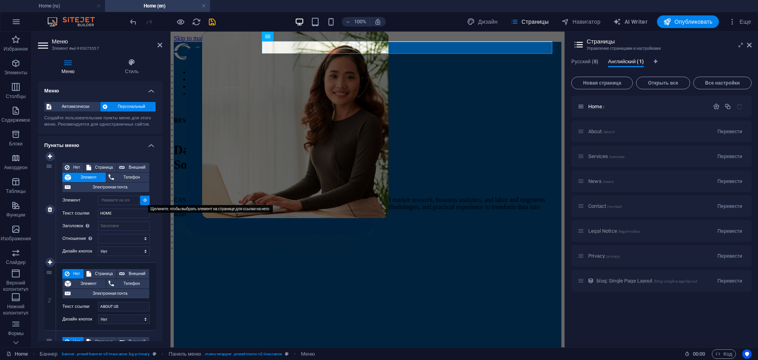
click at [143, 199] on icon at bounding box center [145, 200] width 4 height 4
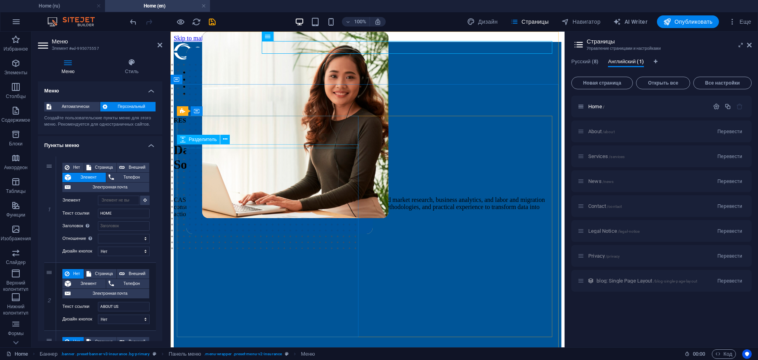
click at [221, 134] on div at bounding box center [368, 132] width 388 height 4
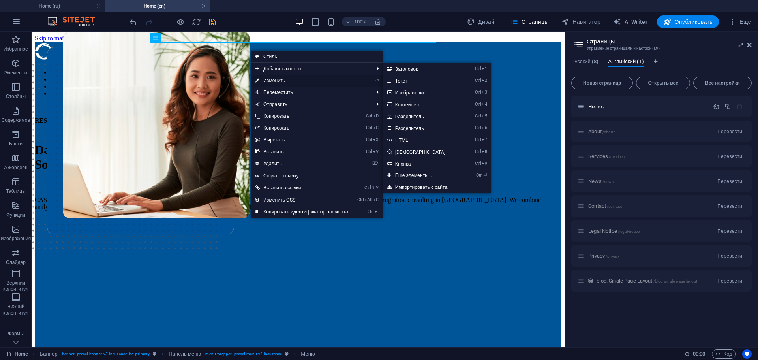
click at [269, 79] on link "⏎ Изменить" at bounding box center [302, 81] width 102 height 12
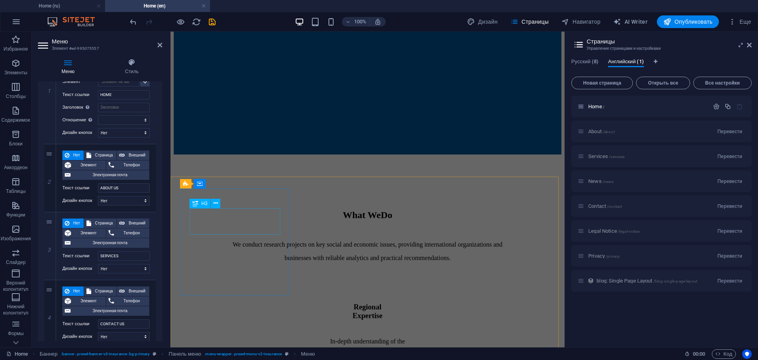
scroll to position [316, 0]
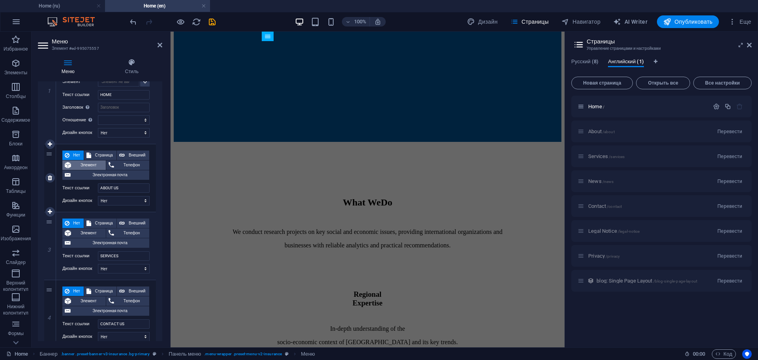
click at [90, 164] on span "Элемент" at bounding box center [88, 164] width 30 height 9
select select
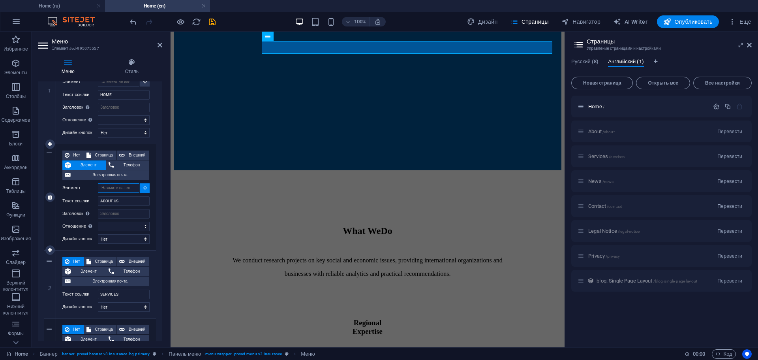
scroll to position [263, 0]
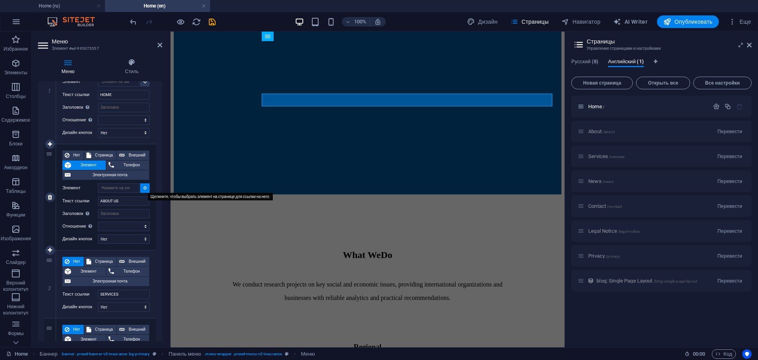
click at [144, 189] on icon at bounding box center [145, 188] width 4 height 4
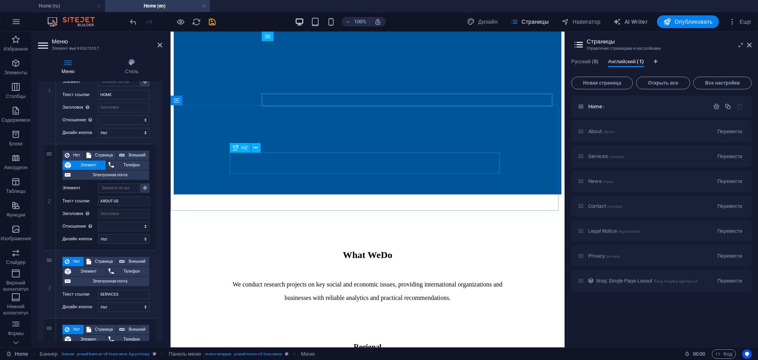
click at [296, 249] on div "What We Do" at bounding box center [367, 254] width 369 height 11
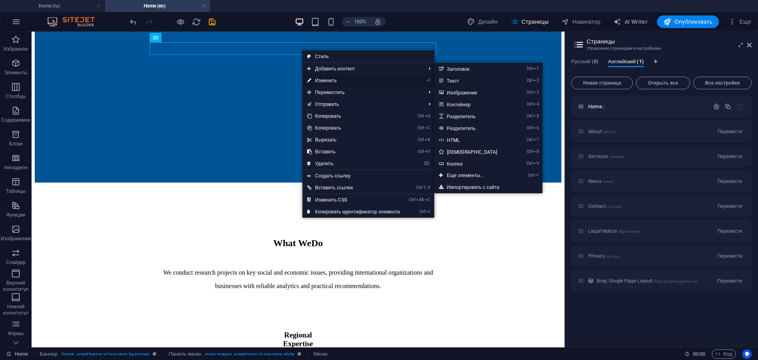
click at [321, 77] on link "⏎ Изменить" at bounding box center [353, 81] width 102 height 12
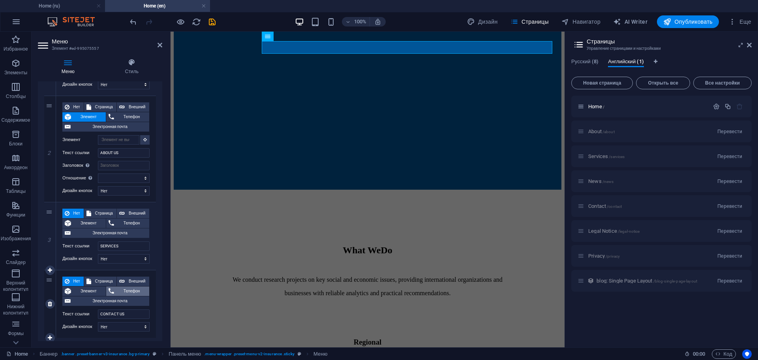
scroll to position [170, 0]
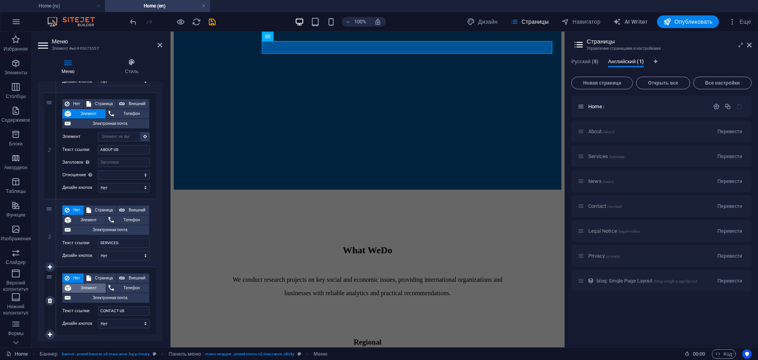
click at [87, 287] on span "Элемент" at bounding box center [88, 287] width 30 height 9
select select
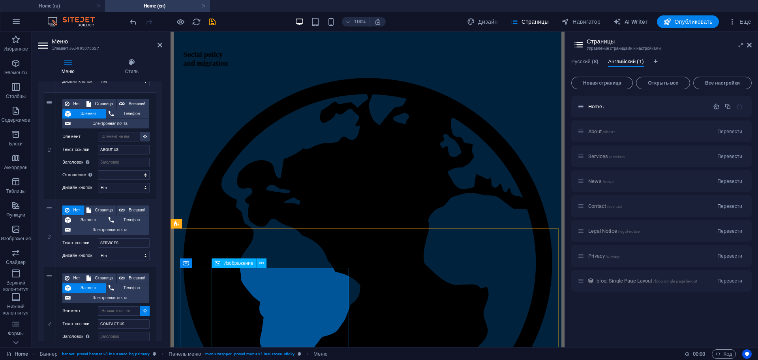
scroll to position [1992, 0]
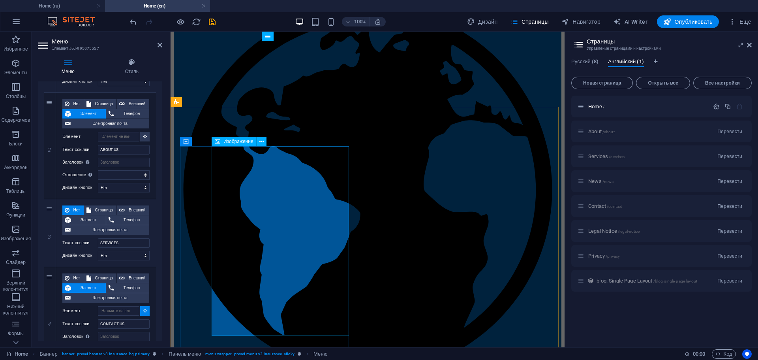
select select
type input "#ed-995075962"
select select
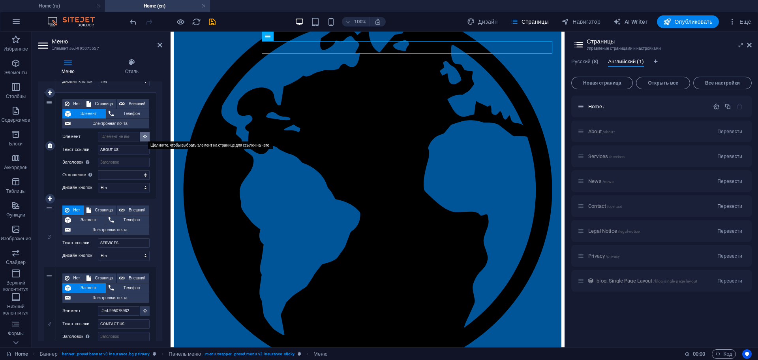
click at [143, 135] on icon at bounding box center [145, 136] width 4 height 4
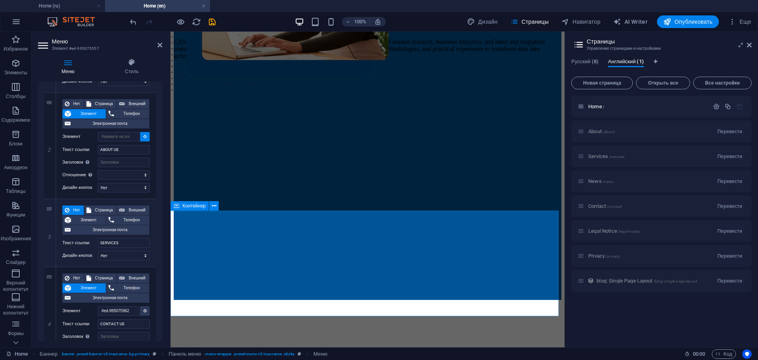
scroll to position [237, 0]
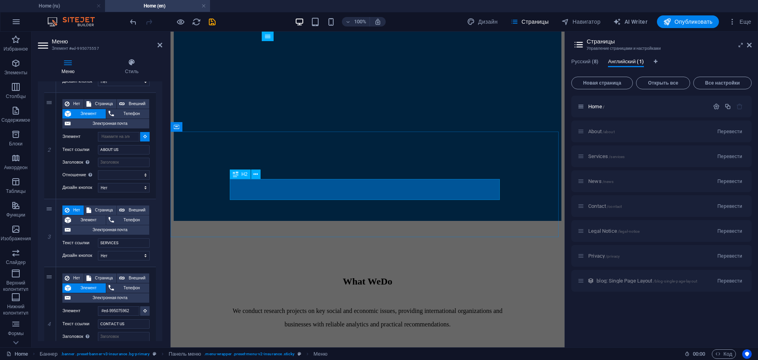
click at [334, 276] on div "What We Do" at bounding box center [367, 281] width 369 height 11
select select
type input "#ed-995075614"
select select
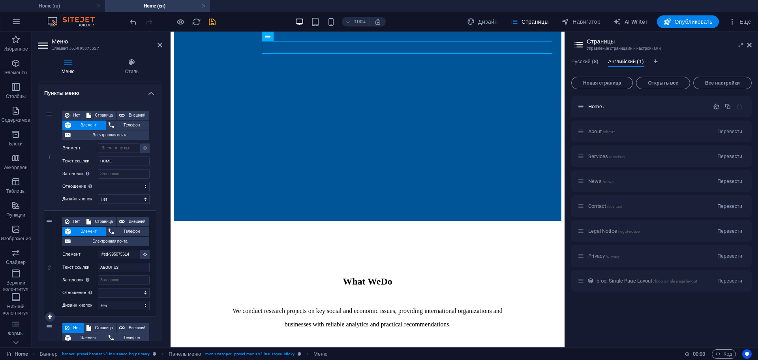
scroll to position [51, 0]
click at [145, 147] on icon at bounding box center [145, 148] width 4 height 4
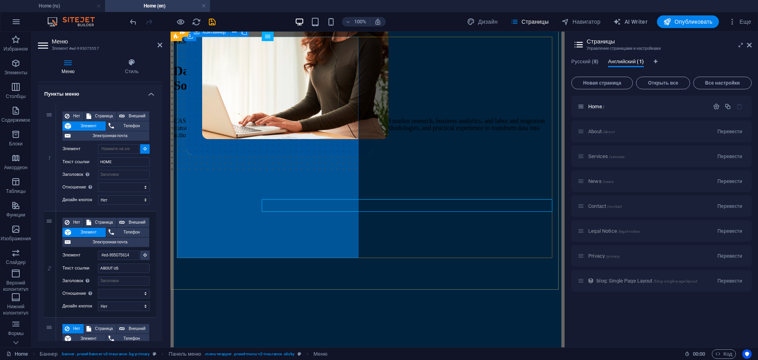
scroll to position [0, 0]
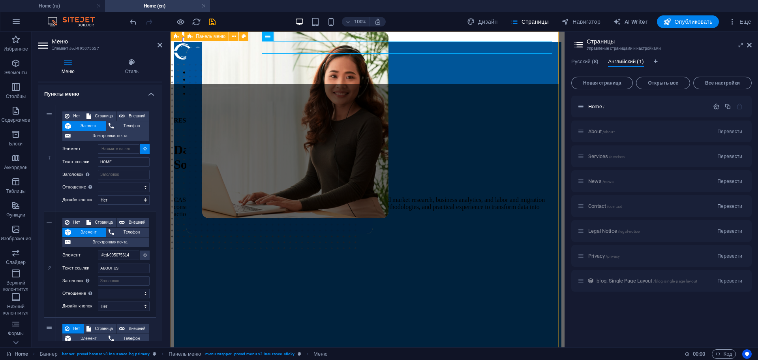
click at [280, 72] on div "HOME ABOUT US SERVICES CONTACT US contact us" at bounding box center [368, 76] width 388 height 69
type input "#ed-995075551"
select select
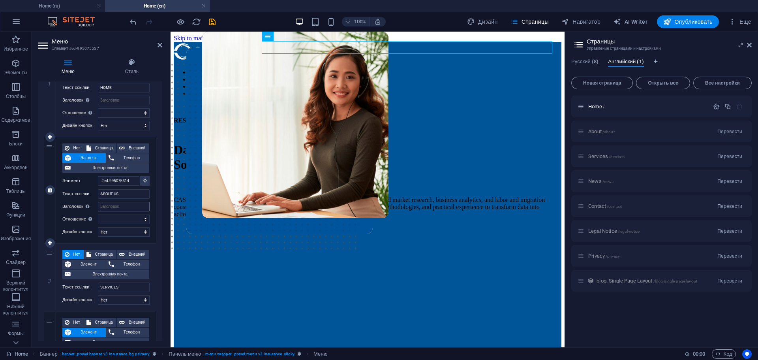
scroll to position [170, 0]
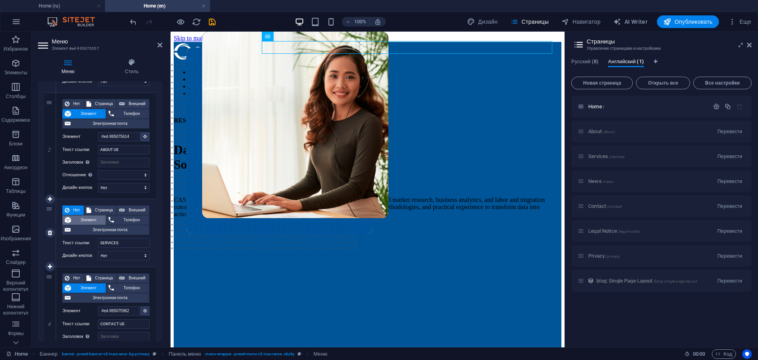
click at [81, 218] on span "Элемент" at bounding box center [88, 219] width 30 height 9
select select
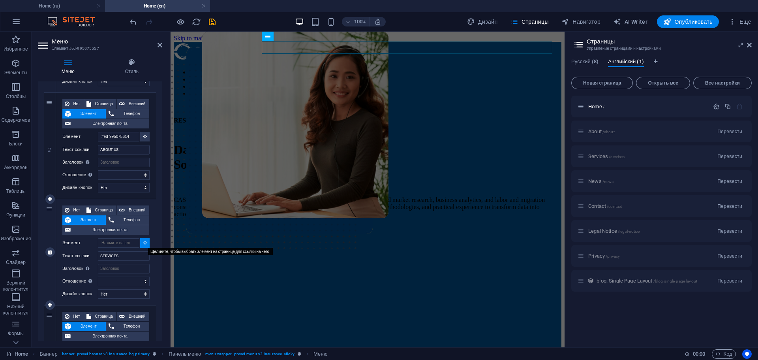
click at [143, 242] on icon at bounding box center [145, 242] width 4 height 4
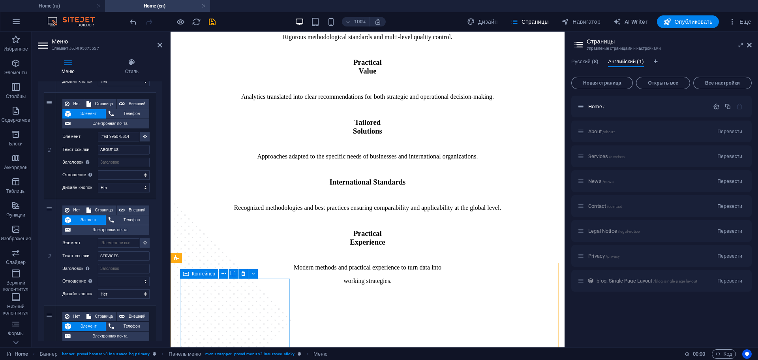
scroll to position [711, 0]
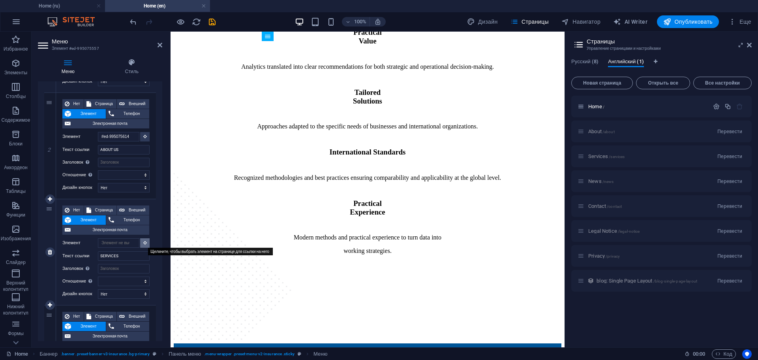
click at [144, 242] on icon at bounding box center [145, 242] width 4 height 4
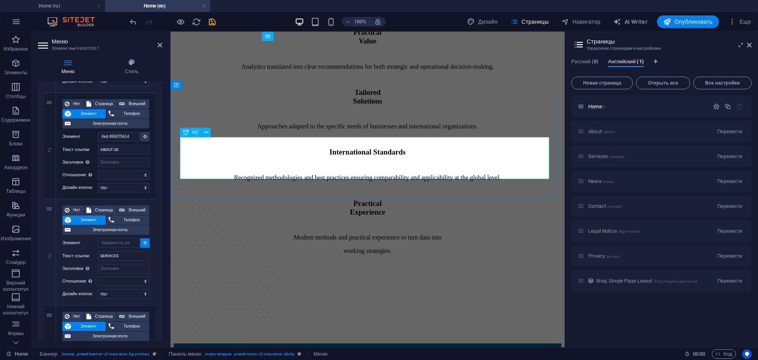
select select
type input "#ed-995075815"
select select
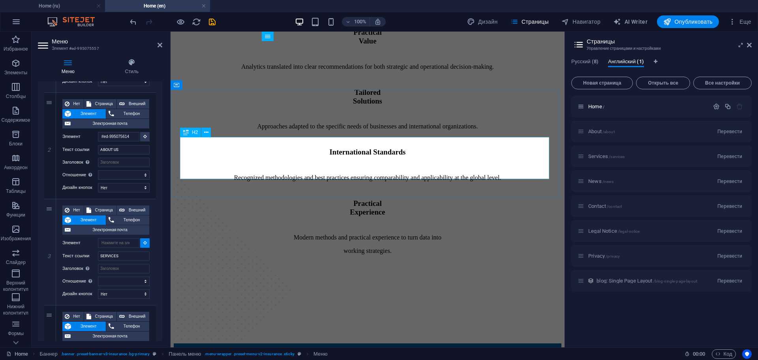
select select
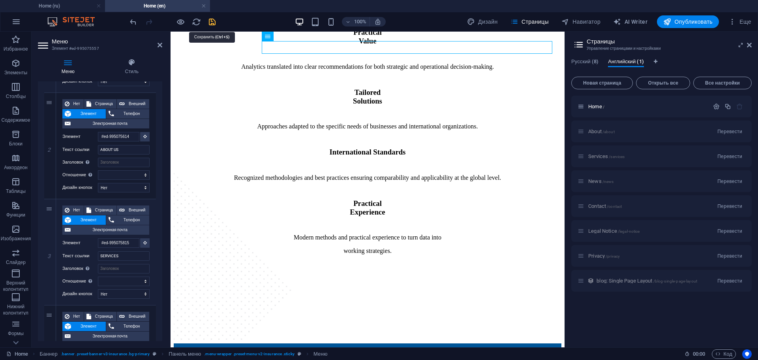
click at [215, 23] on icon "save" at bounding box center [212, 21] width 9 height 9
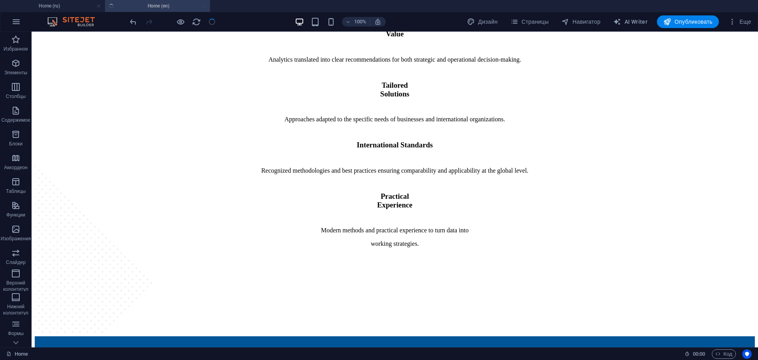
scroll to position [692, 0]
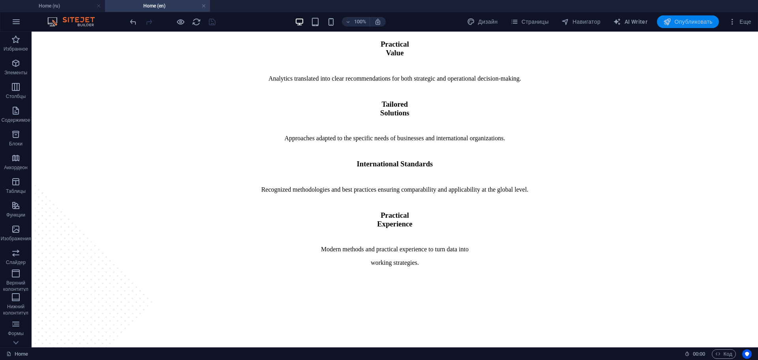
click at [689, 22] on span "Опубликовать" at bounding box center [687, 22] width 49 height 8
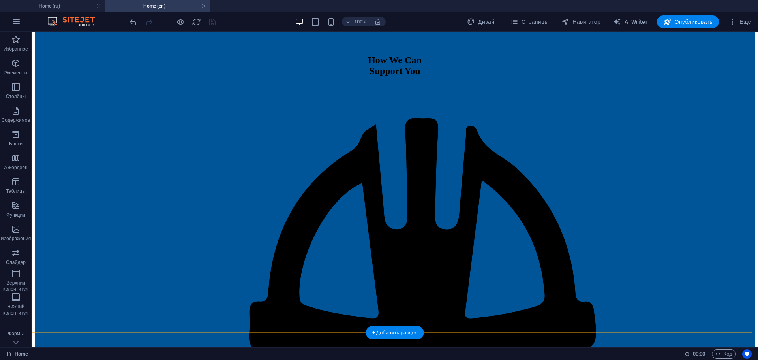
scroll to position [1192, 0]
